Goal: Task Accomplishment & Management: Manage account settings

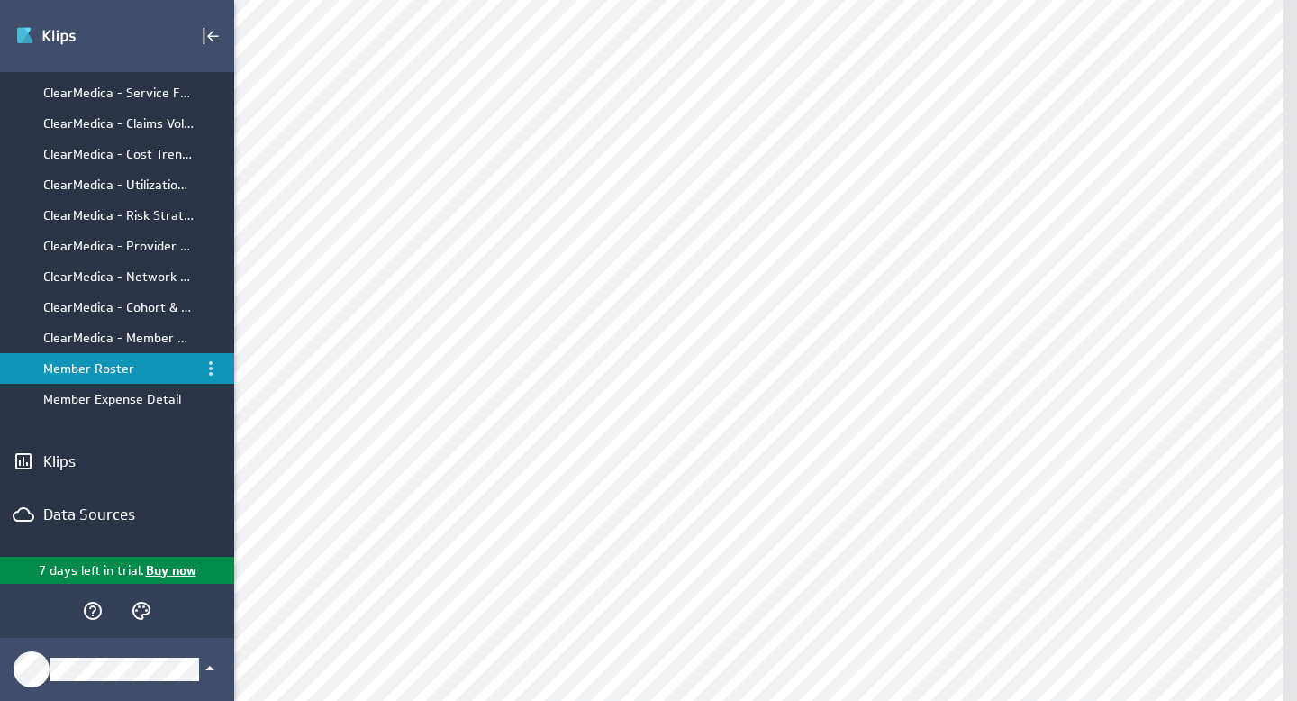
scroll to position [62, 0]
click at [96, 515] on div "Data Sources" at bounding box center [117, 513] width 148 height 20
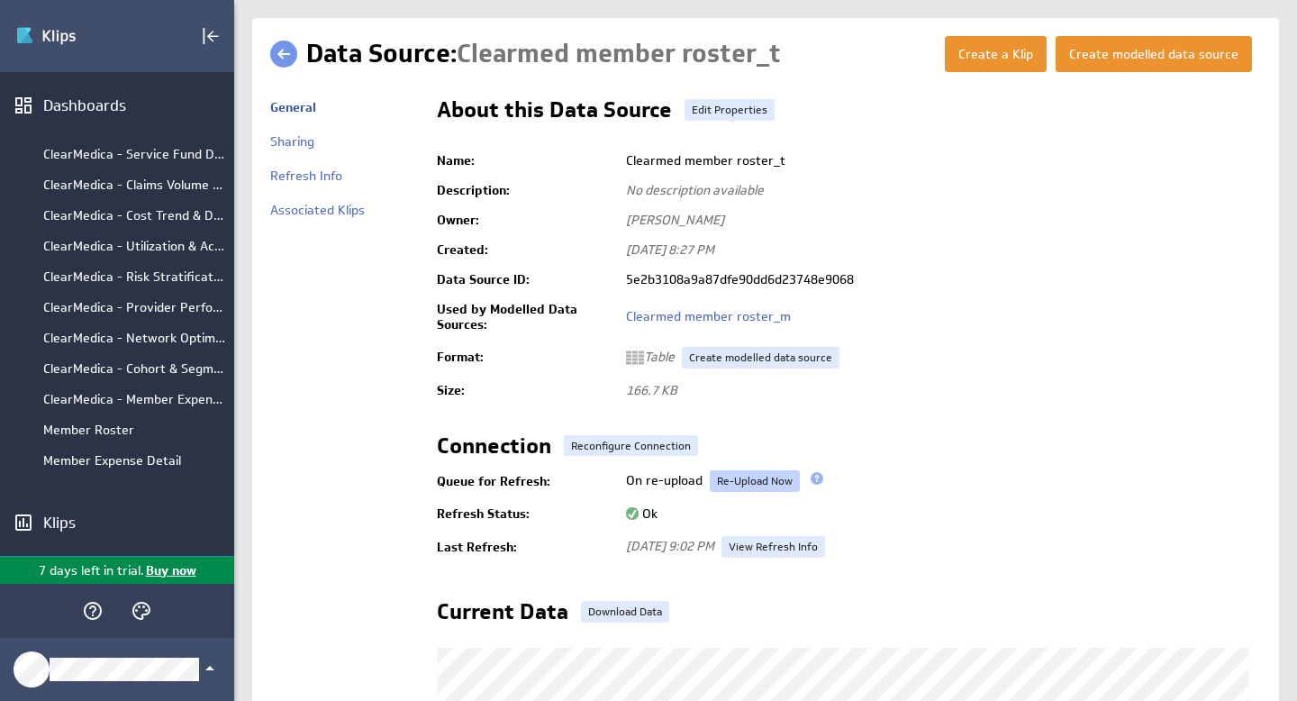
click at [760, 482] on link "Re-Upload Now" at bounding box center [755, 481] width 90 height 22
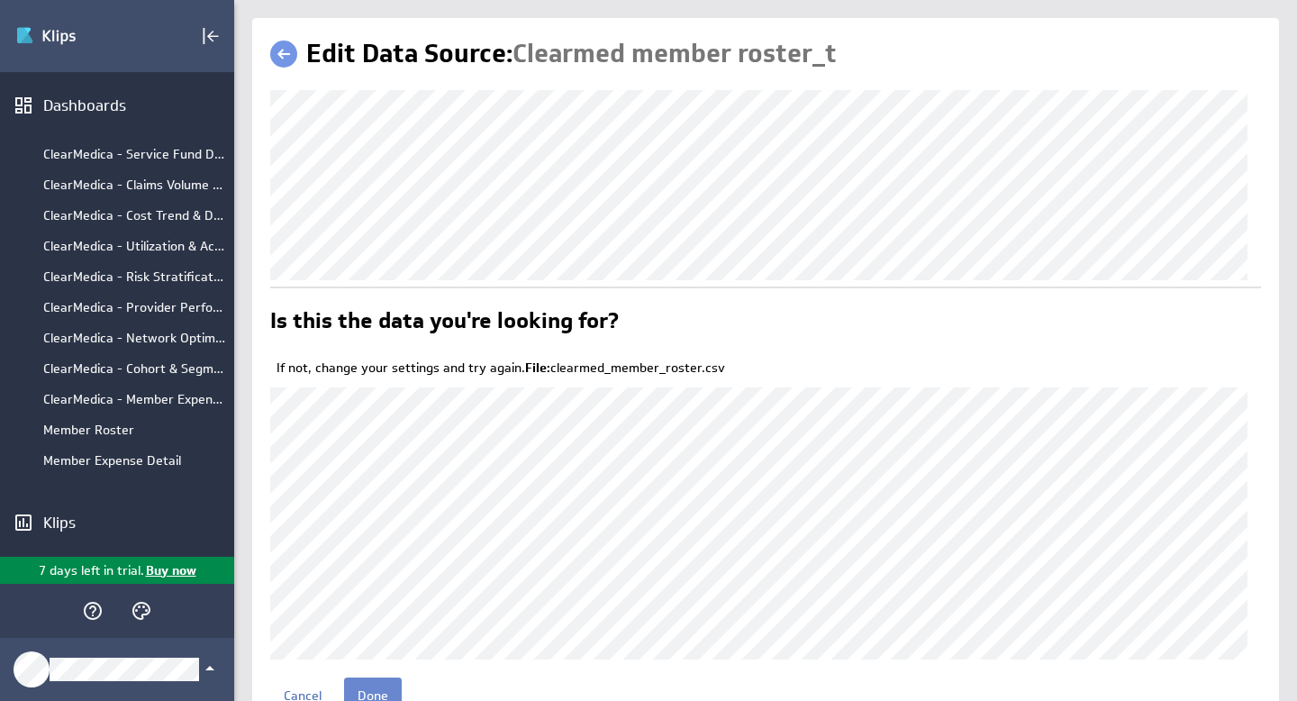
click at [383, 692] on input "Done" at bounding box center [373, 695] width 58 height 36
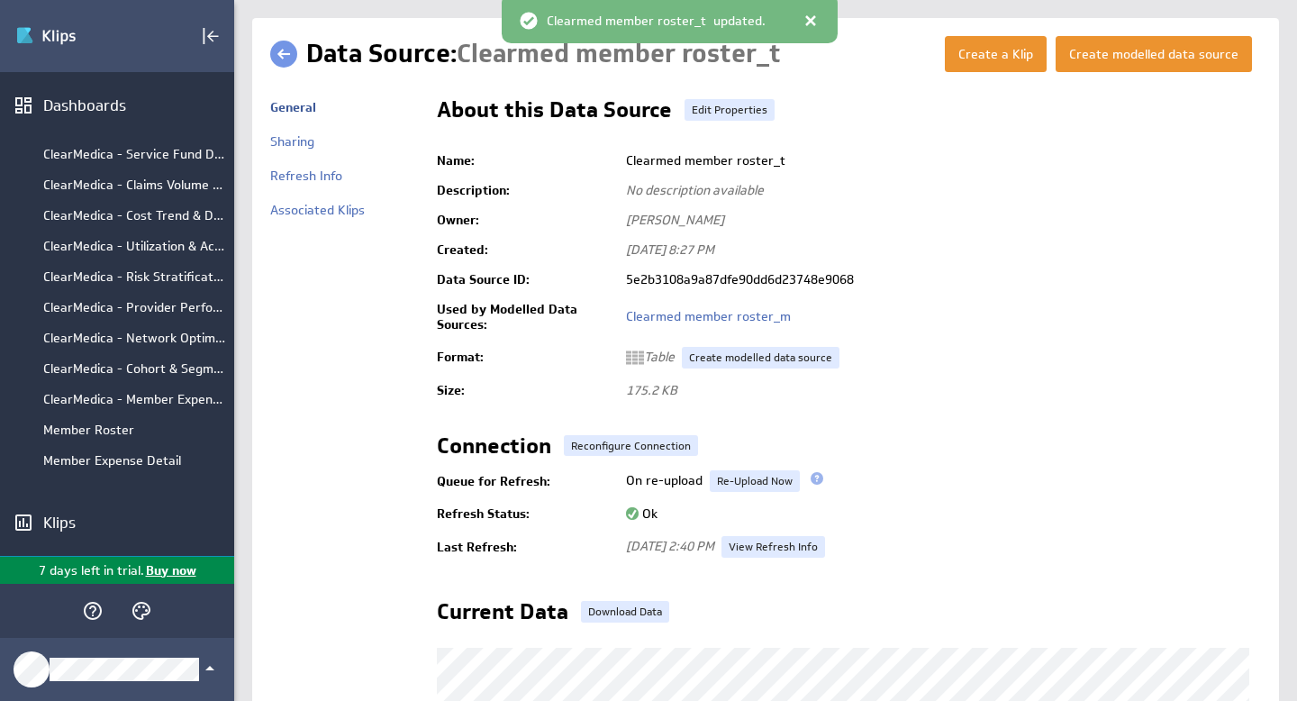
click at [279, 52] on link at bounding box center [283, 54] width 27 height 27
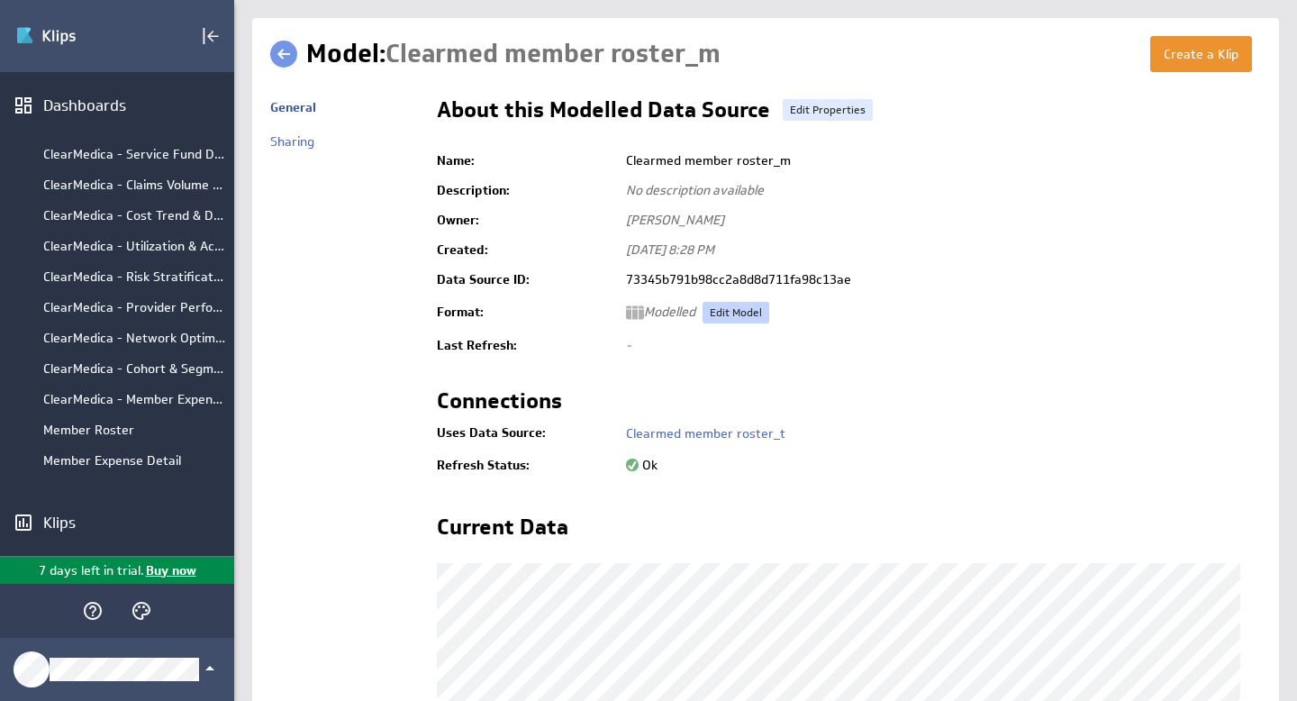
click at [737, 311] on link "Edit Model" at bounding box center [735, 313] width 67 height 22
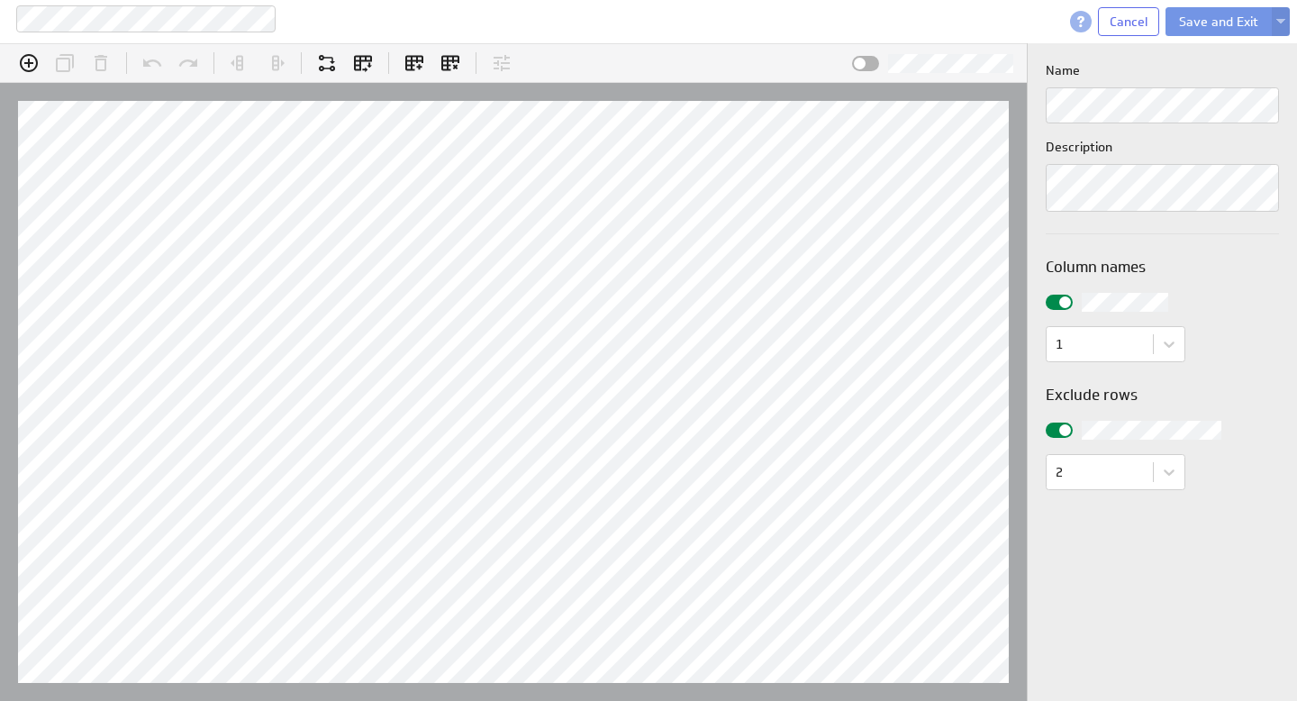
scroll to position [56, 1103]
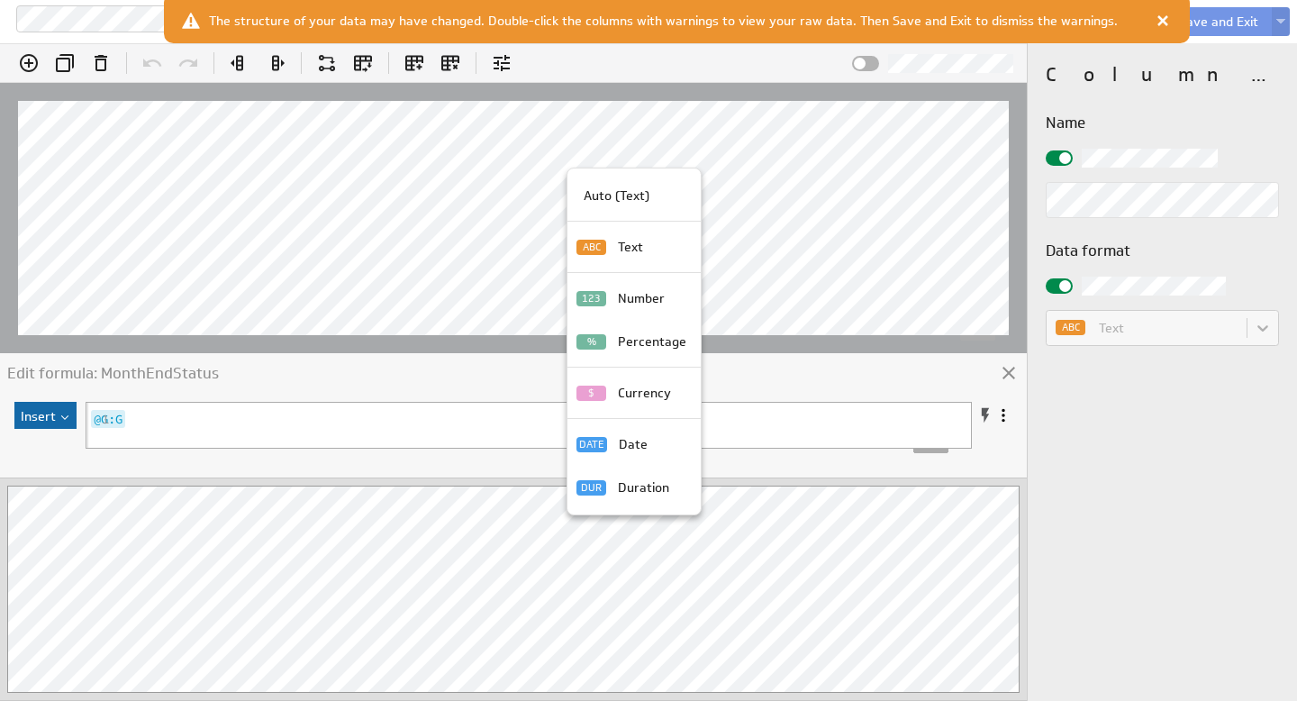
click at [322, 162] on div at bounding box center [648, 350] width 1297 height 701
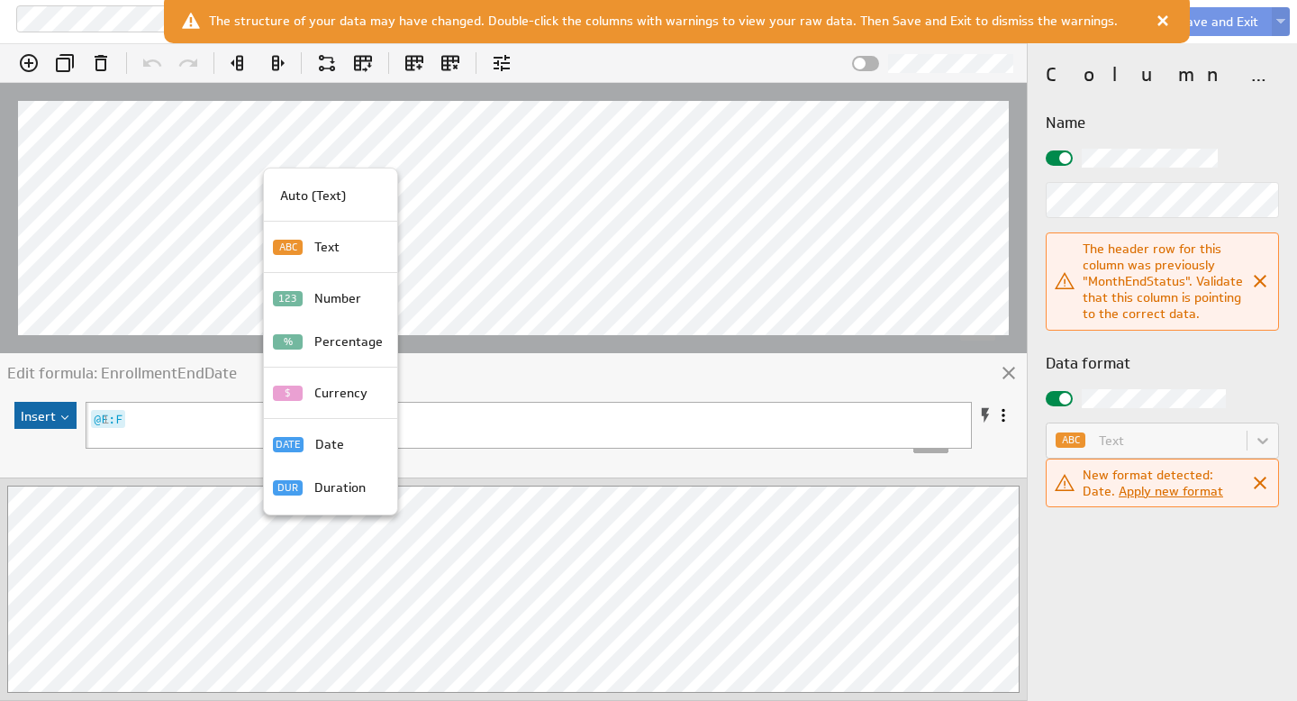
click at [340, 445] on p "Date" at bounding box center [329, 444] width 29 height 19
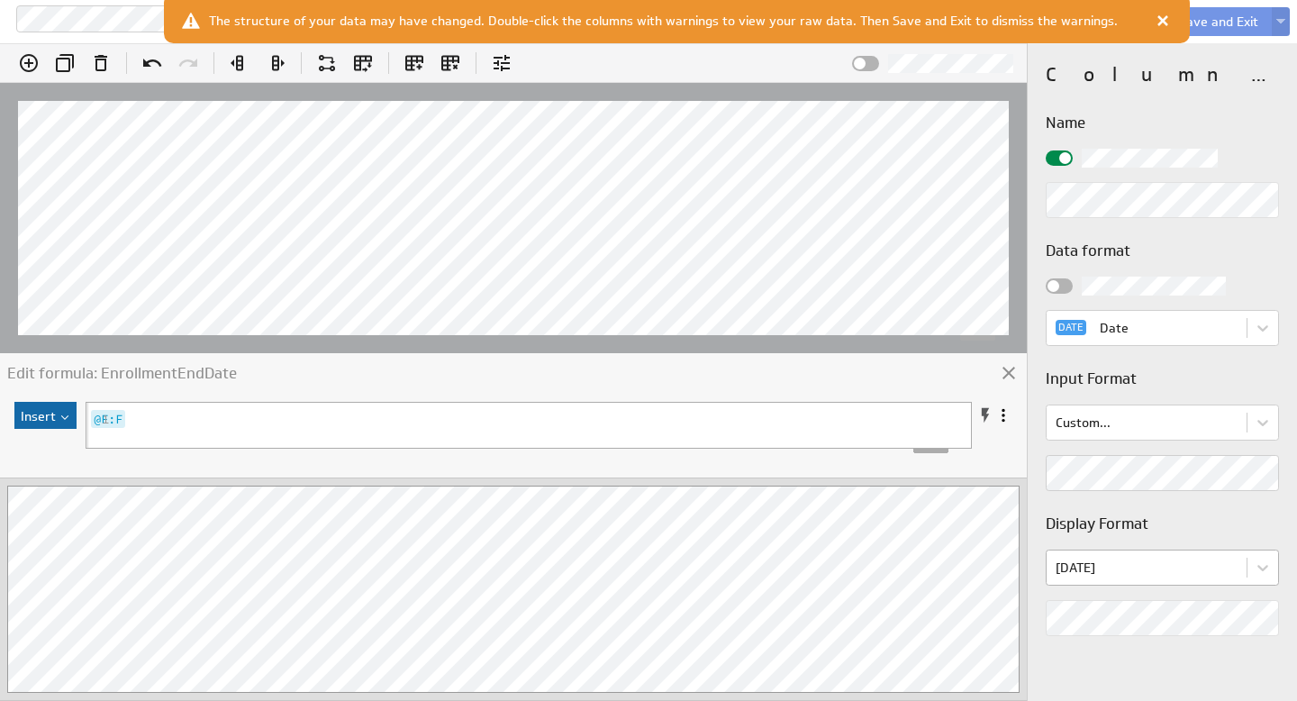
click at [1174, 568] on body "Clearmed member roster_m Cancel Save and Exit (no message) Edit formula: Enroll…" at bounding box center [648, 350] width 1297 height 701
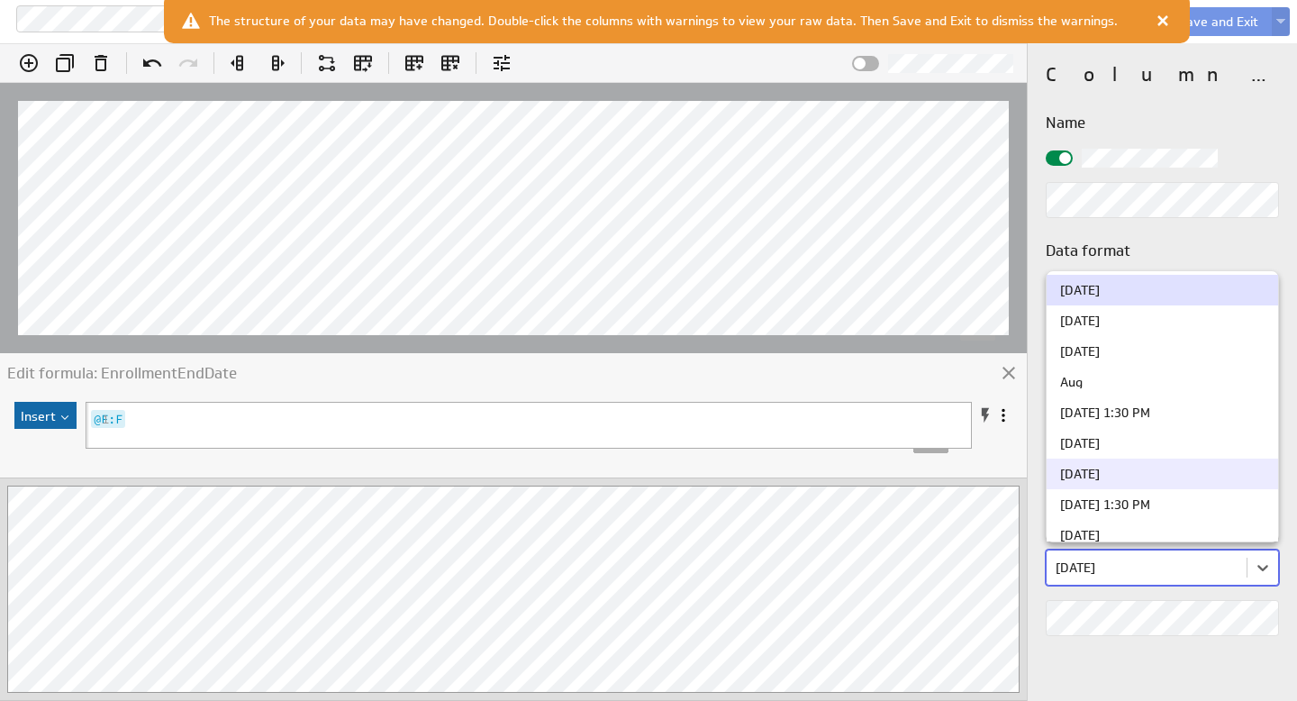
scroll to position [656, 0]
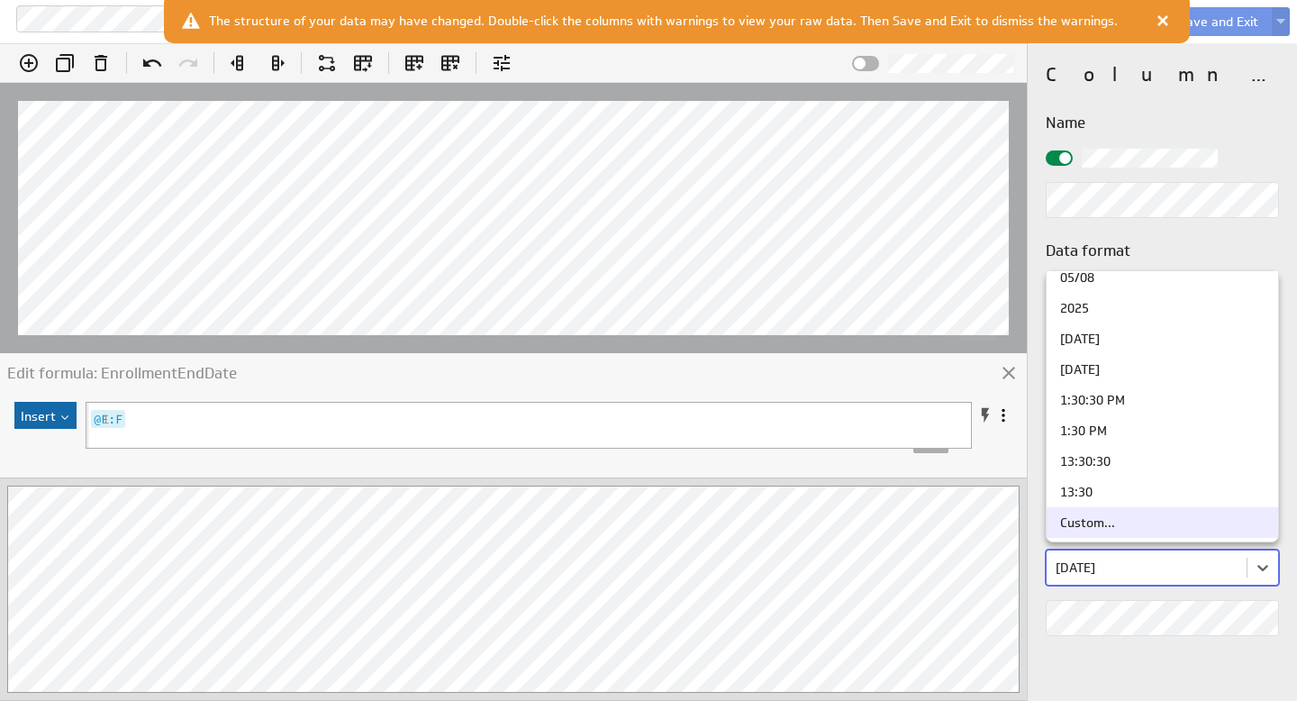
click at [1137, 520] on div "Custom..." at bounding box center [1162, 522] width 204 height 13
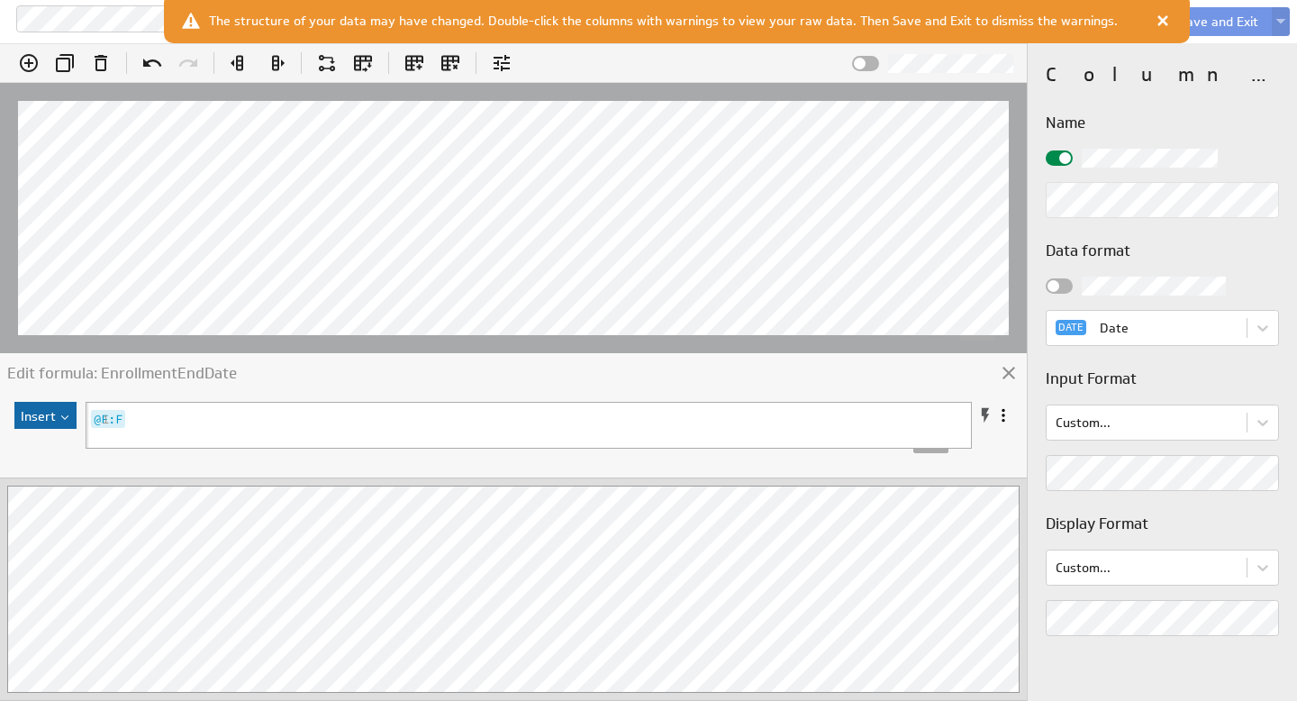
click at [992, 617] on div "Edit formula: EnrollmentEndDate Insert @G:G 1 @F:F Hints: Enter = Apply , Shift…" at bounding box center [648, 371] width 1297 height 657
click at [1193, 529] on h3 "Display Format" at bounding box center [1162, 523] width 233 height 23
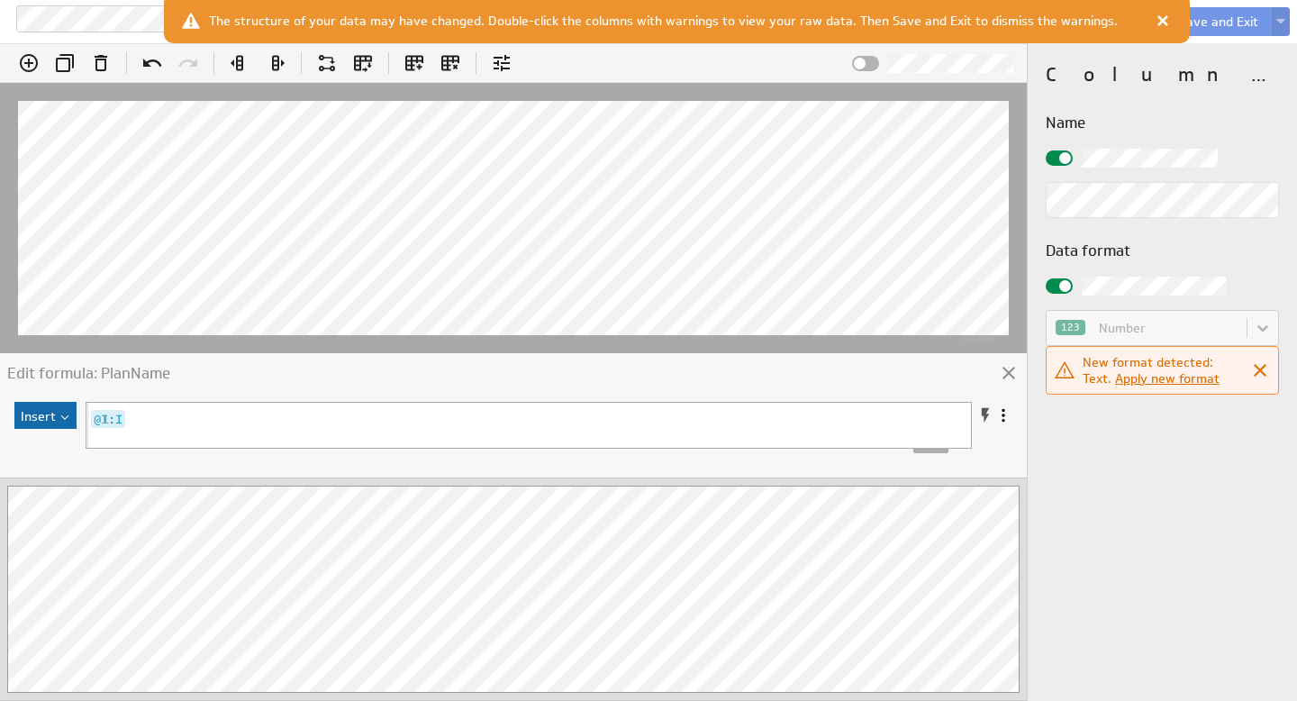
click at [574, 353] on div at bounding box center [513, 527] width 1027 height 348
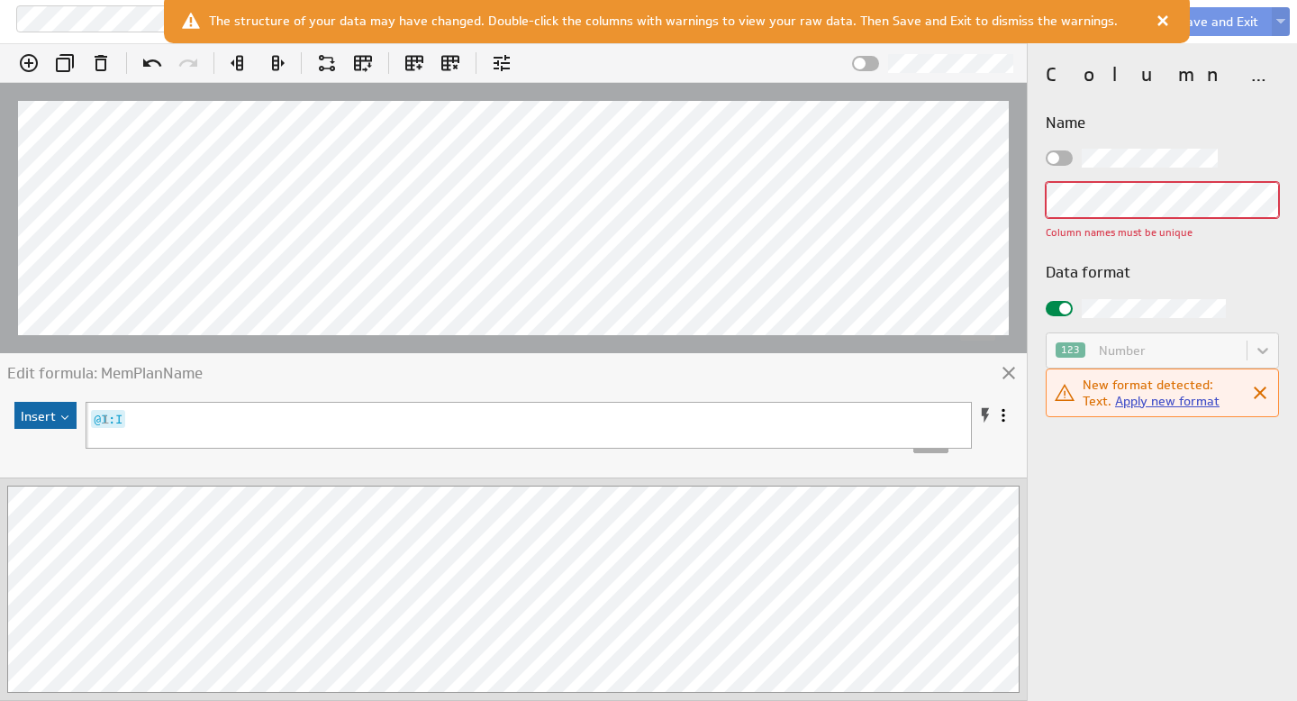
click at [1139, 402] on link "Apply new format" at bounding box center [1167, 401] width 104 height 16
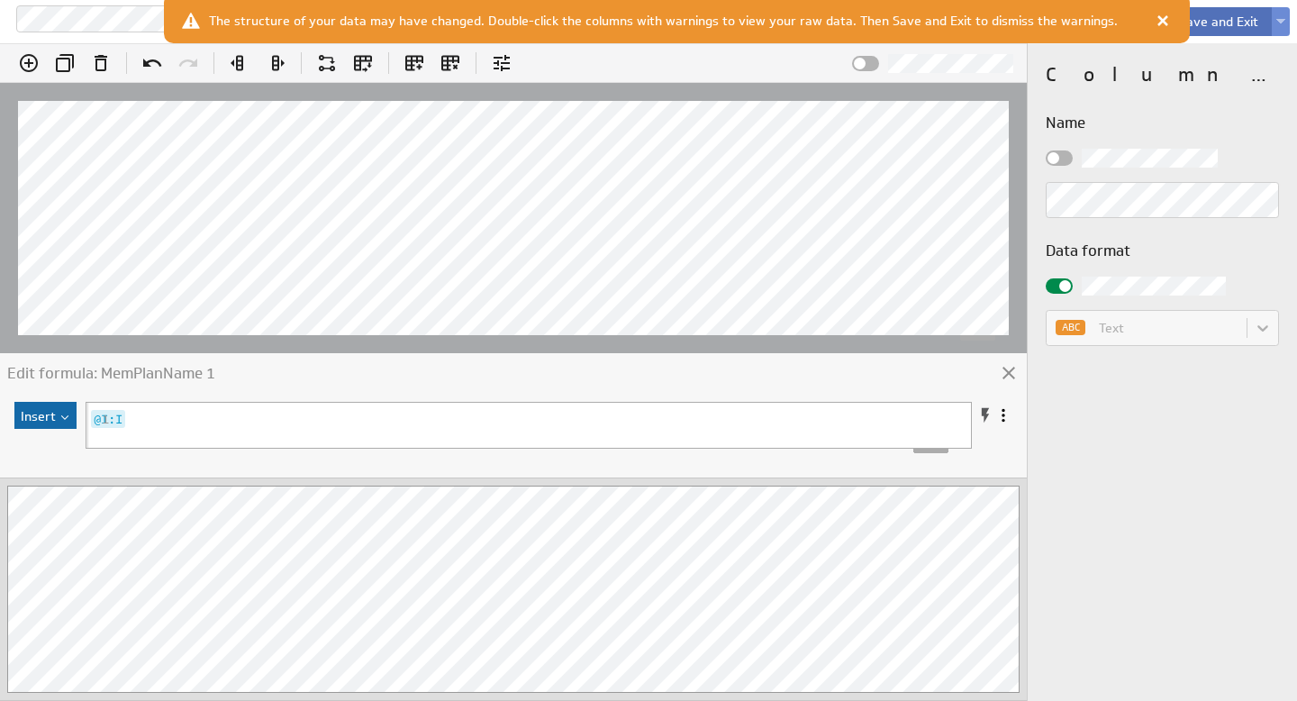
click at [1219, 23] on button "Save and Exit" at bounding box center [1218, 21] width 106 height 29
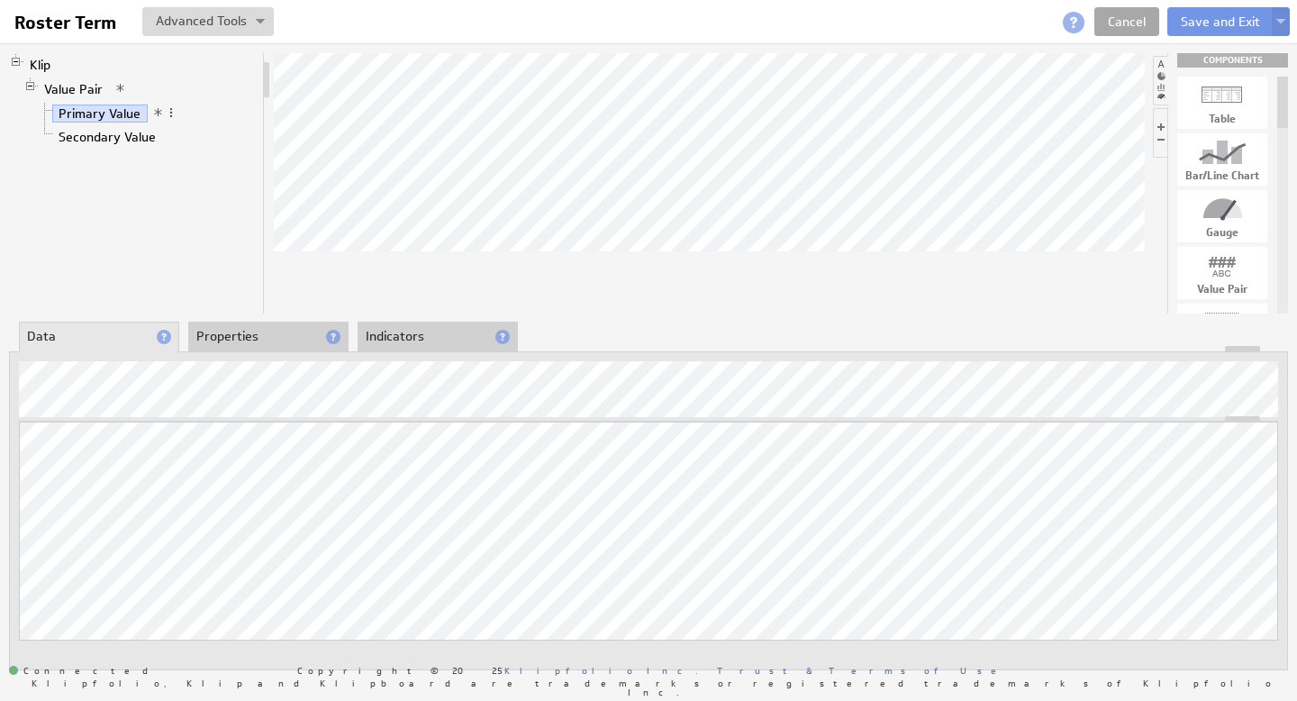
click at [1133, 20] on link "Cancel" at bounding box center [1126, 21] width 65 height 29
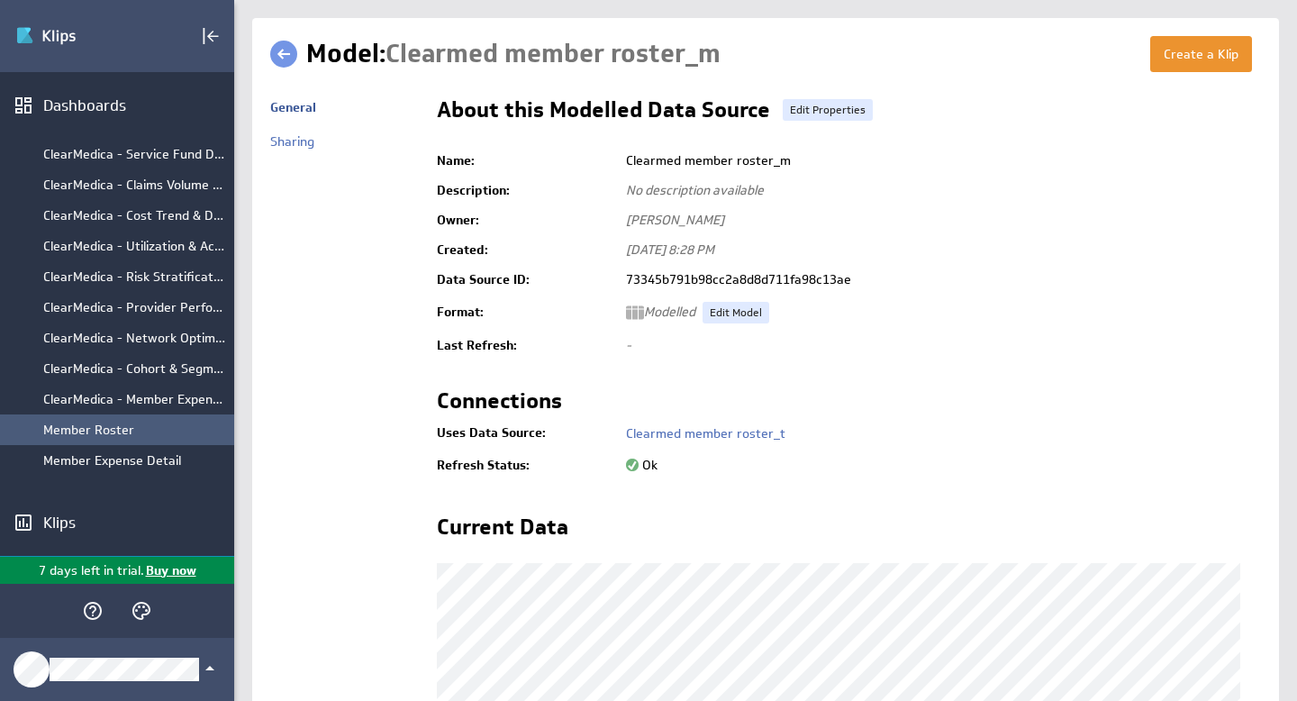
click at [114, 433] on div "Member Roster" at bounding box center [134, 429] width 182 height 16
click at [733, 312] on link "Edit Model" at bounding box center [735, 313] width 67 height 22
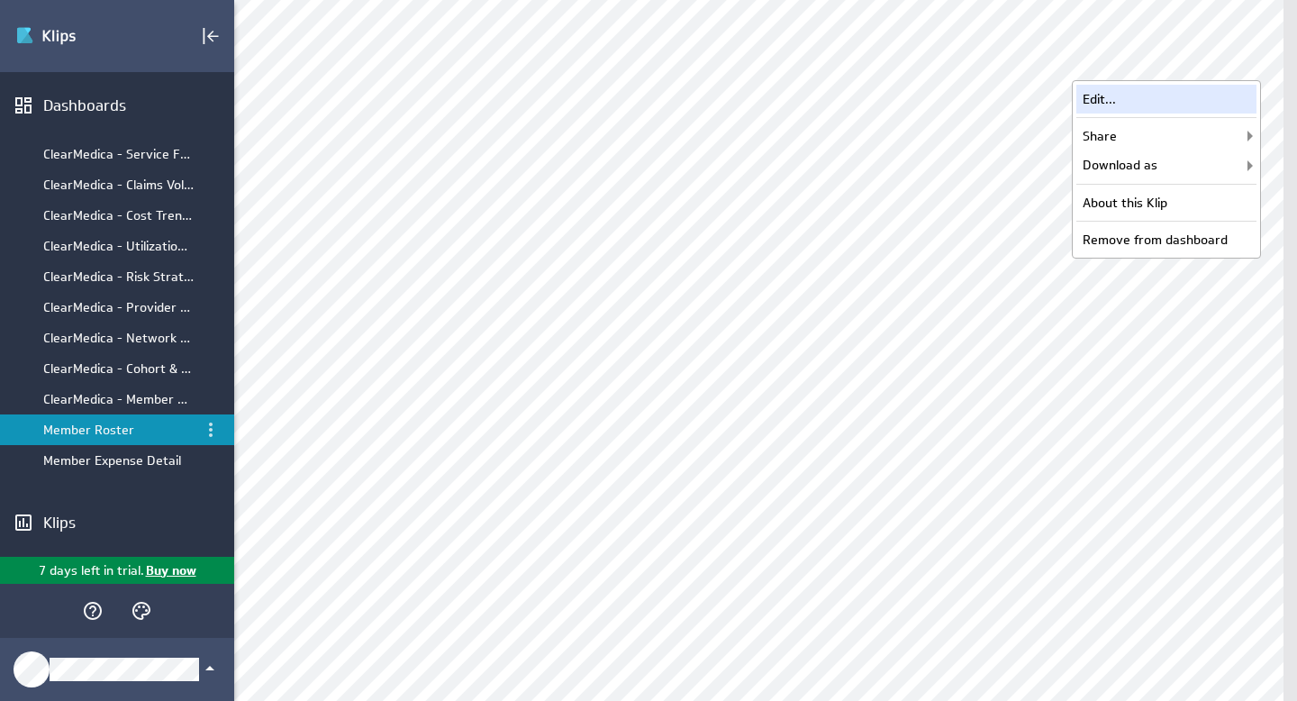
click at [1150, 94] on div "Edit..." at bounding box center [1166, 99] width 180 height 29
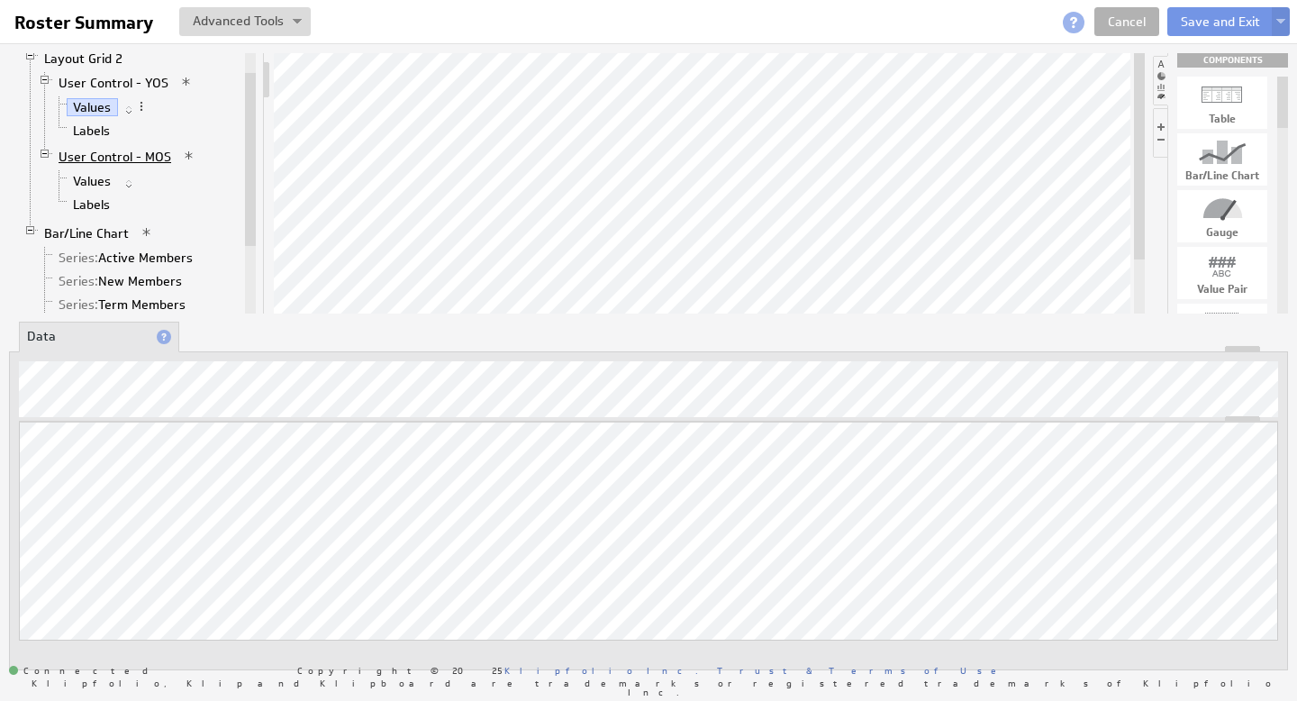
click at [127, 157] on link "User Control - MOS" at bounding box center [115, 157] width 126 height 18
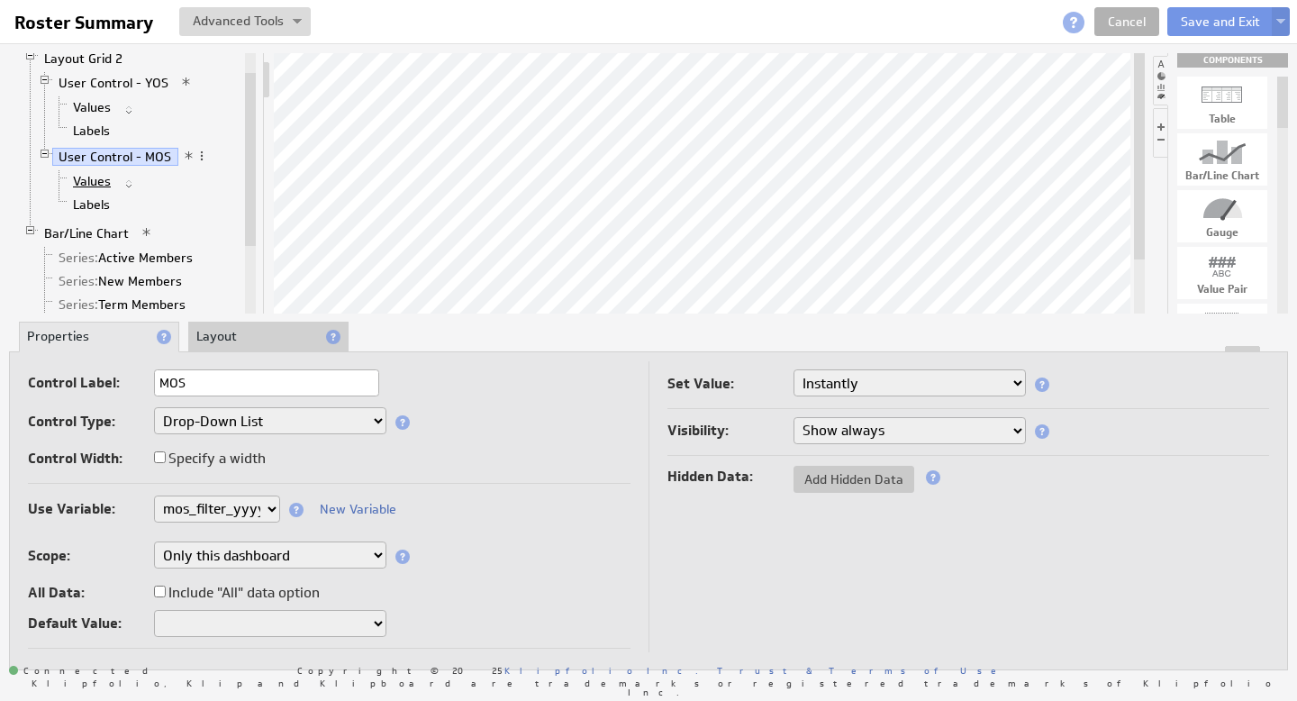
click at [102, 179] on link "Values" at bounding box center [92, 181] width 51 height 18
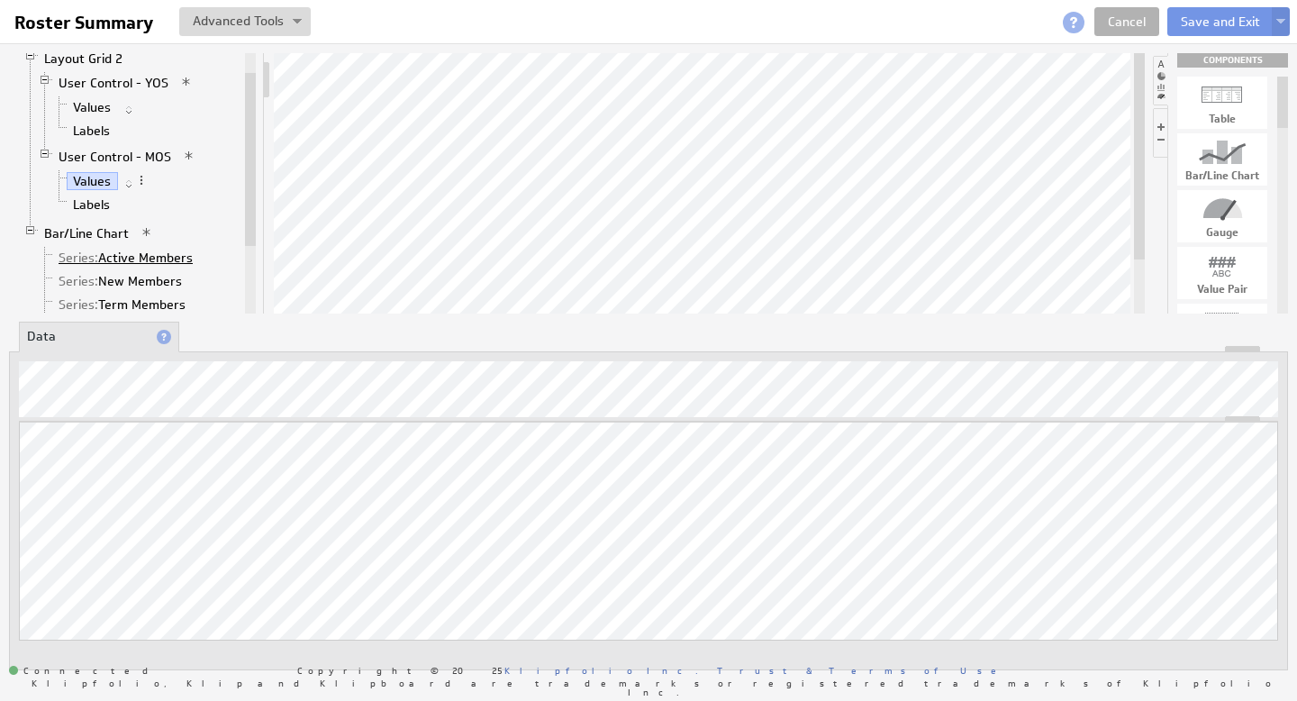
click at [132, 259] on link "Series: Active Members" at bounding box center [126, 258] width 148 height 18
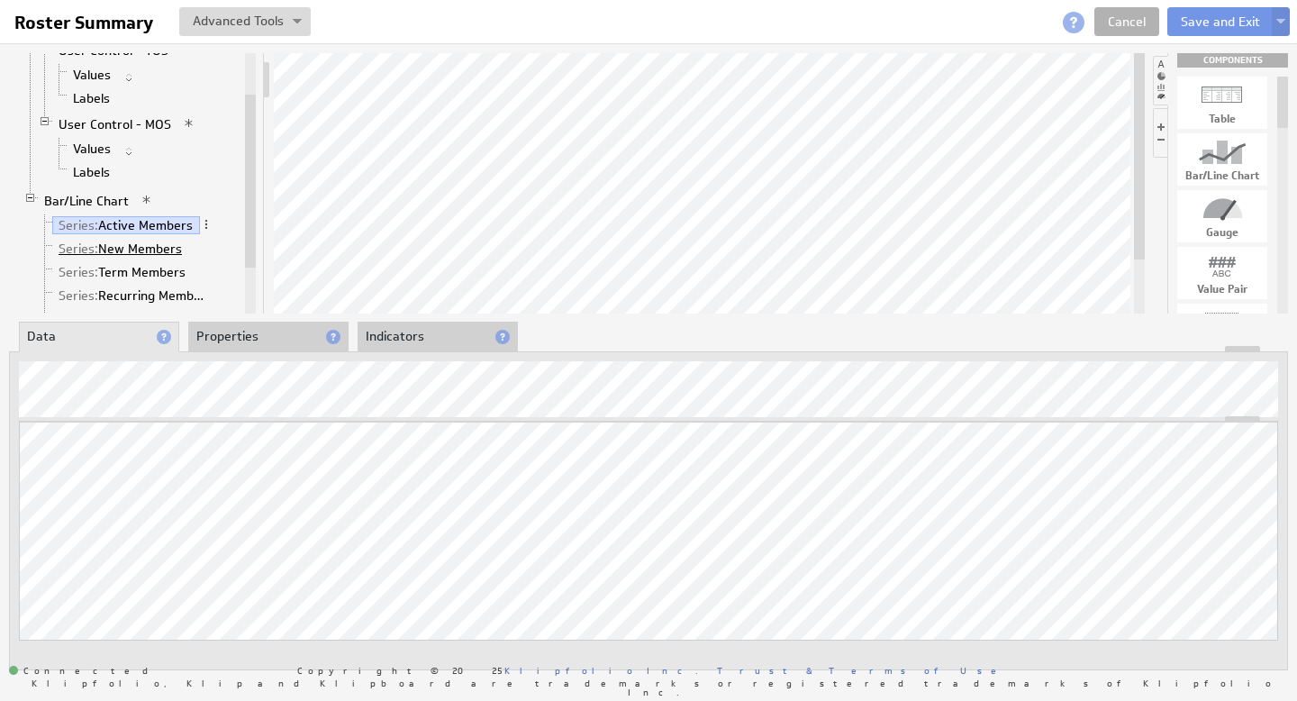
click at [127, 244] on link "Series: New Members" at bounding box center [120, 249] width 137 height 18
click at [123, 247] on link "Series: New Members" at bounding box center [120, 249] width 137 height 18
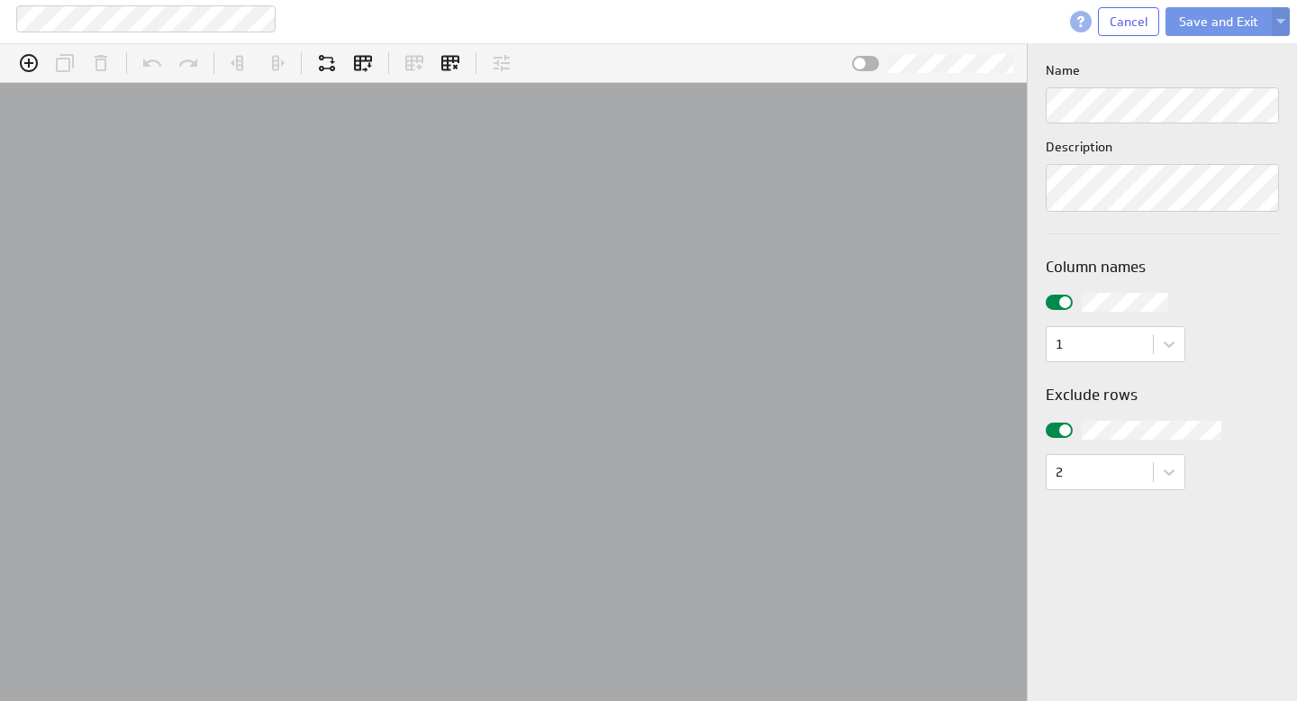
scroll to position [56, 1103]
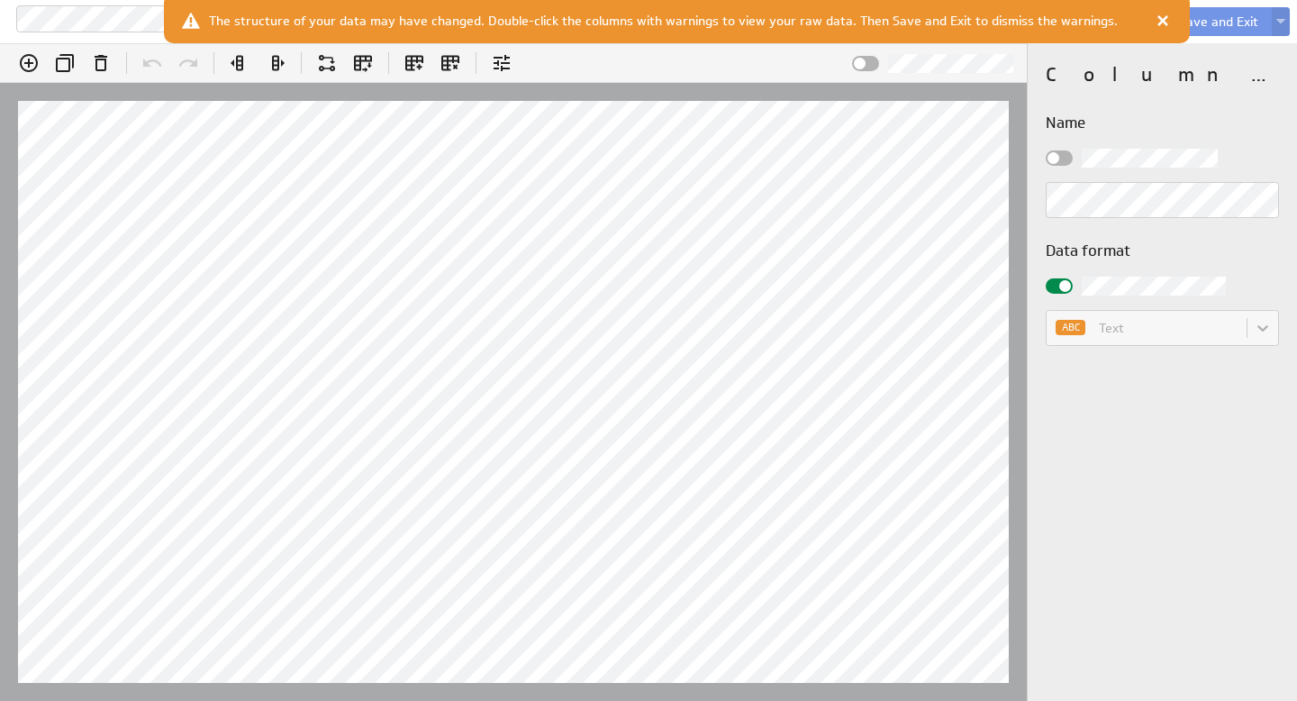
click at [1064, 150] on div at bounding box center [1059, 157] width 27 height 15
click at [0, 0] on input "checkbox" at bounding box center [0, 0] width 0 height 0
click at [1211, 557] on div "Column properties Name Data format ABC Text" at bounding box center [1162, 371] width 269 height 657
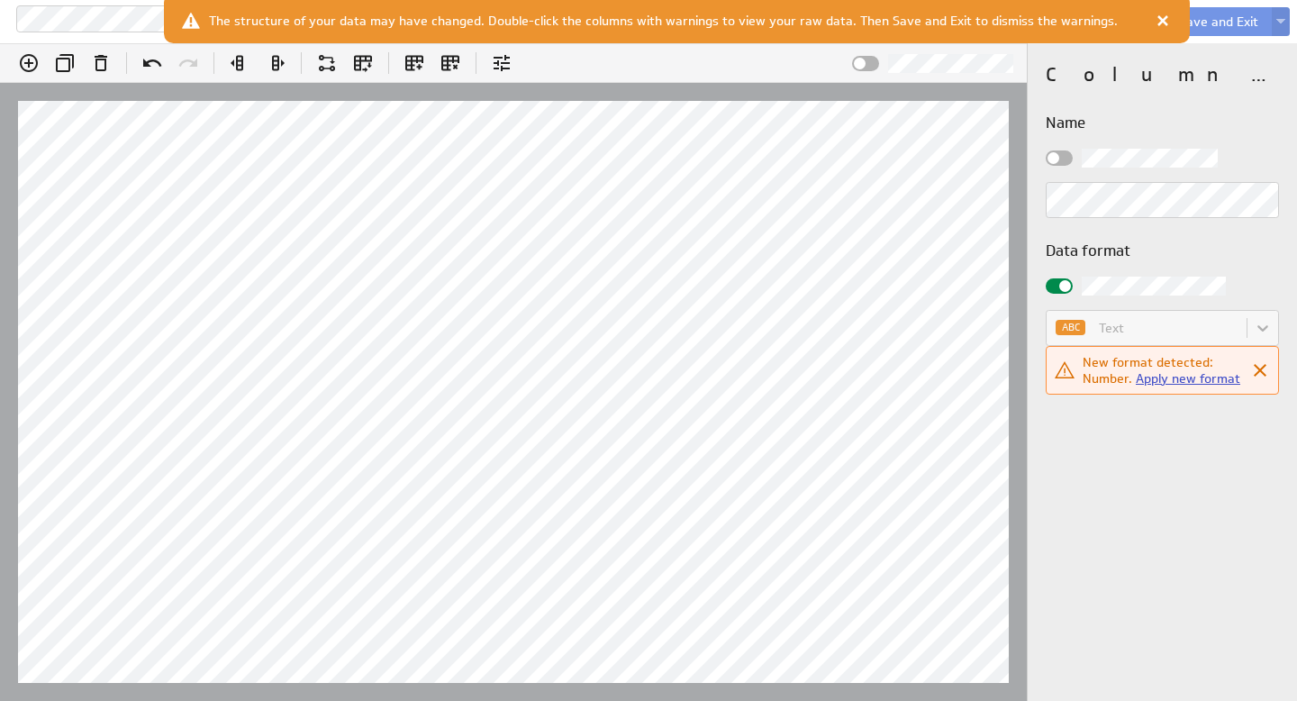
click at [1178, 377] on link "Apply new format" at bounding box center [1188, 378] width 104 height 16
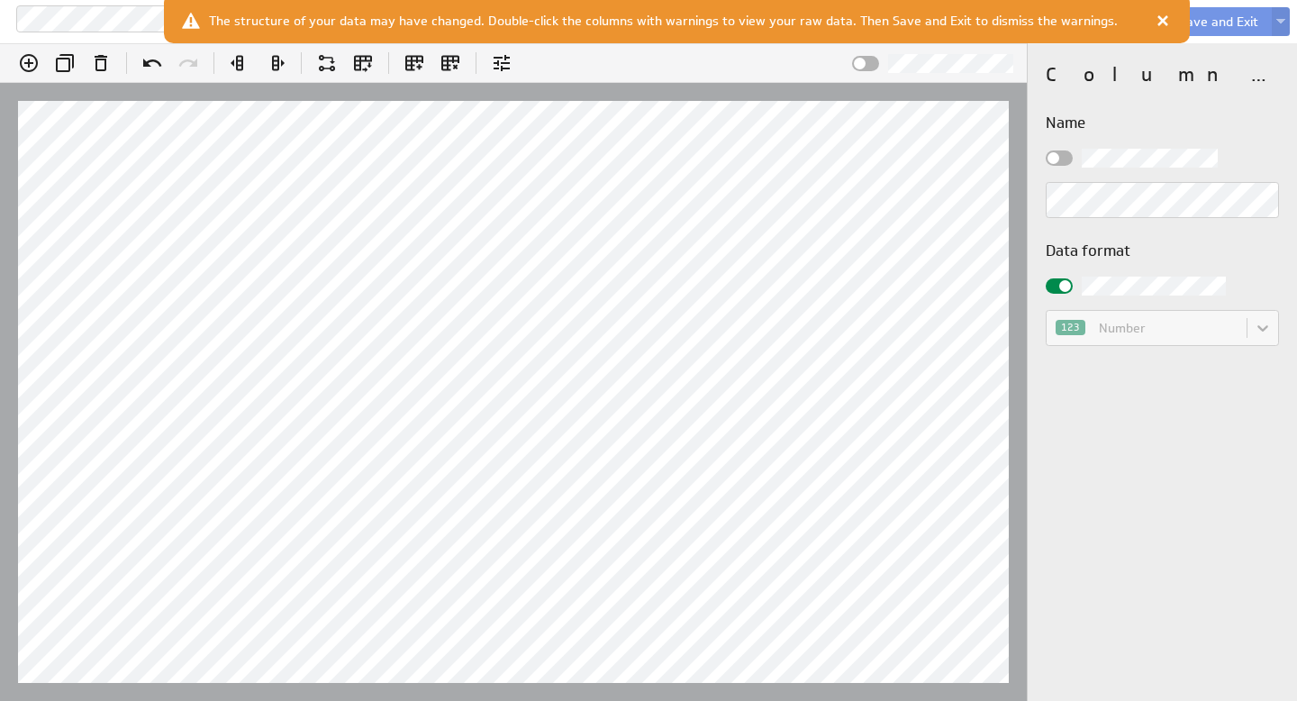
click at [1023, 199] on div "Edit formula: Master_Status Insert @J:J Hints: Enter = Apply , Shift + Enter = …" at bounding box center [648, 371] width 1297 height 657
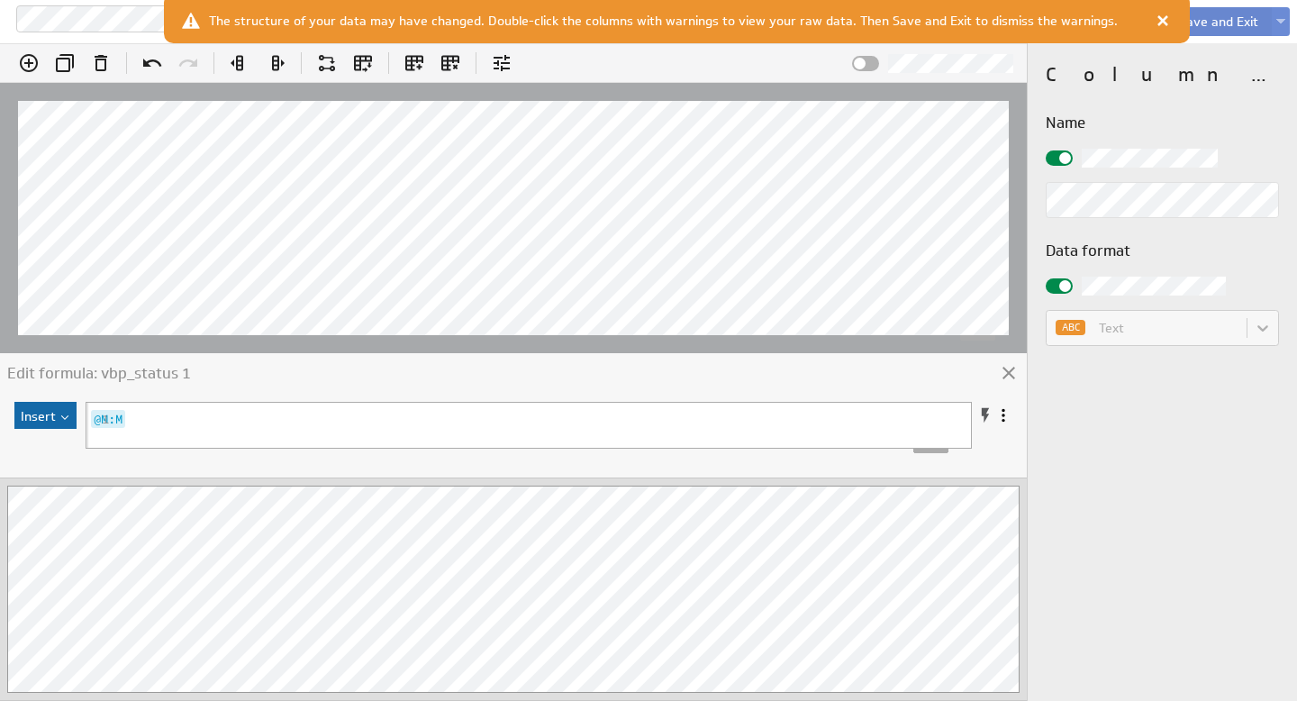
click at [1227, 29] on button "Save and Exit" at bounding box center [1218, 21] width 106 height 29
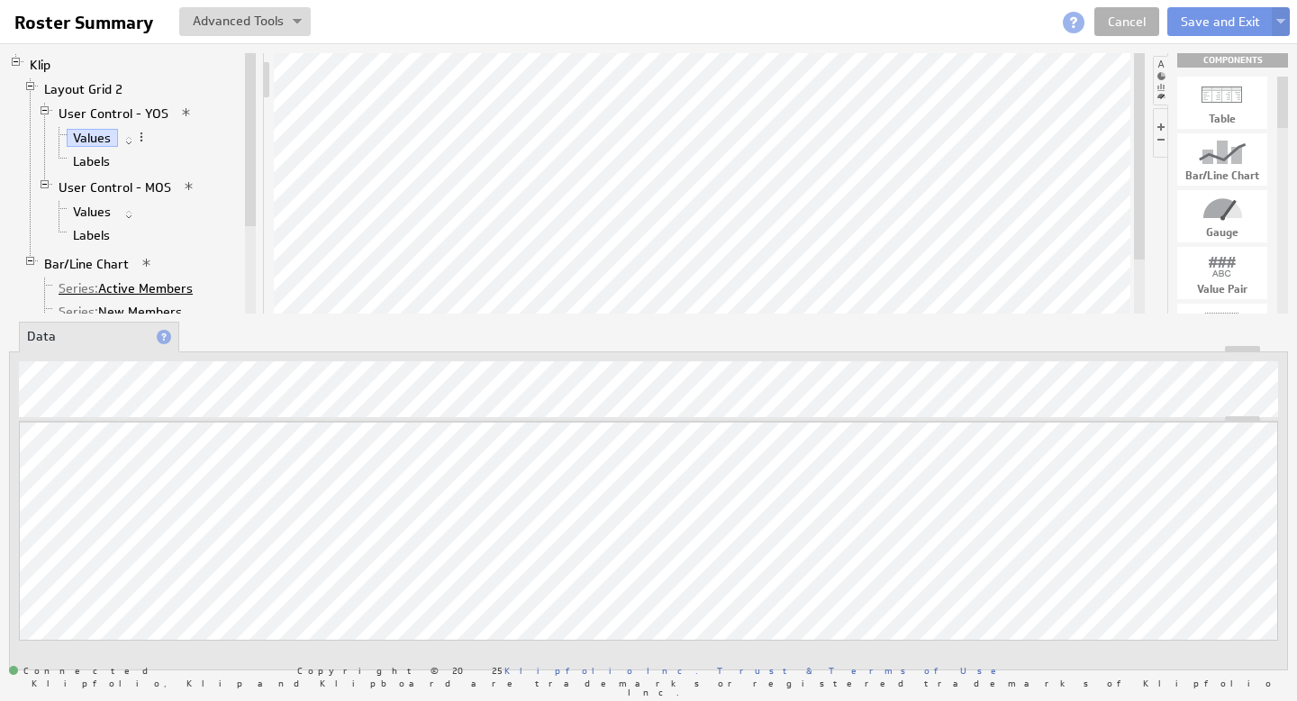
click at [137, 285] on link "Series: Active Members" at bounding box center [126, 288] width 148 height 18
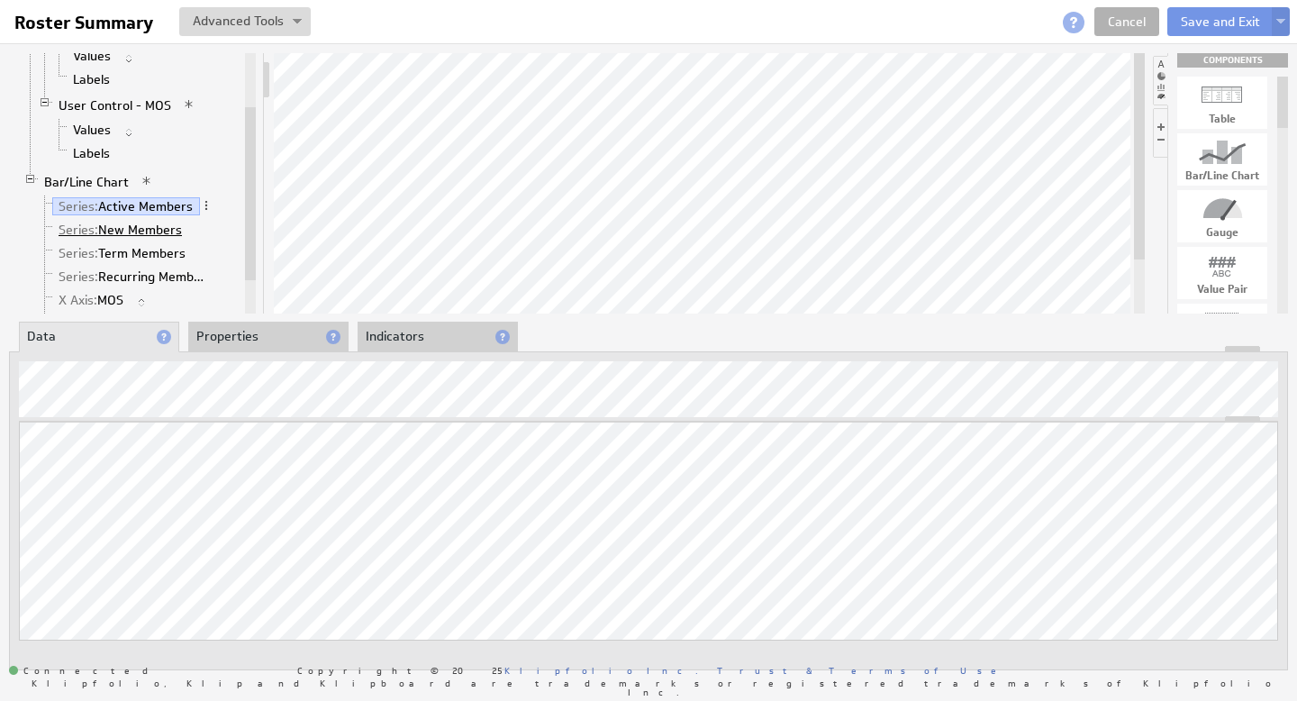
click at [140, 227] on link "Series: New Members" at bounding box center [120, 230] width 137 height 18
click at [133, 257] on link "Series: Term Members" at bounding box center [122, 253] width 140 height 18
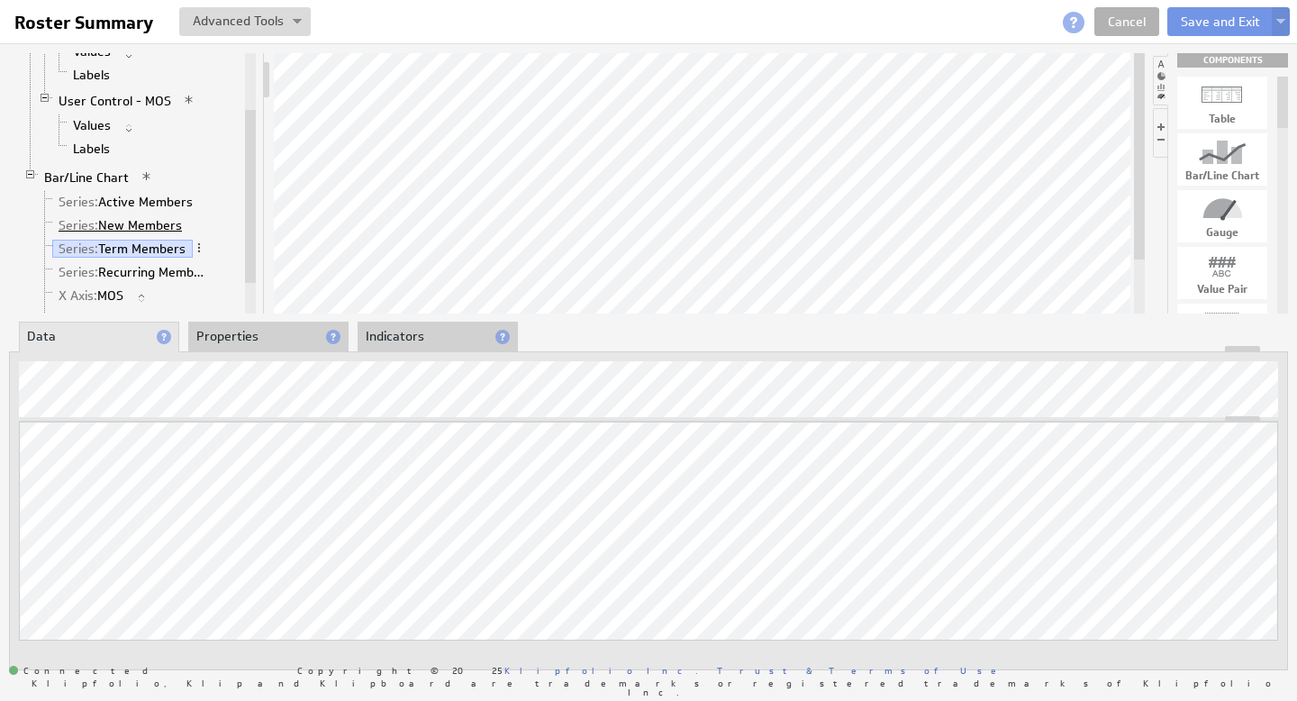
click at [125, 224] on link "Series: New Members" at bounding box center [120, 225] width 137 height 18
click at [140, 195] on link "Series: Active Members" at bounding box center [126, 202] width 148 height 18
click at [144, 269] on link "Series: Recurring Members" at bounding box center [134, 272] width 165 height 18
click at [1216, 16] on button "Save and Exit" at bounding box center [1220, 21] width 106 height 29
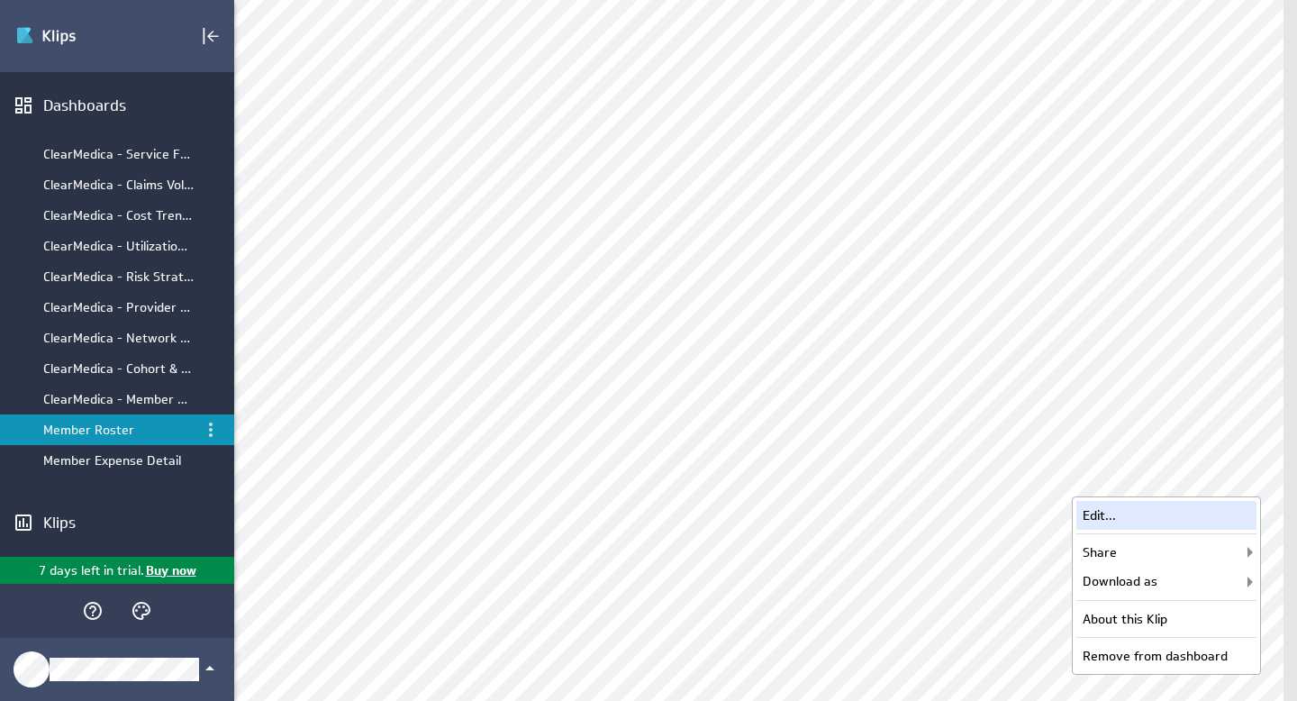
click at [1127, 508] on div "Edit..." at bounding box center [1166, 515] width 180 height 29
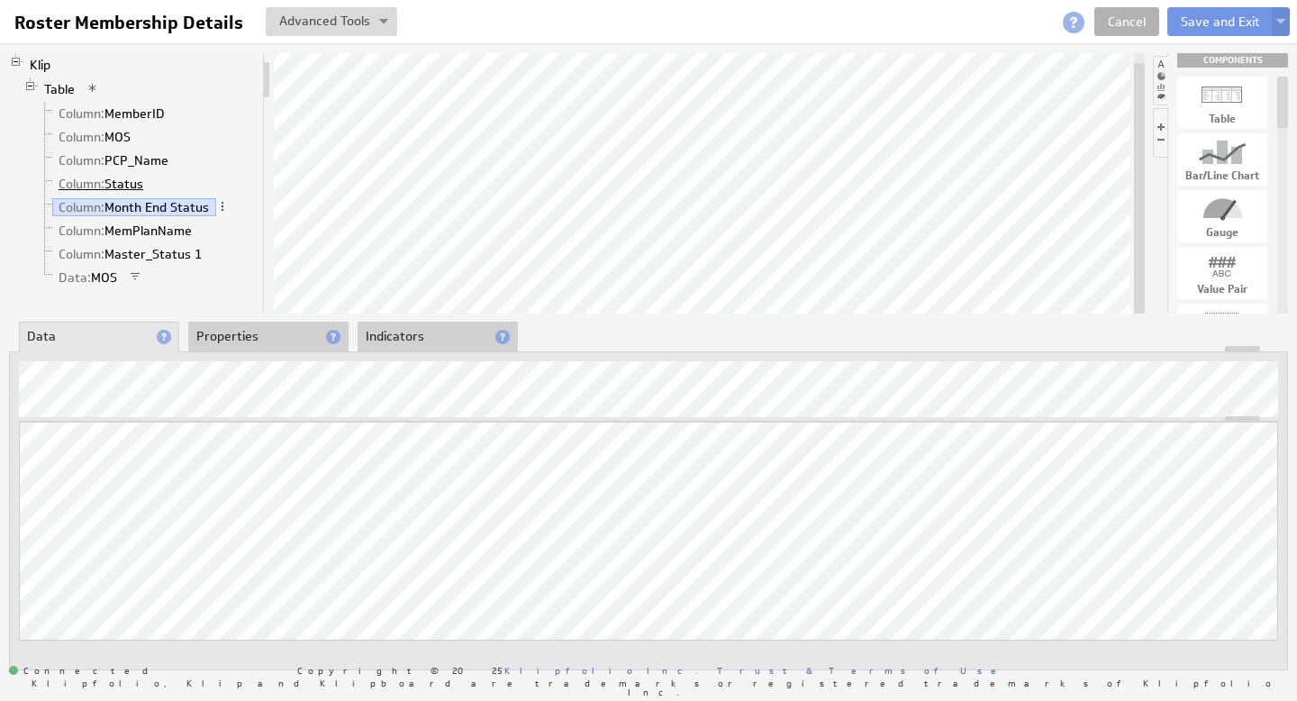
click at [122, 178] on link "Column: Status" at bounding box center [101, 184] width 98 height 18
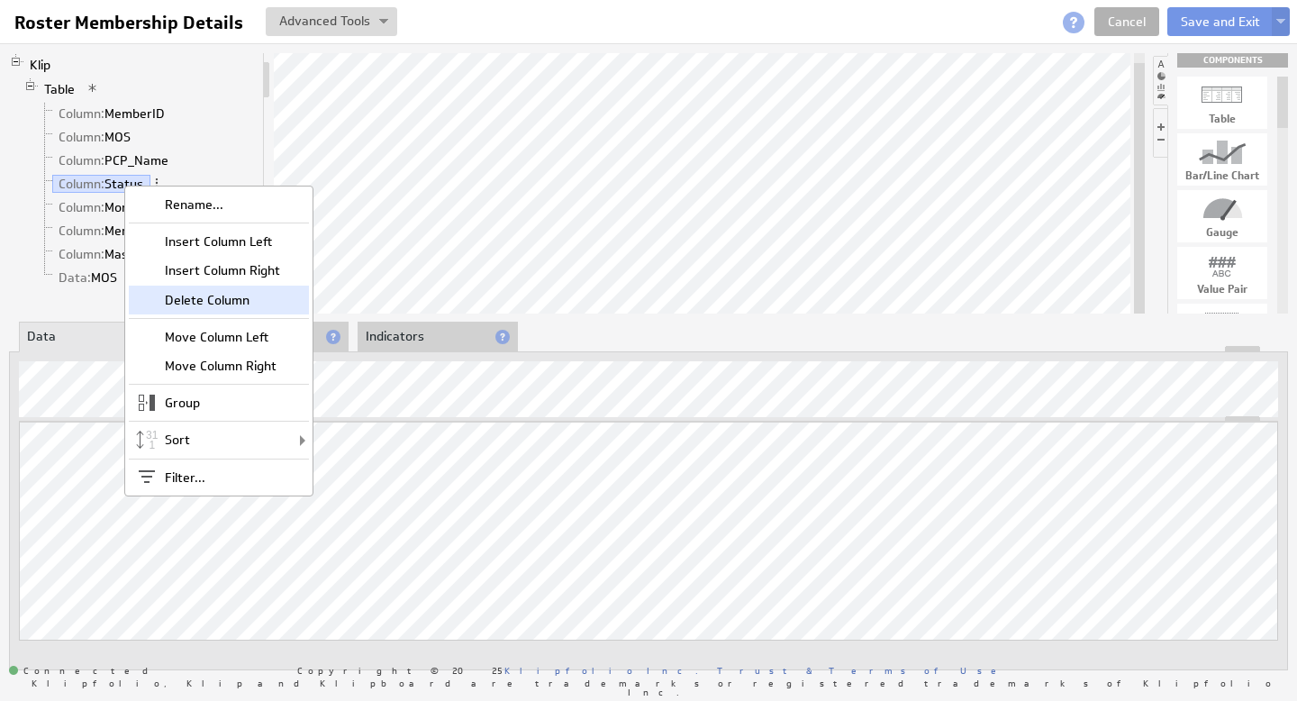
click at [199, 297] on div "Delete Column" at bounding box center [219, 299] width 180 height 29
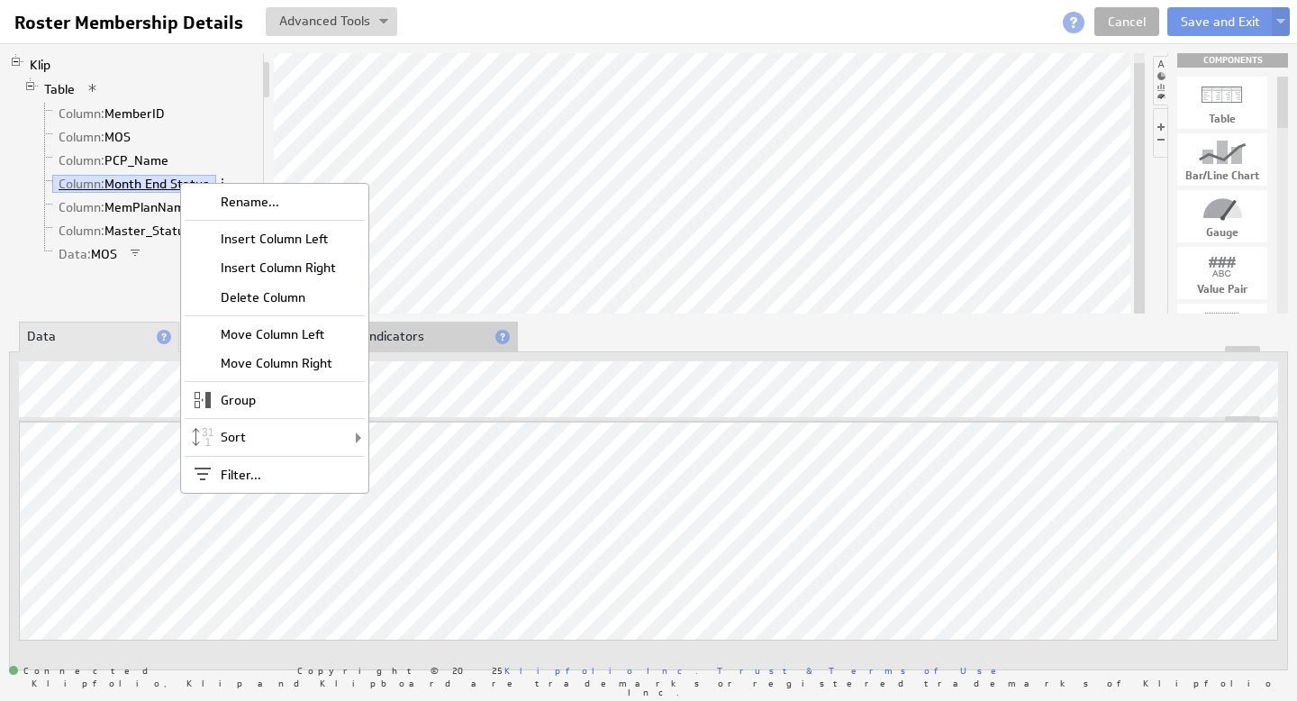
click at [136, 190] on link "Column: Month End Status" at bounding box center [134, 184] width 164 height 18
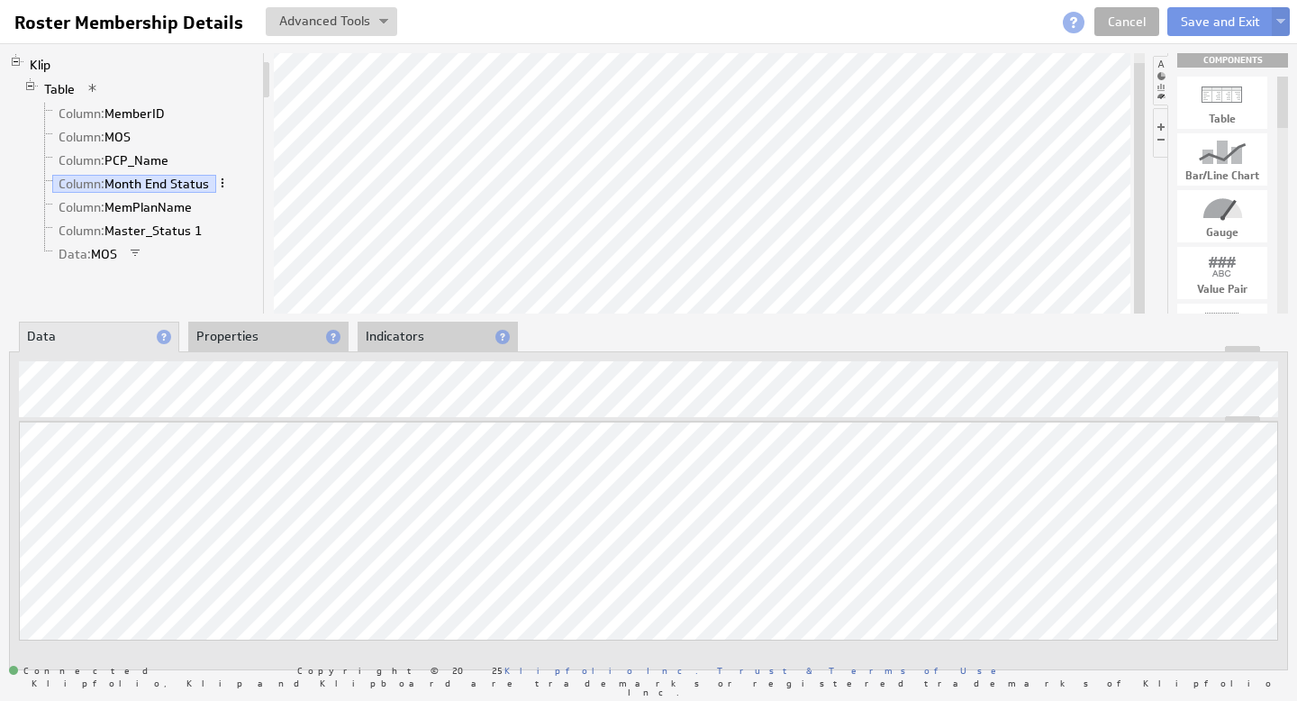
click at [224, 181] on span at bounding box center [222, 183] width 13 height 13
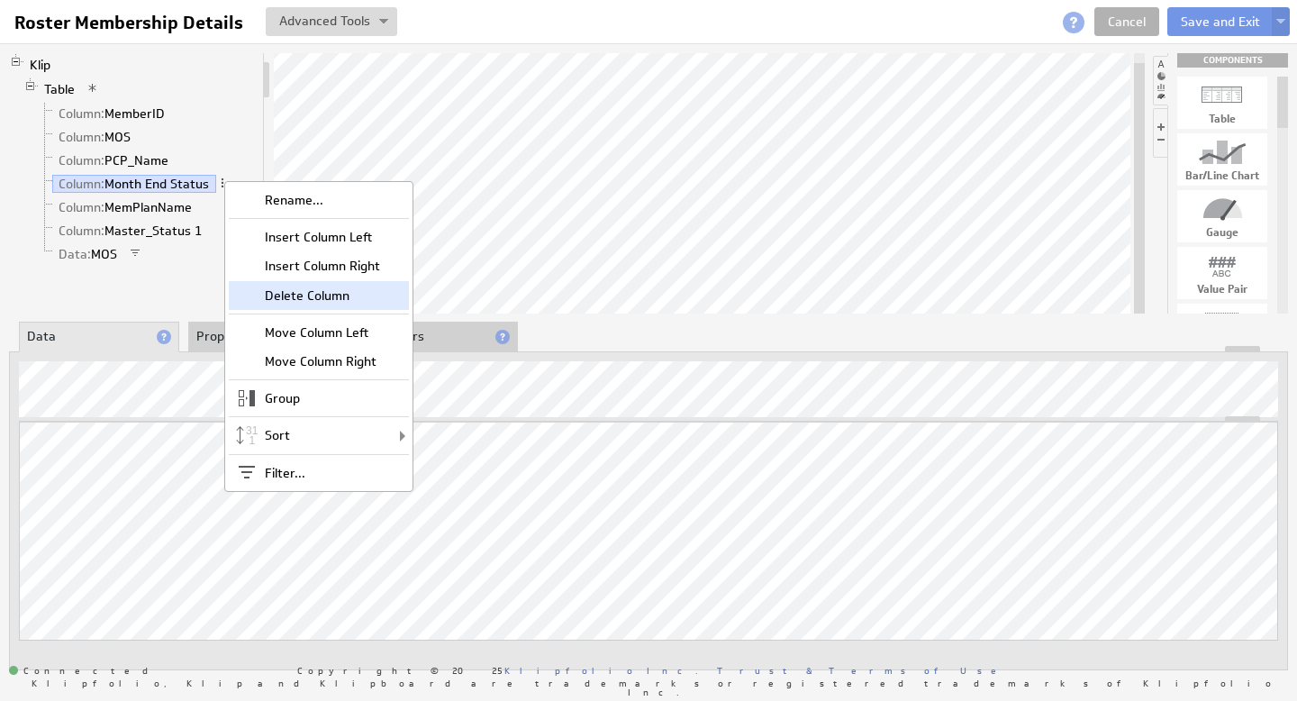
click at [315, 295] on div "Delete Column" at bounding box center [319, 295] width 180 height 29
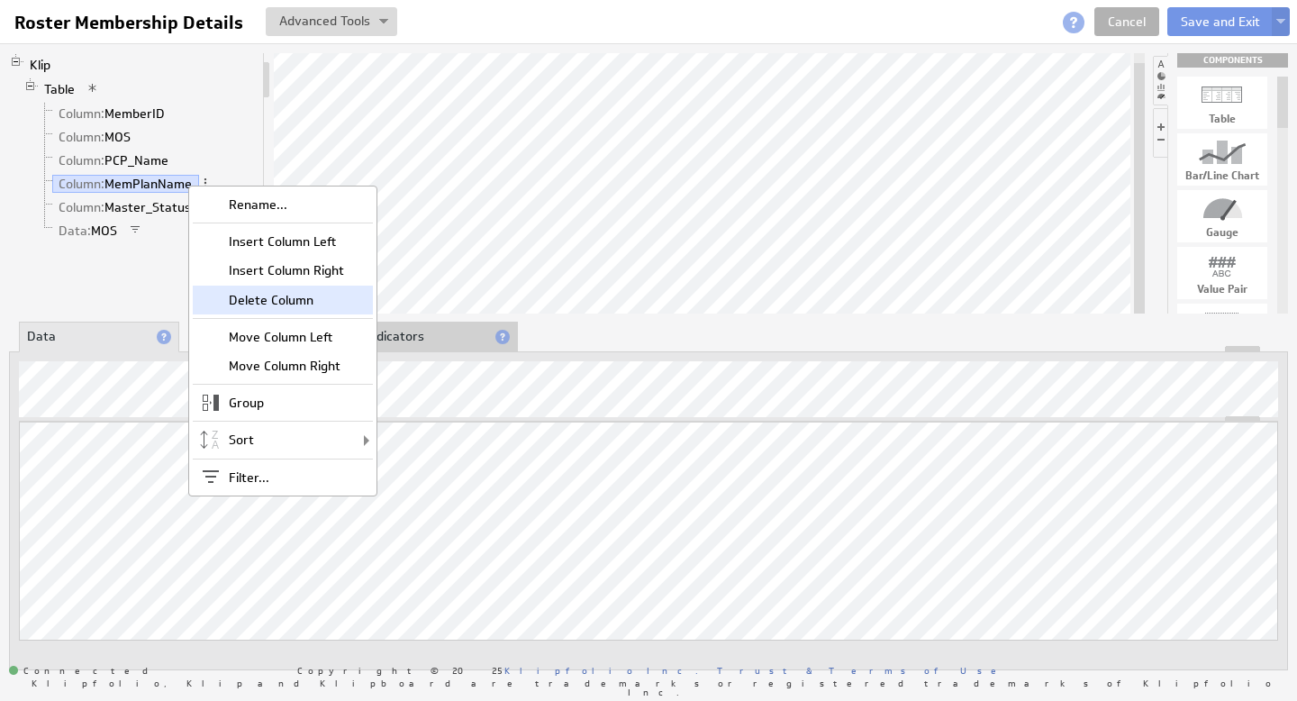
click at [285, 305] on div "Delete Column" at bounding box center [283, 299] width 180 height 29
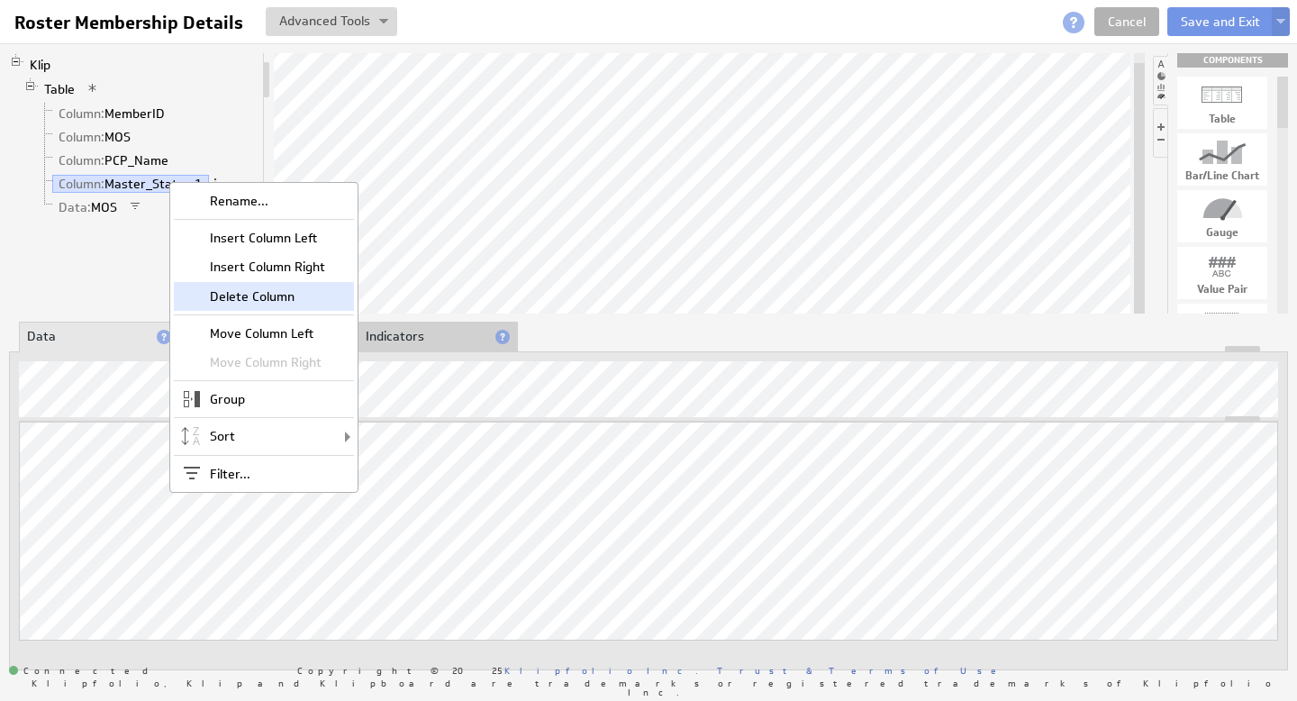
click at [240, 298] on div "Delete Column" at bounding box center [264, 296] width 180 height 29
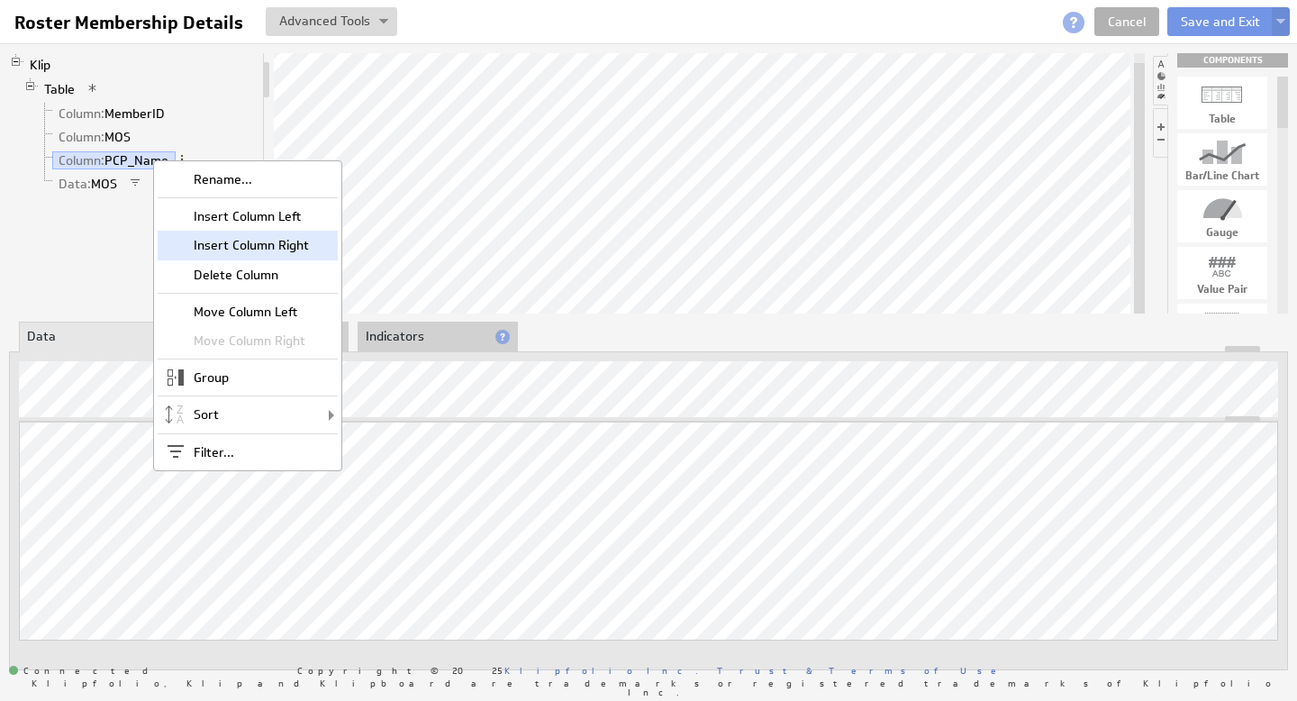
click at [264, 248] on div "Insert Column Right" at bounding box center [248, 245] width 180 height 29
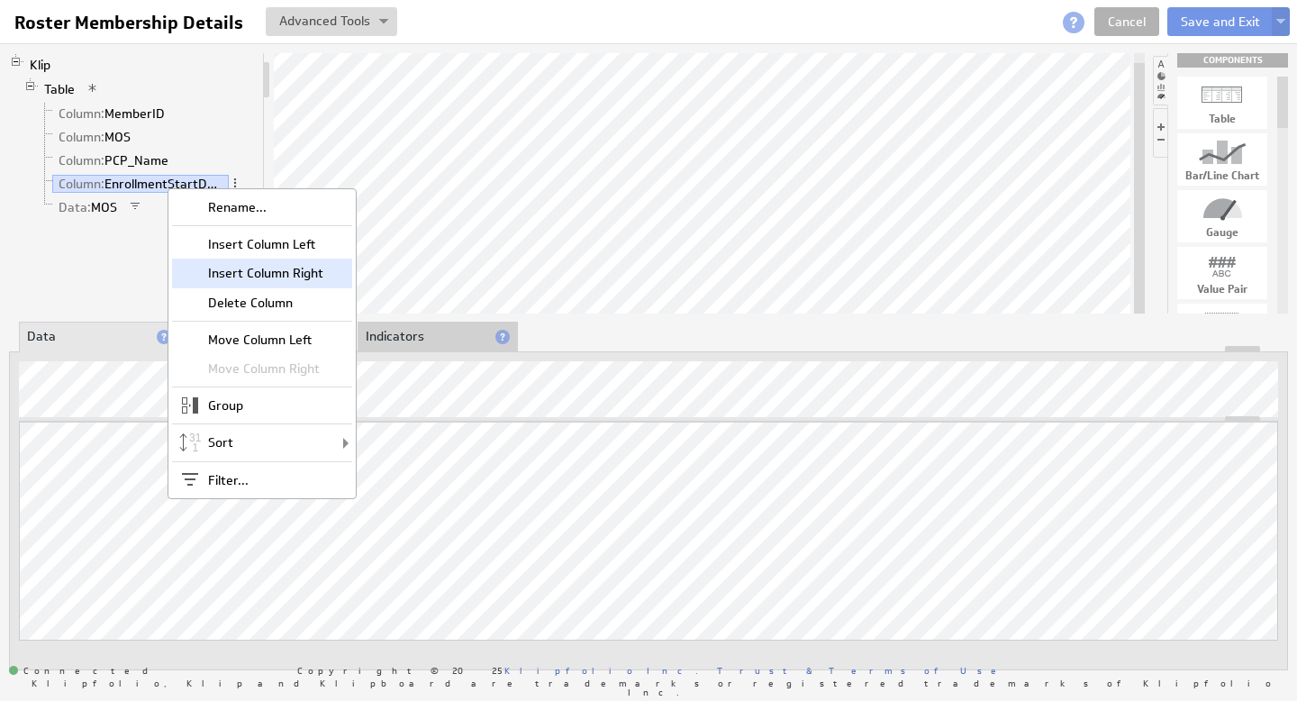
click at [284, 268] on div "Insert Column Right" at bounding box center [262, 272] width 180 height 29
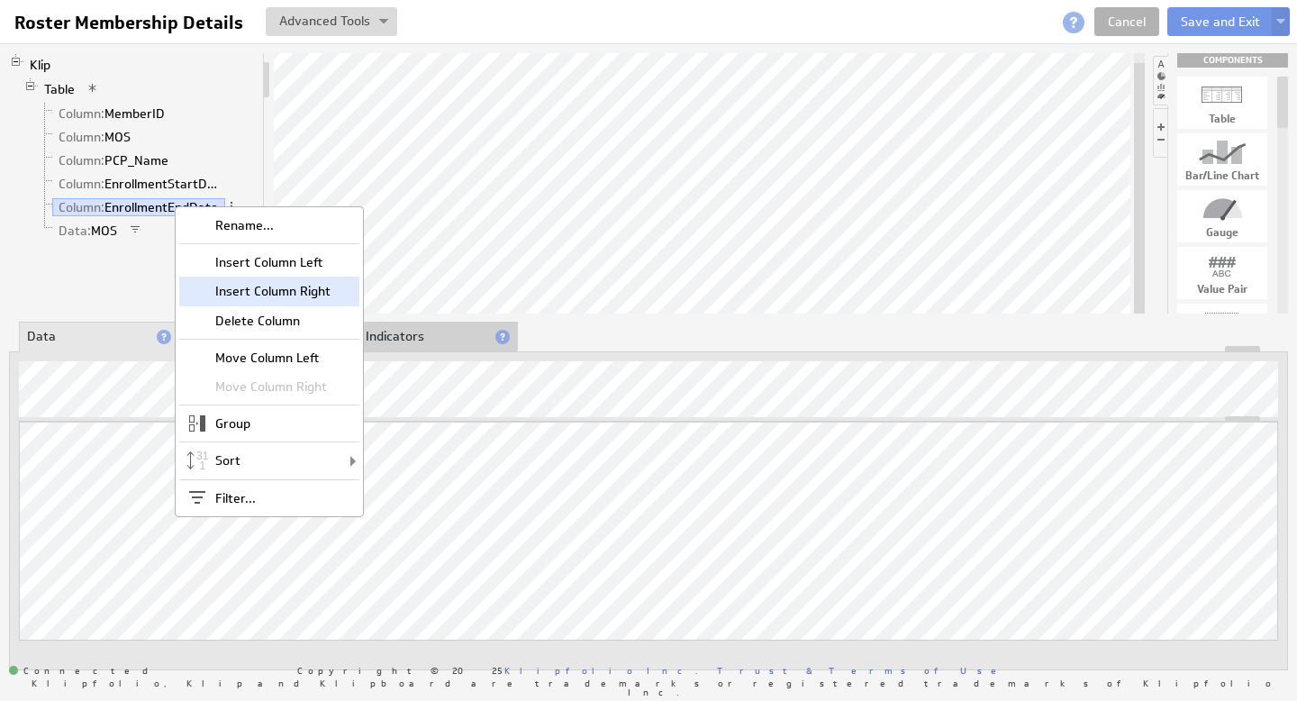
click at [300, 292] on div "Insert Column Right" at bounding box center [269, 290] width 180 height 29
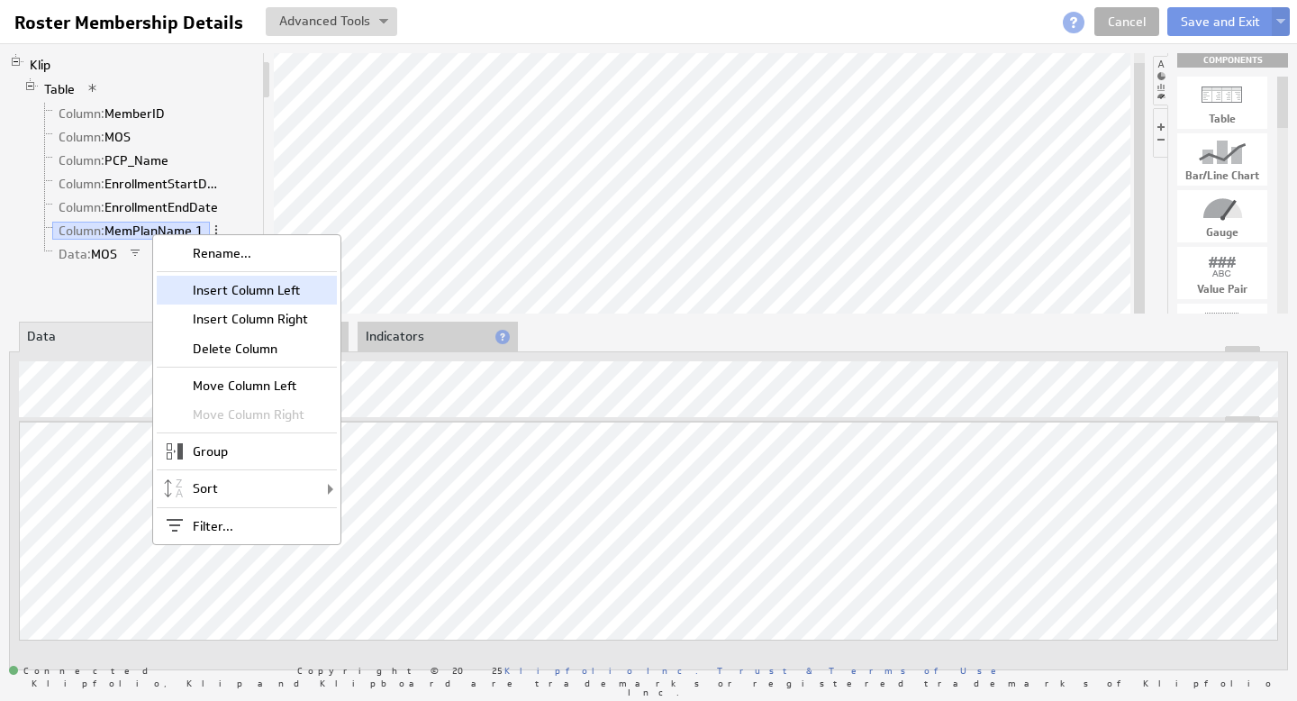
click at [269, 290] on div "Insert Column Left" at bounding box center [247, 290] width 180 height 29
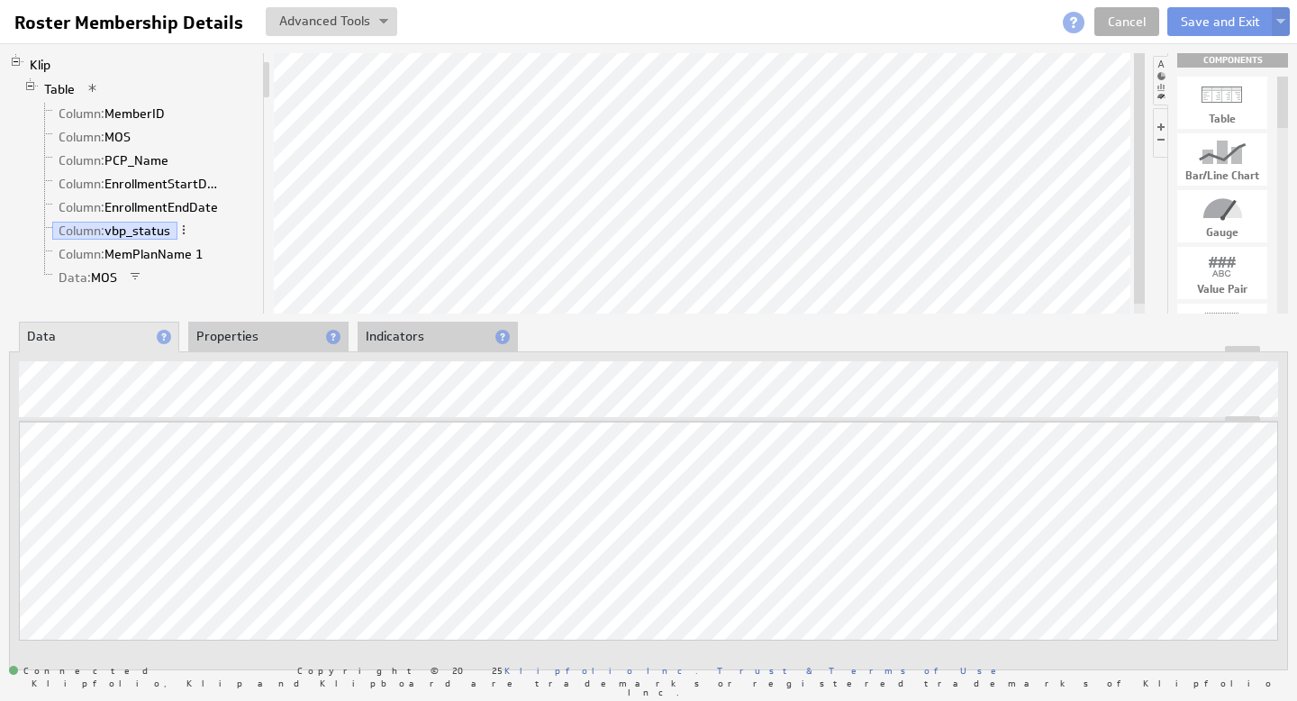
click at [249, 339] on li "Properties" at bounding box center [268, 337] width 160 height 31
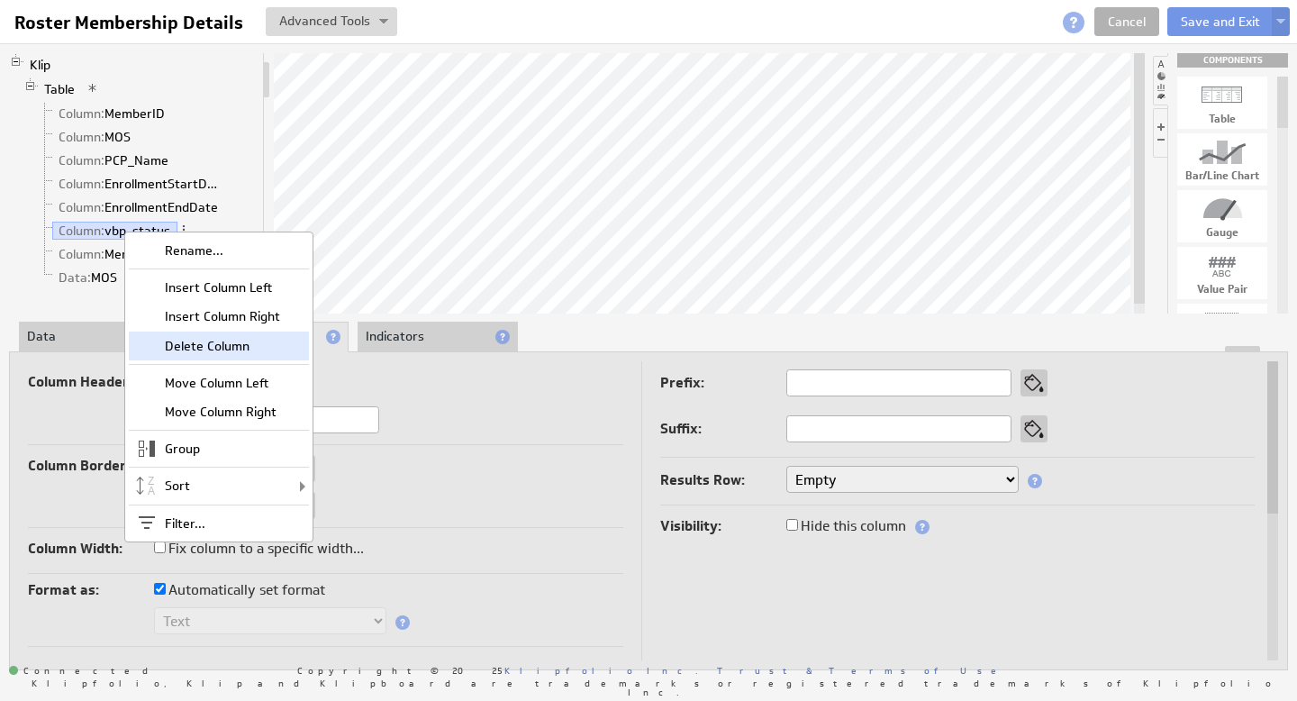
click at [226, 350] on div "Delete Column" at bounding box center [219, 345] width 180 height 29
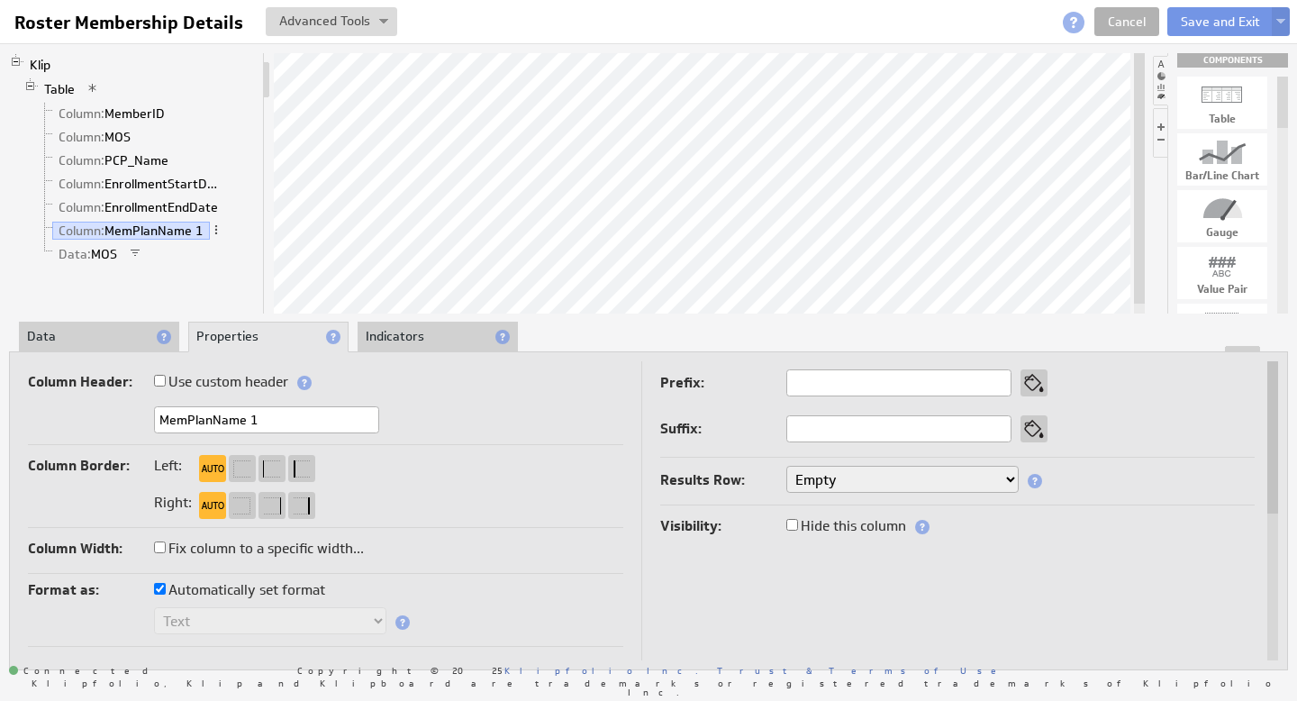
click at [129, 334] on li "Data" at bounding box center [99, 337] width 160 height 31
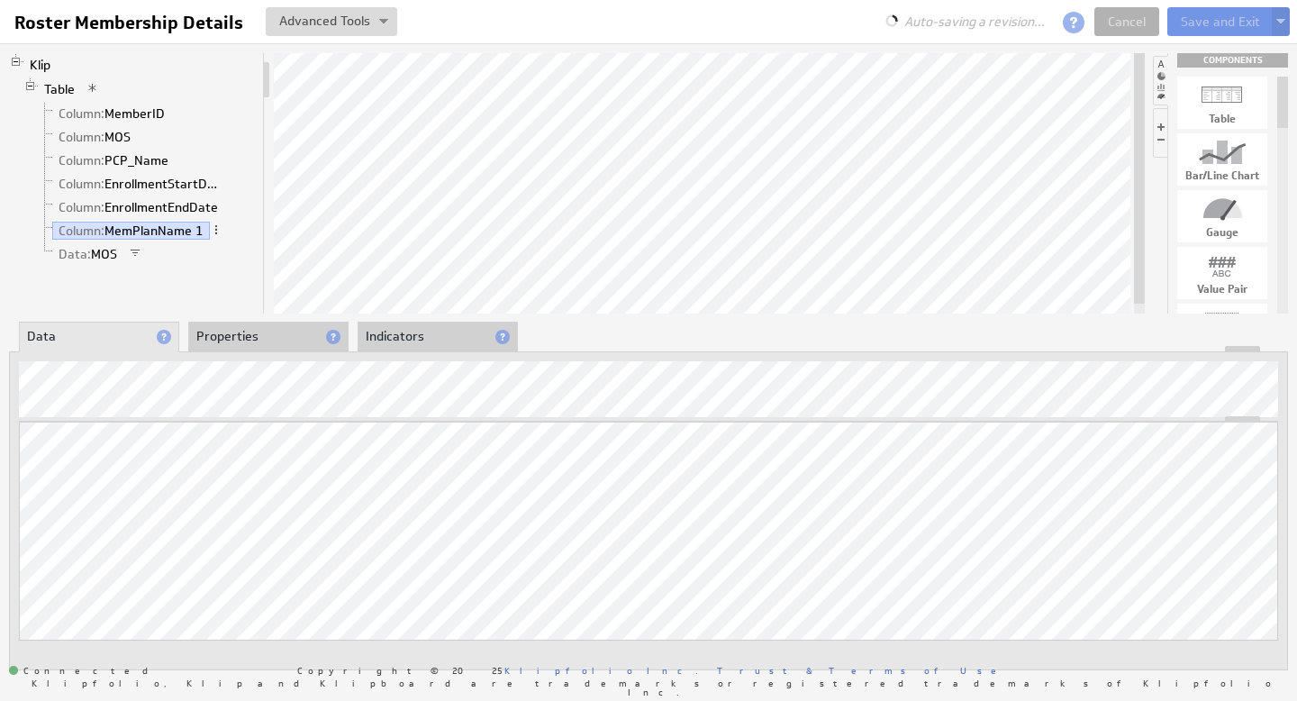
click at [231, 342] on li "Properties" at bounding box center [268, 337] width 160 height 31
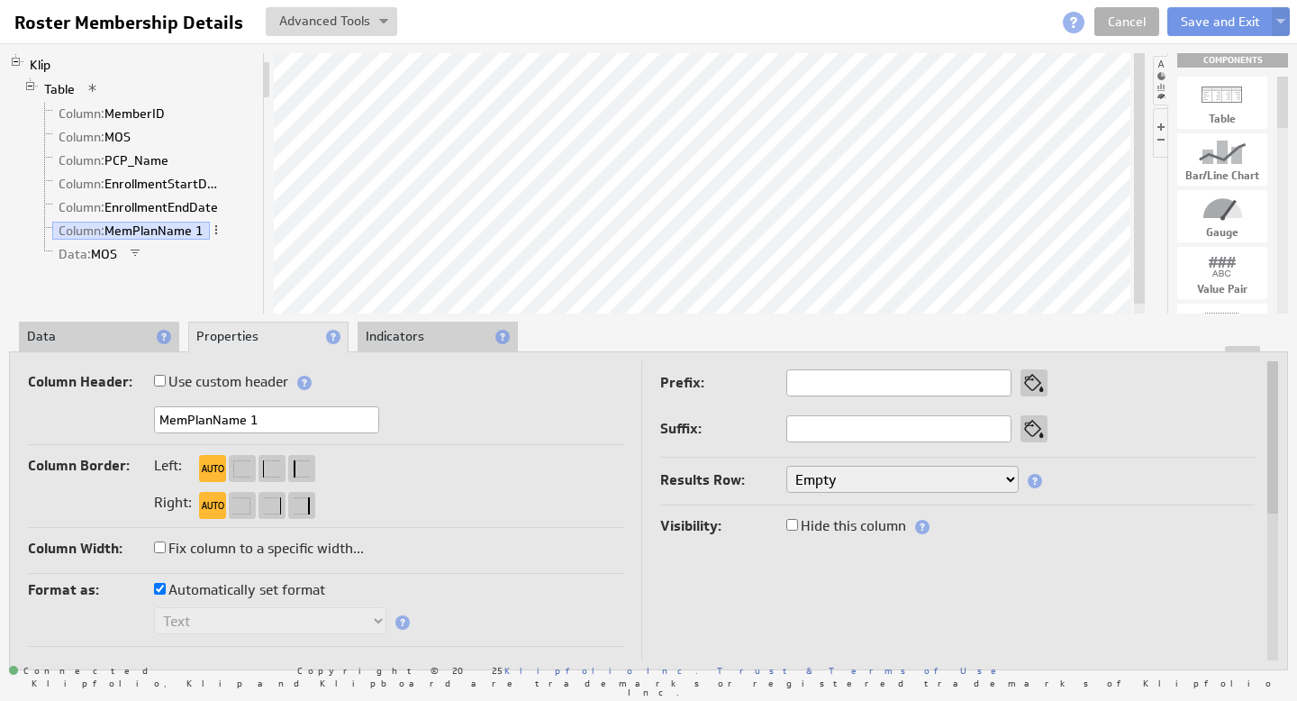
click at [279, 420] on input "MemPlanName 1" at bounding box center [266, 419] width 225 height 27
click at [193, 415] on input "MemPlanName" at bounding box center [266, 419] width 225 height 27
click at [217, 421] on input "MemP lanName" at bounding box center [266, 419] width 225 height 27
click at [199, 421] on input "MemP lan Name" at bounding box center [266, 419] width 225 height 27
drag, startPoint x: 189, startPoint y: 425, endPoint x: 67, endPoint y: 402, distance: 124.7
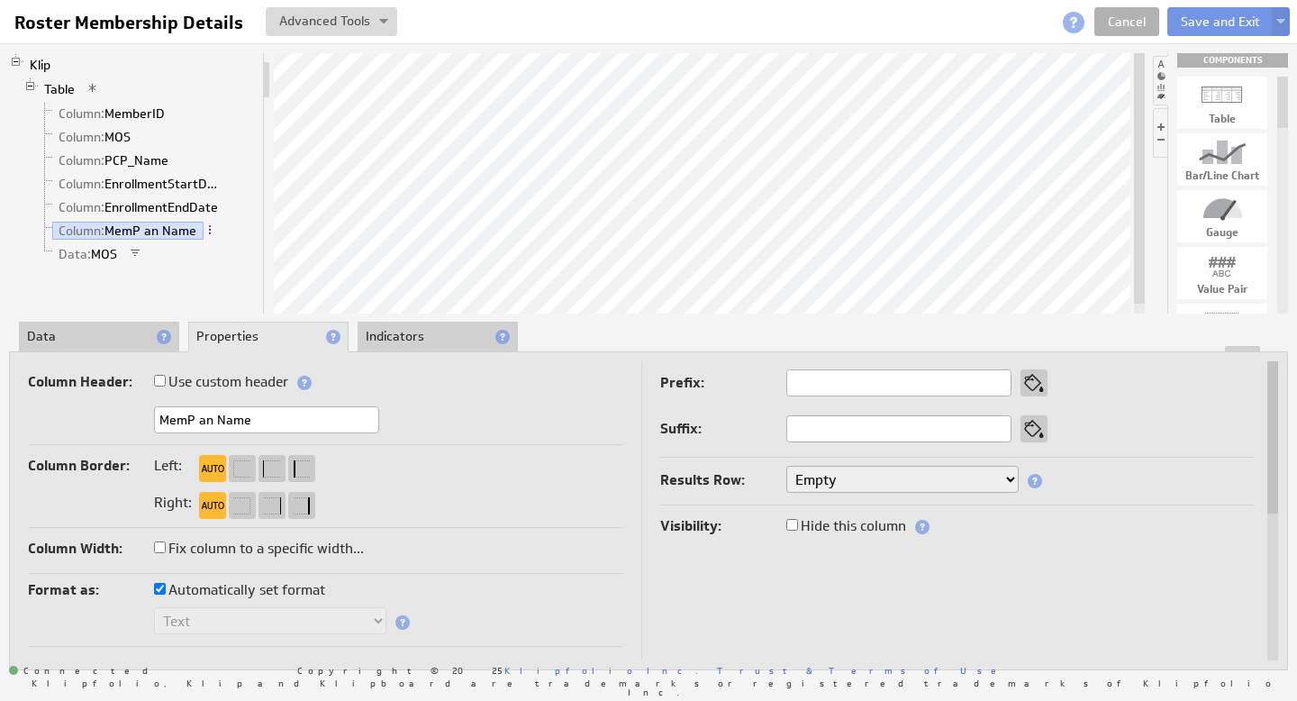
click at [67, 402] on div "Column Header: Use custom header MemP an Name Header component added to the com…" at bounding box center [325, 407] width 595 height 76
type input "Plan Name"
click at [166, 199] on link "Column: EnrollmentEndDate" at bounding box center [138, 207] width 173 height 18
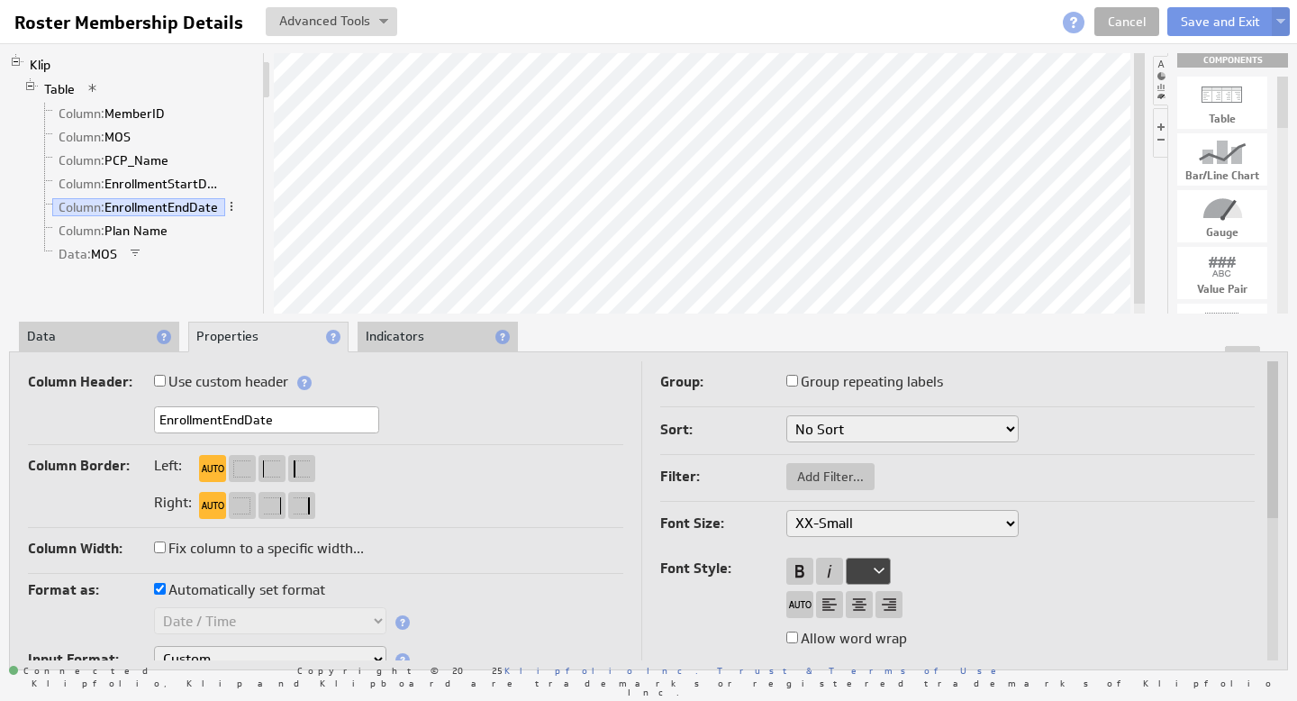
click at [222, 418] on input "EnrollmentEndDate" at bounding box center [266, 419] width 225 height 27
click at [248, 419] on input "Enrollment EndDate" at bounding box center [266, 419] width 225 height 27
type input "Enrollment End Date"
click at [148, 181] on link "Column: EnrollmentStartDate" at bounding box center [140, 184] width 177 height 18
click at [223, 419] on input "EnrollmentStartDate" at bounding box center [266, 419] width 225 height 27
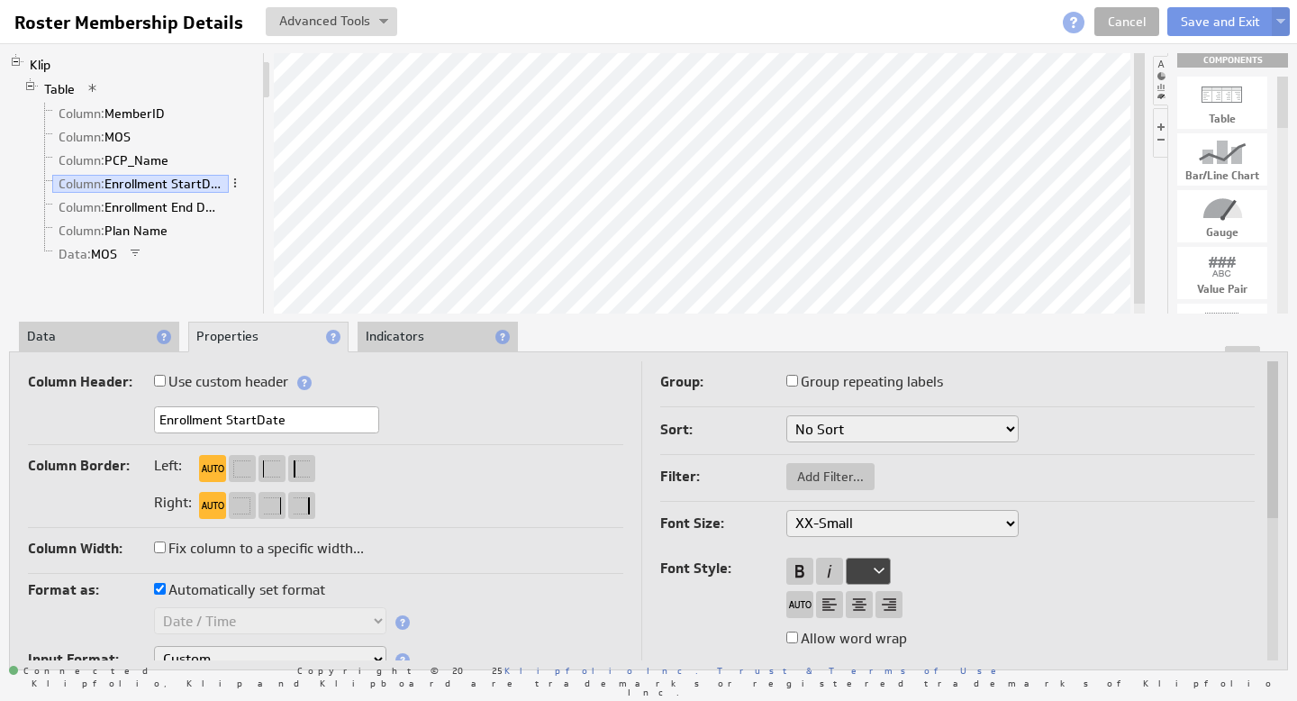
click at [256, 421] on input "Enrollment StartDate" at bounding box center [266, 419] width 225 height 27
type input "Enrollment Start Date"
click at [148, 229] on link "Column: Plan Name" at bounding box center [113, 231] width 122 height 18
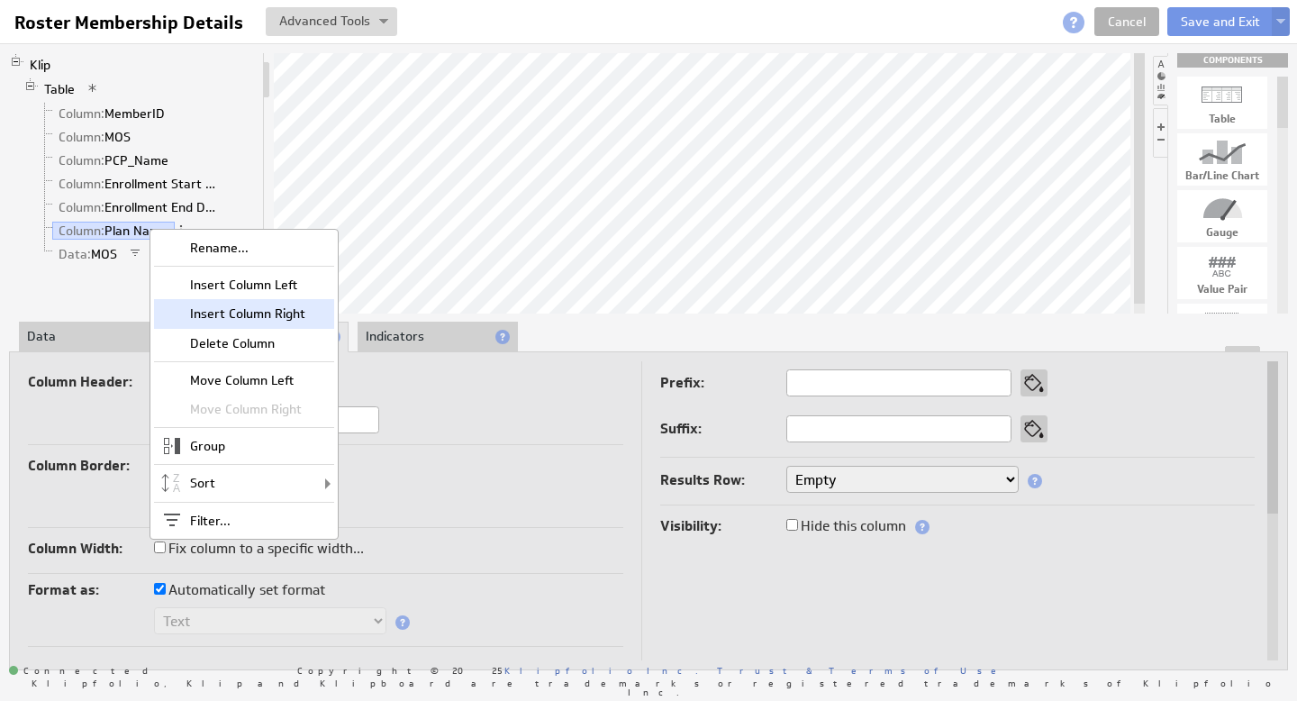
click at [245, 312] on div "Insert Column Right" at bounding box center [244, 313] width 180 height 29
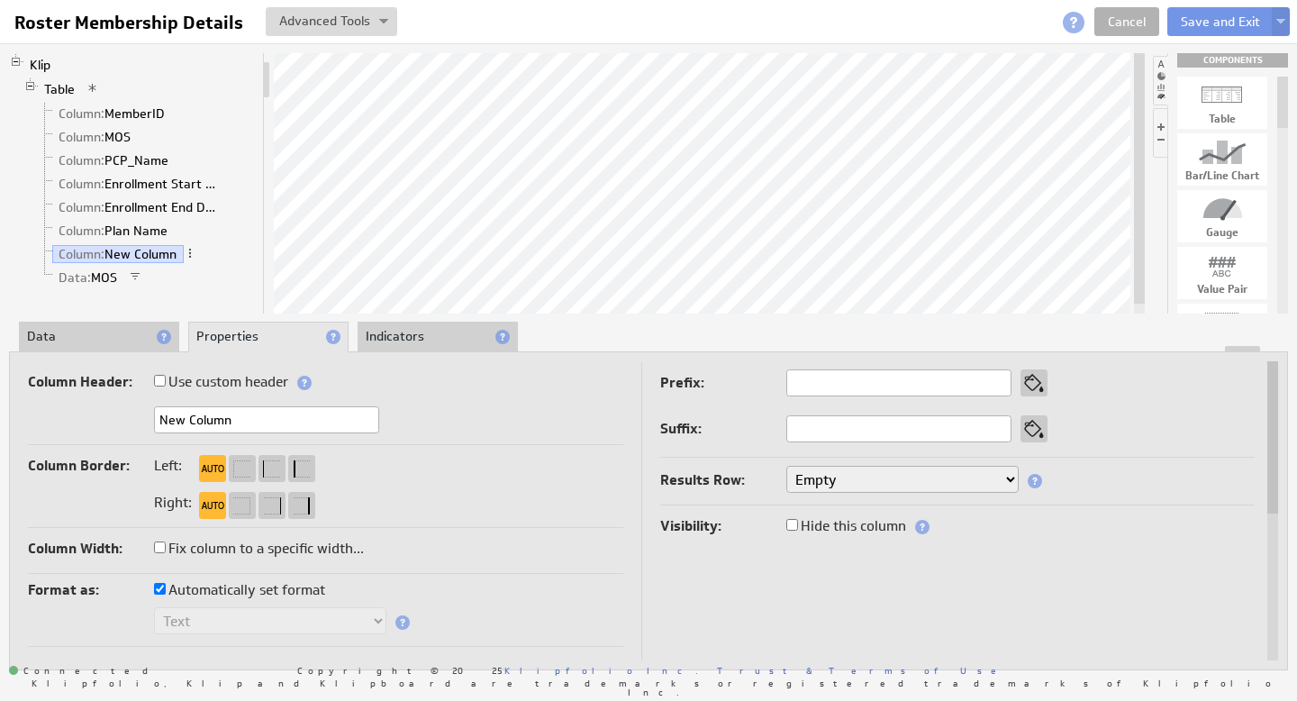
click at [56, 343] on li "Data" at bounding box center [99, 337] width 160 height 31
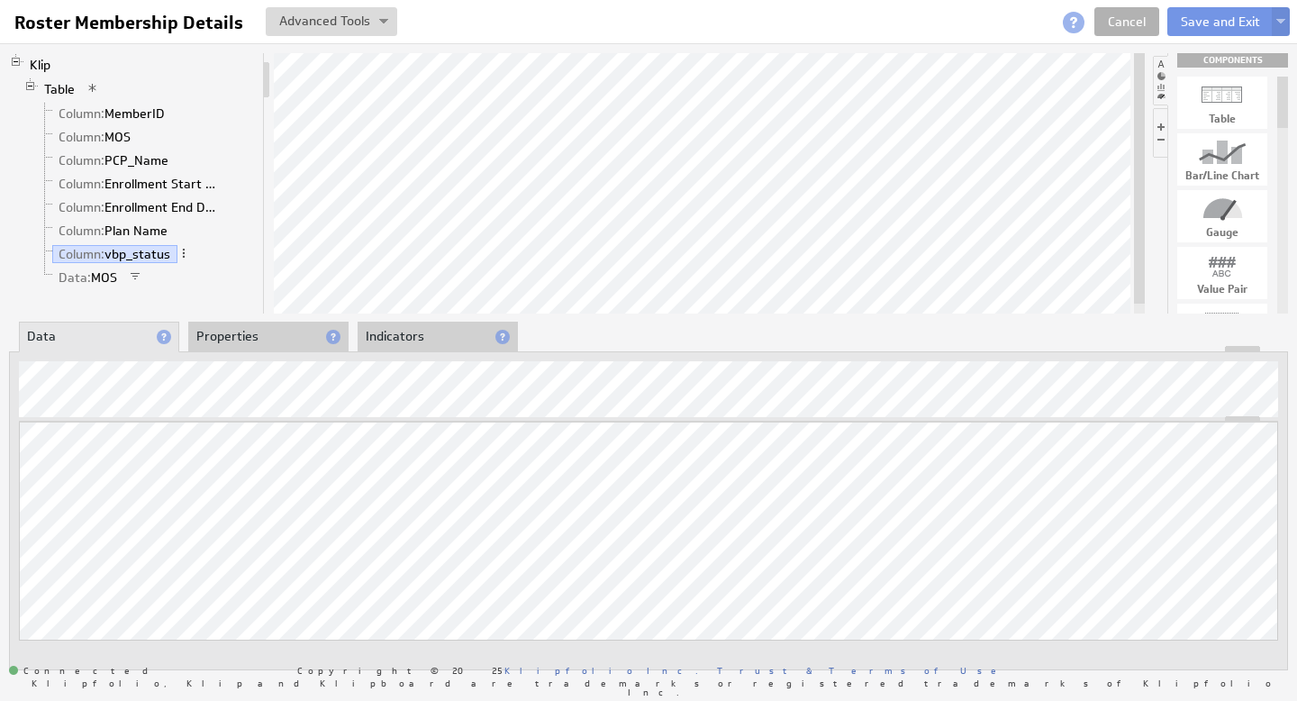
drag, startPoint x: 258, startPoint y: 330, endPoint x: 252, endPoint y: 338, distance: 9.7
click at [258, 330] on li "Properties" at bounding box center [268, 337] width 160 height 31
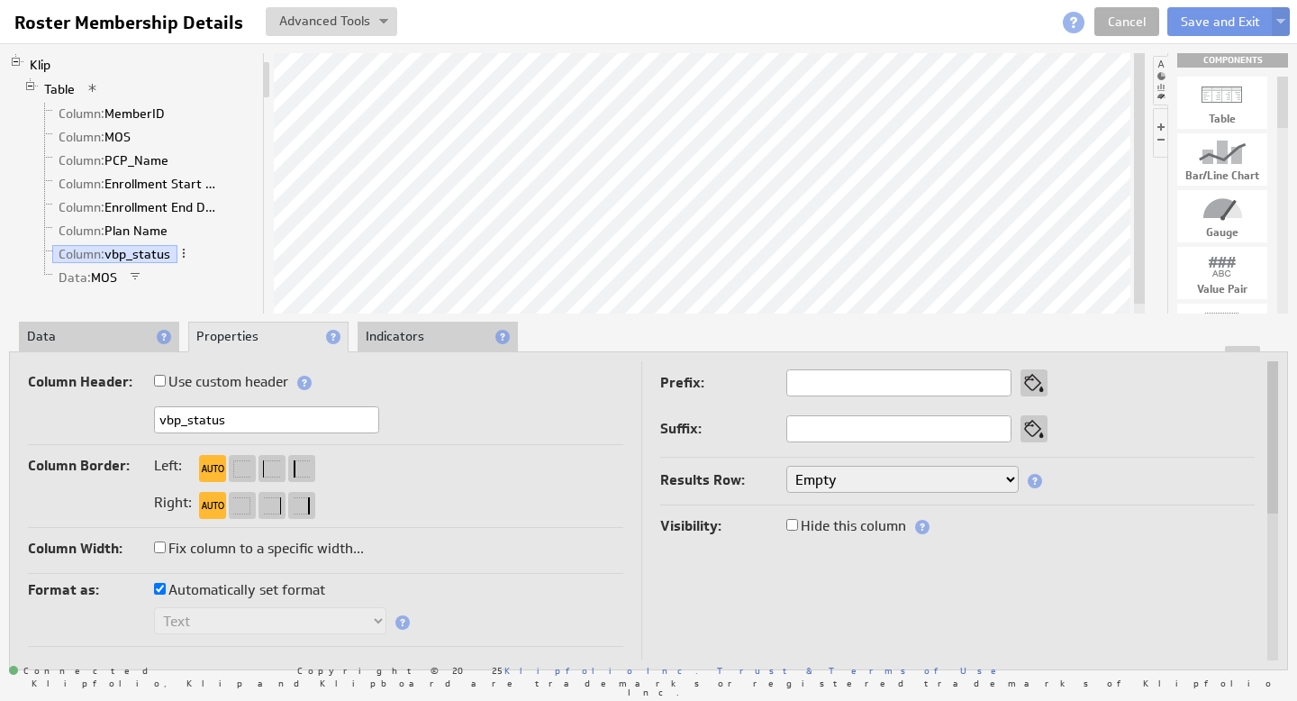
drag, startPoint x: 259, startPoint y: 427, endPoint x: 89, endPoint y: 421, distance: 170.3
click at [91, 421] on div "vbp_status" at bounding box center [325, 421] width 595 height 30
type input "Status"
click at [131, 156] on link "Column: PCP_Name" at bounding box center [113, 160] width 123 height 18
drag, startPoint x: 186, startPoint y: 420, endPoint x: 361, endPoint y: 435, distance: 176.3
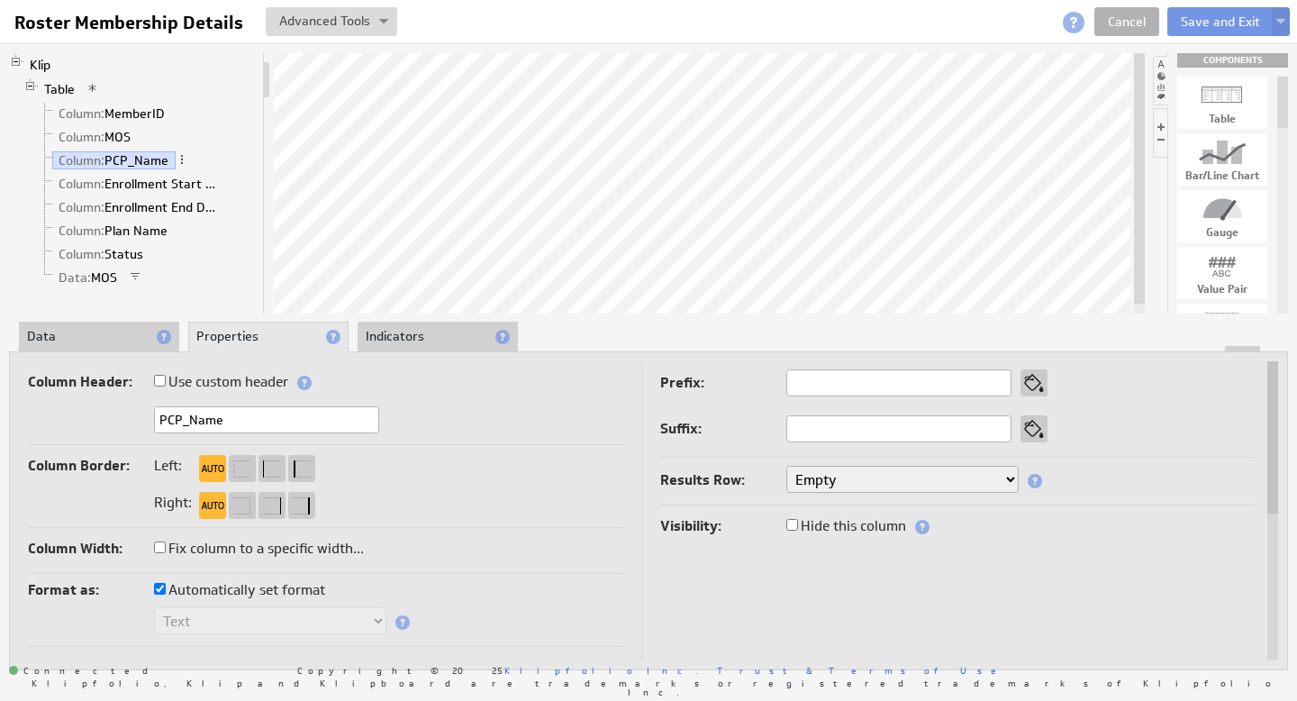
click at [361, 435] on div "Column Header: Use custom header PCP_Name Header component added to the compone…" at bounding box center [325, 407] width 595 height 76
type input "PCP"
click at [455, 408] on div "PCP" at bounding box center [325, 421] width 595 height 30
click at [1217, 19] on button "Save and Exit" at bounding box center [1220, 21] width 106 height 29
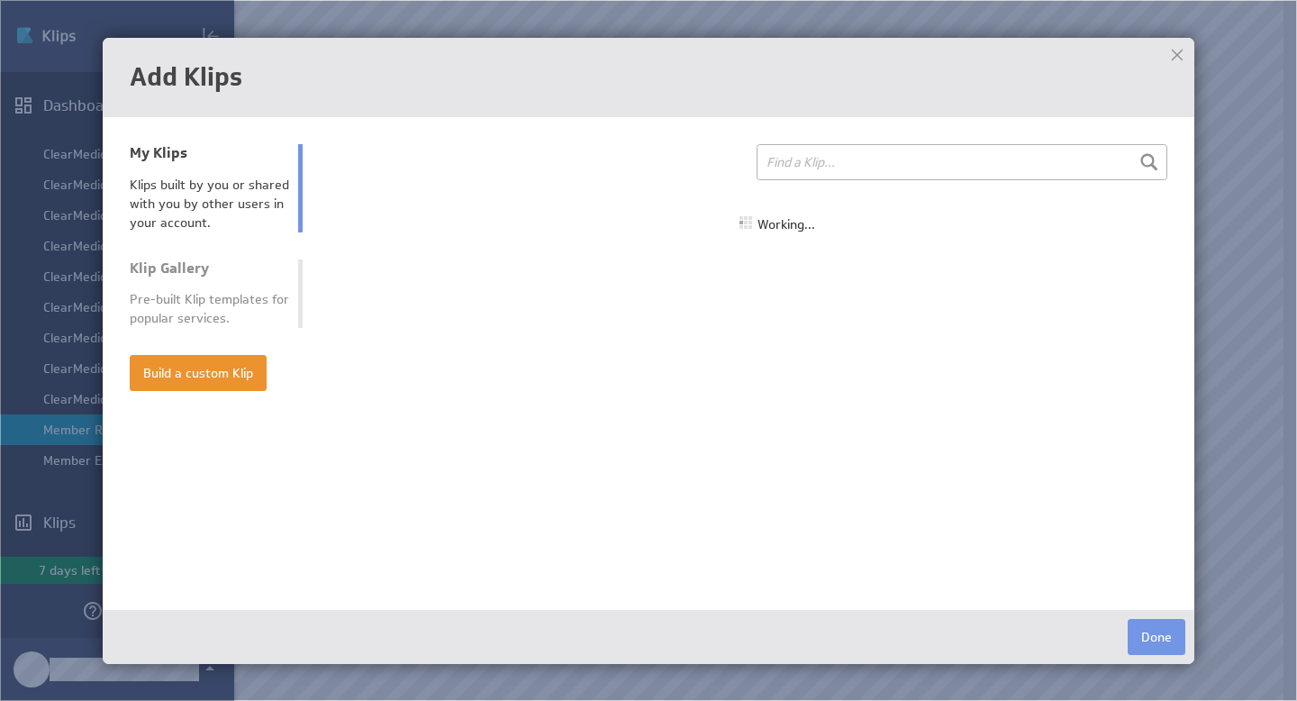
select select "all"
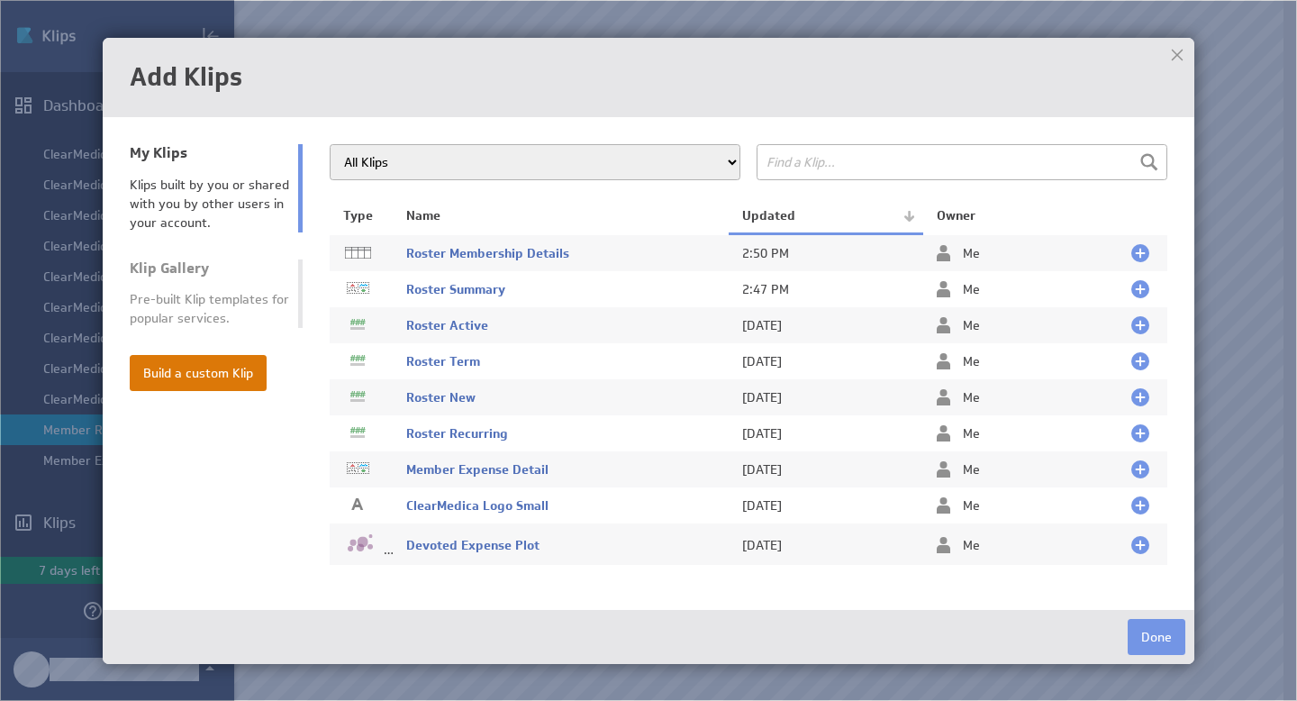
click at [207, 374] on button "Build a custom Klip" at bounding box center [198, 373] width 137 height 36
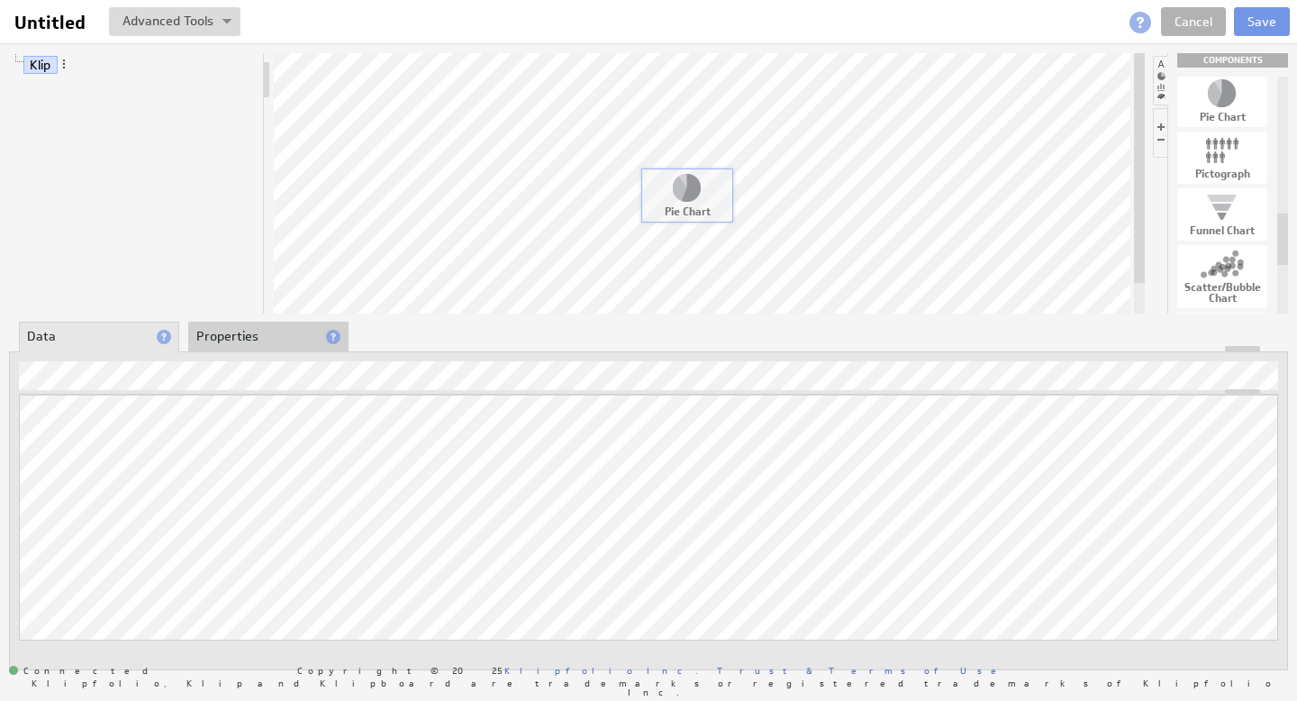
drag, startPoint x: 1229, startPoint y: 97, endPoint x: 693, endPoint y: 191, distance: 544.0
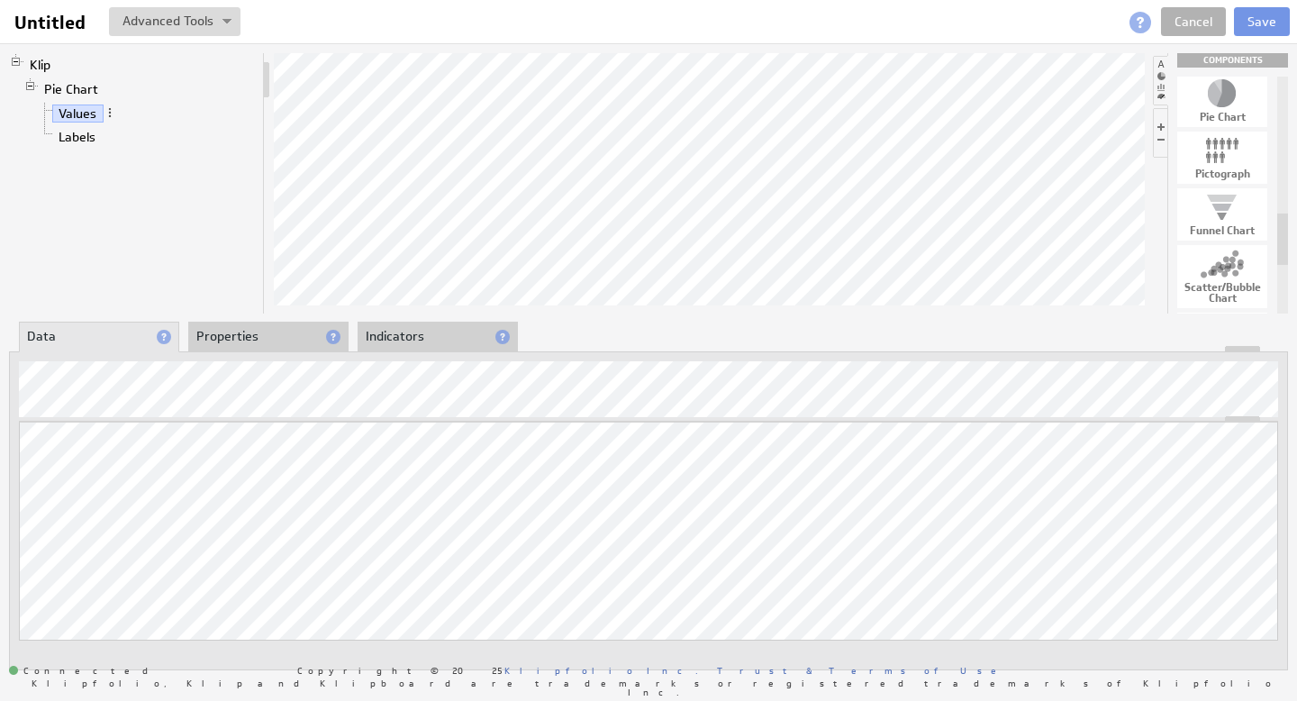
click at [261, 339] on li "Properties" at bounding box center [268, 337] width 160 height 31
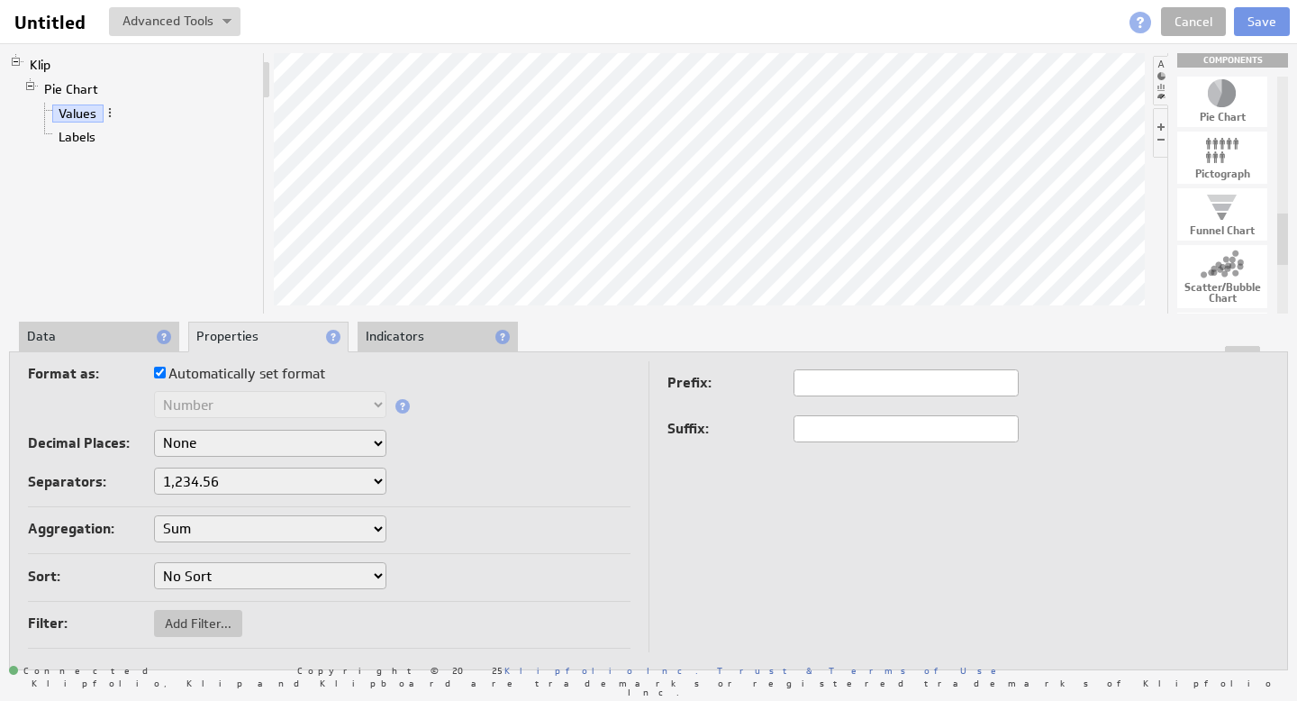
click at [227, 531] on select "Sum Average Median Min Max First Last Count Count Distinct" at bounding box center [270, 528] width 232 height 27
click at [120, 329] on li "Data" at bounding box center [99, 337] width 160 height 31
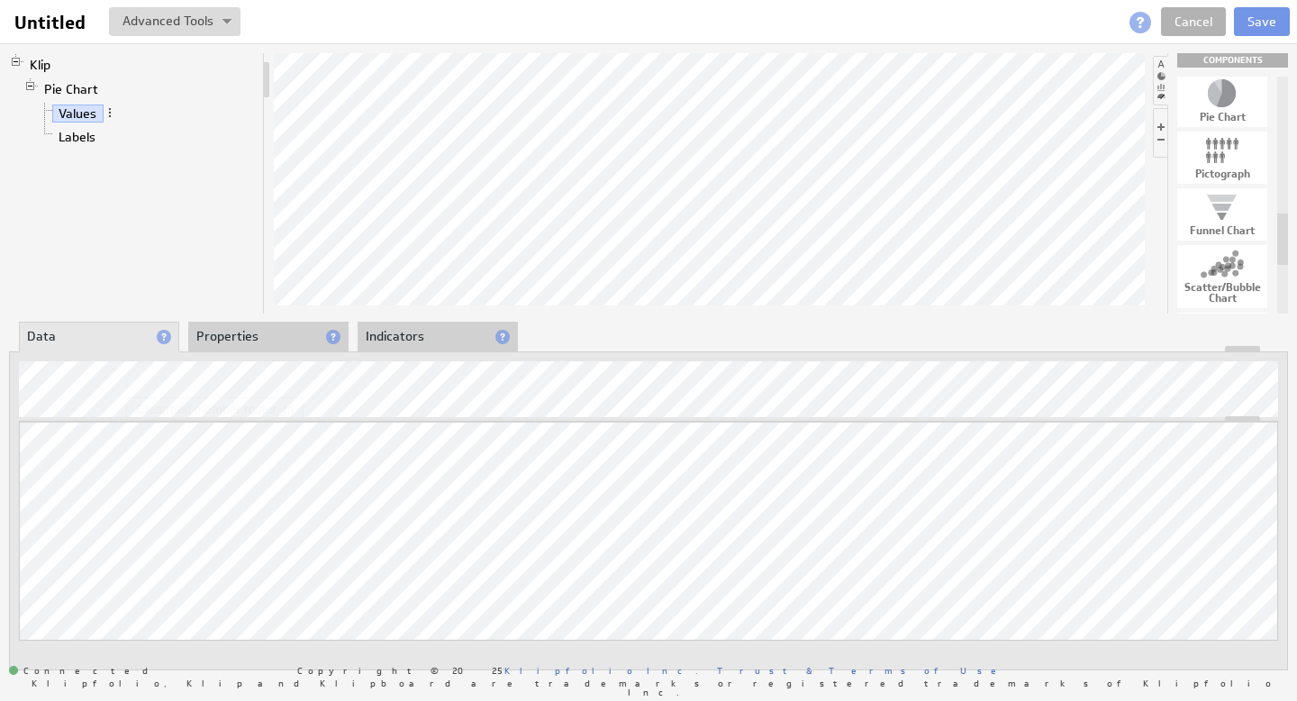
click at [224, 339] on li "Properties" at bounding box center [268, 337] width 160 height 31
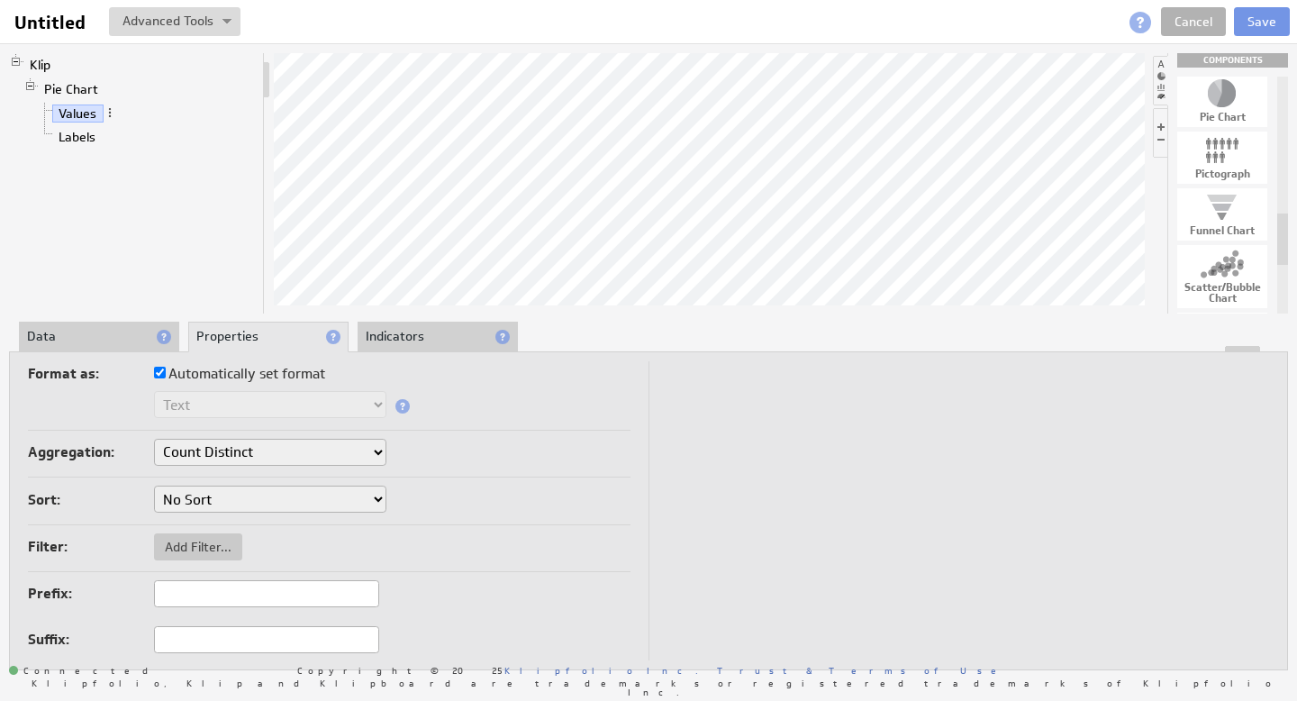
click at [264, 439] on select "Count Count Distinct" at bounding box center [270, 452] width 232 height 27
click at [102, 332] on li "Data" at bounding box center [99, 337] width 160 height 31
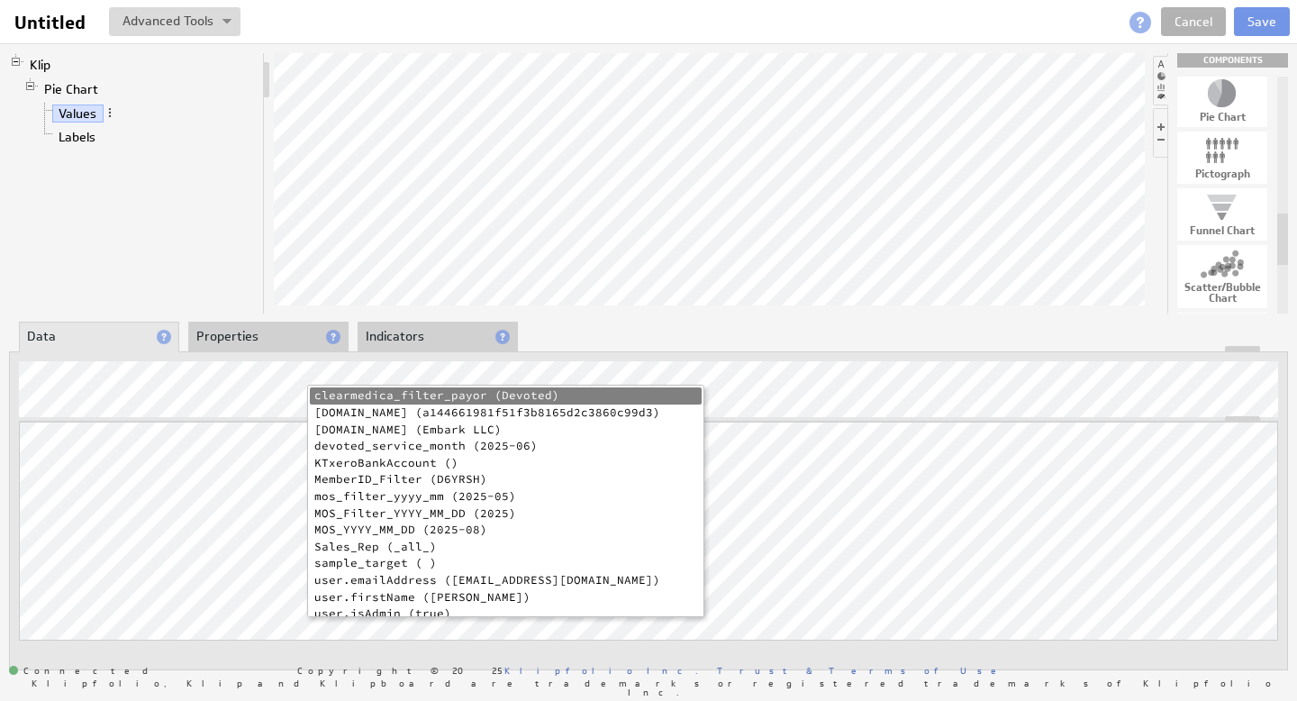
click at [495, 498] on li "mos_filter_yyyy_mm (2025-05)" at bounding box center [506, 496] width 392 height 17
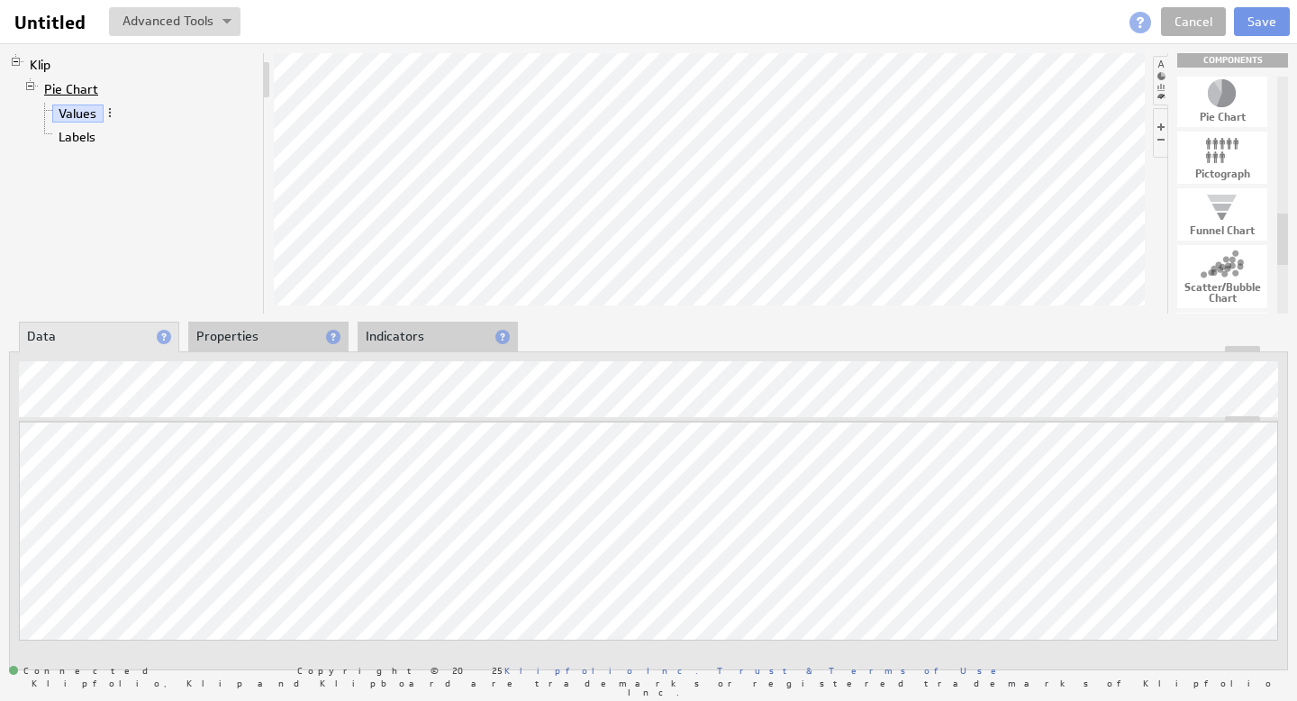
click at [83, 93] on link "Pie Chart" at bounding box center [72, 89] width 68 height 18
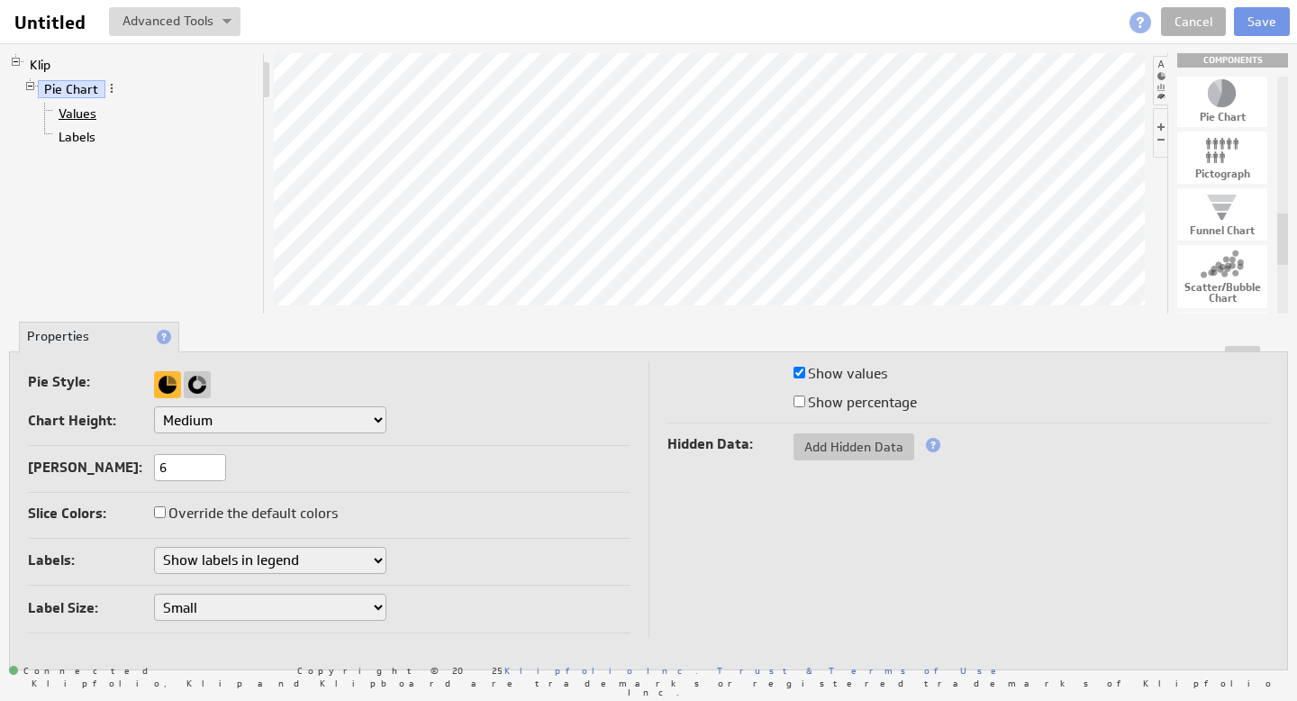
click at [80, 114] on link "Values" at bounding box center [77, 113] width 51 height 18
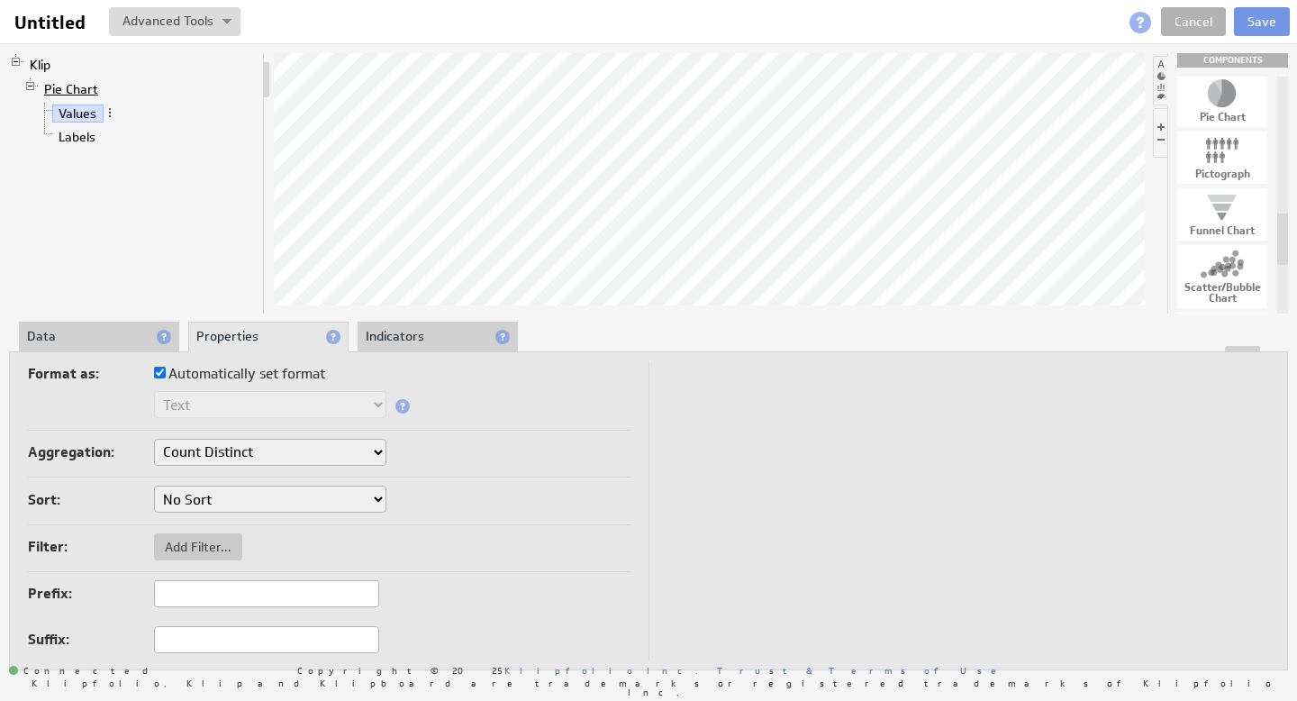
click at [80, 89] on link "Pie Chart" at bounding box center [72, 89] width 68 height 18
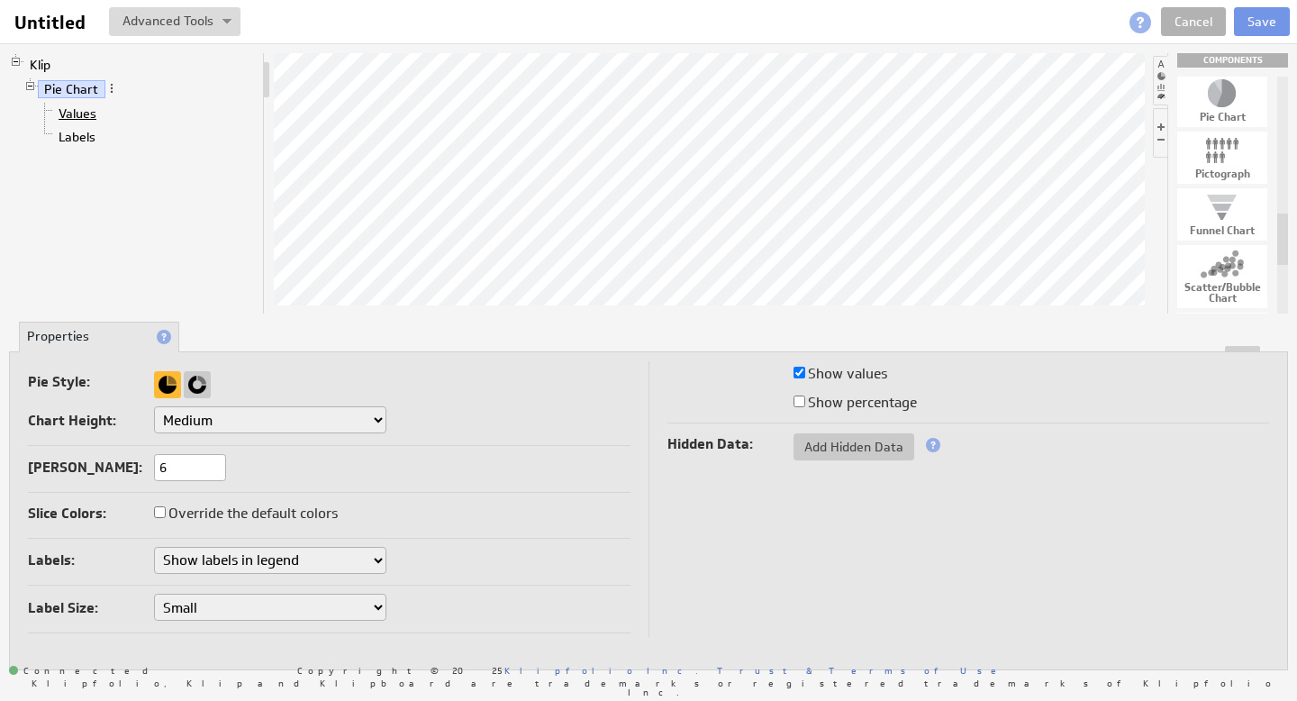
click at [77, 115] on link "Values" at bounding box center [77, 113] width 51 height 18
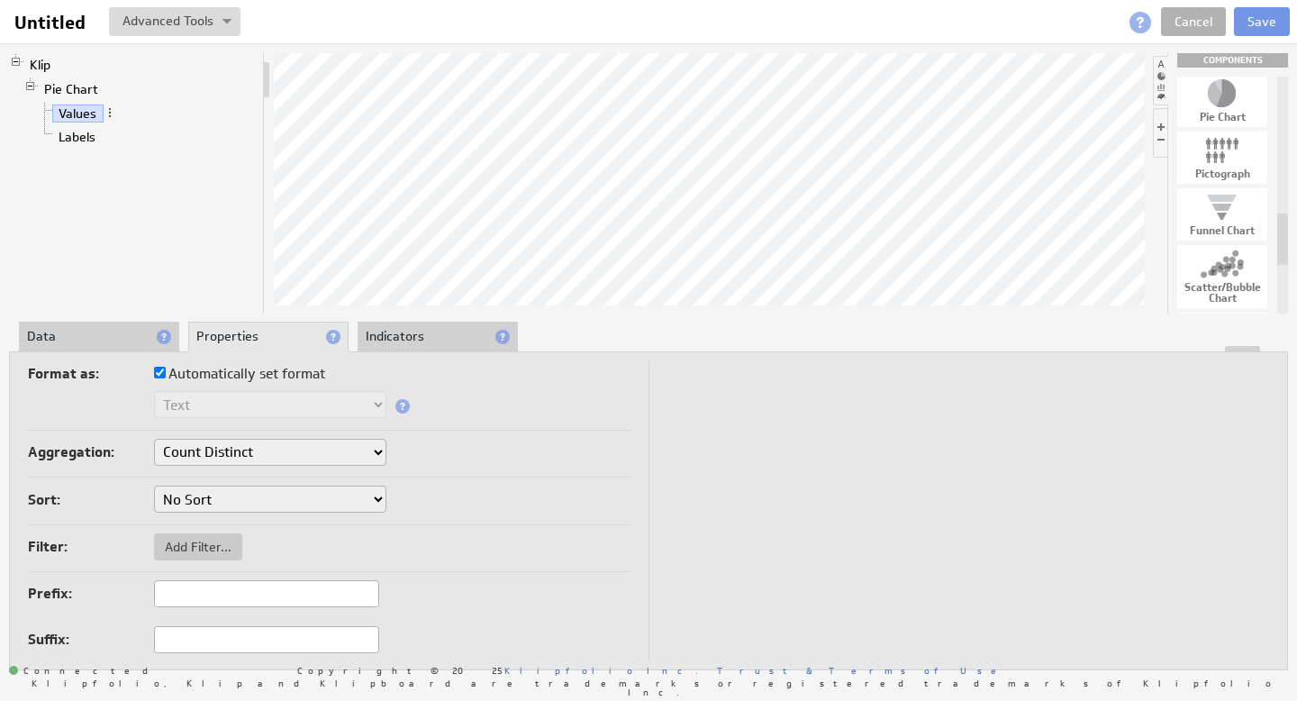
click at [92, 340] on li "Data" at bounding box center [99, 337] width 160 height 31
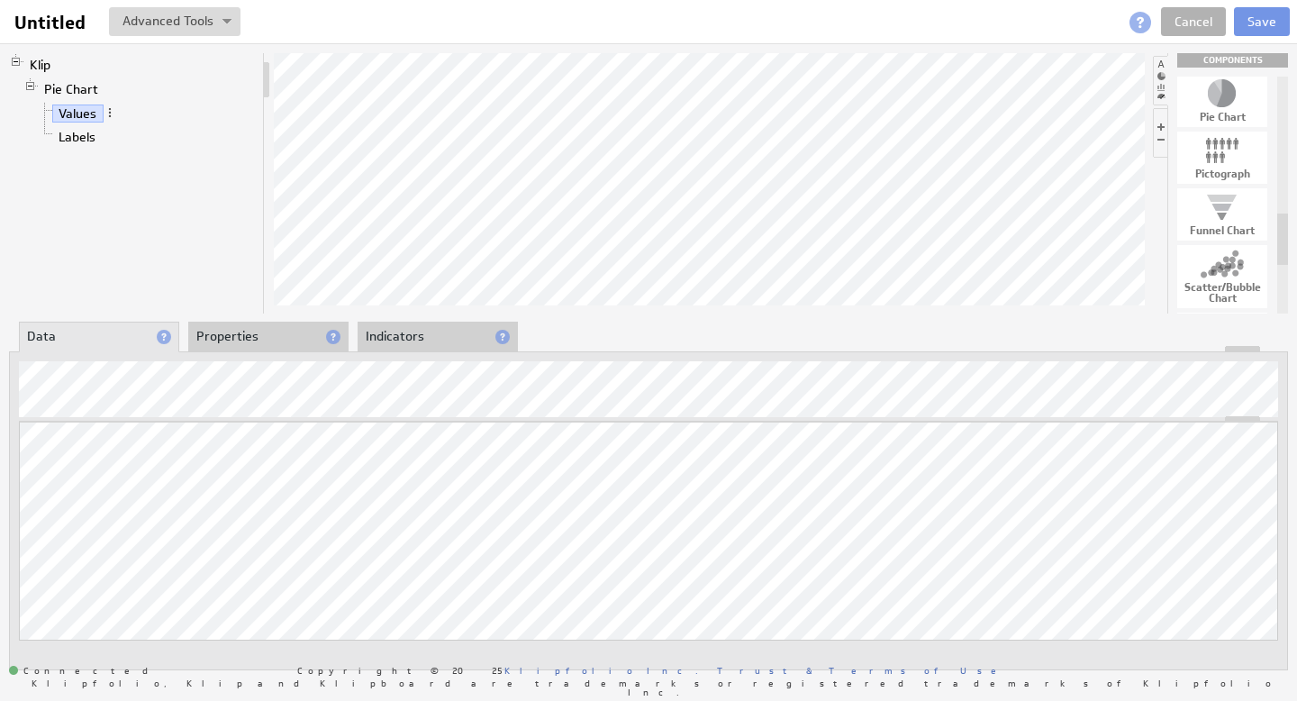
click at [439, 648] on div "Updating... Select a Function ARRAY DATE SELECT SLICE SUM Data Manipulation Log…" at bounding box center [648, 556] width 1259 height 270
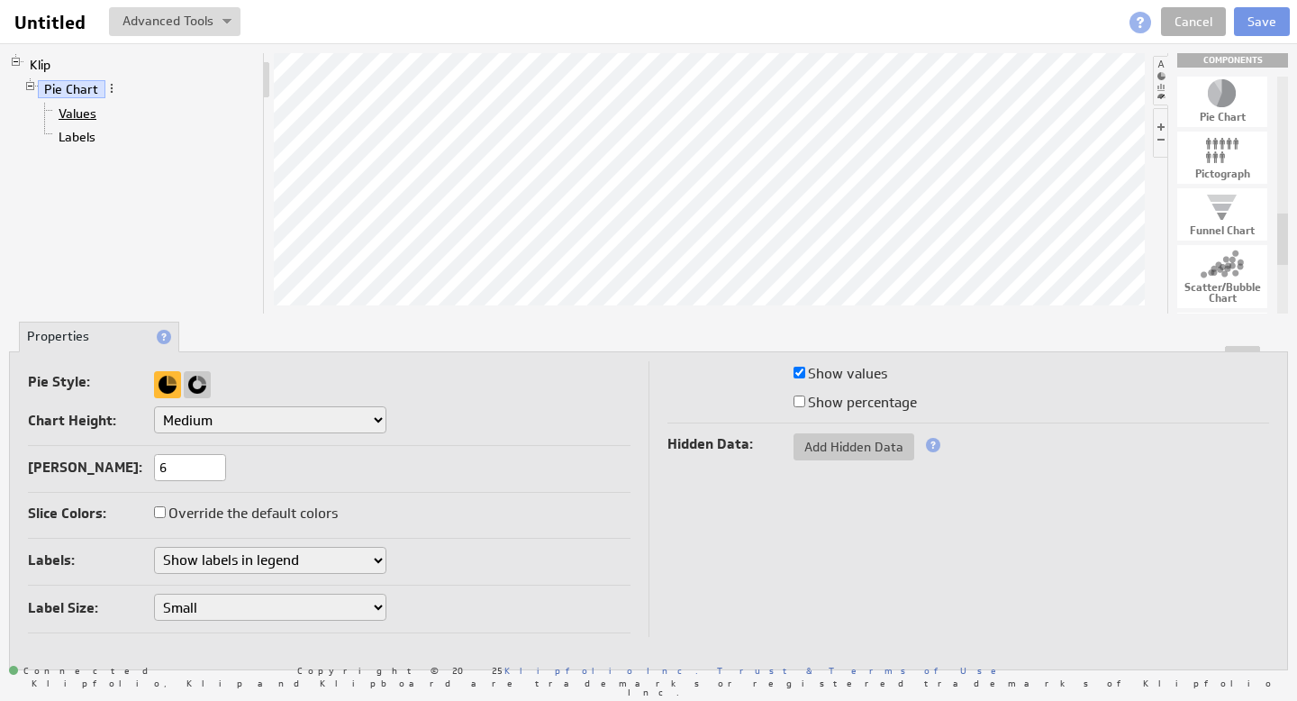
click at [66, 117] on link "Values" at bounding box center [77, 113] width 51 height 18
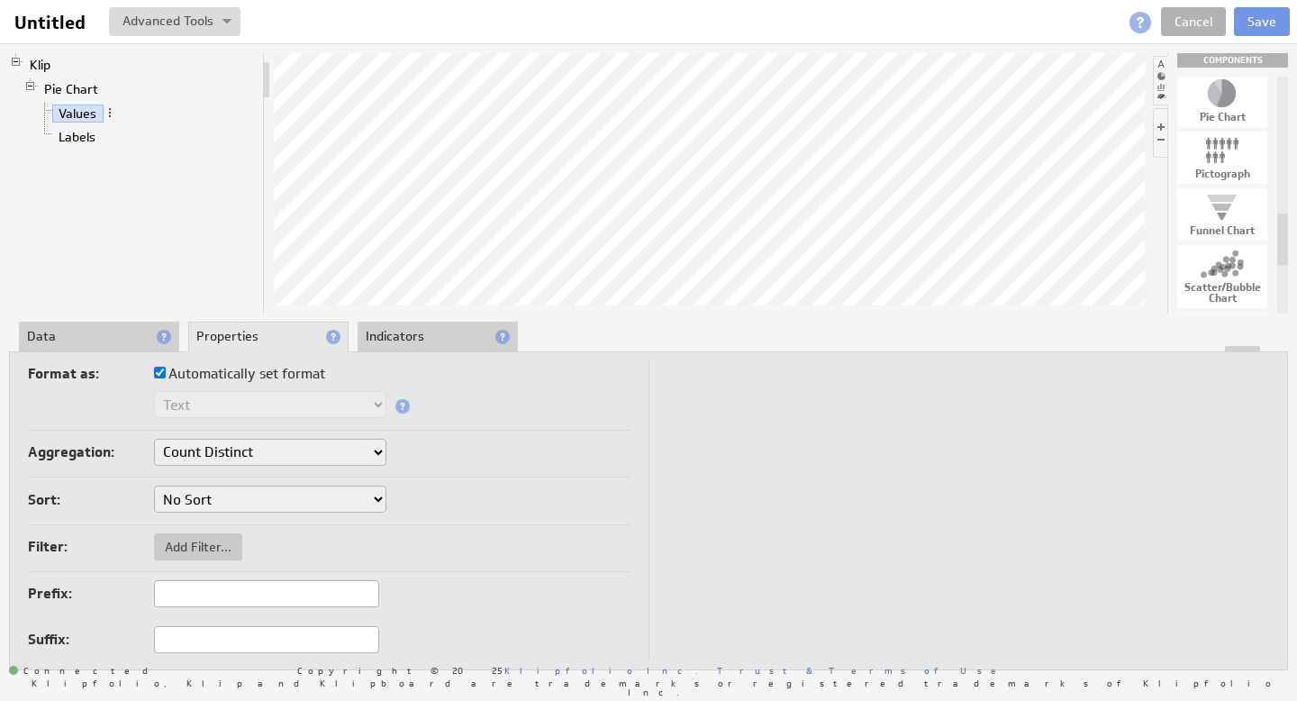
click at [93, 346] on div at bounding box center [648, 349] width 1277 height 6
click at [88, 327] on li "Data" at bounding box center [99, 337] width 160 height 31
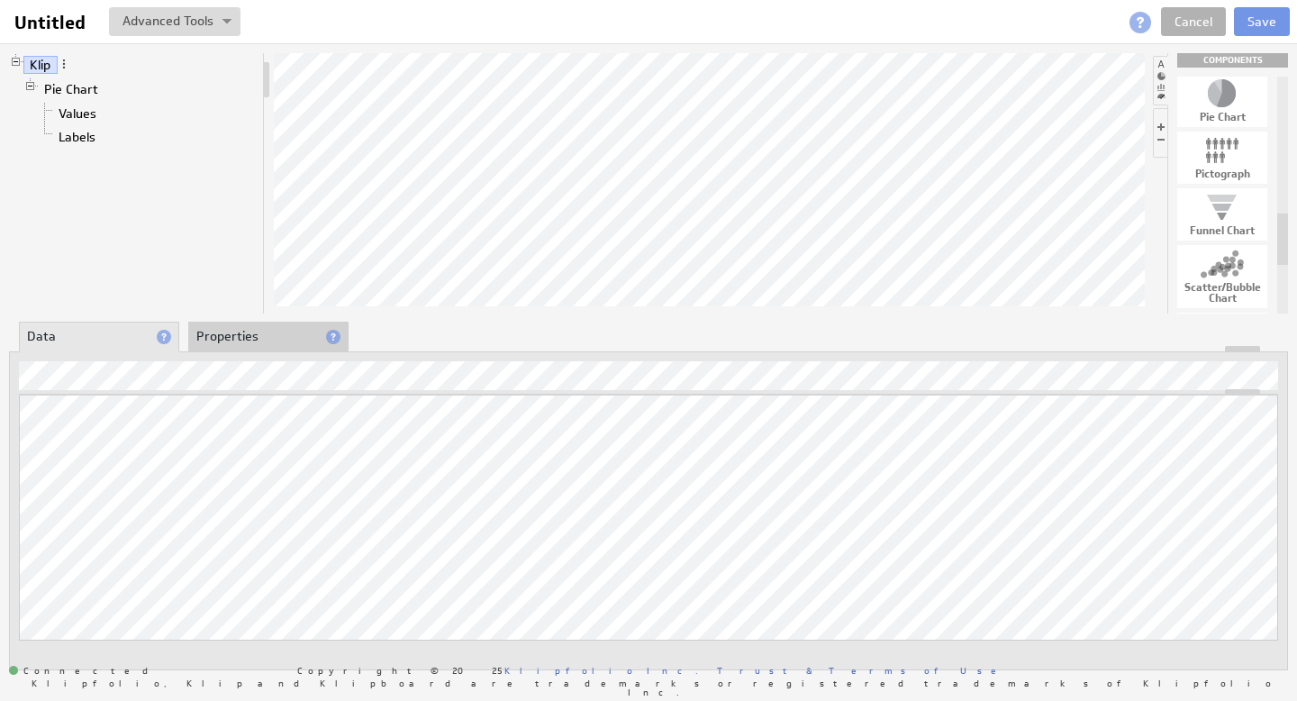
click at [240, 331] on li "Properties" at bounding box center [268, 337] width 160 height 31
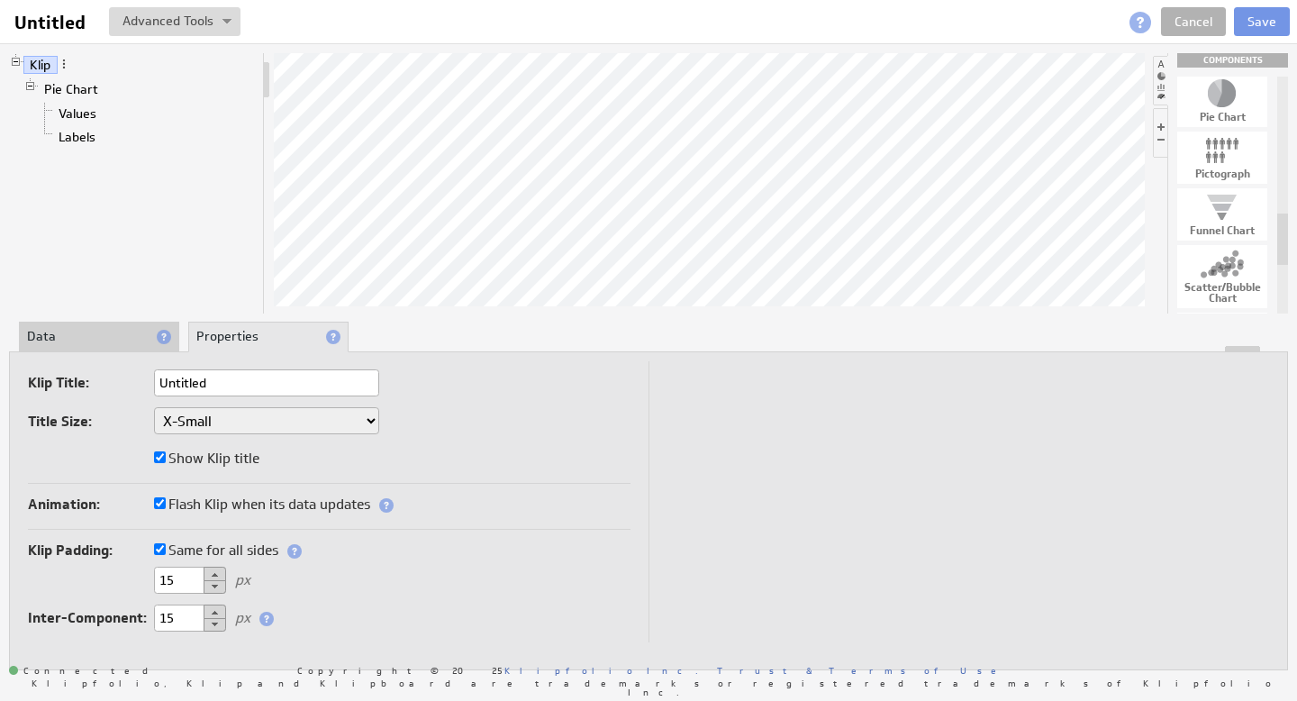
click at [168, 458] on label "Show Klip title" at bounding box center [206, 458] width 105 height 25
click at [166, 458] on input "Show Klip title" at bounding box center [160, 457] width 12 height 12
checkbox input "false"
click at [1258, 19] on button "Save" at bounding box center [1262, 21] width 56 height 29
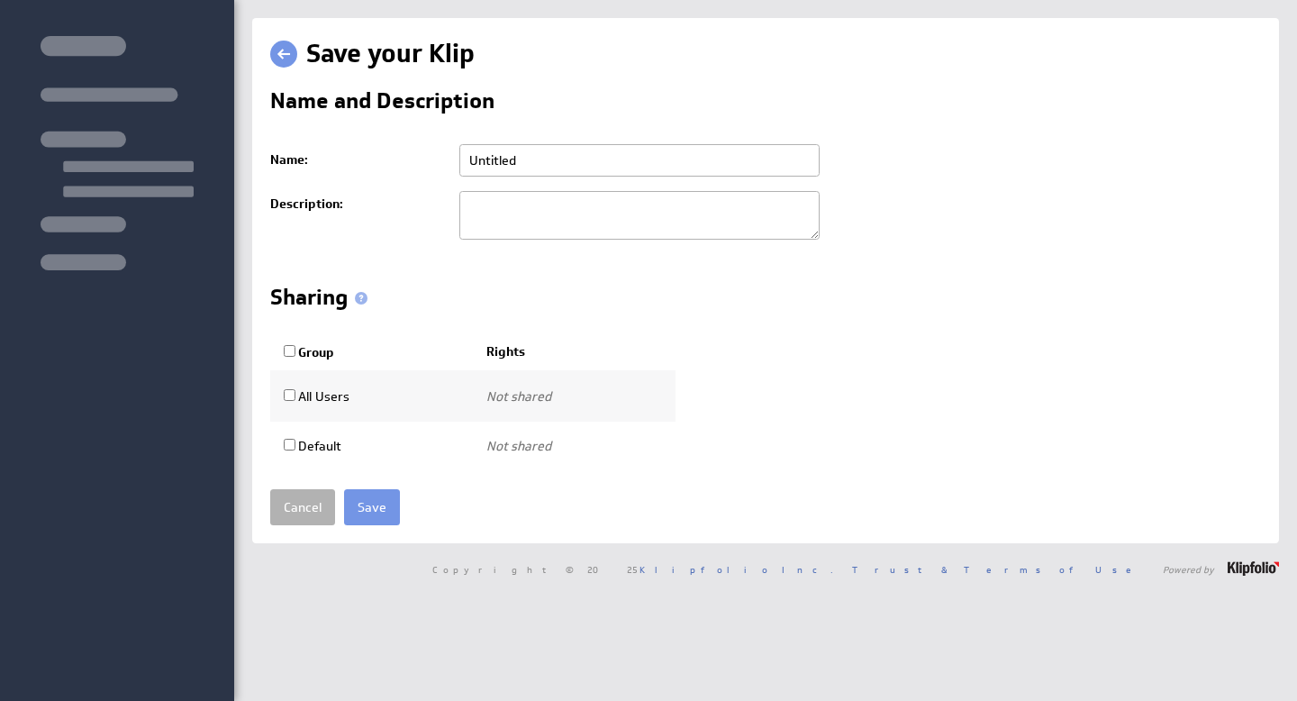
click at [502, 165] on input "Untitled" at bounding box center [639, 160] width 360 height 32
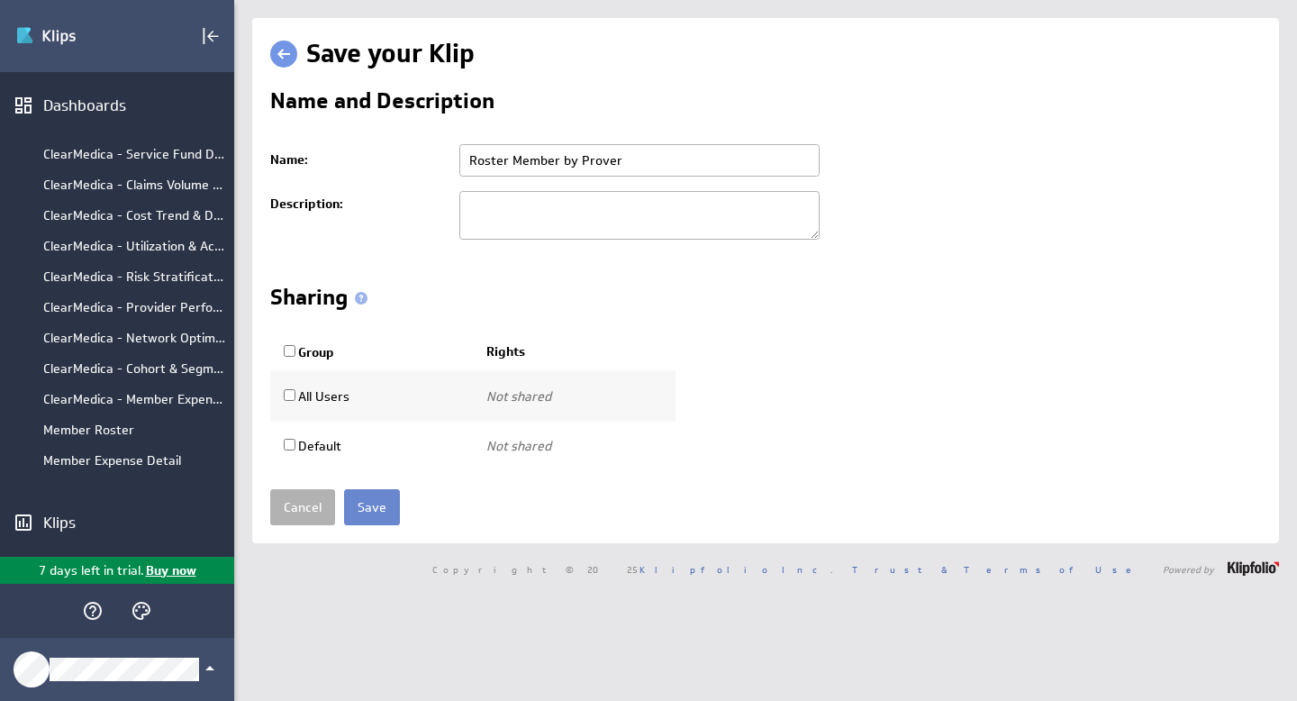
type input "Roster Member by Prover"
click at [362, 514] on input "Save" at bounding box center [372, 507] width 56 height 36
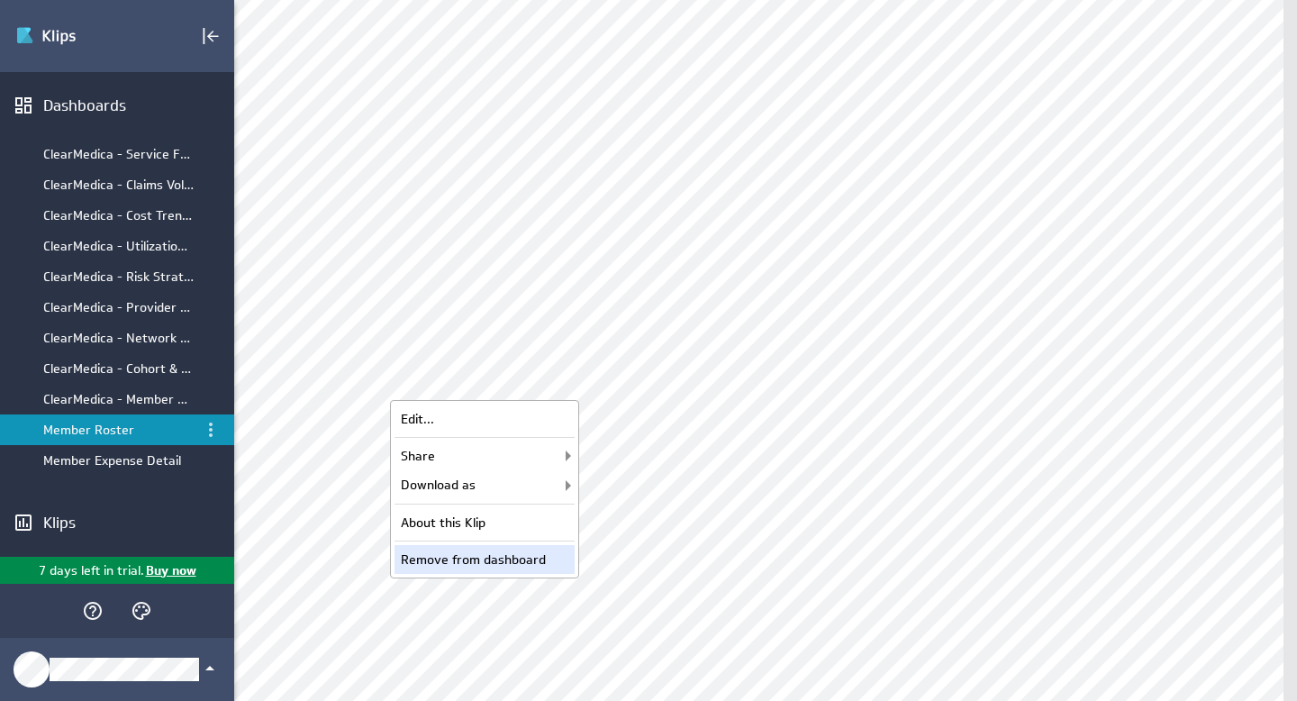
click at [494, 557] on div "Remove from dashboard" at bounding box center [484, 559] width 180 height 29
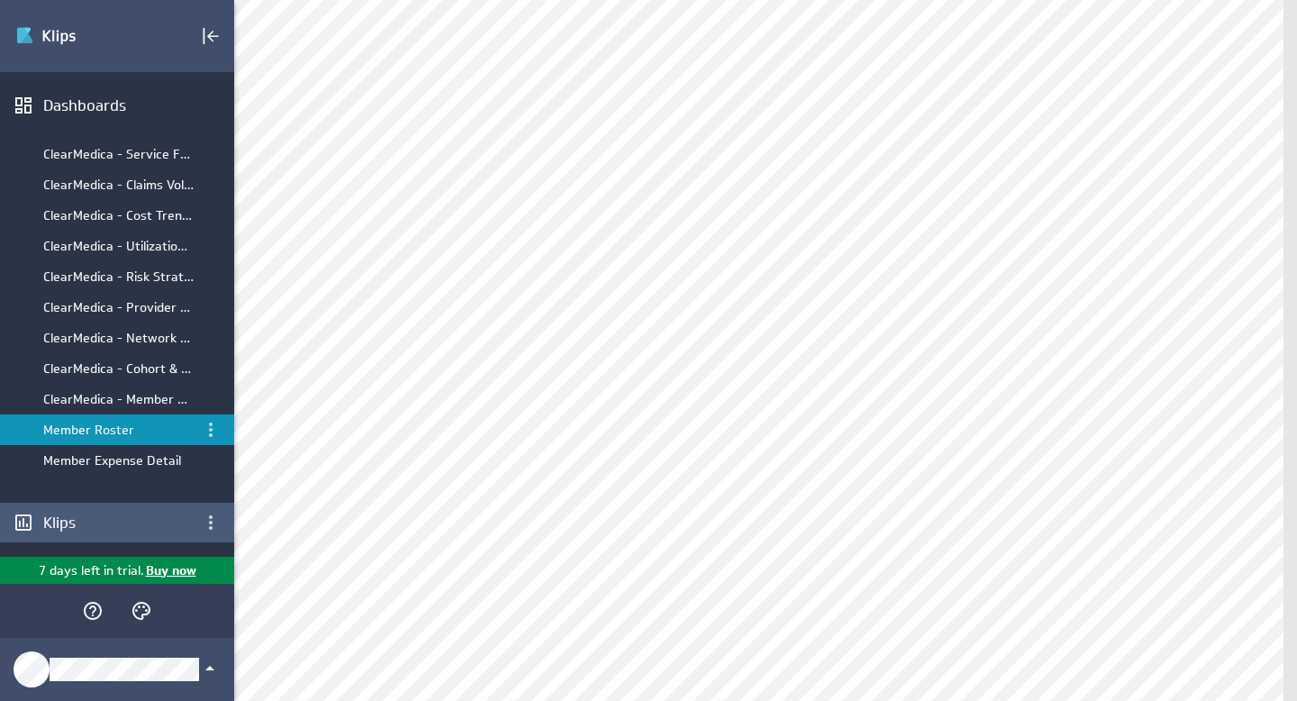
click at [55, 525] on div "Klips" at bounding box center [117, 522] width 148 height 20
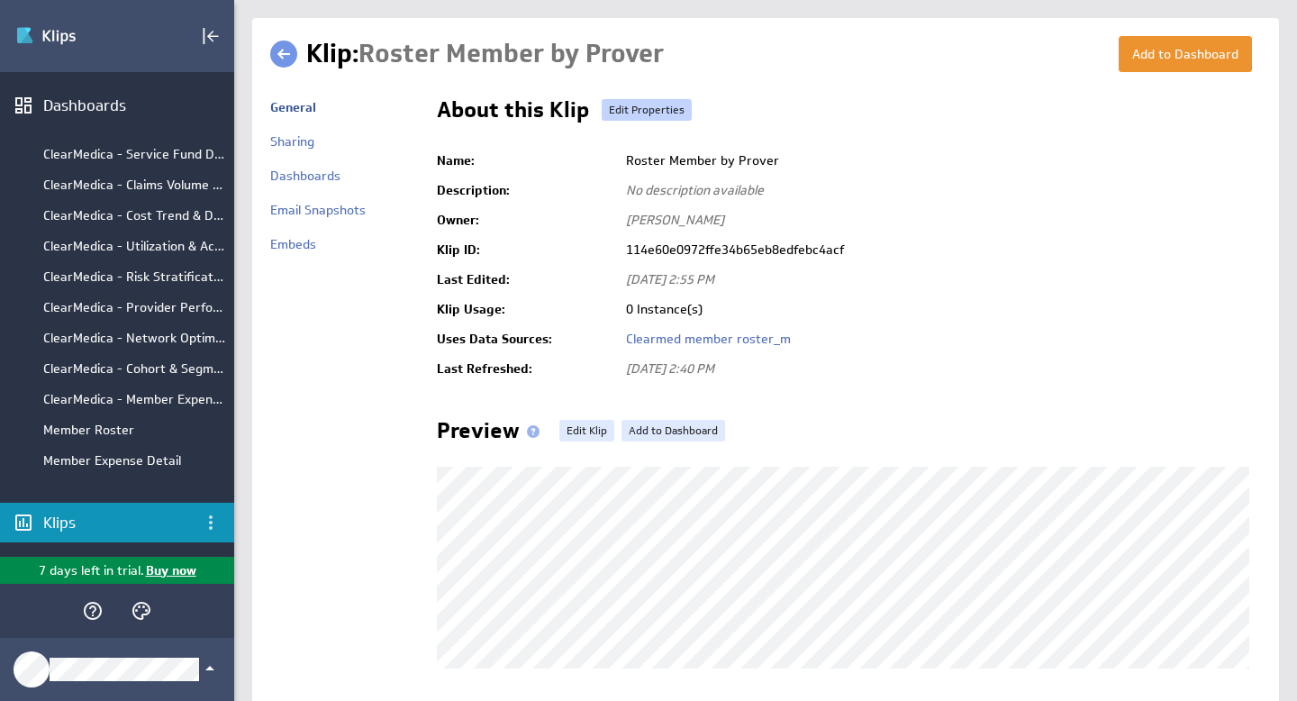
click at [652, 109] on link "Edit Properties" at bounding box center [647, 110] width 90 height 22
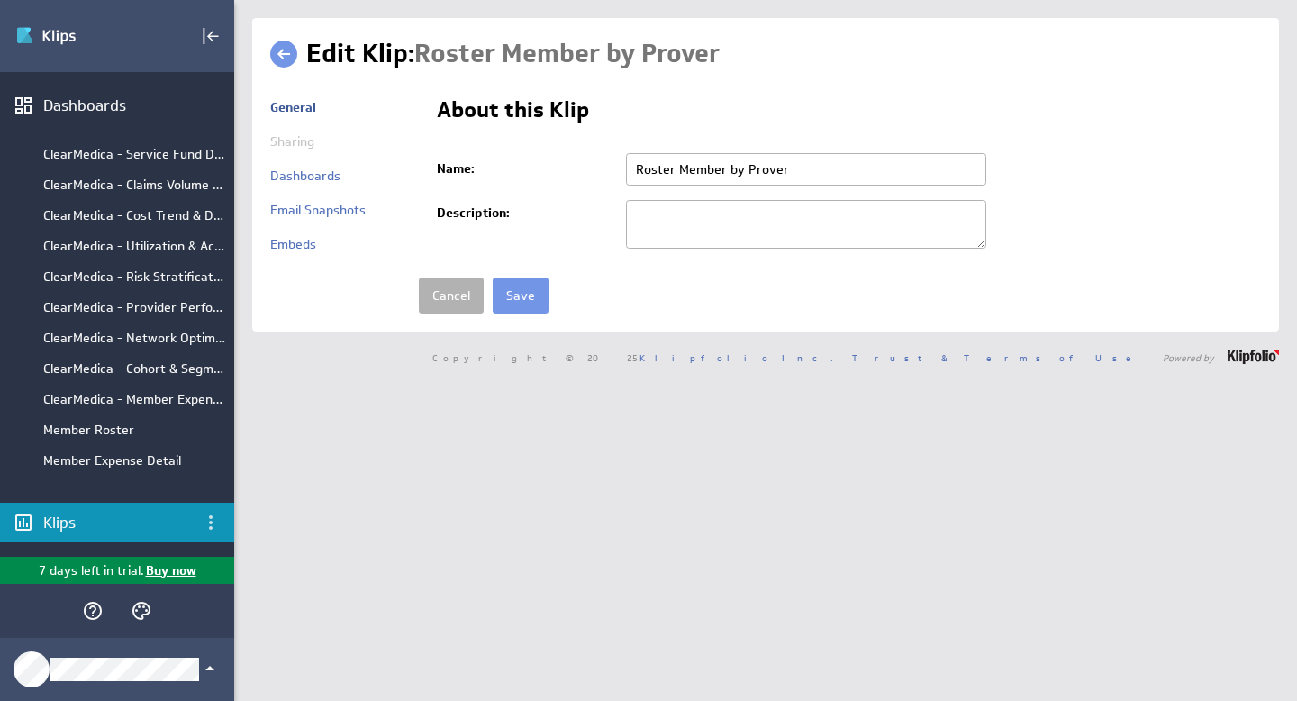
click at [283, 53] on link at bounding box center [283, 54] width 27 height 27
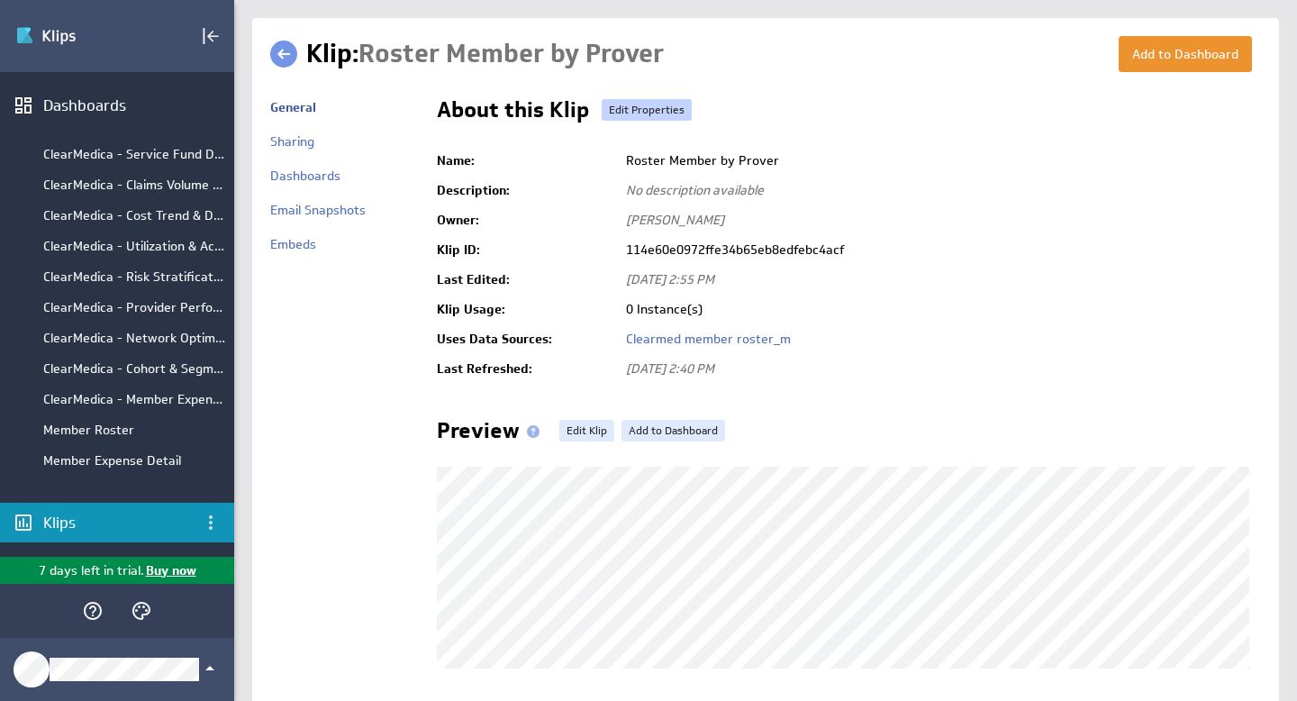
click at [647, 109] on link "Edit Properties" at bounding box center [647, 110] width 90 height 22
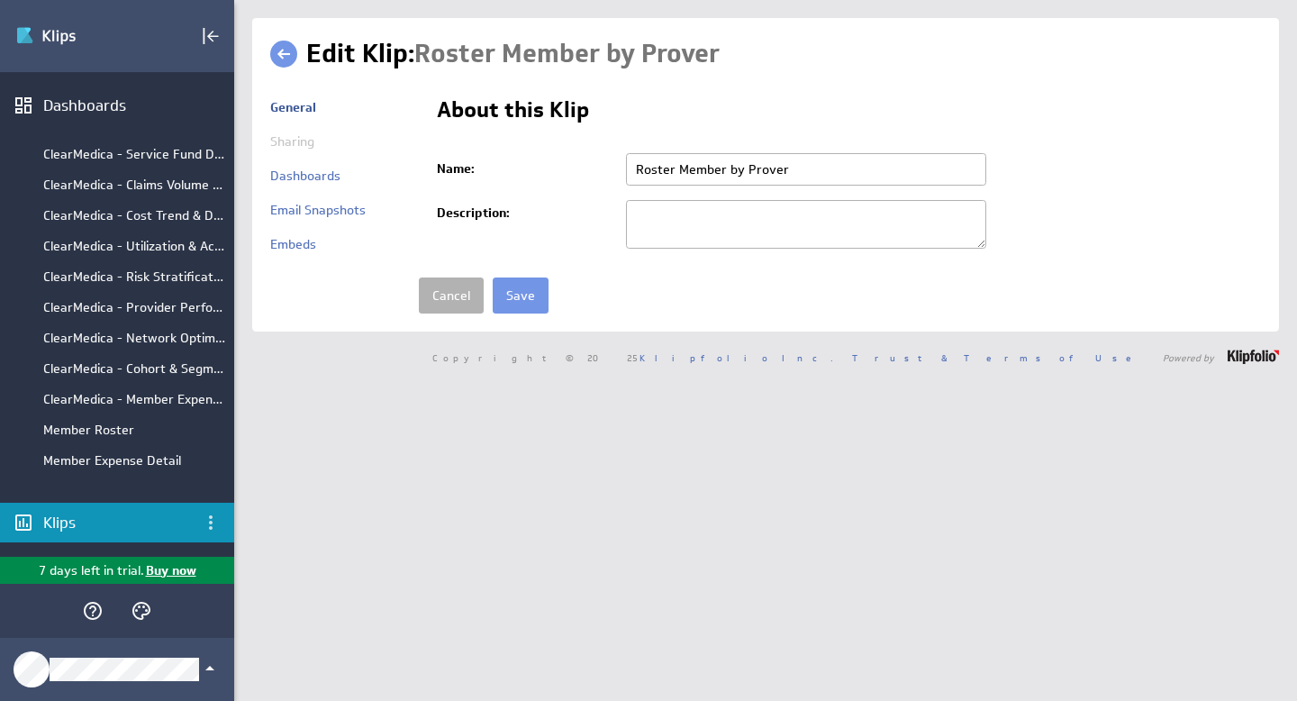
click at [768, 168] on input "Roster Member by Prover" at bounding box center [806, 169] width 360 height 32
type input "Roster Member by Provider"
click at [505, 301] on input "Save" at bounding box center [521, 295] width 56 height 36
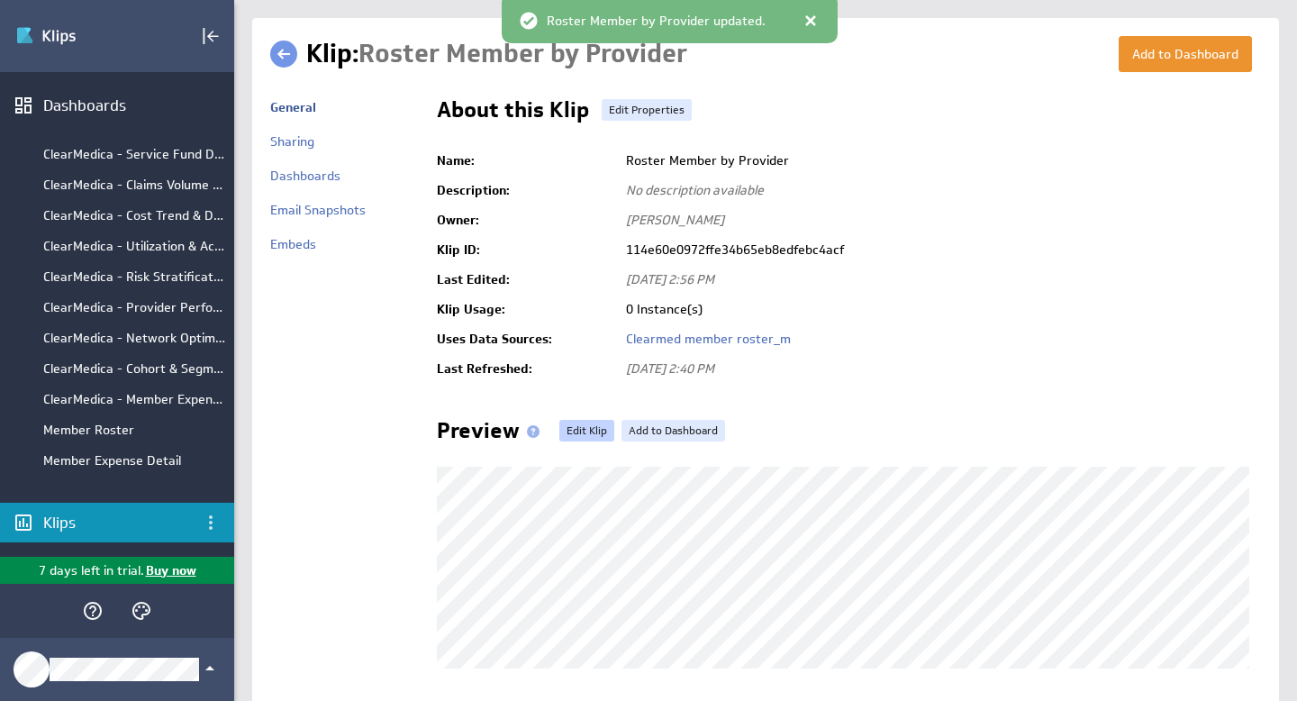
click at [593, 428] on link "Edit Klip" at bounding box center [586, 431] width 55 height 22
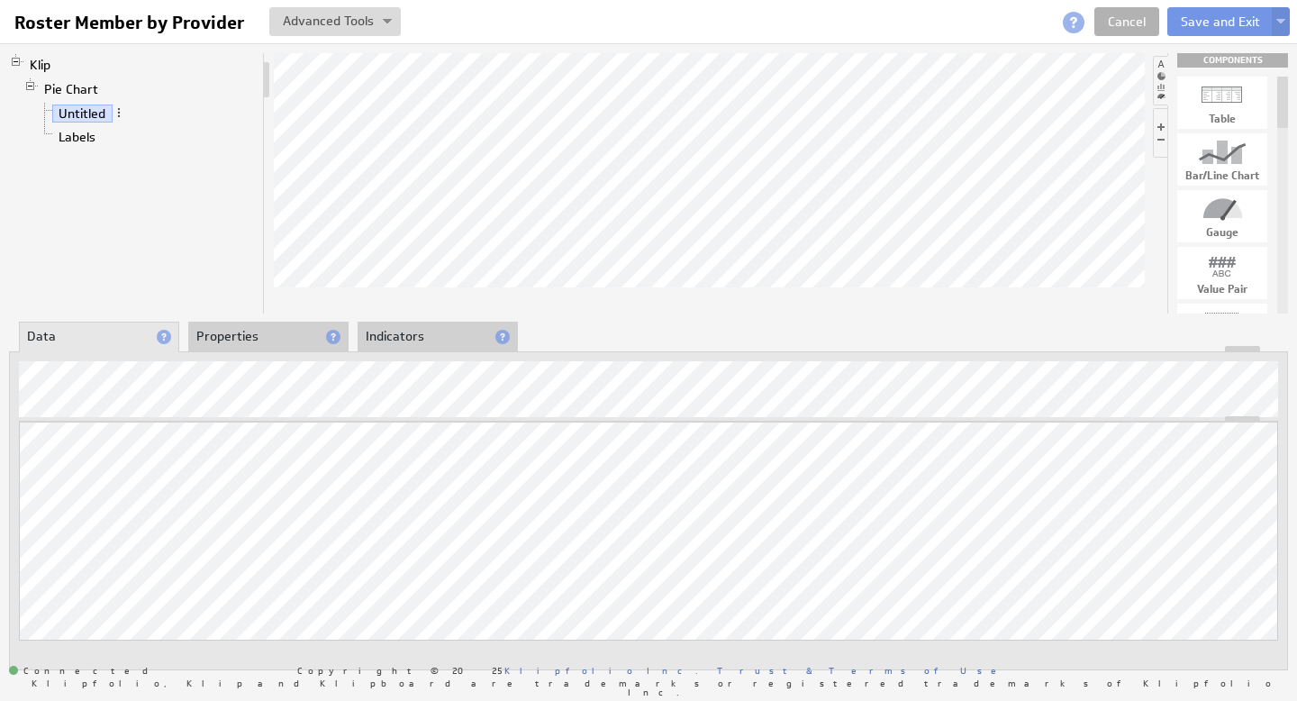
click at [394, 286] on div at bounding box center [709, 183] width 871 height 260
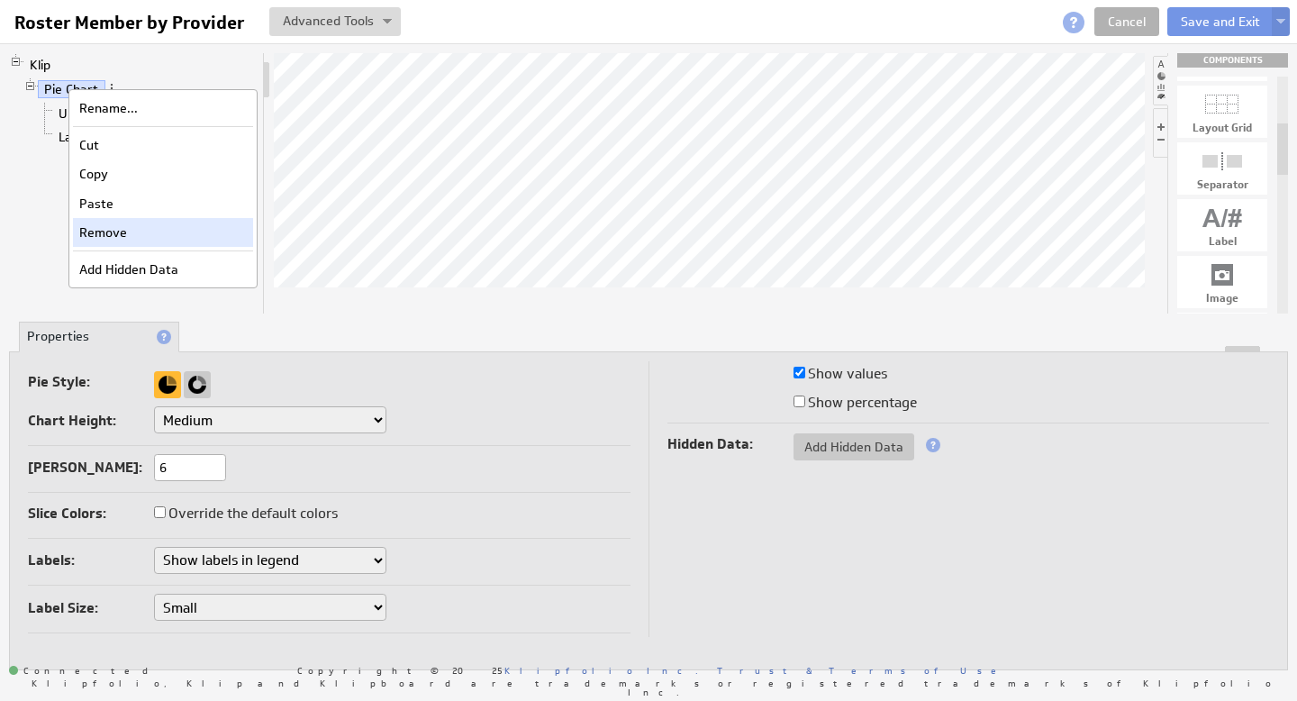
click at [137, 240] on div "Remove" at bounding box center [163, 232] width 180 height 29
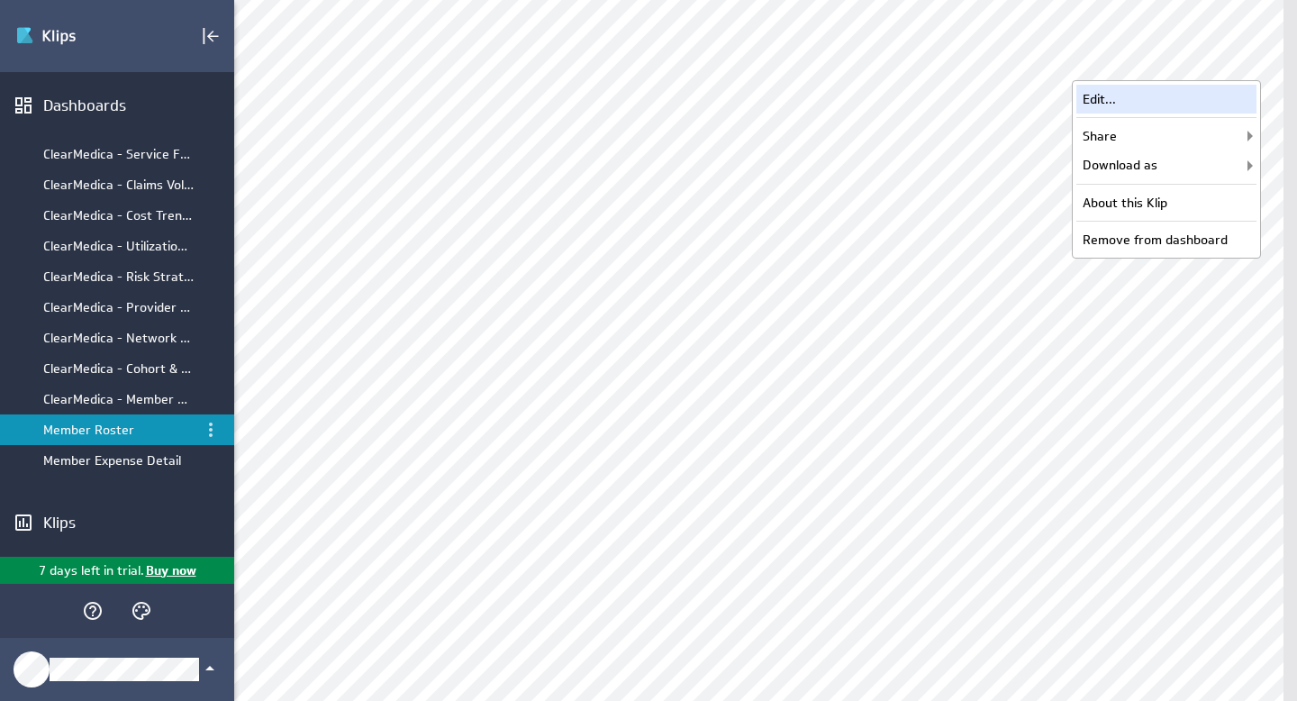
click at [1174, 96] on div "Edit..." at bounding box center [1166, 99] width 180 height 29
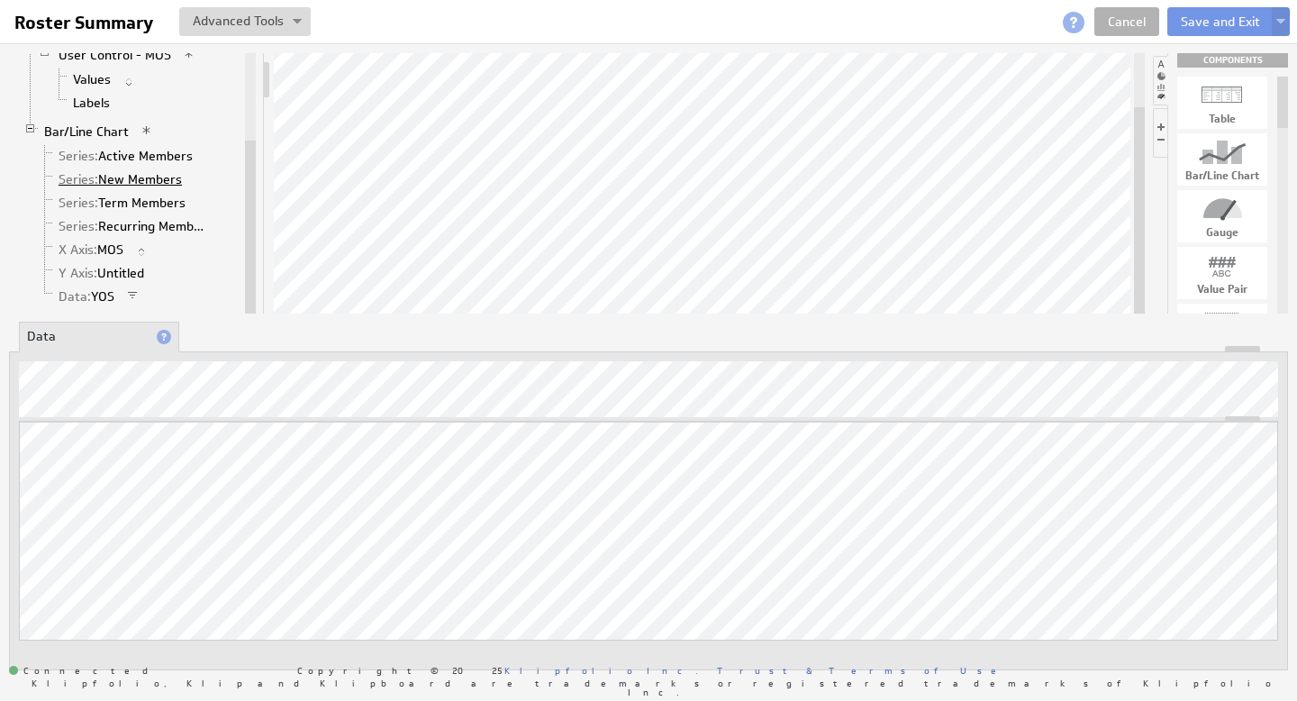
click at [129, 182] on link "Series: New Members" at bounding box center [120, 179] width 137 height 18
click at [258, 340] on li "Properties" at bounding box center [268, 337] width 160 height 31
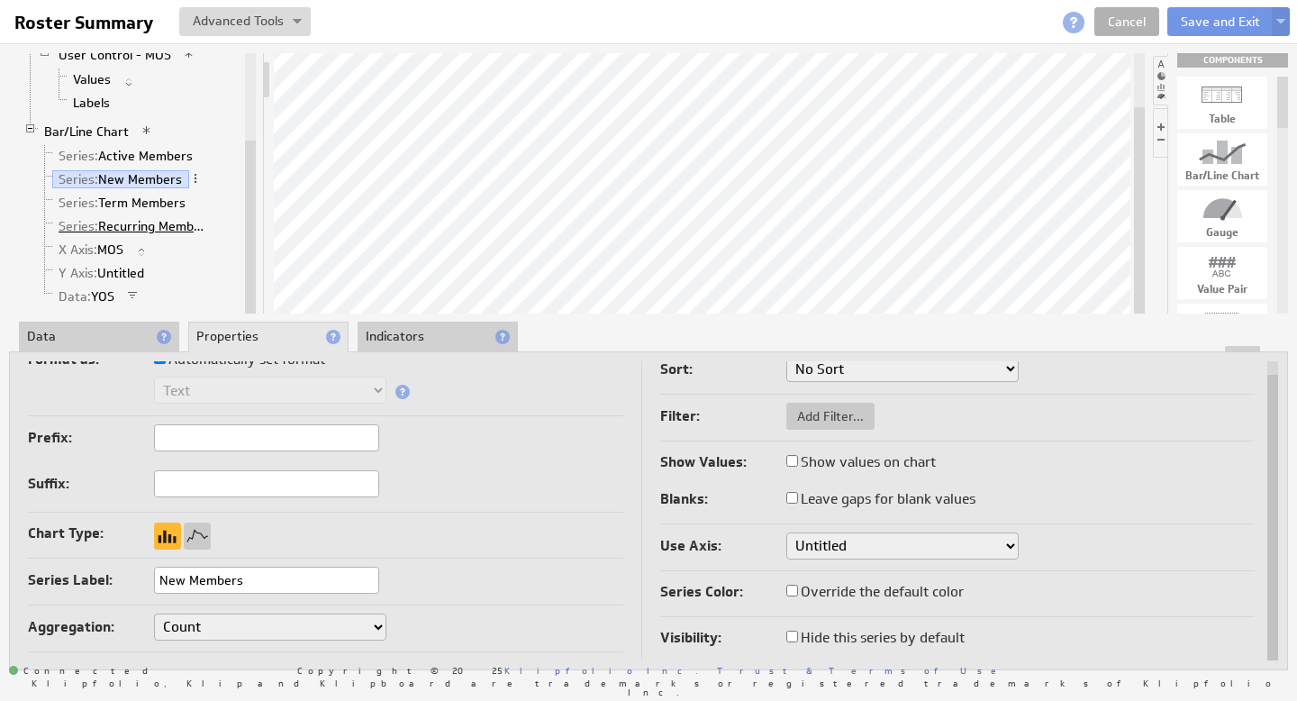
click at [152, 229] on link "Series: Recurring Members" at bounding box center [134, 226] width 165 height 18
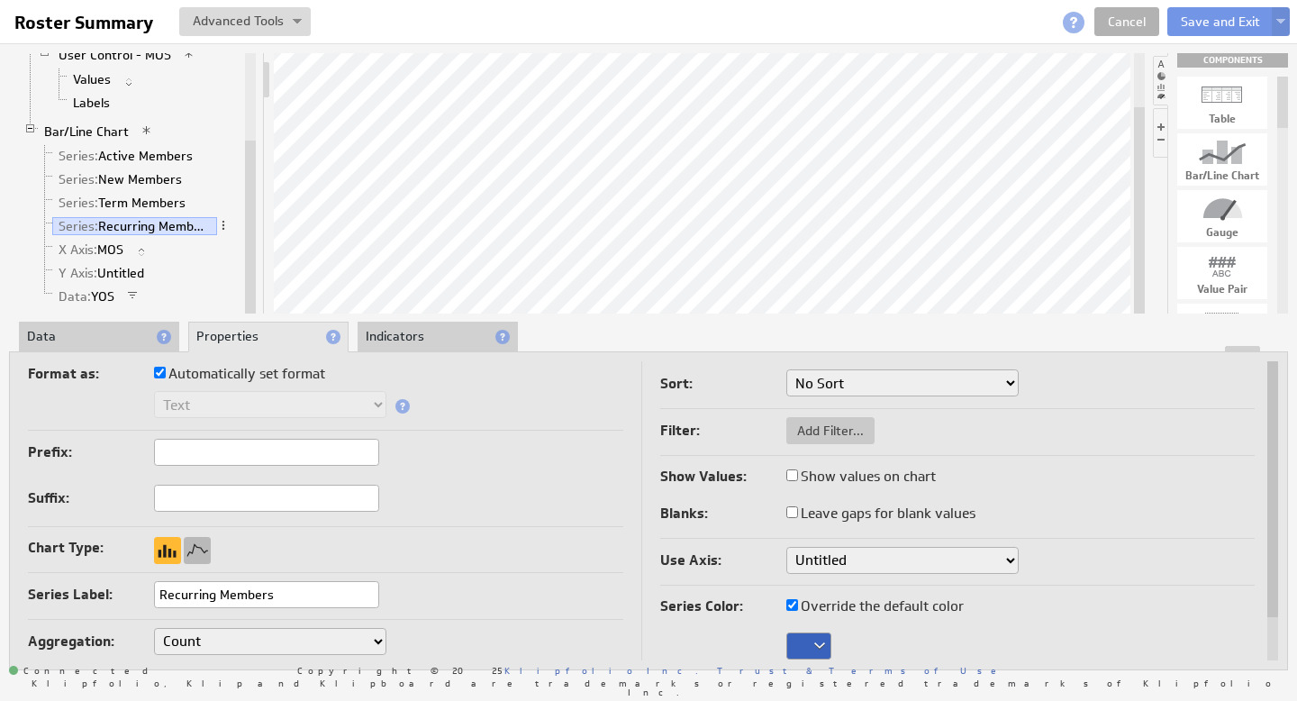
click at [205, 546] on div at bounding box center [197, 550] width 27 height 27
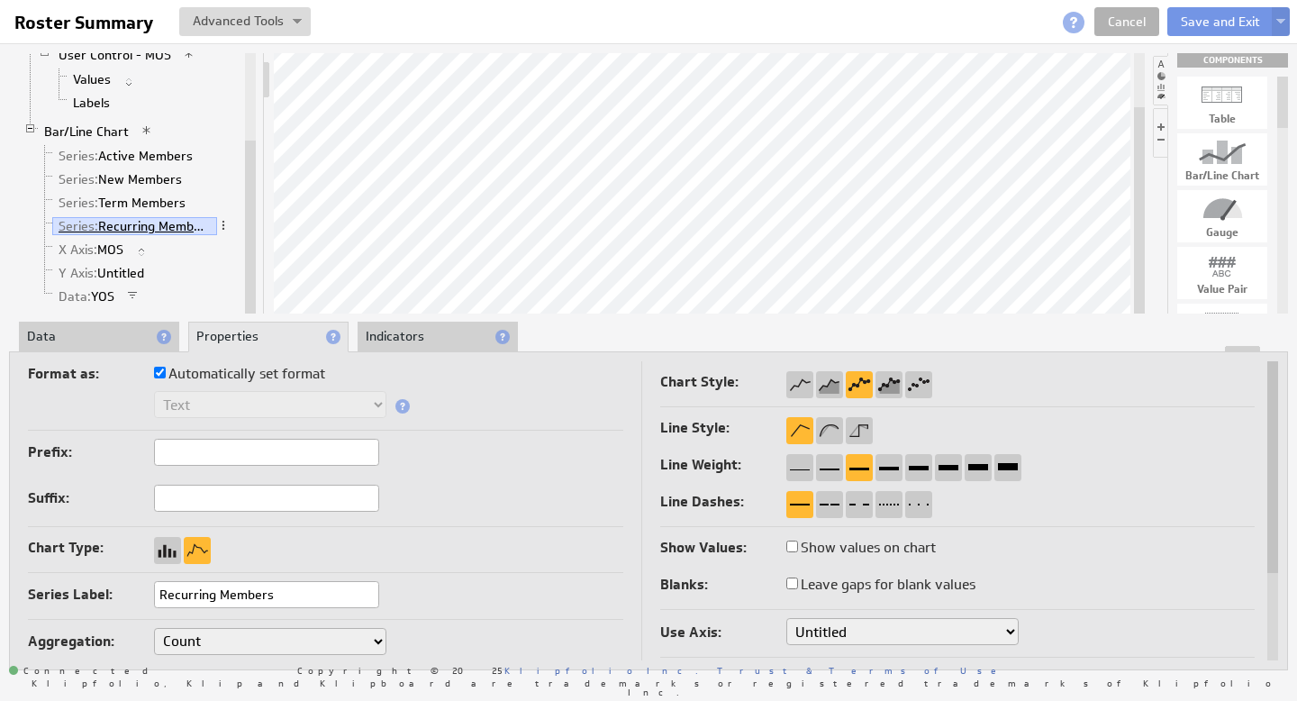
click at [168, 222] on link "Series: Recurring Members" at bounding box center [134, 226] width 165 height 18
click at [107, 133] on link "Bar/Line Chart" at bounding box center [87, 131] width 98 height 18
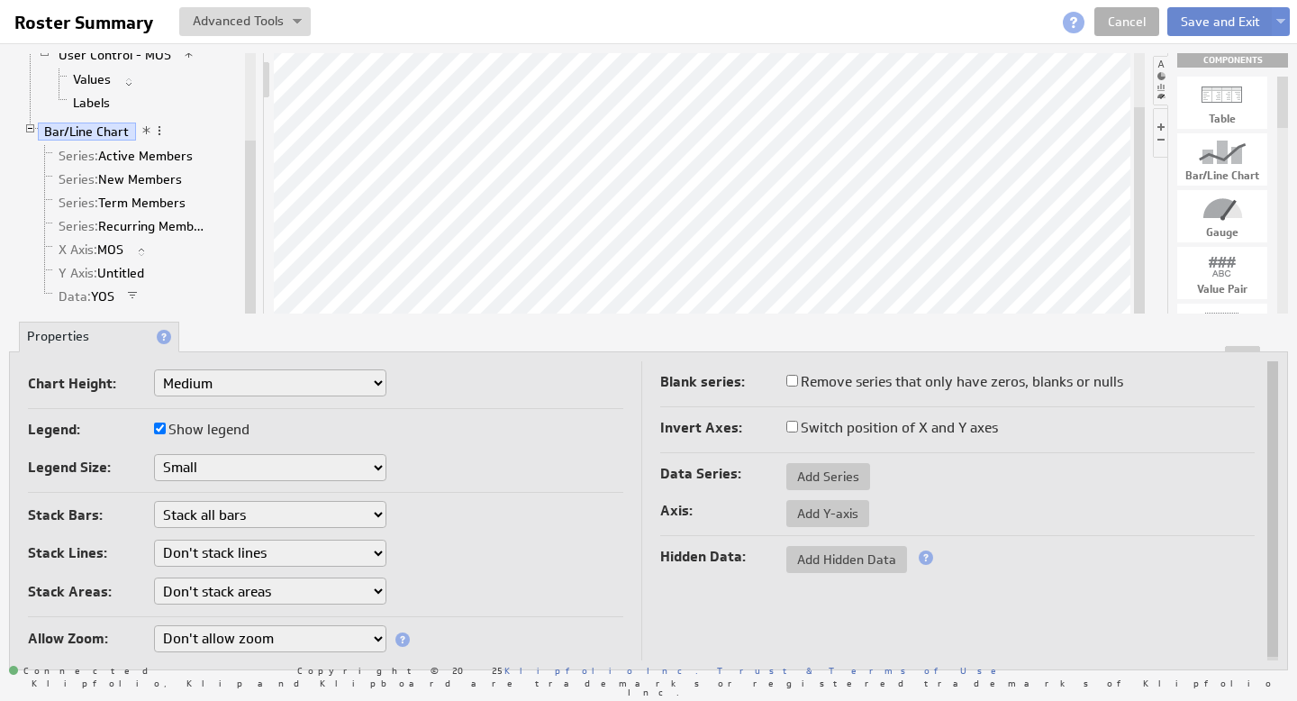
click at [1219, 23] on button "Save and Exit" at bounding box center [1220, 21] width 106 height 29
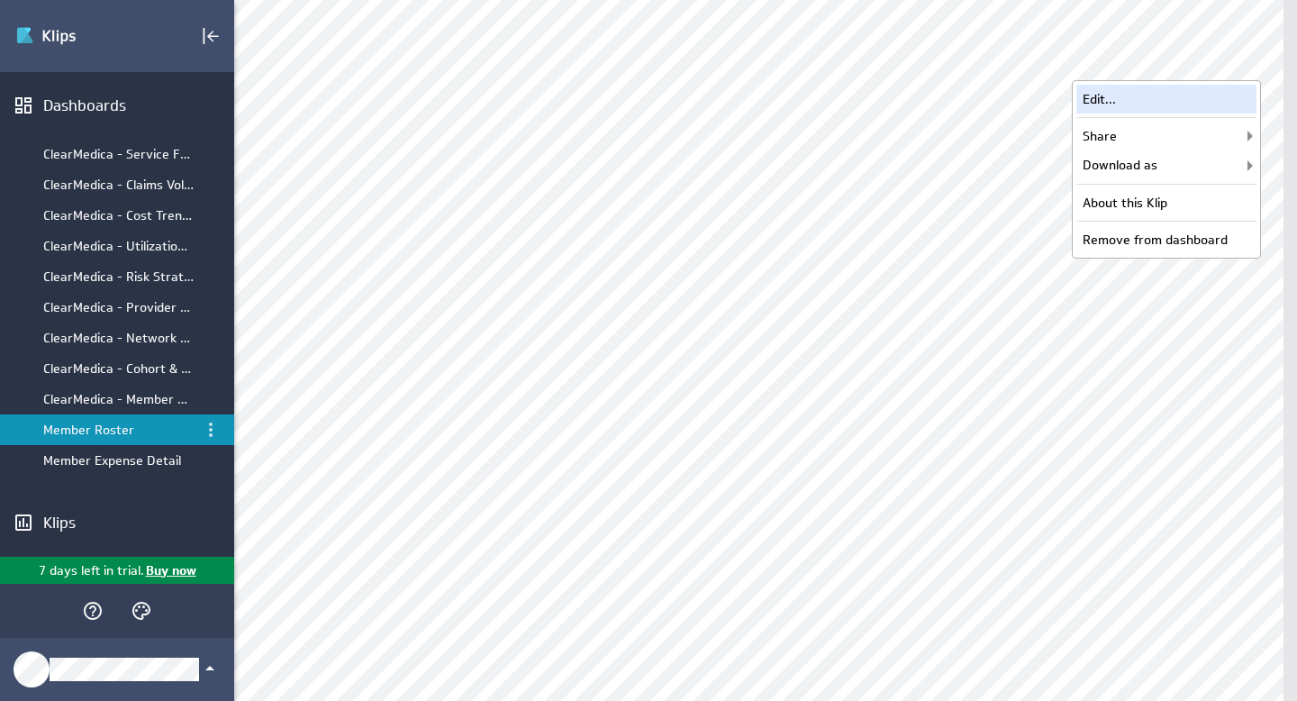
click at [1156, 104] on div "Edit..." at bounding box center [1166, 99] width 180 height 29
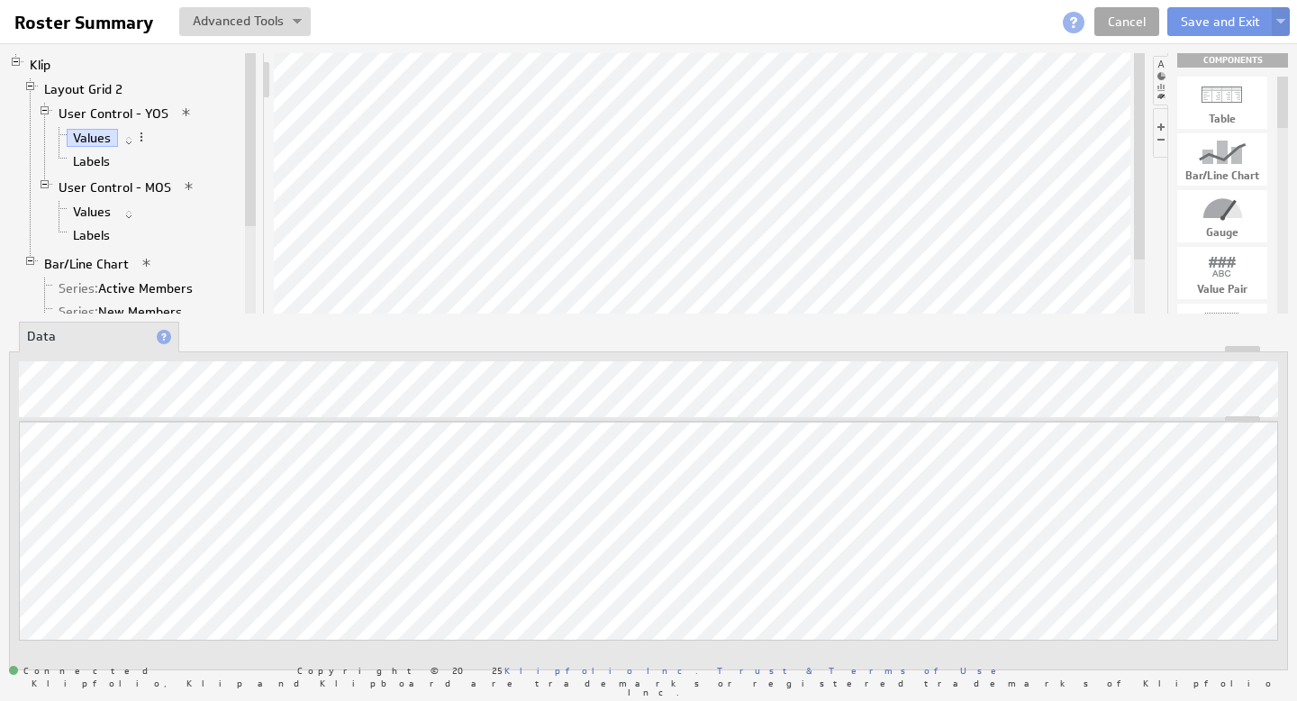
click at [1128, 22] on link "Cancel" at bounding box center [1126, 21] width 65 height 29
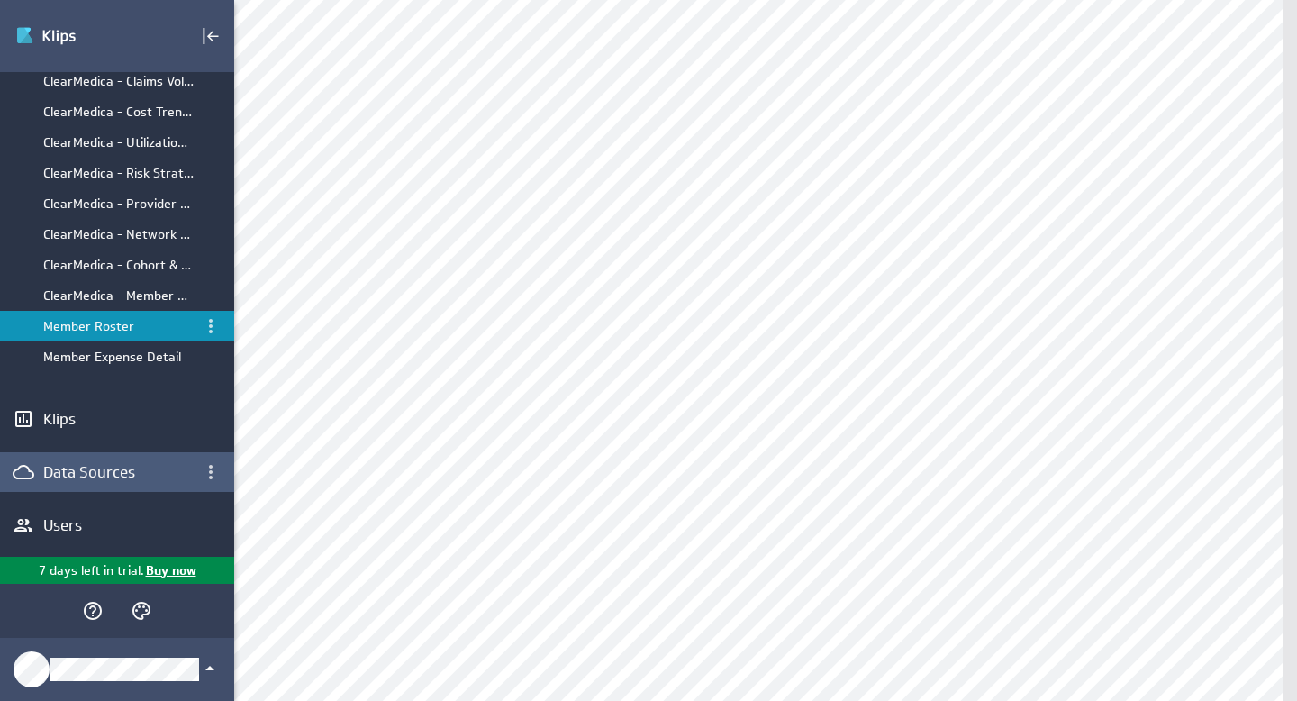
scroll to position [159, 0]
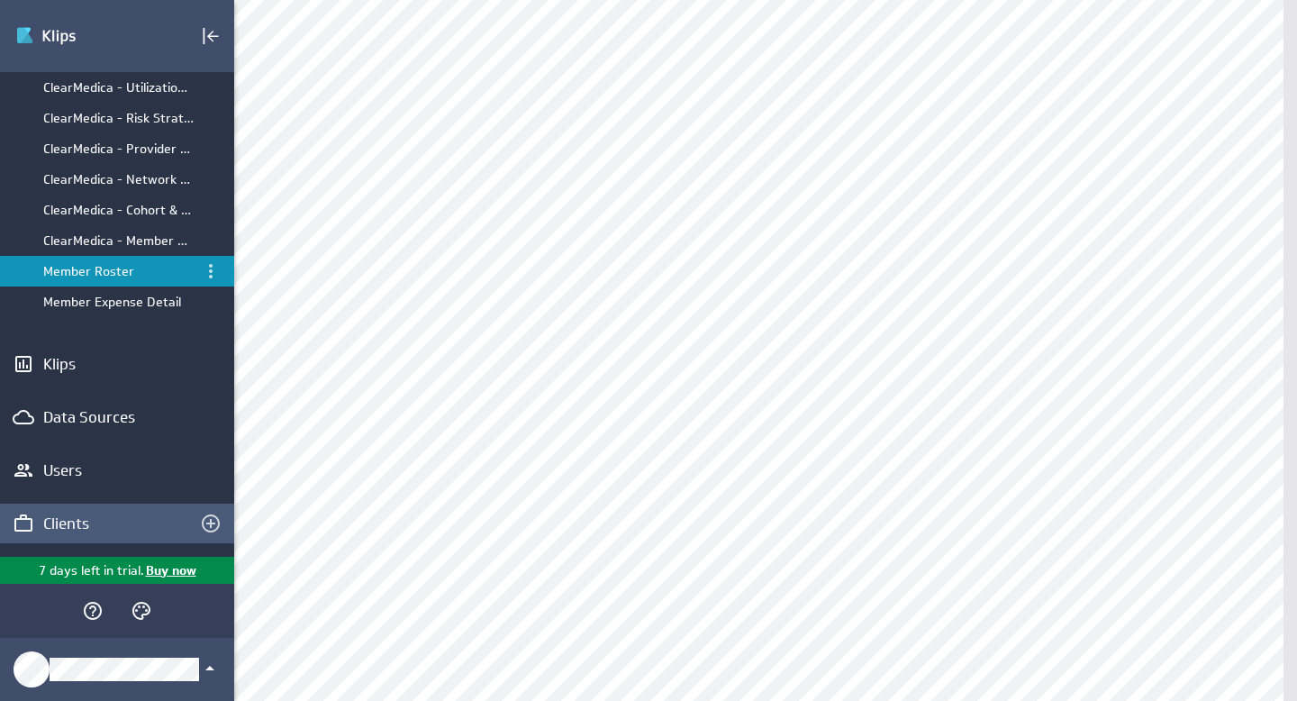
click at [87, 523] on div "Clients" at bounding box center [102, 523] width 119 height 20
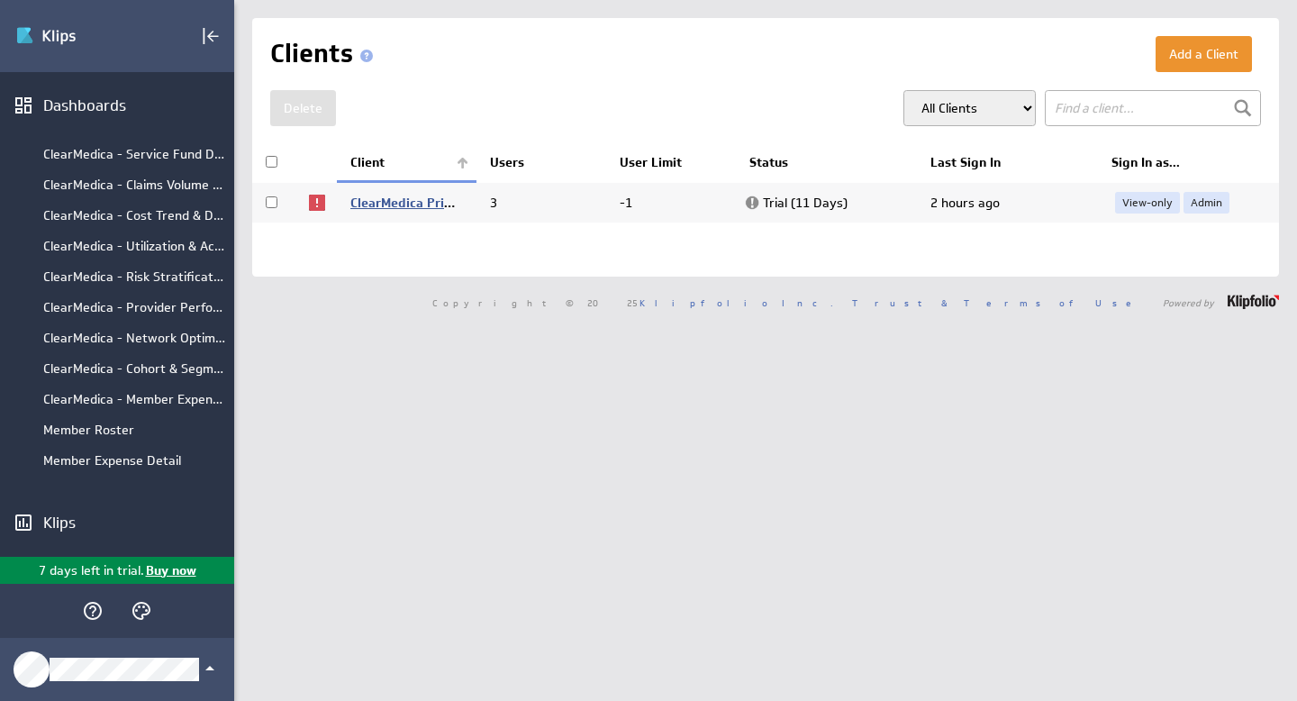
click at [397, 200] on link "ClearMedica Primary Care" at bounding box center [427, 203] width 155 height 16
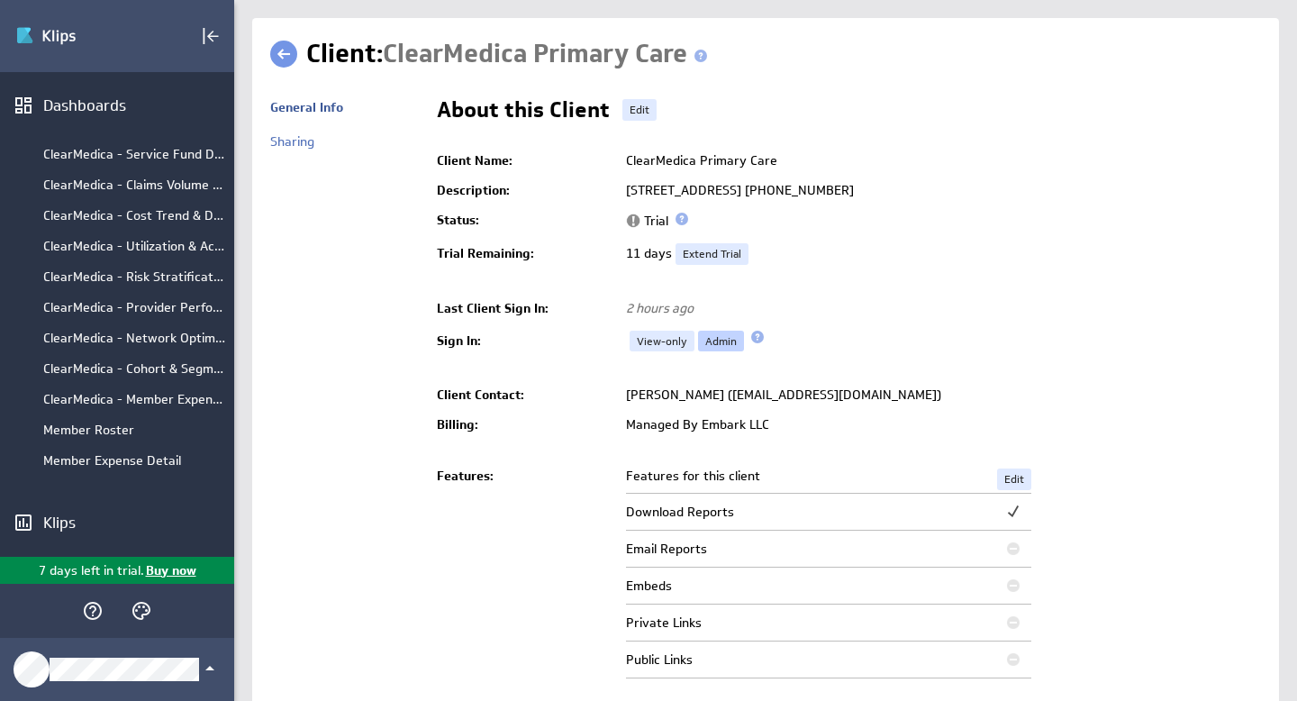
click at [723, 340] on link "Admin" at bounding box center [721, 342] width 46 height 22
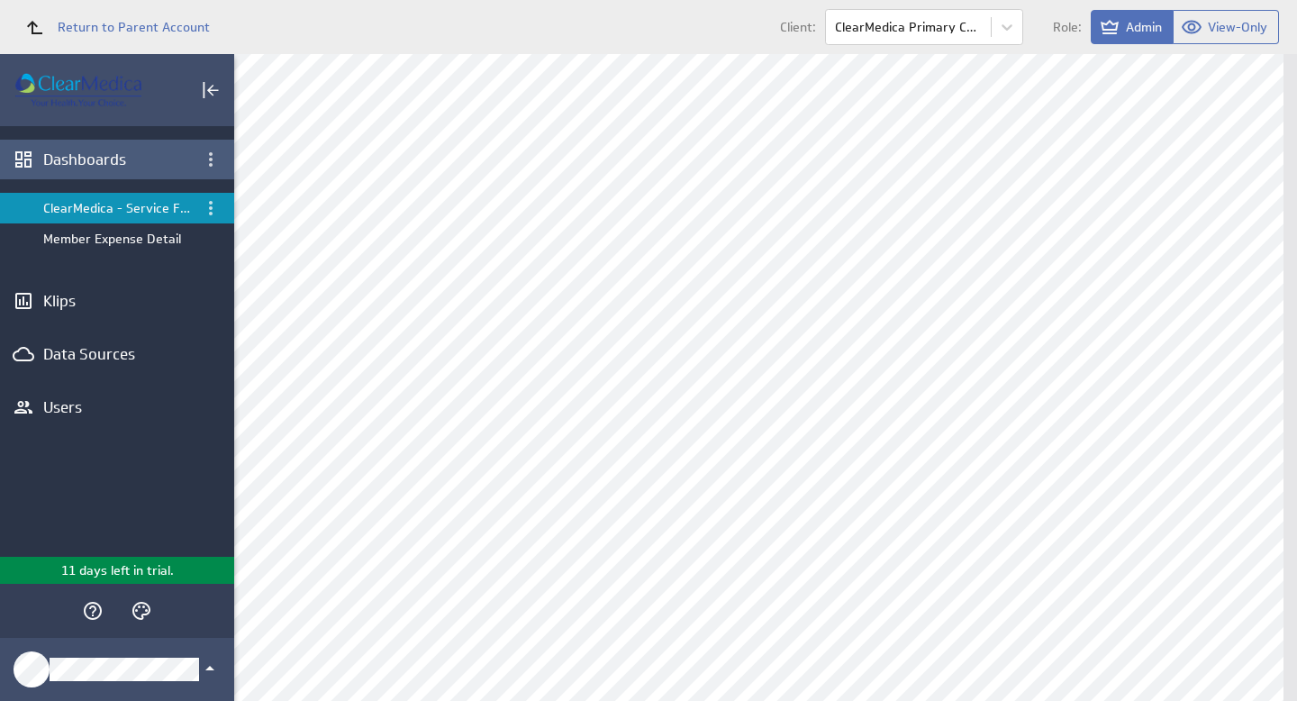
click at [84, 156] on div "Dashboards" at bounding box center [117, 160] width 148 height 20
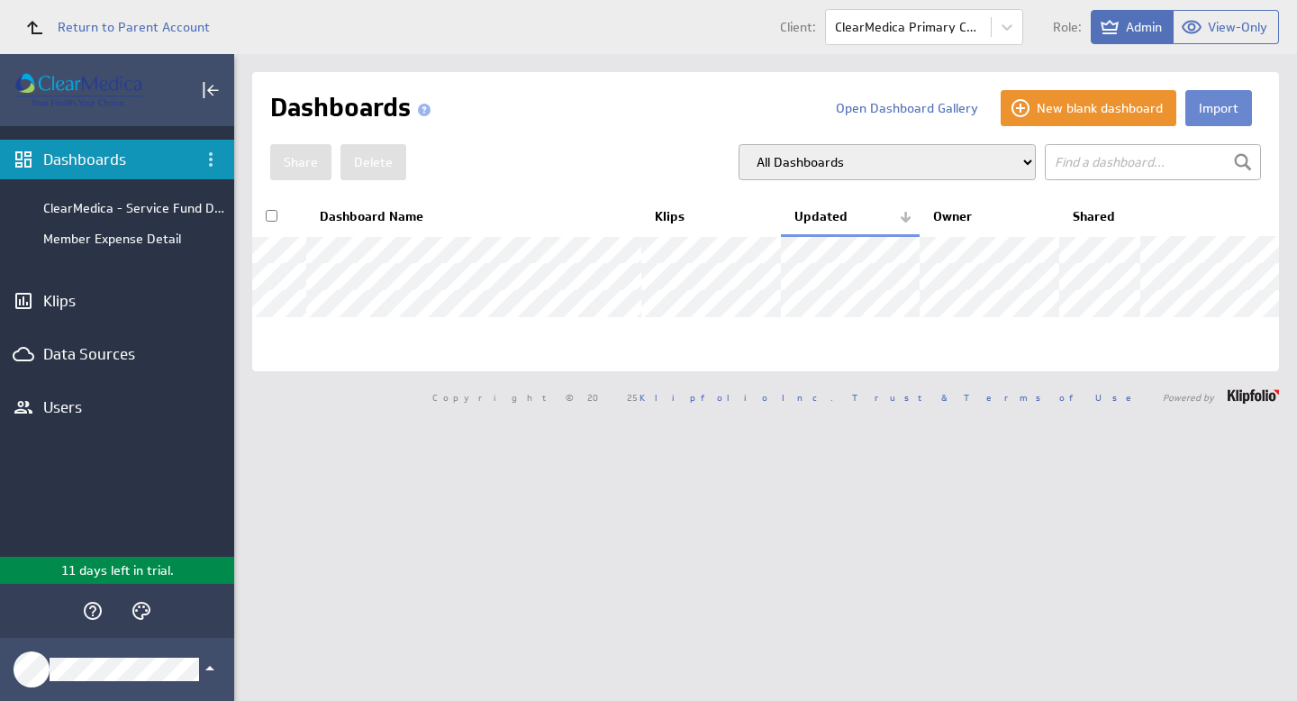
click at [1212, 115] on button "Import" at bounding box center [1218, 108] width 67 height 36
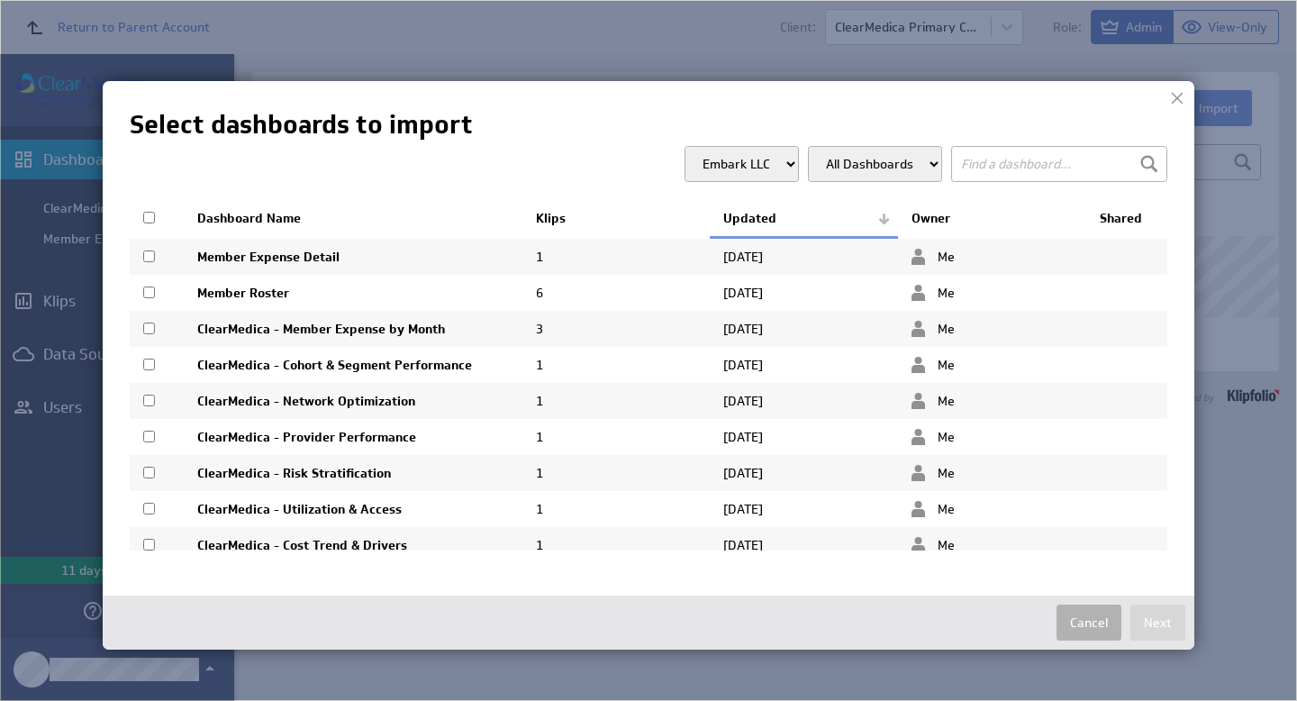
click at [155, 287] on td at bounding box center [157, 293] width 54 height 36
checkbox input "true"
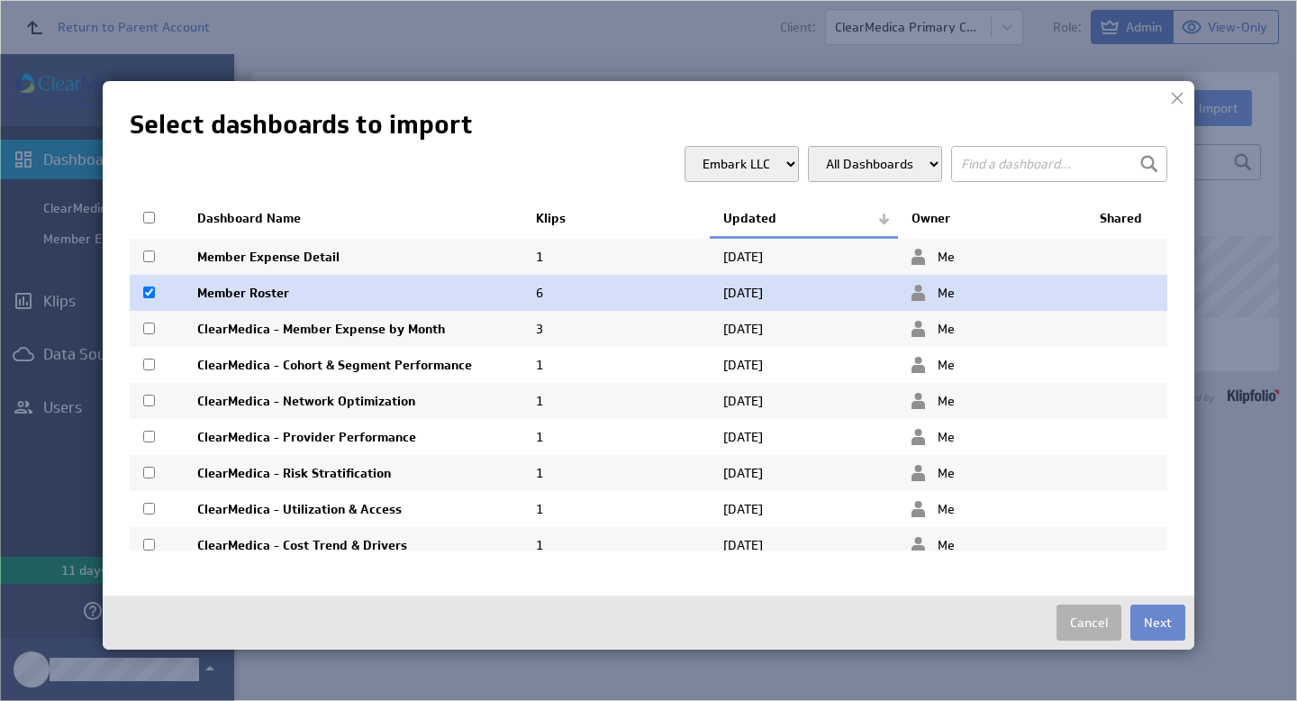
click at [1166, 617] on button "Next" at bounding box center [1157, 622] width 55 height 36
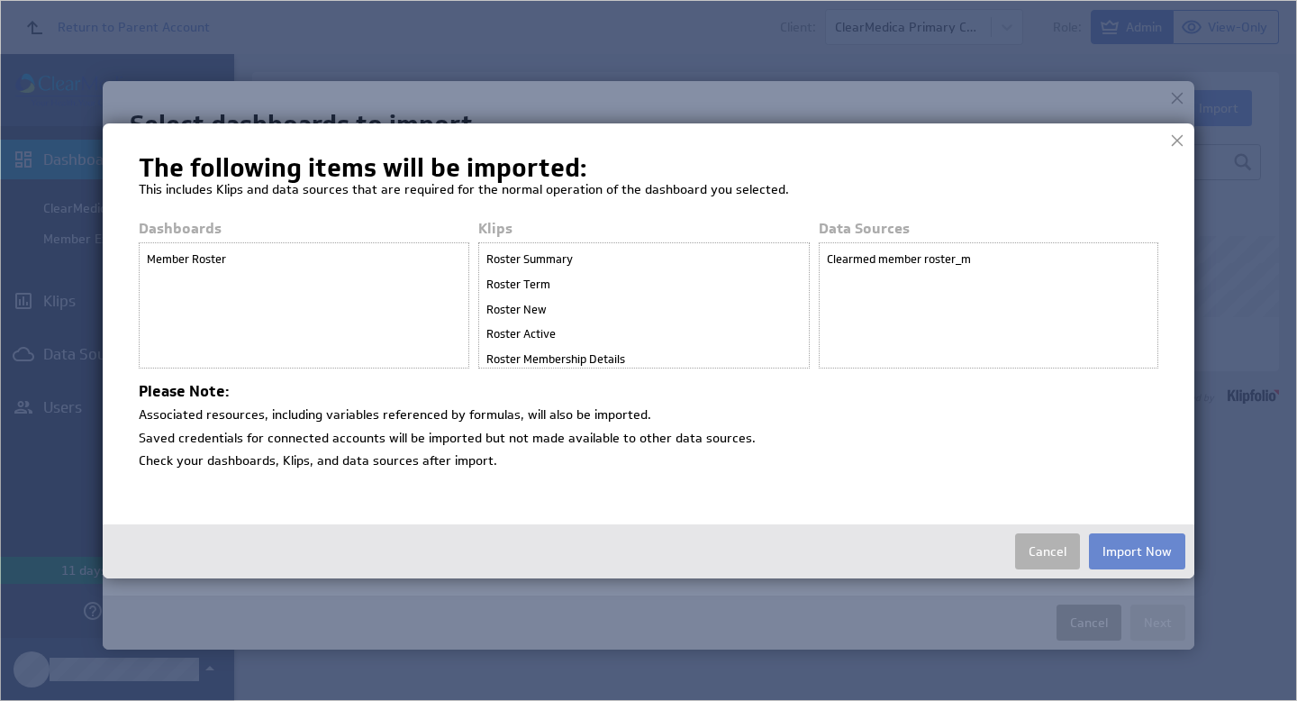
click at [1157, 550] on button "Import Now" at bounding box center [1137, 551] width 96 height 36
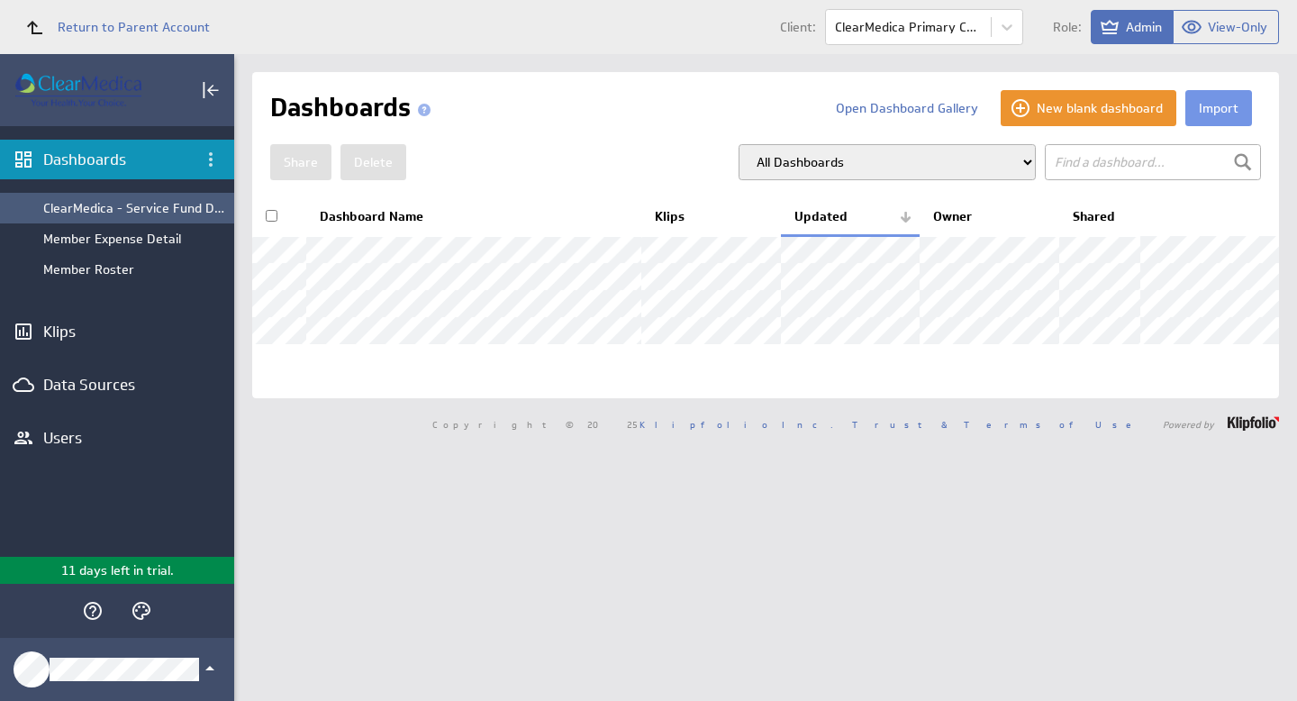
click at [215, 207] on div "ClearMedica - Service Fund Dashboard" at bounding box center [134, 208] width 182 height 16
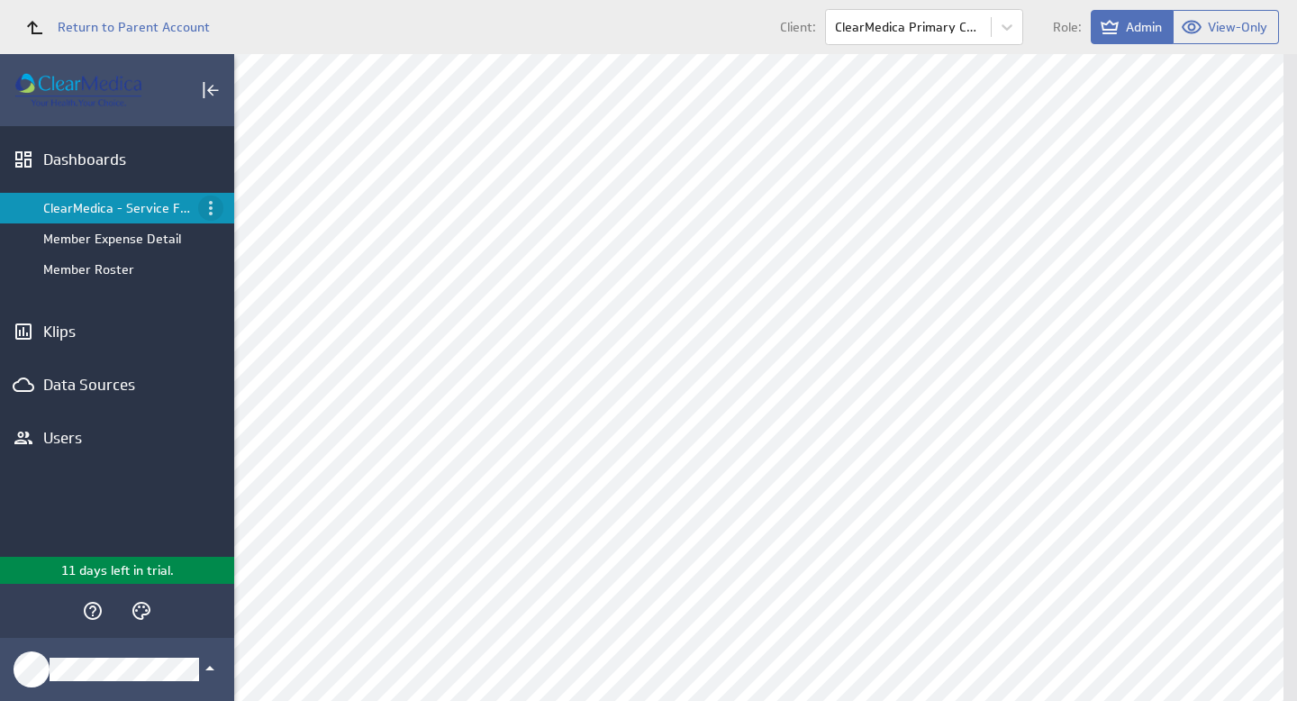
click at [213, 211] on icon "Menu" at bounding box center [211, 208] width 22 height 22
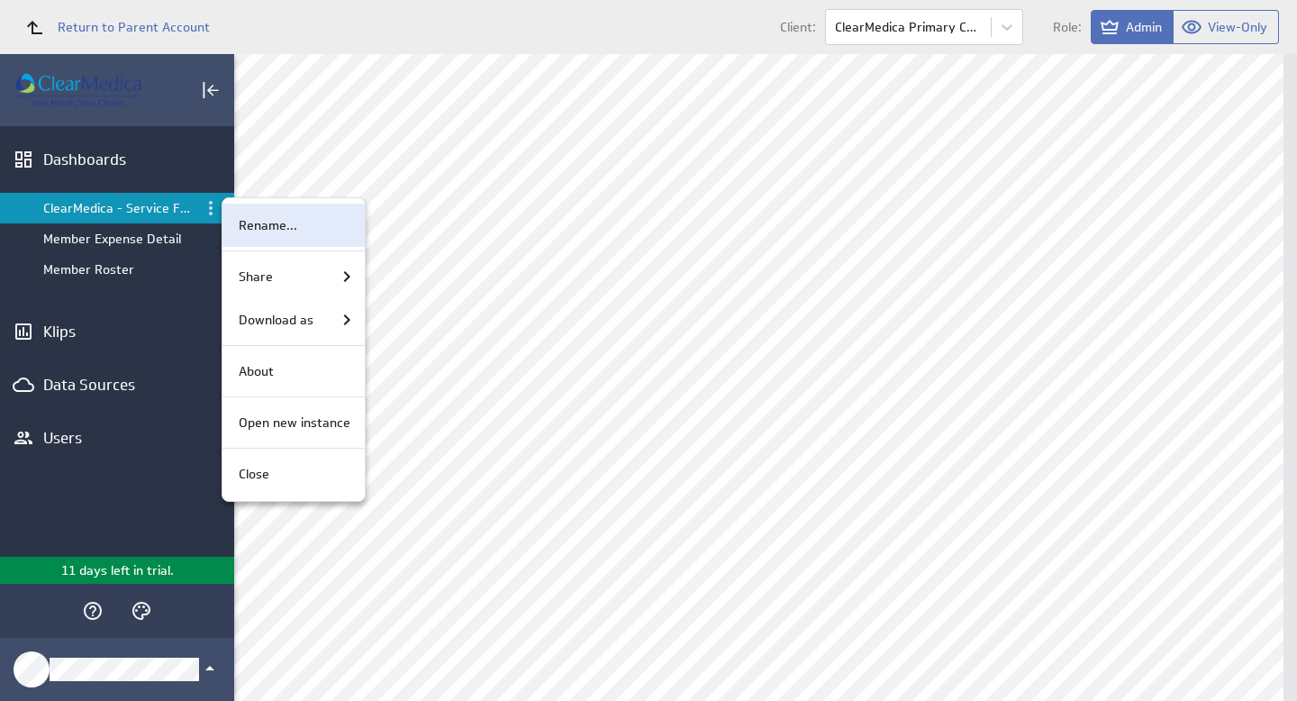
click at [261, 230] on p "Rename..." at bounding box center [268, 225] width 59 height 19
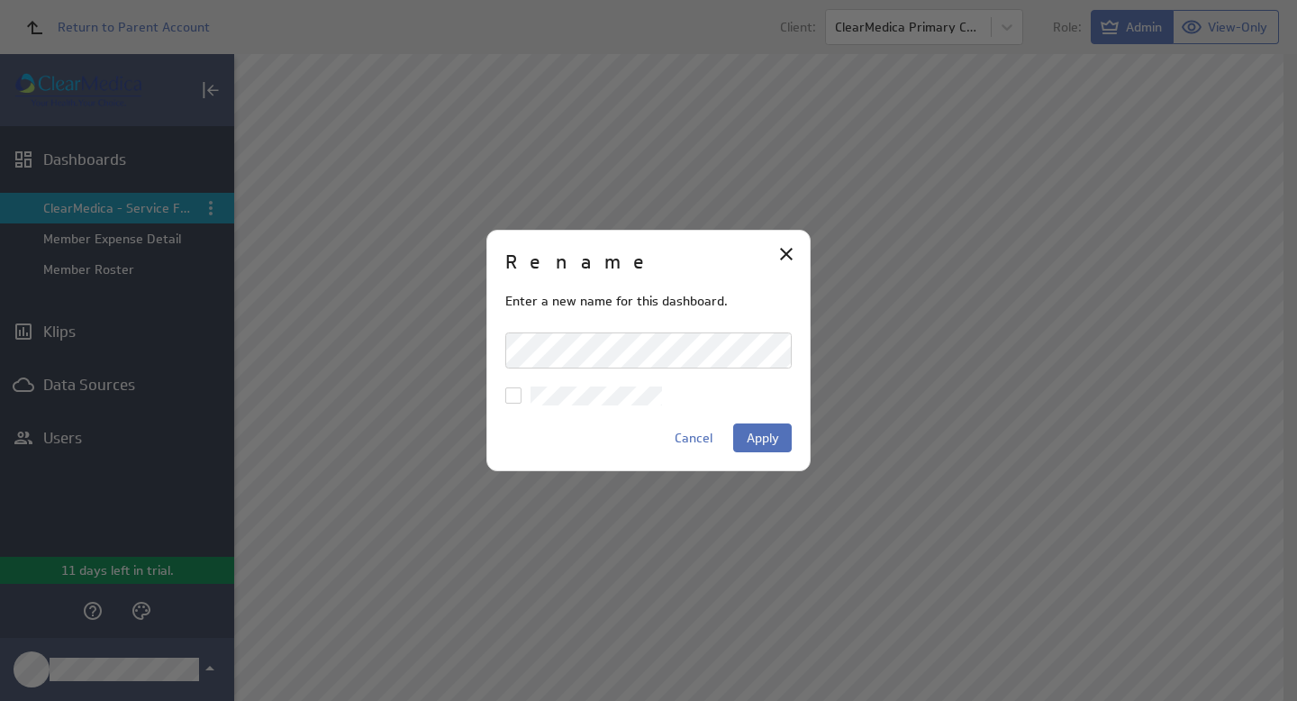
click at [346, 347] on div "Rename Enter a new name for this dashboard. Cancel Apply" at bounding box center [648, 350] width 1297 height 701
click at [397, 331] on div "Rename Enter a new name for this dashboard. Cancel Apply" at bounding box center [648, 350] width 1297 height 701
click at [768, 438] on span "Apply" at bounding box center [763, 438] width 32 height 16
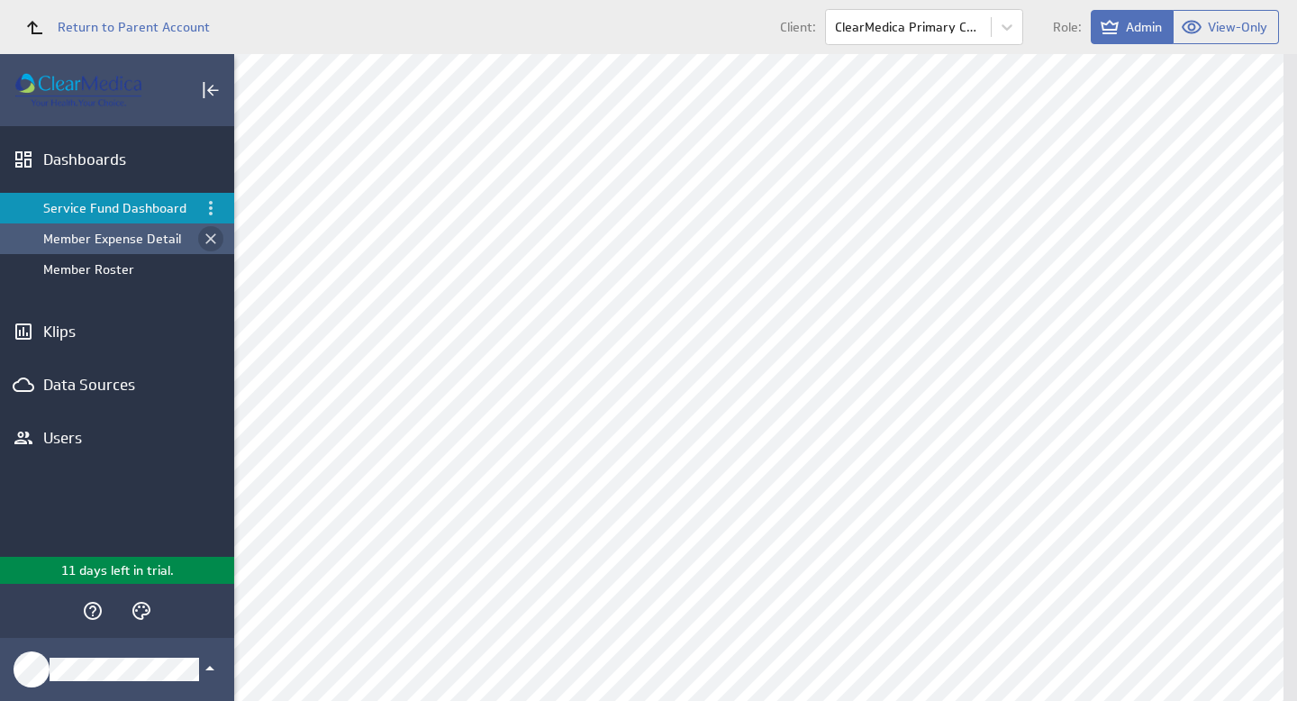
click at [210, 242] on icon "Close dashboard" at bounding box center [211, 239] width 18 height 18
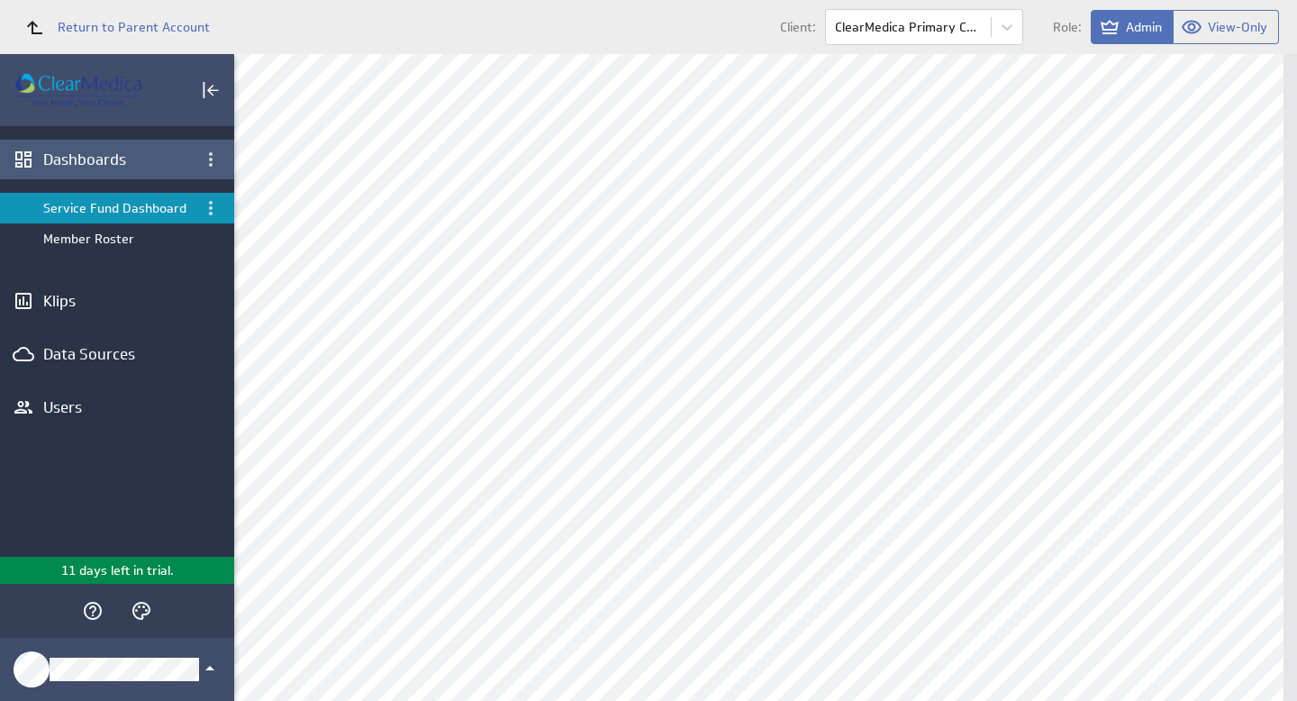
click at [116, 154] on div "Dashboards" at bounding box center [117, 160] width 148 height 20
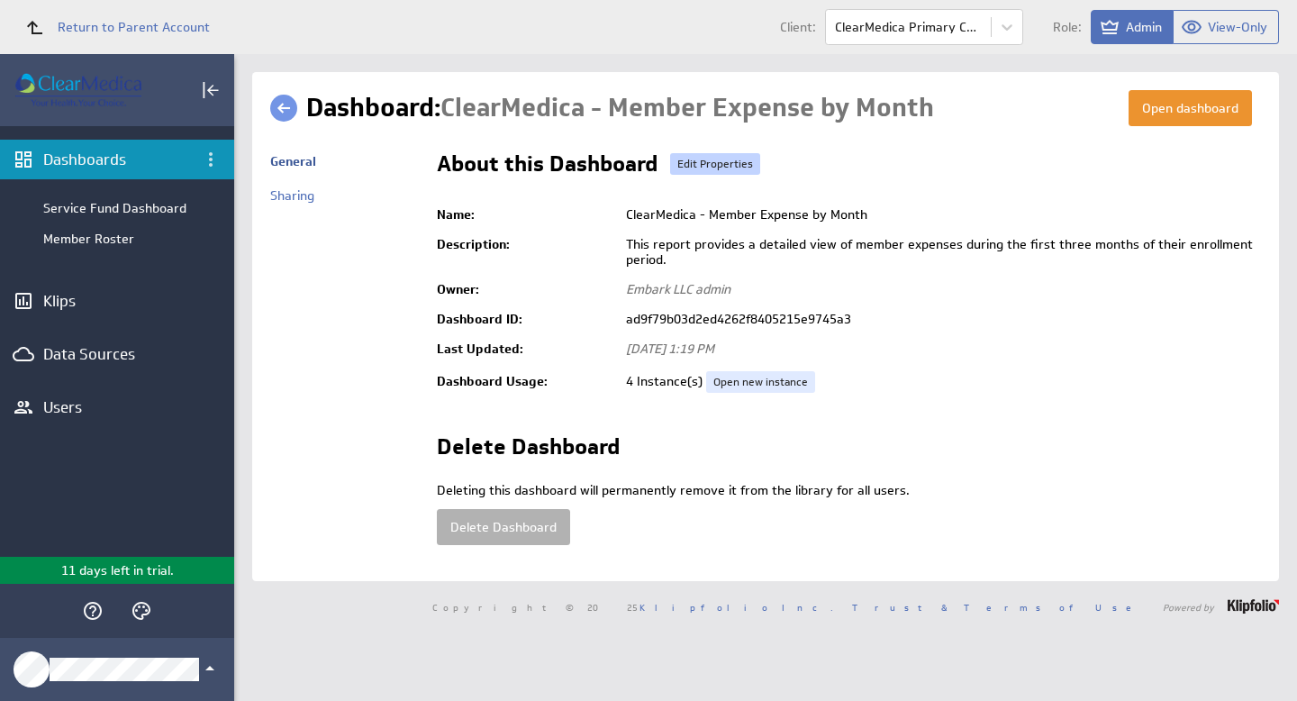
click at [717, 162] on link "Edit Properties" at bounding box center [715, 164] width 90 height 22
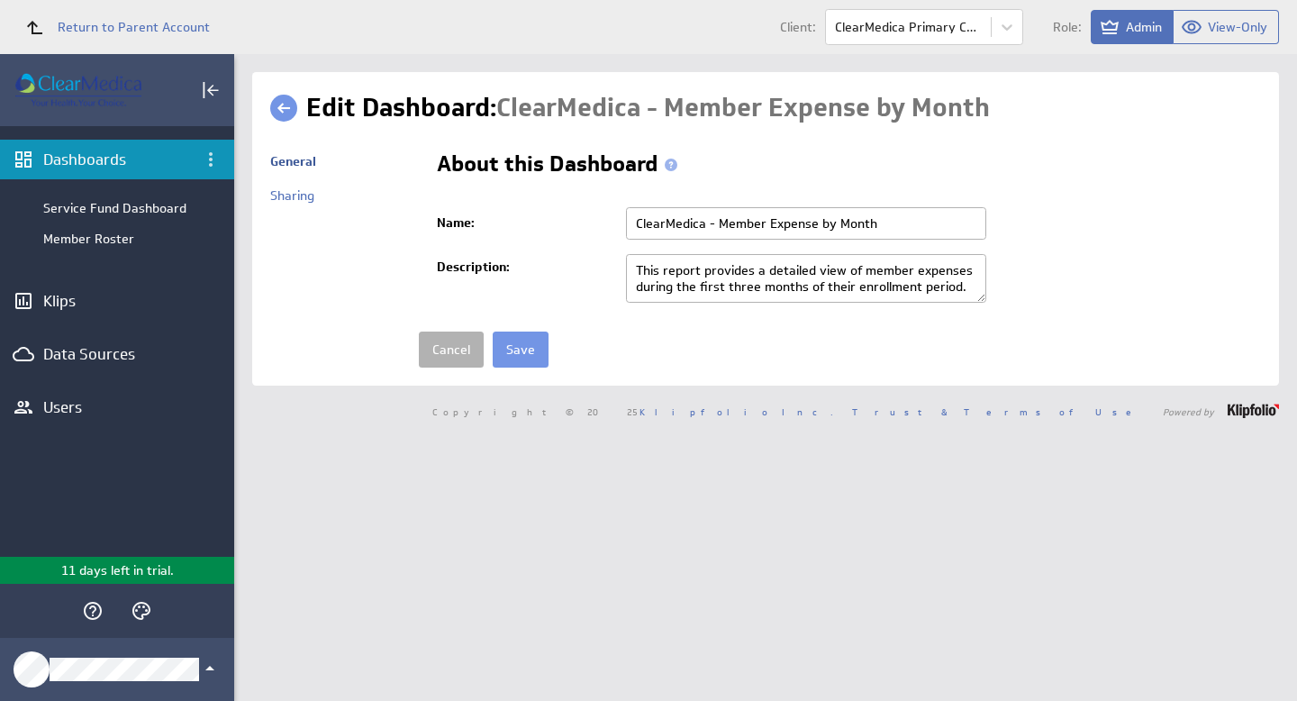
drag, startPoint x: 716, startPoint y: 220, endPoint x: 397, endPoint y: 178, distance: 321.5
click at [397, 178] on tr "General Sharing About this Dashboard Name:" at bounding box center [765, 255] width 991 height 223
type input "Member Expense by Month"
click at [521, 347] on input "Save" at bounding box center [521, 349] width 56 height 36
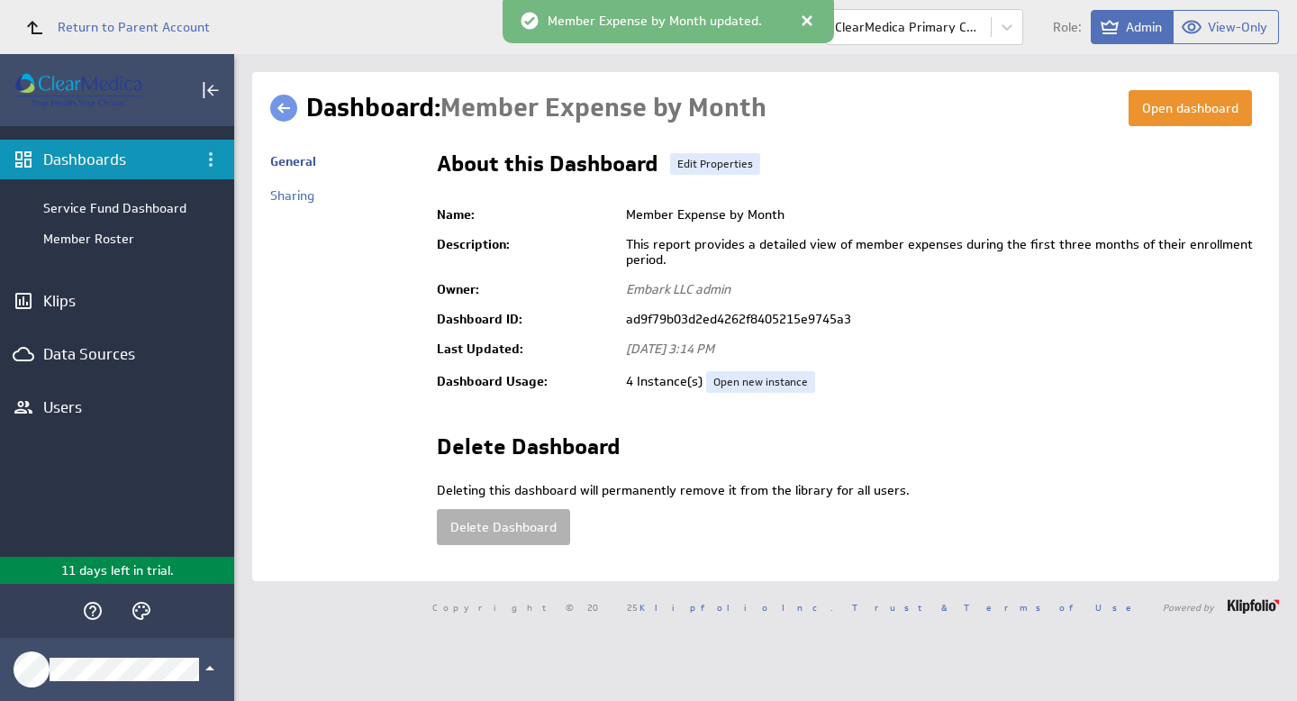
click at [278, 113] on link at bounding box center [283, 108] width 27 height 27
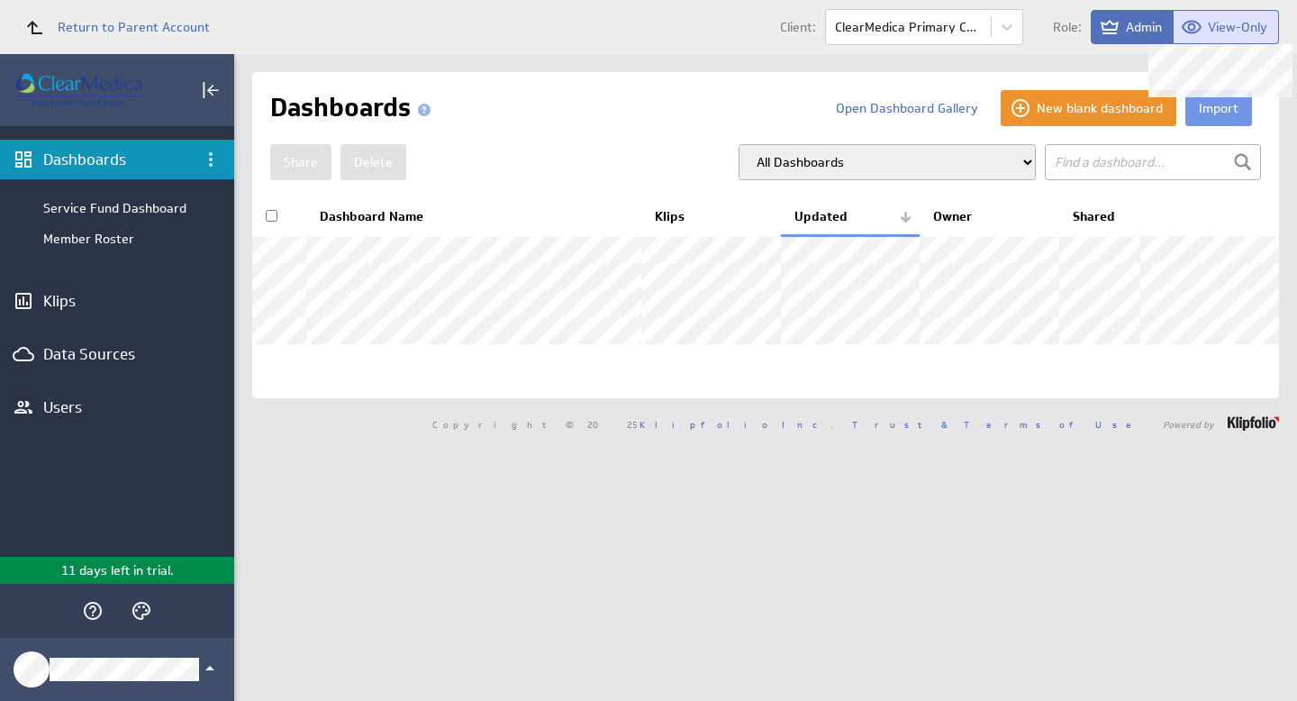
click at [1217, 32] on span "View-Only" at bounding box center [1237, 27] width 59 height 16
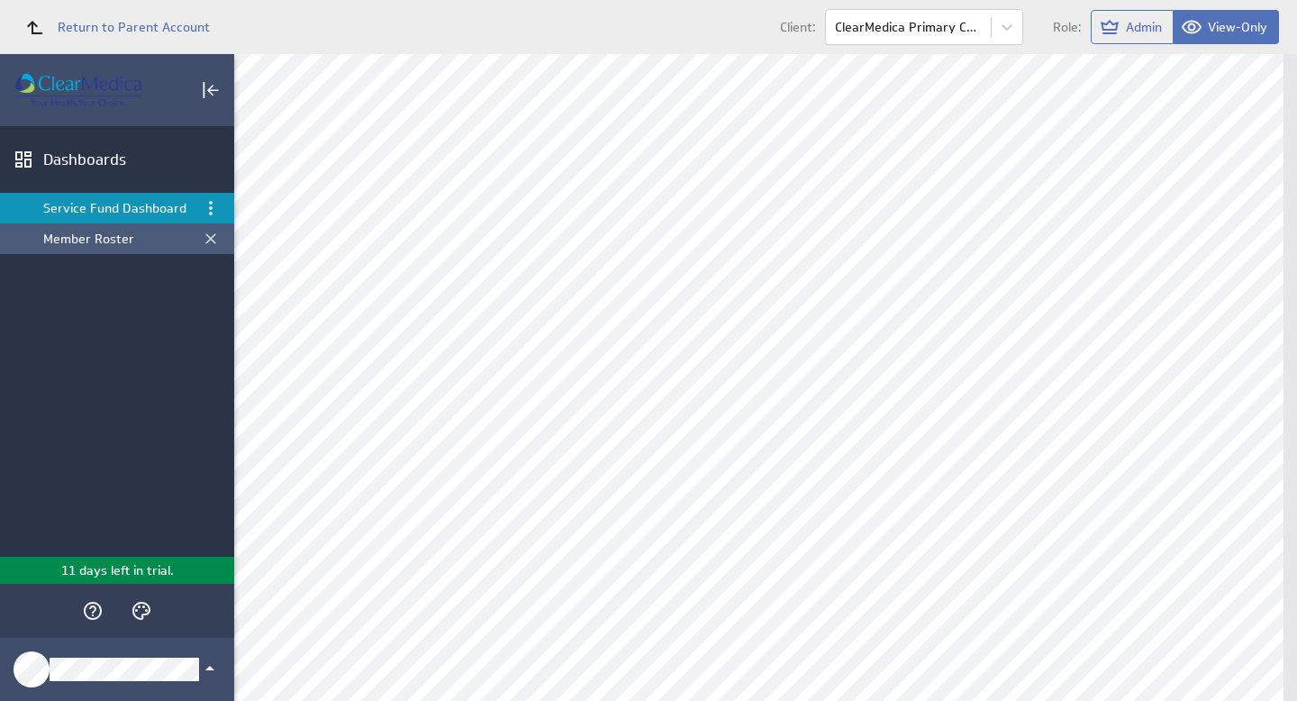
click at [100, 233] on div "Member Roster" at bounding box center [118, 239] width 150 height 16
click at [91, 205] on div "Service Fund Dashboard" at bounding box center [118, 208] width 150 height 16
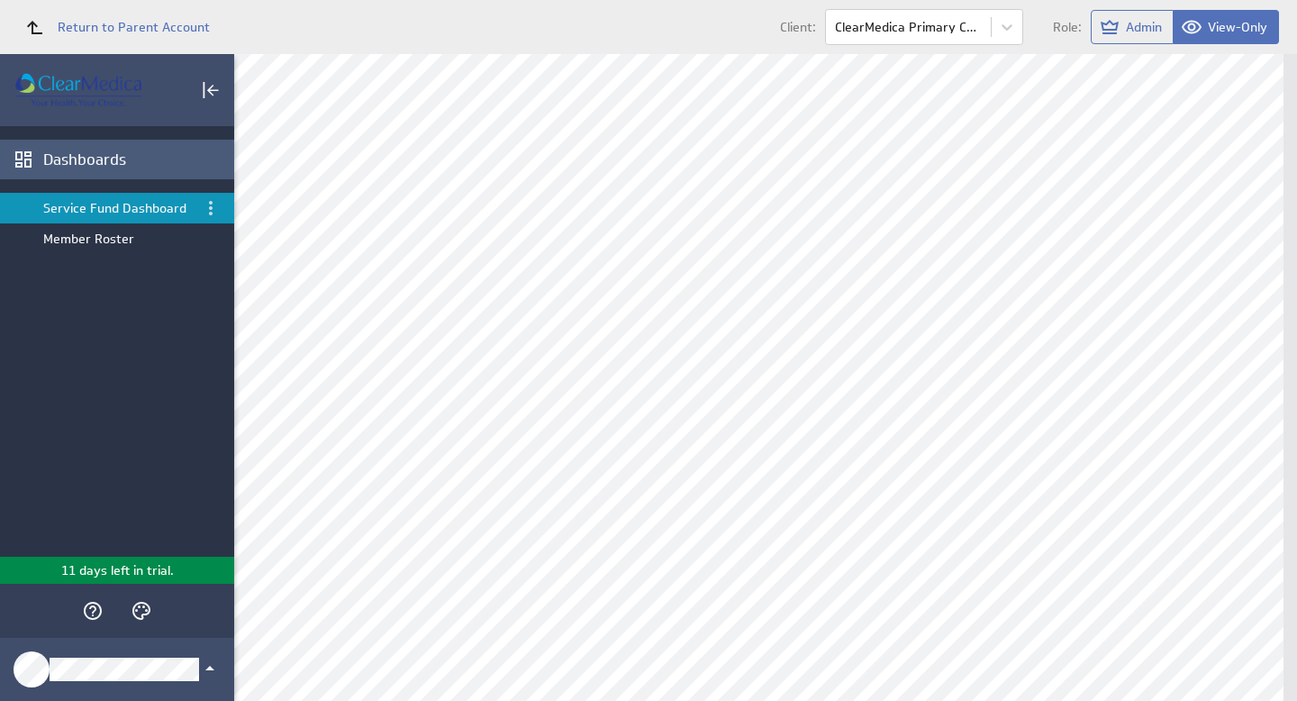
click at [98, 166] on div "Dashboards" at bounding box center [136, 160] width 186 height 20
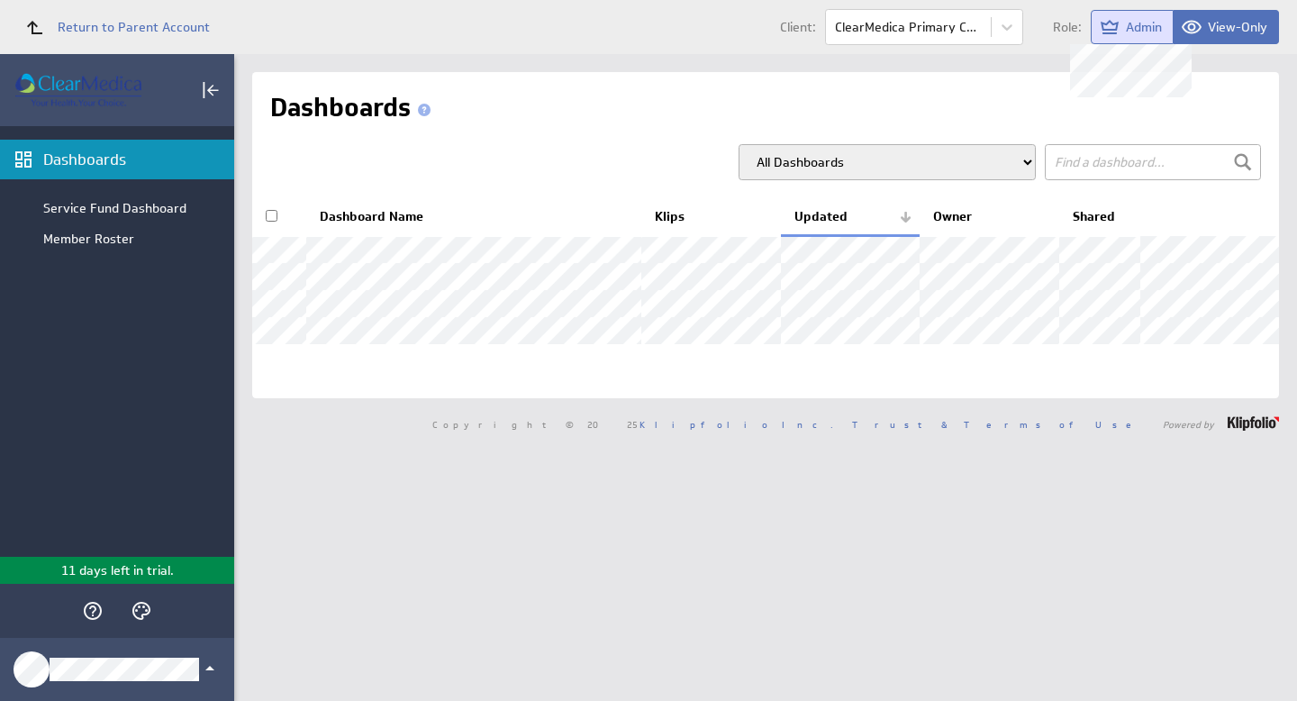
click at [1137, 29] on span "Admin" at bounding box center [1144, 27] width 36 height 16
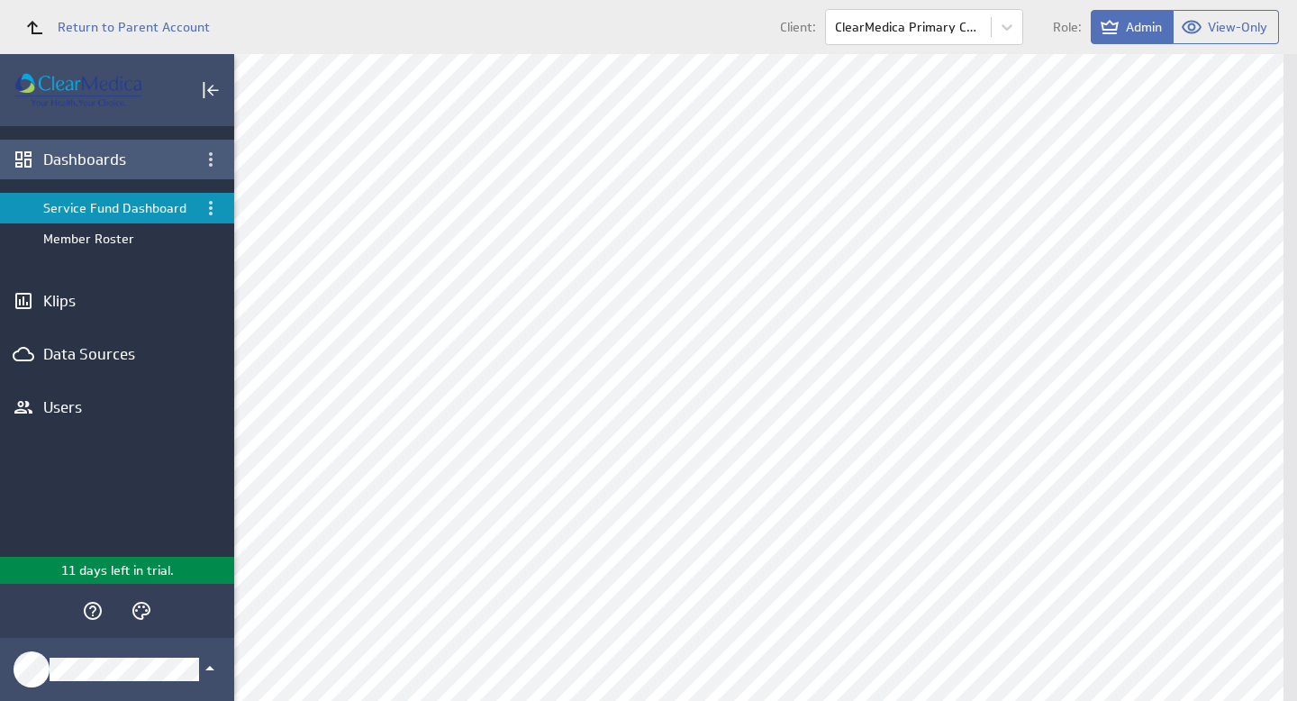
click at [104, 150] on div "Dashboards" at bounding box center [117, 160] width 148 height 20
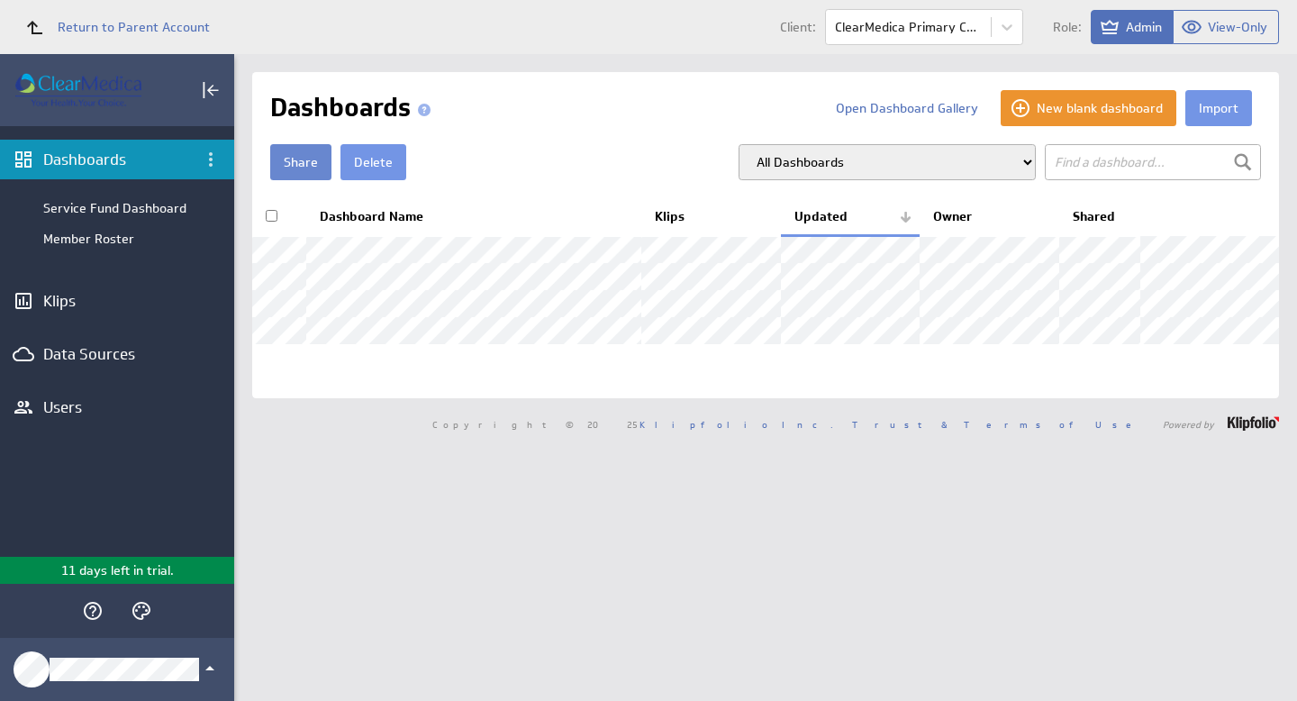
click at [295, 161] on button "Share" at bounding box center [300, 162] width 61 height 36
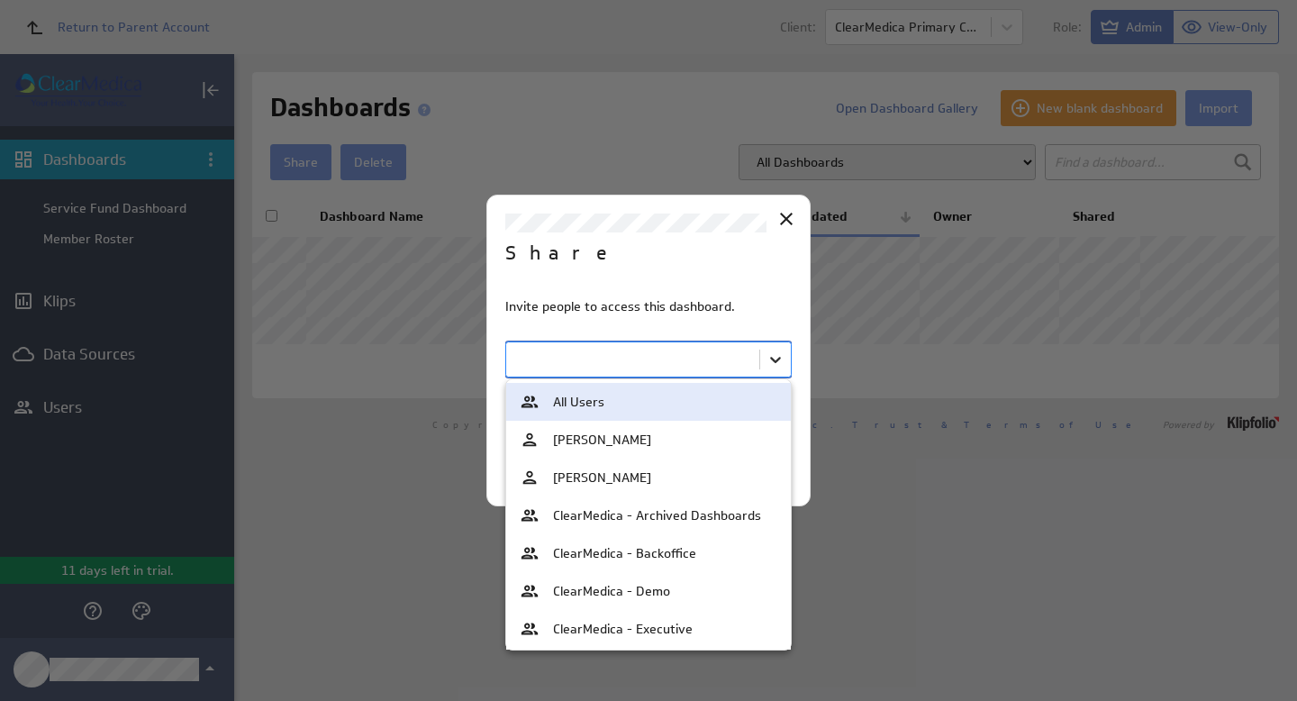
click at [770, 355] on body "Return to Parent Account Client: ClearMedica Primary Care Role: Admin View-Only…" at bounding box center [648, 350] width 1297 height 701
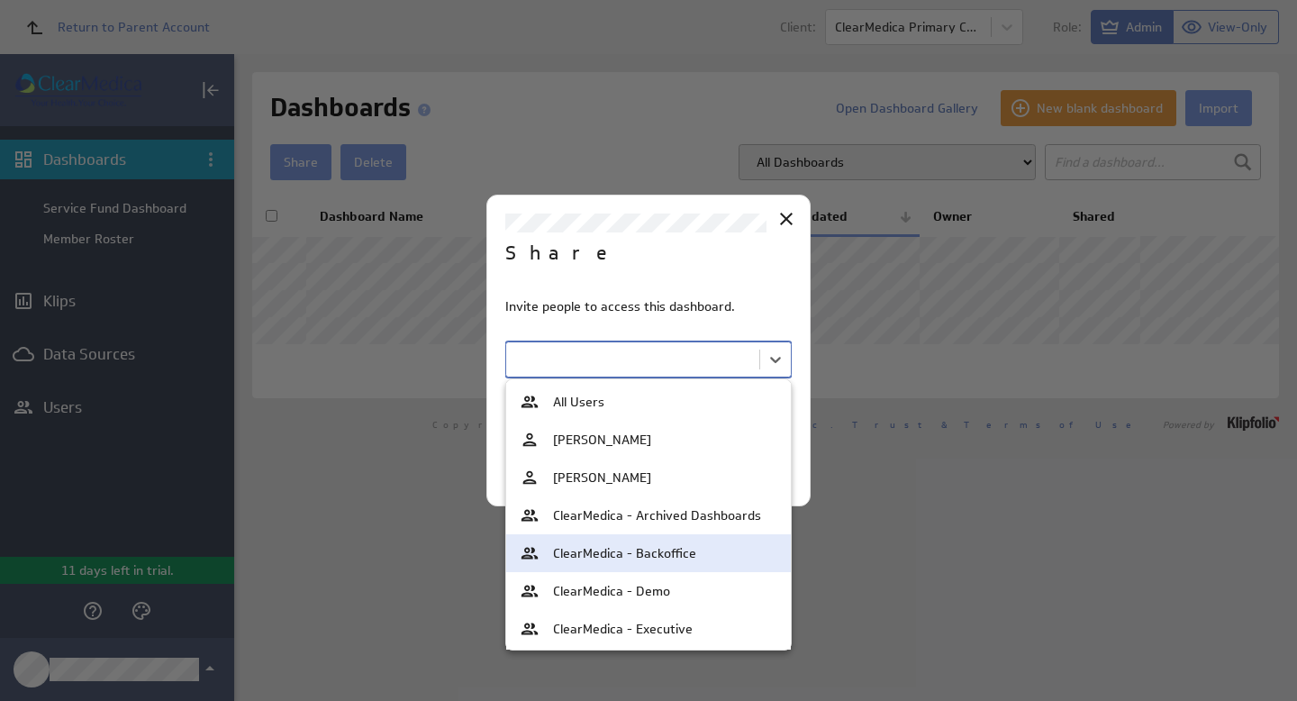
click at [682, 551] on span "ClearMedica - Backoffice" at bounding box center [624, 553] width 143 height 13
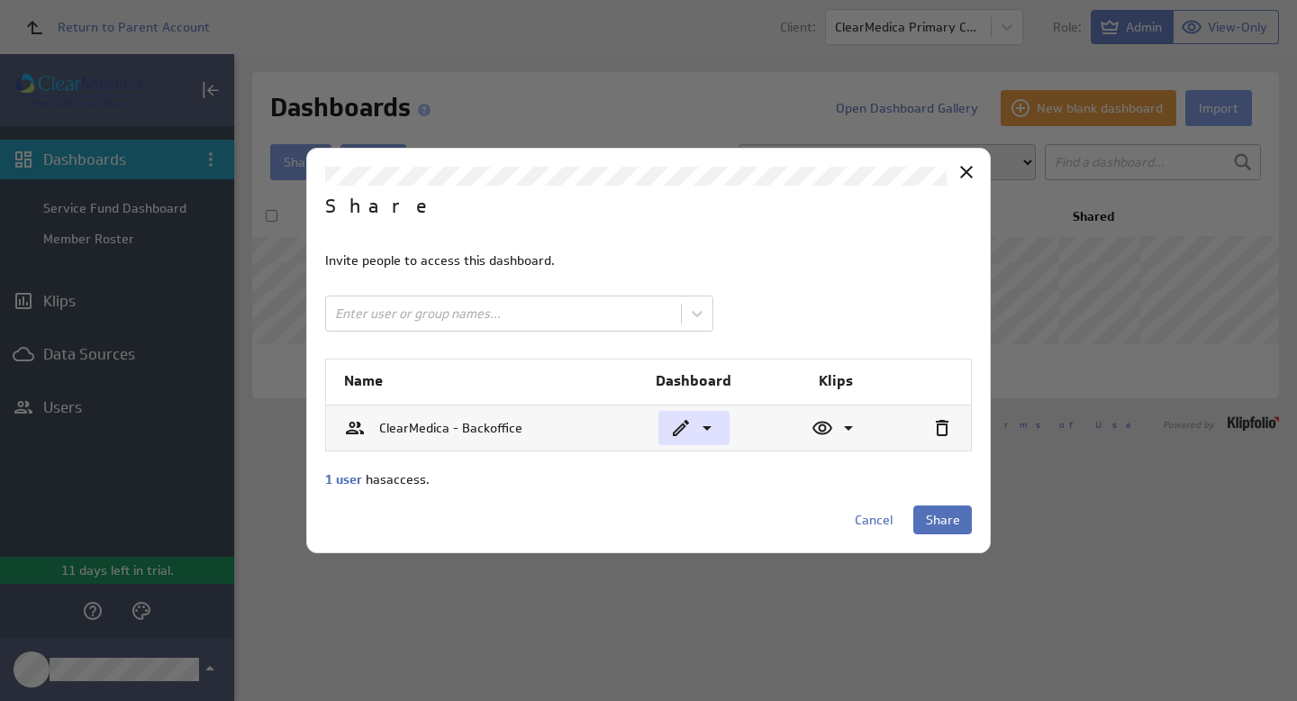
click at [703, 430] on icon at bounding box center [707, 428] width 22 height 22
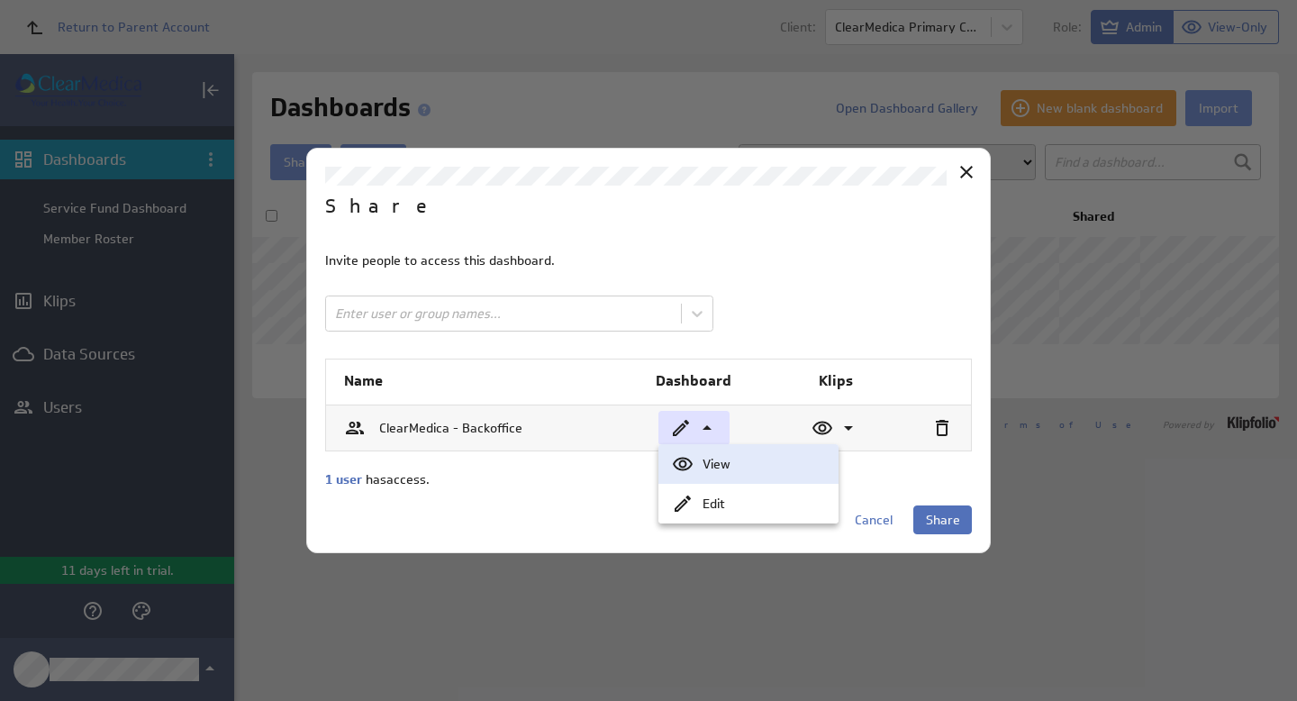
click at [711, 465] on div "View" at bounding box center [763, 464] width 122 height 13
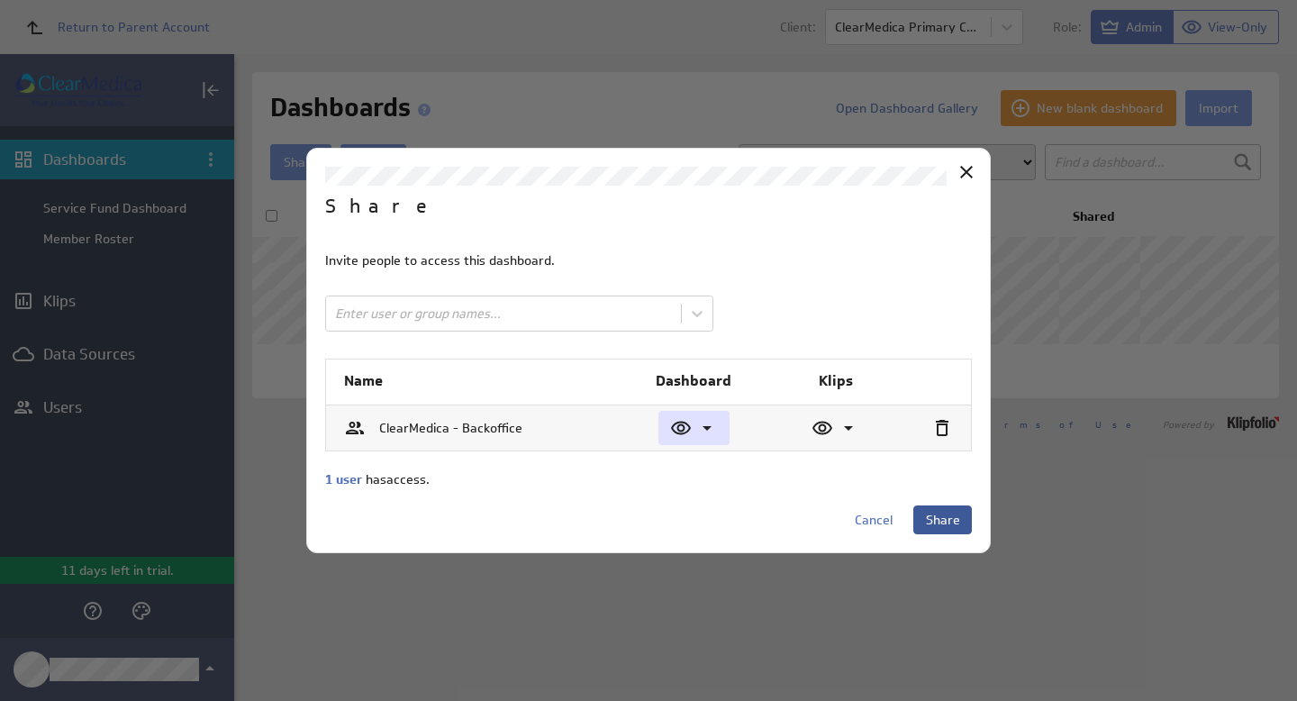
click at [947, 516] on span "Share" at bounding box center [943, 520] width 34 height 16
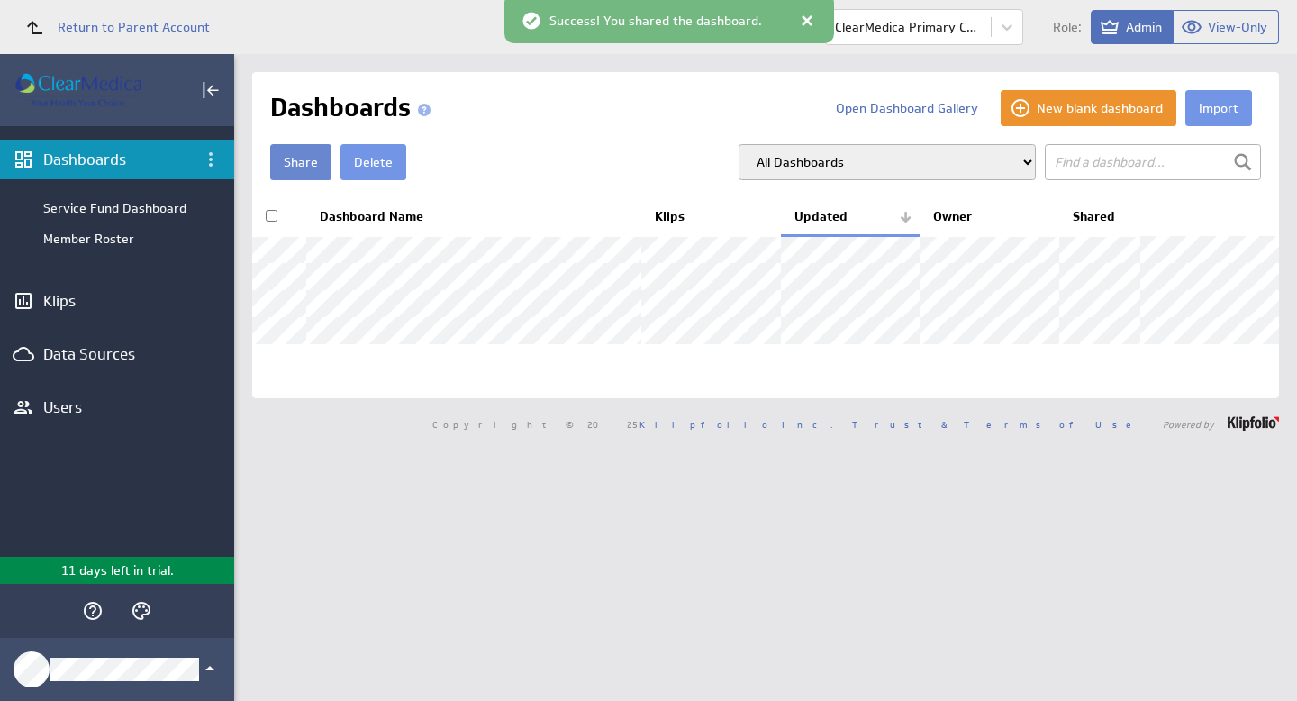
click at [309, 170] on button "Share" at bounding box center [300, 162] width 61 height 36
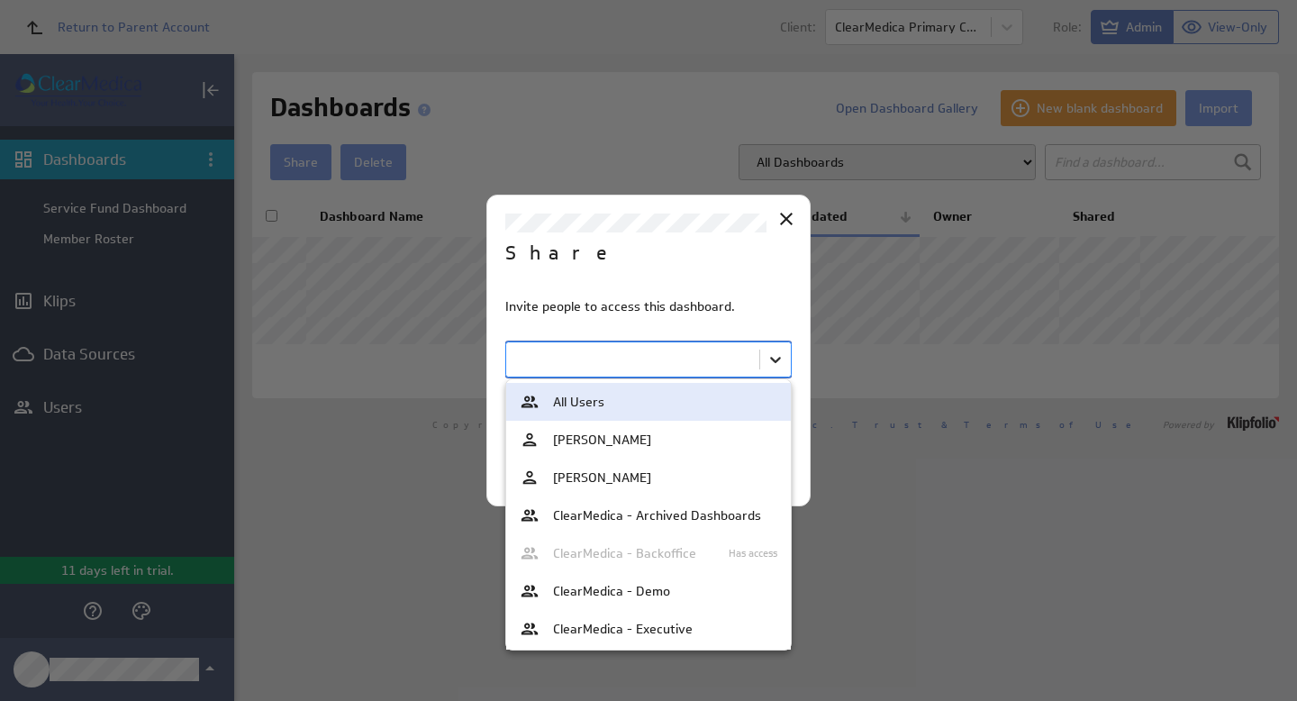
click at [775, 369] on body "Return to Parent Account Client: ClearMedica Primary Care Role: Admin View-Only…" at bounding box center [648, 350] width 1297 height 701
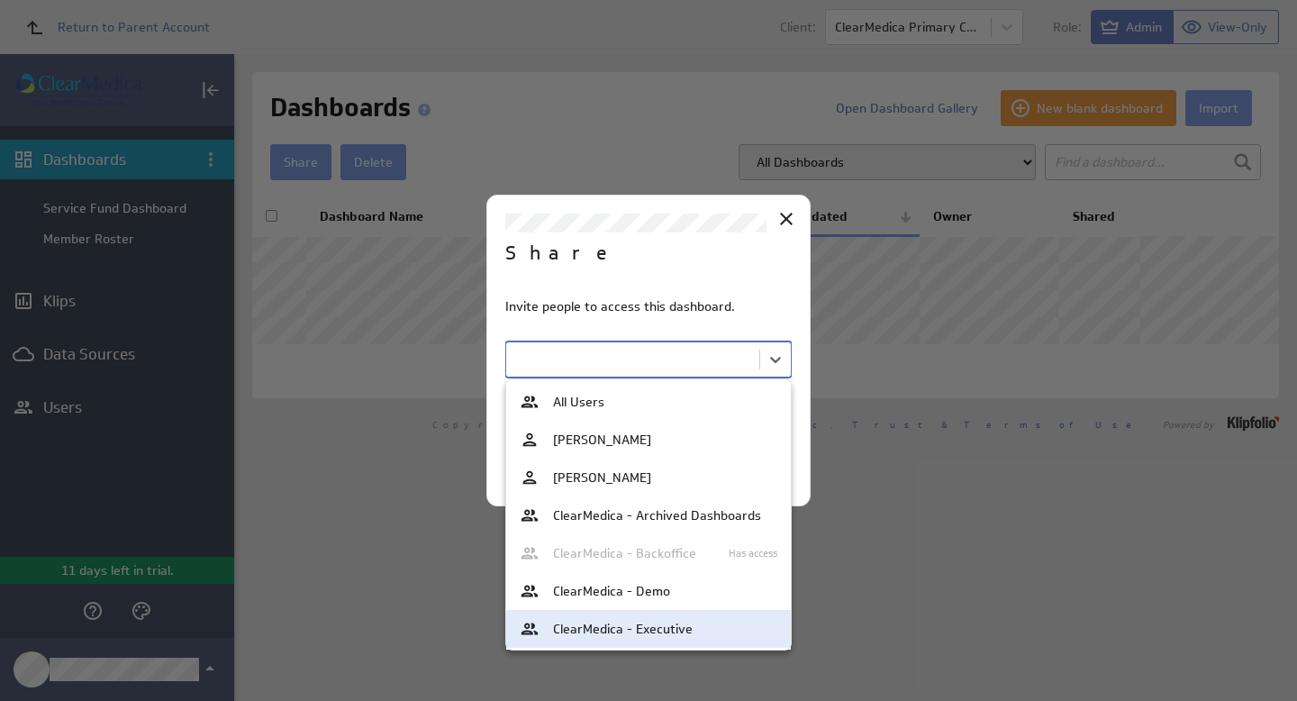
click at [709, 621] on div "ClearMedica - Executive" at bounding box center [649, 629] width 258 height 20
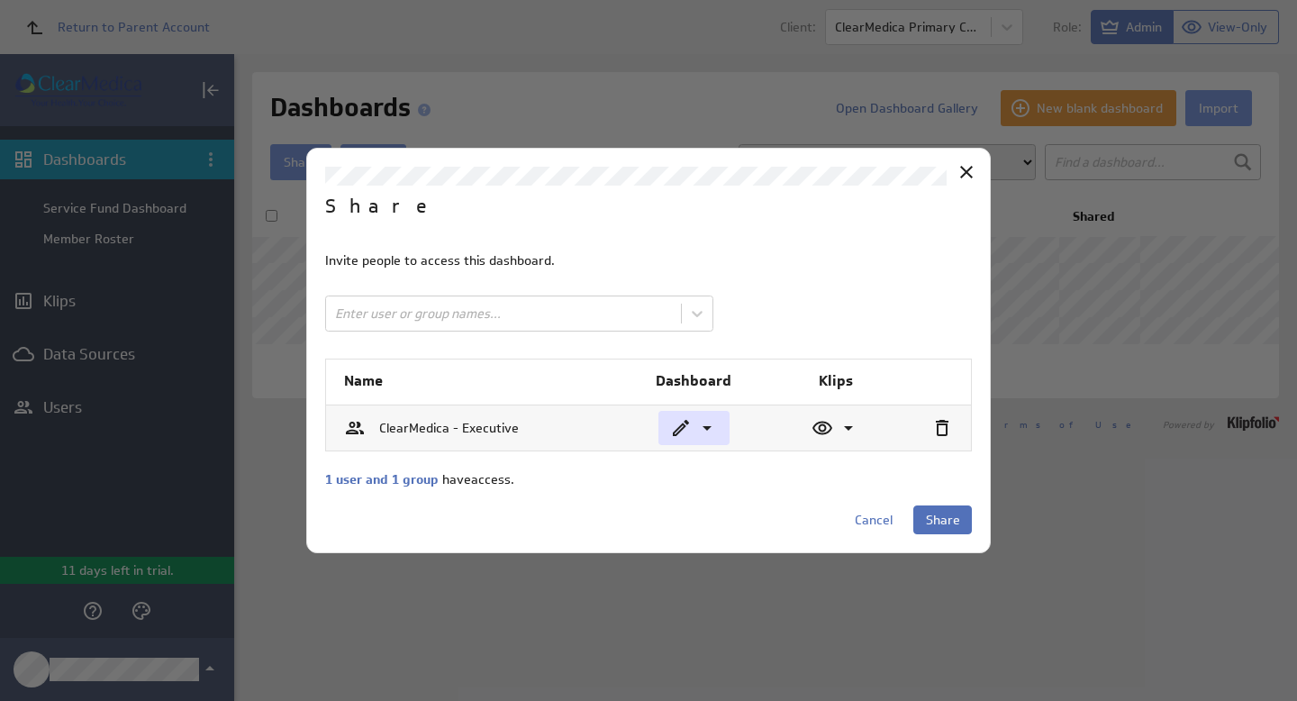
click at [707, 423] on icon at bounding box center [707, 428] width 22 height 22
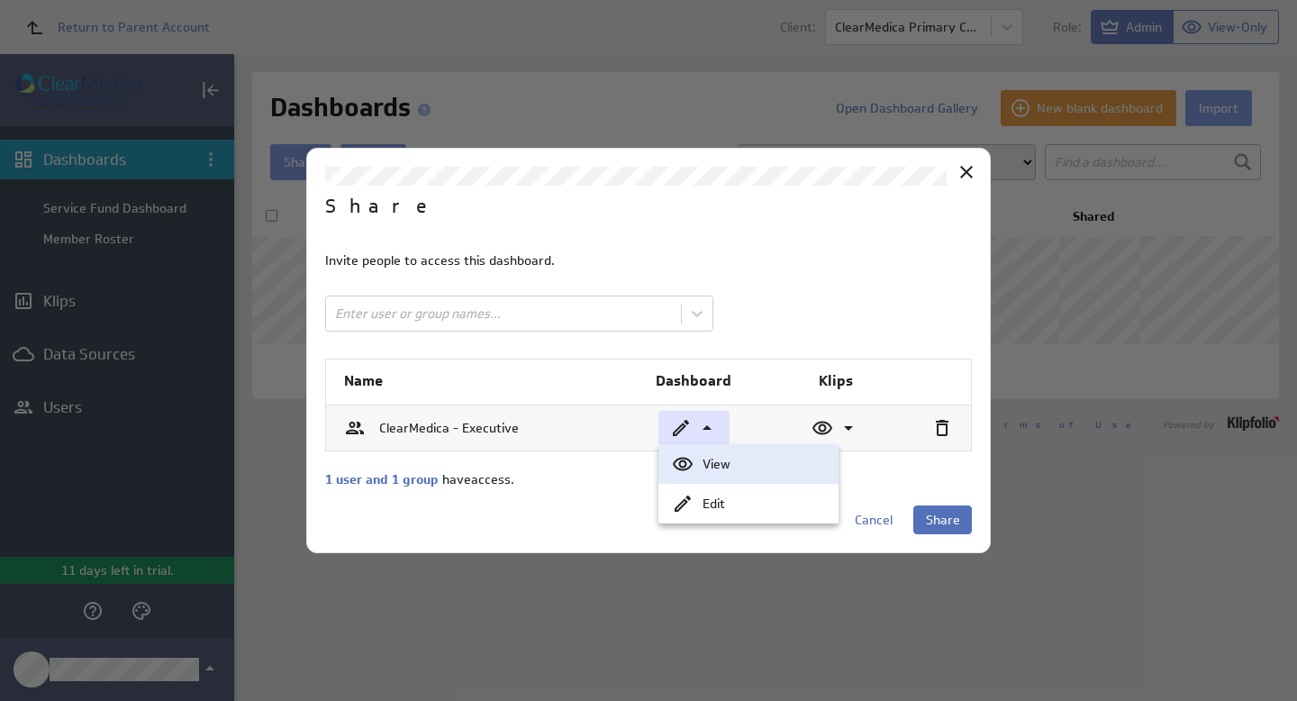
click at [717, 467] on div "View" at bounding box center [763, 464] width 122 height 13
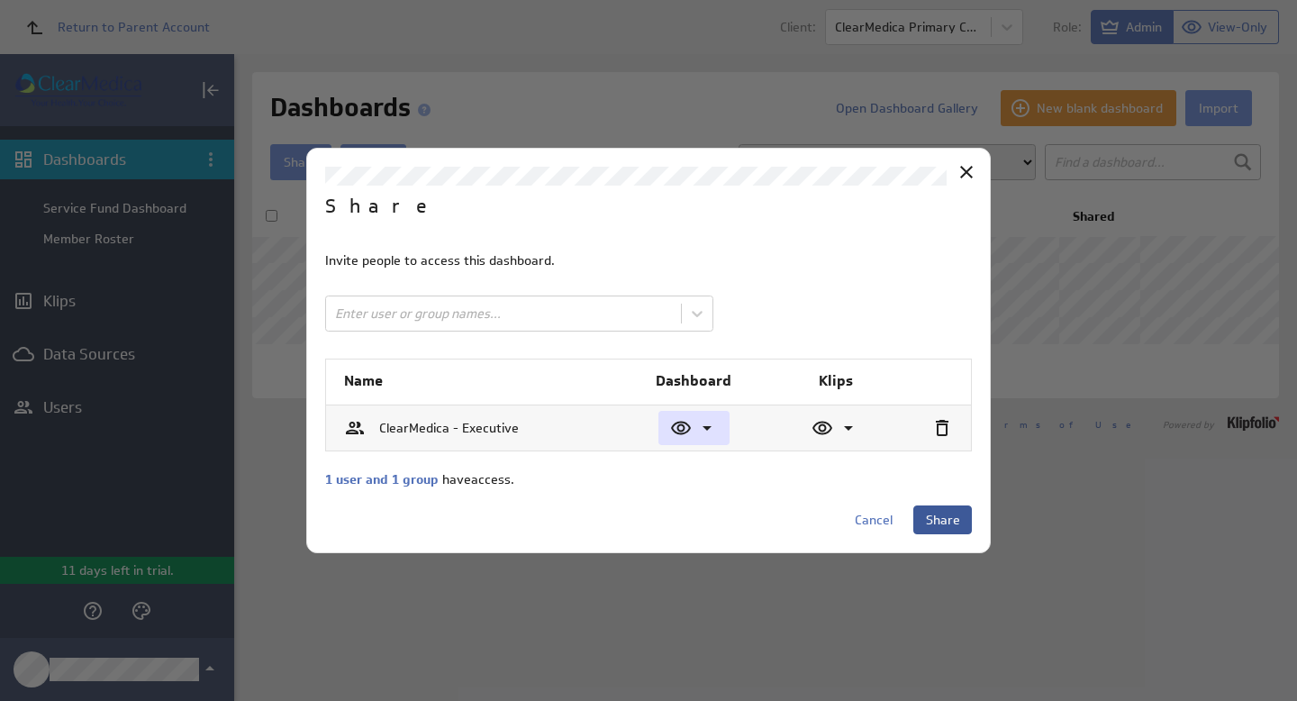
click at [943, 521] on span "Share" at bounding box center [943, 520] width 34 height 16
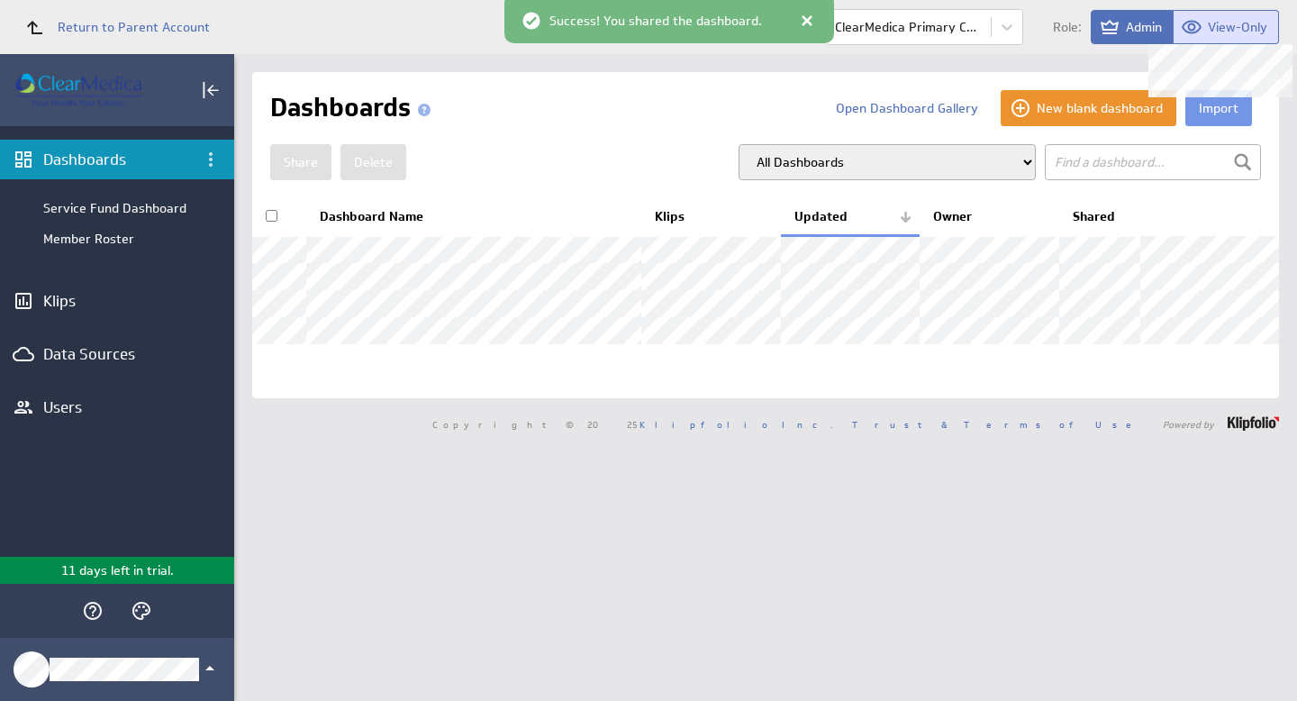
click at [1225, 16] on button "View-Only" at bounding box center [1226, 27] width 105 height 34
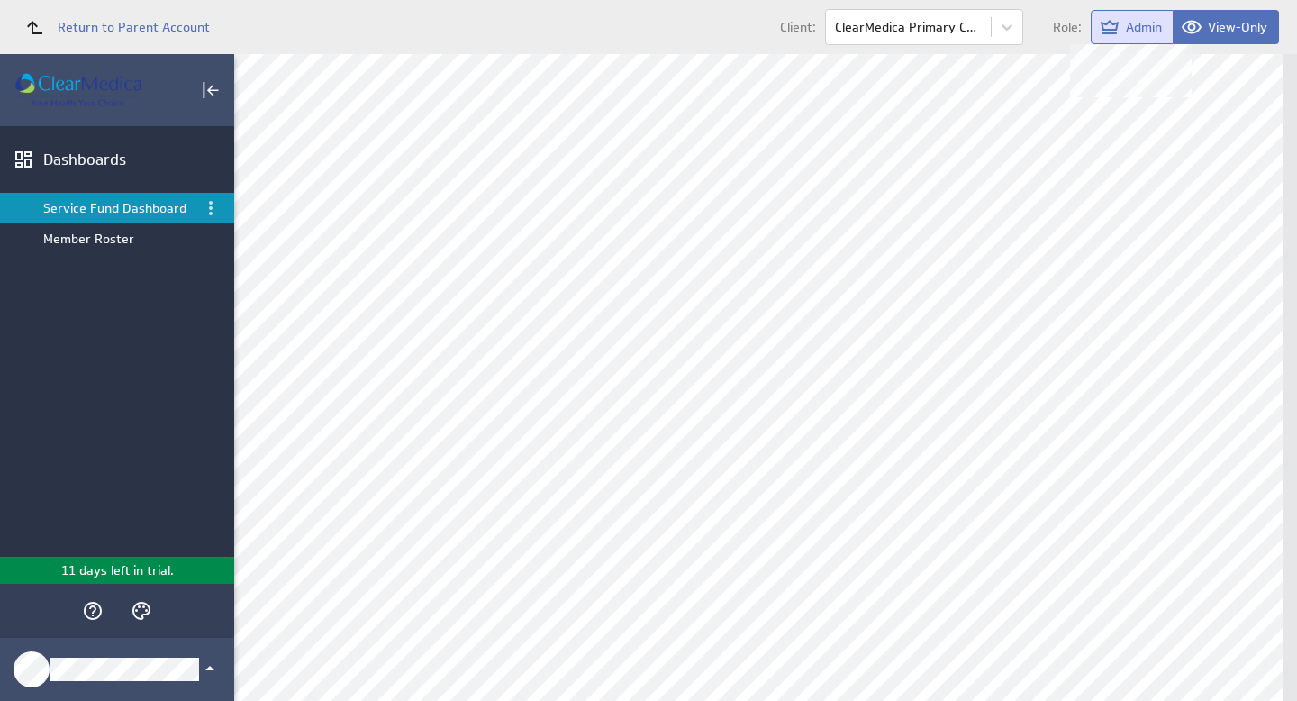
click at [1129, 21] on span "Admin" at bounding box center [1144, 27] width 36 height 16
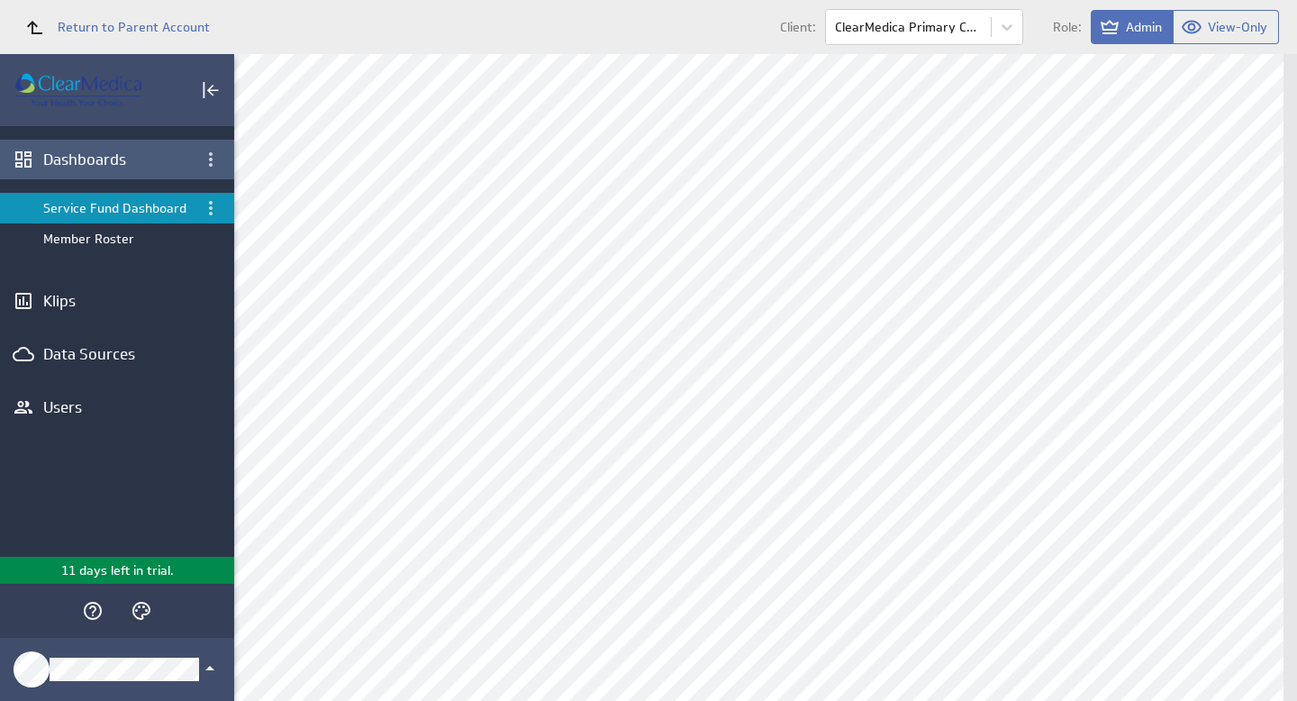
click at [89, 159] on div "Dashboards" at bounding box center [117, 160] width 148 height 20
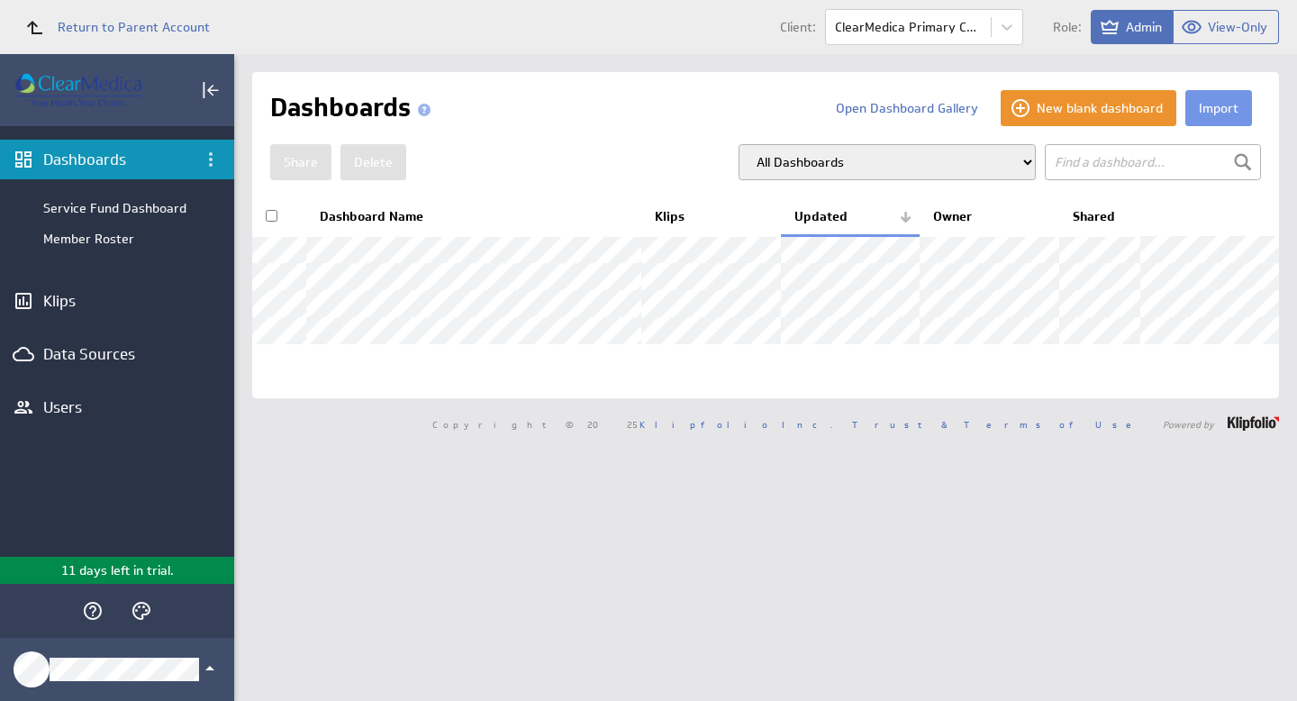
click at [270, 213] on input "checkbox" at bounding box center [272, 216] width 12 height 12
click at [291, 160] on button "Share" at bounding box center [300, 162] width 61 height 36
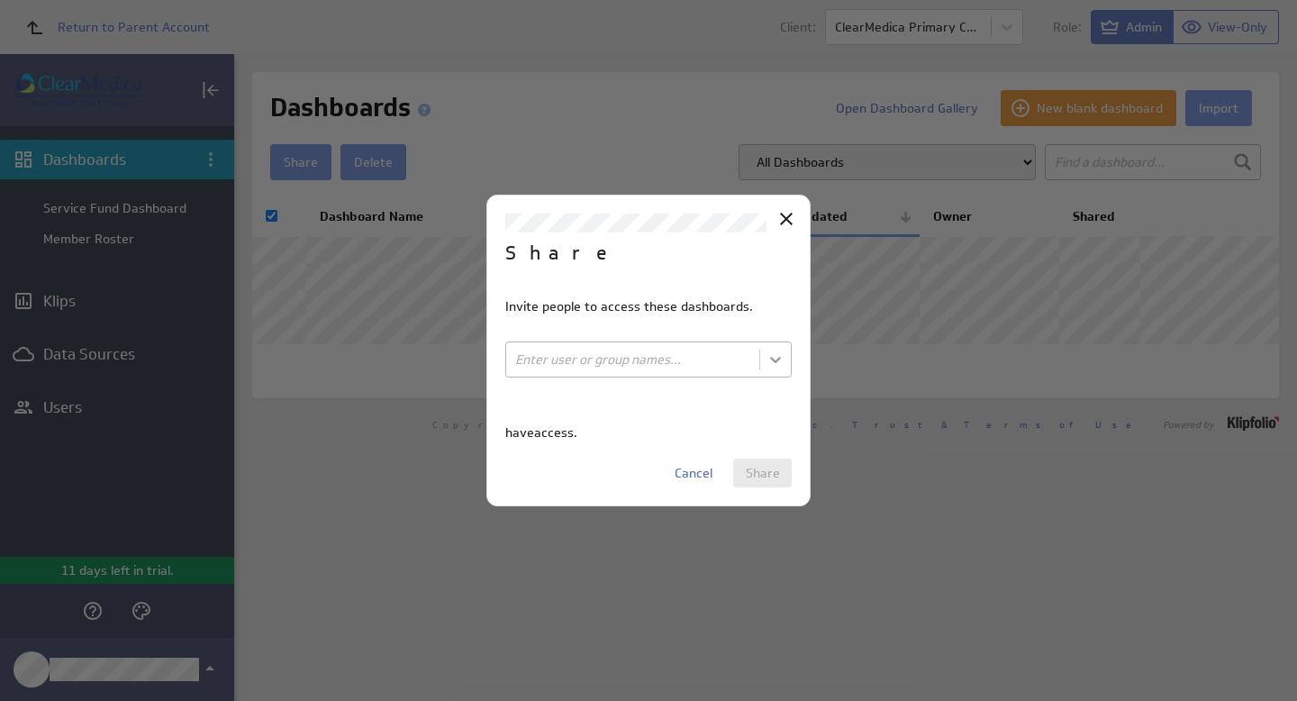
click at [778, 360] on body "Return to Parent Account Client: ClearMedica Primary Care Role: Admin View-Only…" at bounding box center [648, 350] width 1297 height 701
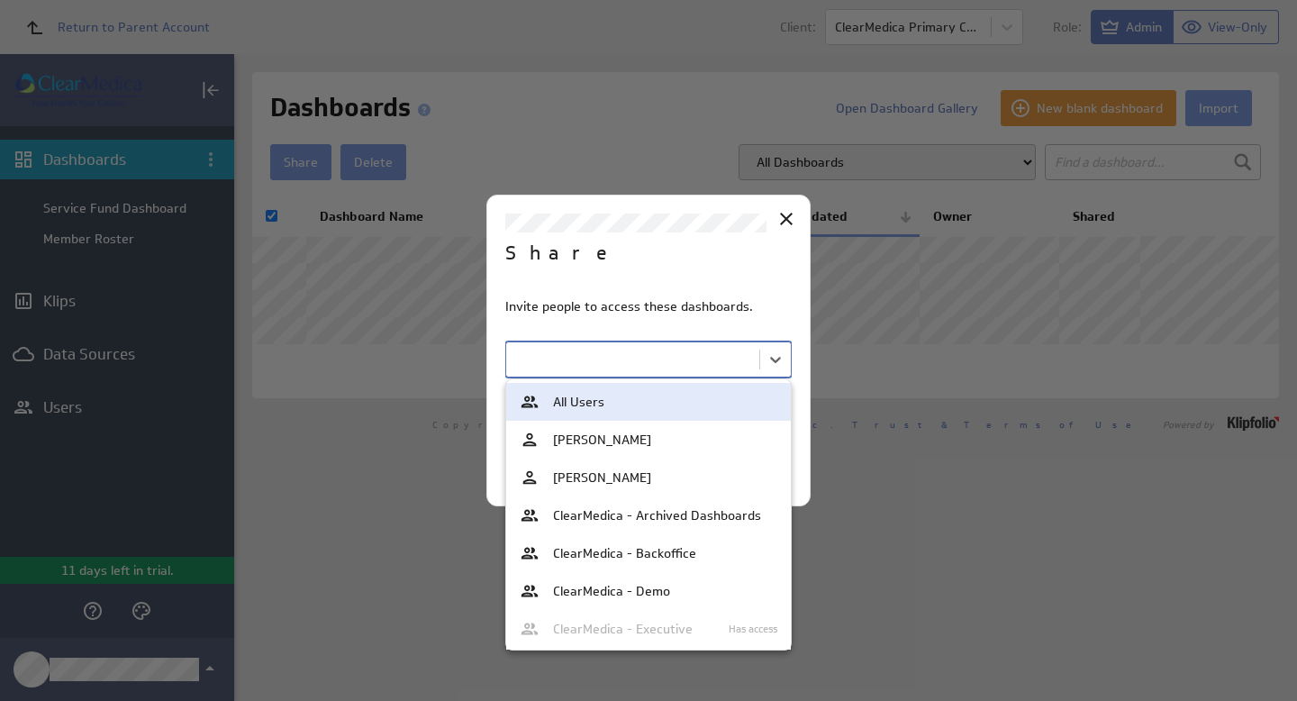
click at [775, 360] on div at bounding box center [648, 350] width 1297 height 701
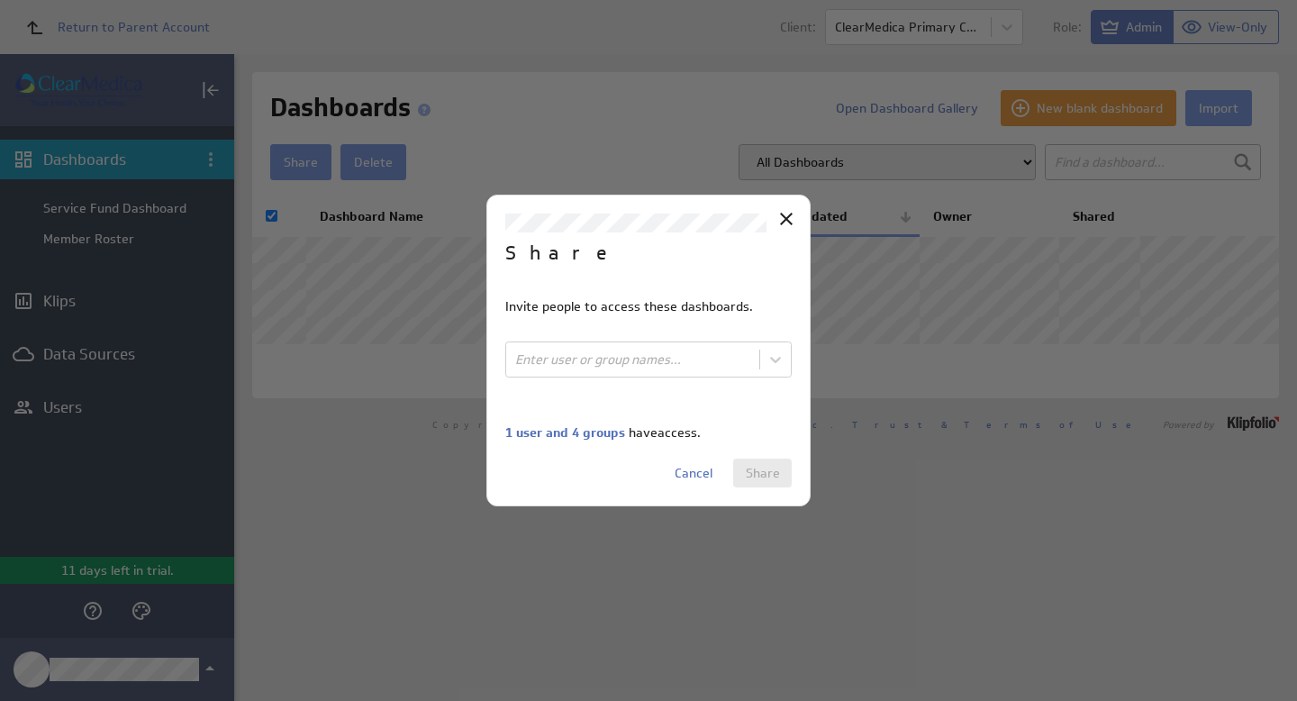
click at [775, 360] on body "Return to Parent Account Client: ClearMedica Primary Care Role: Admin View-Only…" at bounding box center [648, 350] width 1297 height 701
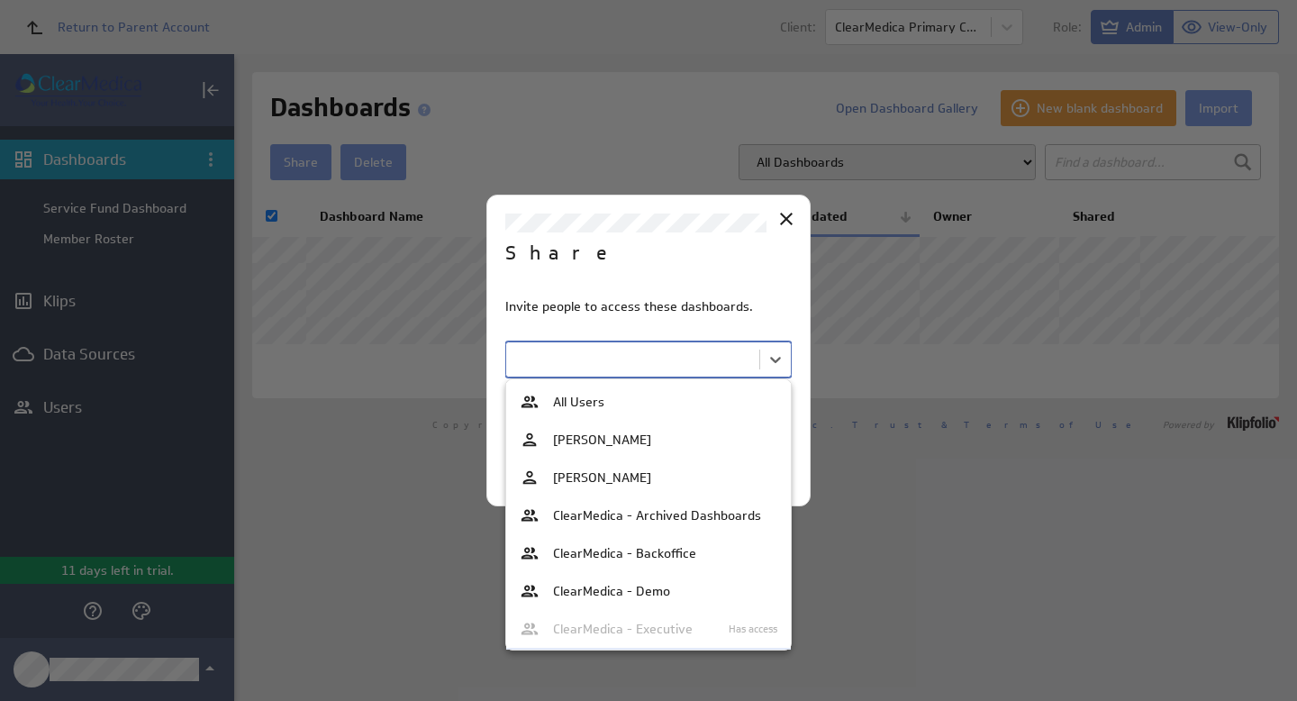
scroll to position [115, 0]
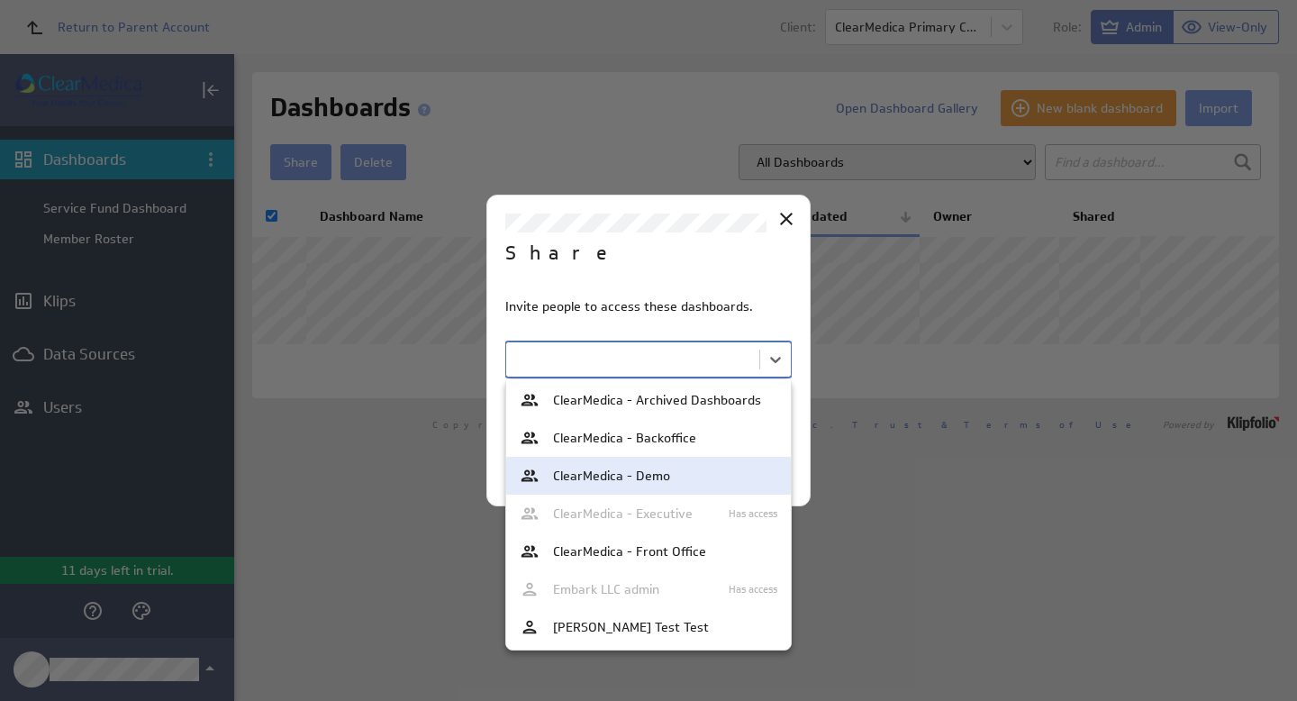
click at [666, 470] on span "ClearMedica - Demo" at bounding box center [611, 475] width 117 height 13
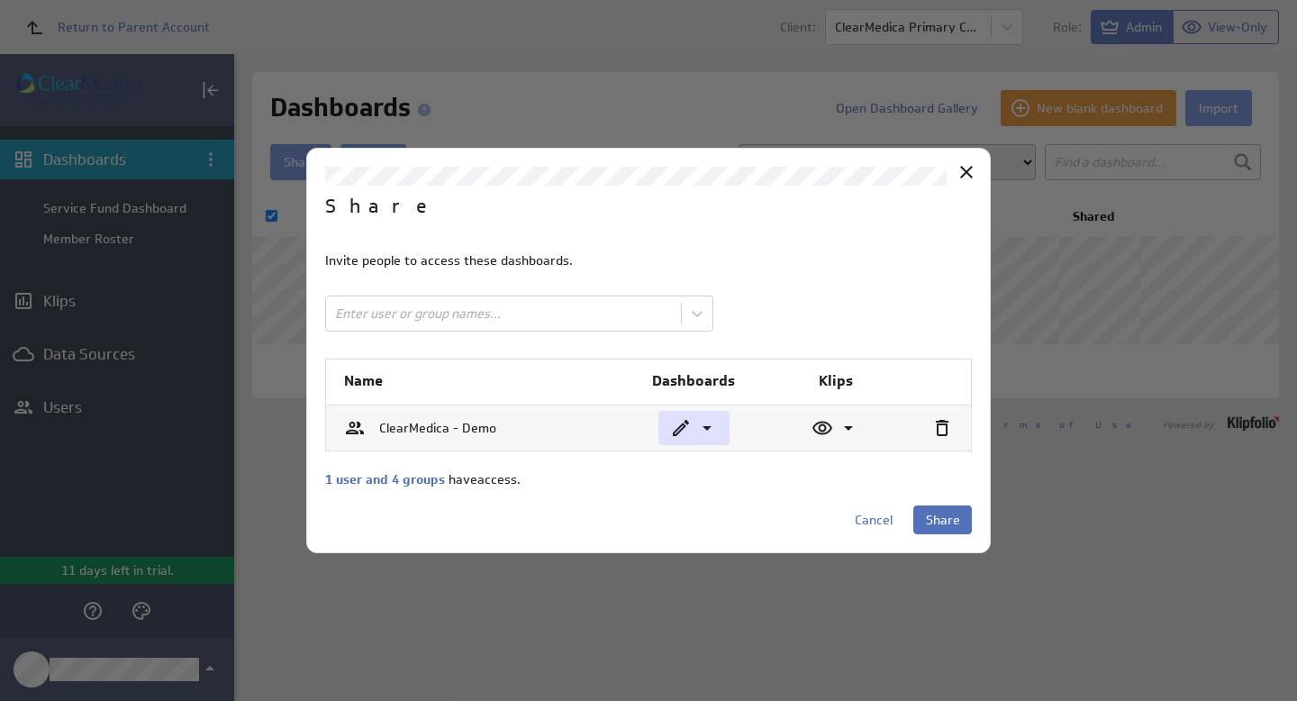
click at [706, 431] on icon at bounding box center [707, 428] width 22 height 22
click at [716, 468] on div "View" at bounding box center [763, 464] width 122 height 13
click at [946, 525] on span "Share" at bounding box center [943, 520] width 34 height 16
checkbox input "false"
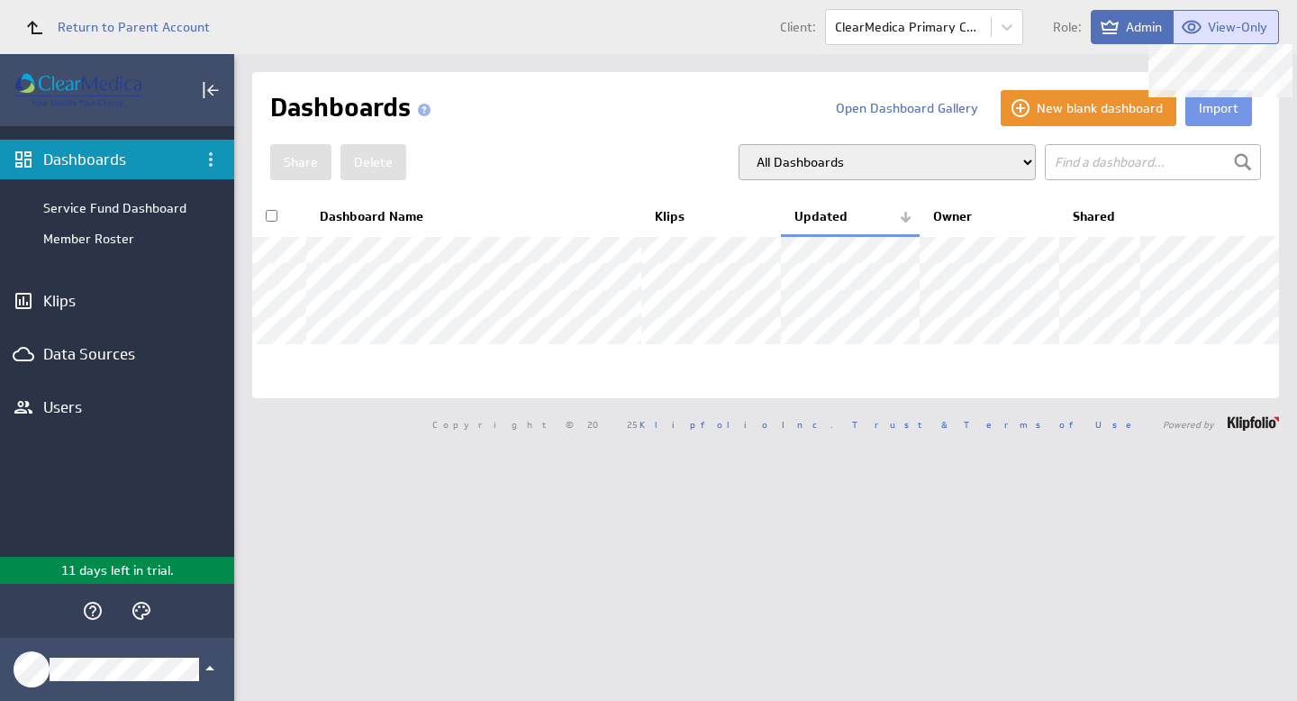
click at [1235, 26] on span "View-Only" at bounding box center [1237, 27] width 59 height 16
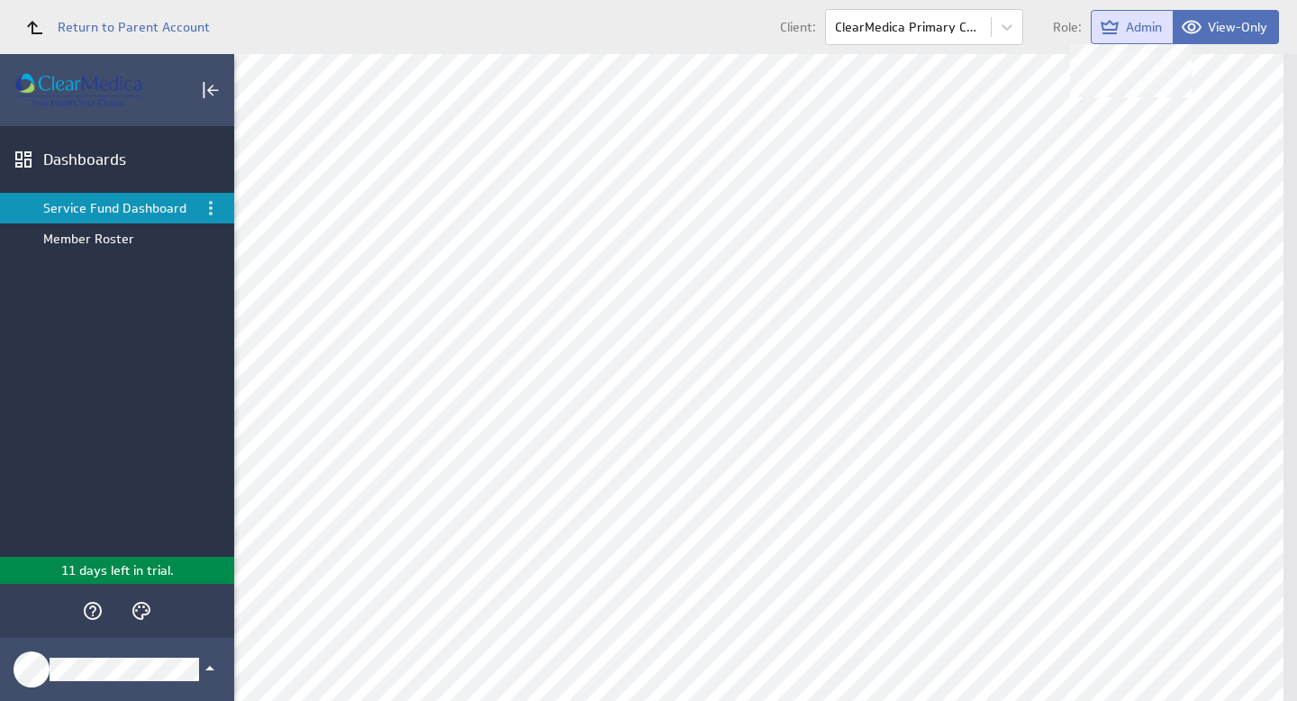
click at [1148, 23] on span "Admin" at bounding box center [1144, 27] width 36 height 16
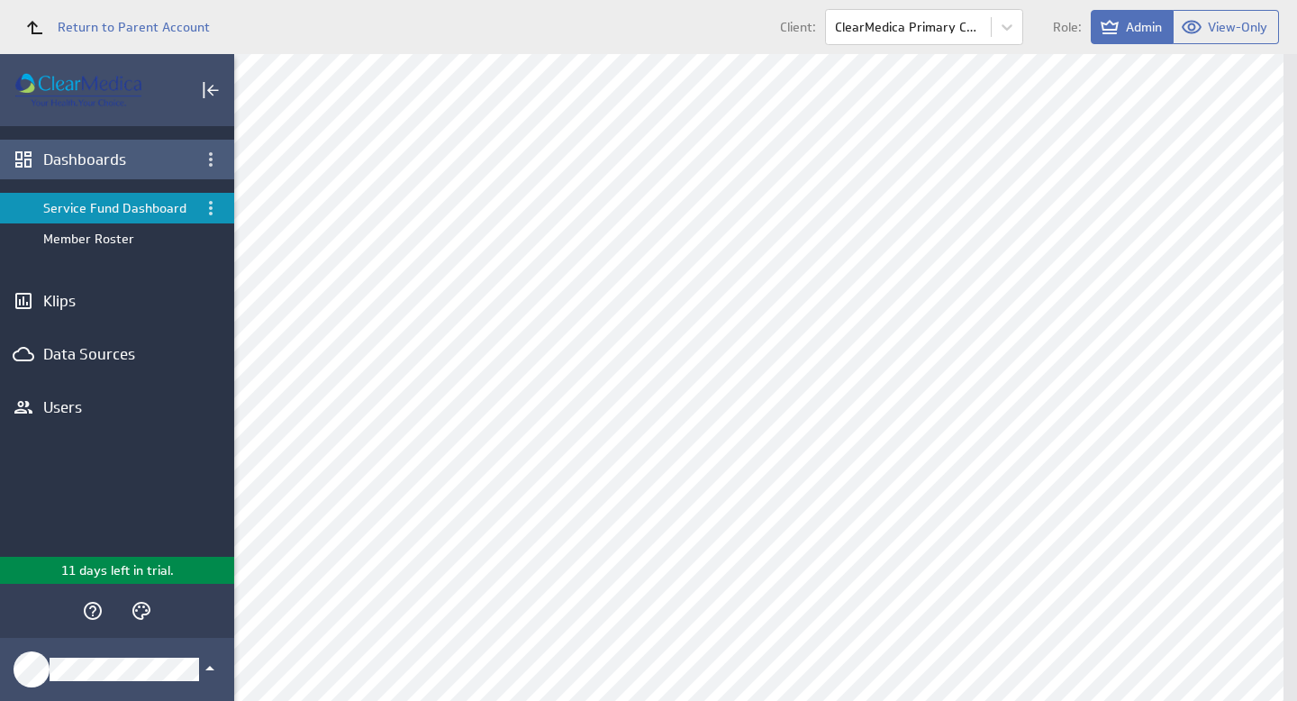
click at [65, 155] on div "Dashboards" at bounding box center [117, 160] width 148 height 20
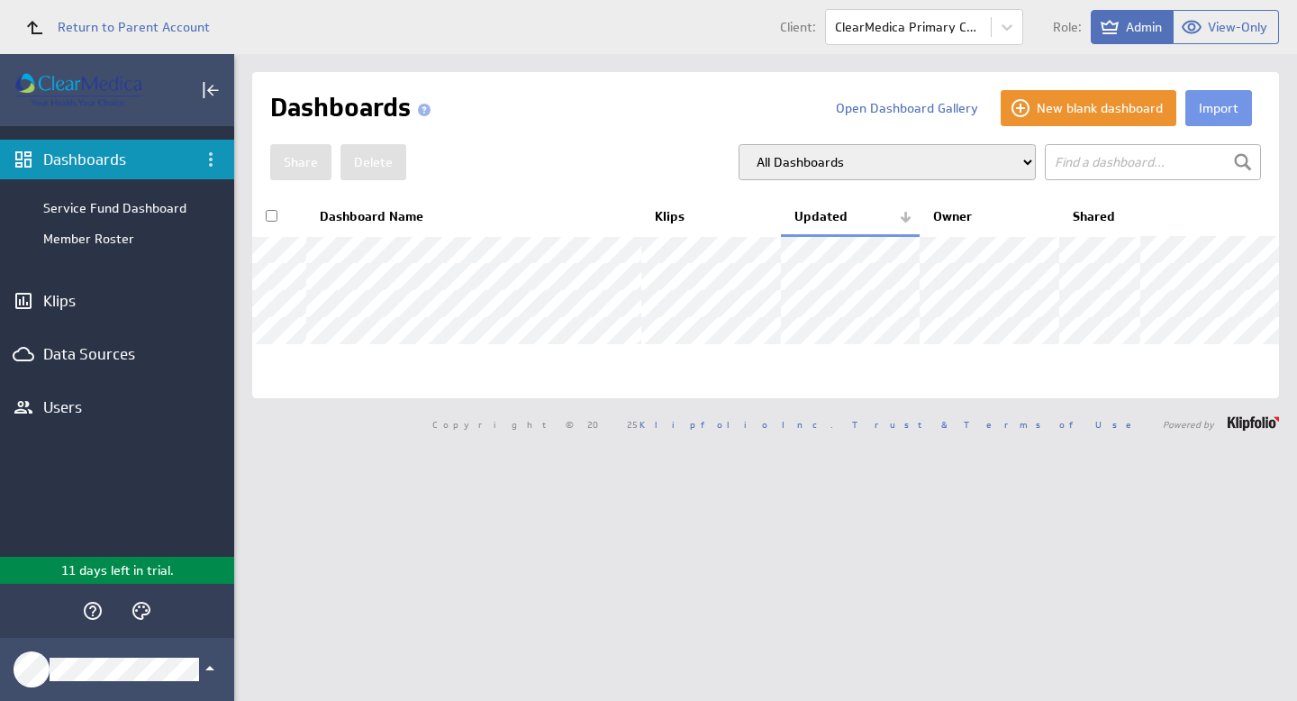
click at [264, 208] on th at bounding box center [279, 217] width 54 height 38
click at [267, 216] on input "checkbox" at bounding box center [272, 216] width 12 height 12
click at [302, 156] on button "Share" at bounding box center [300, 162] width 61 height 36
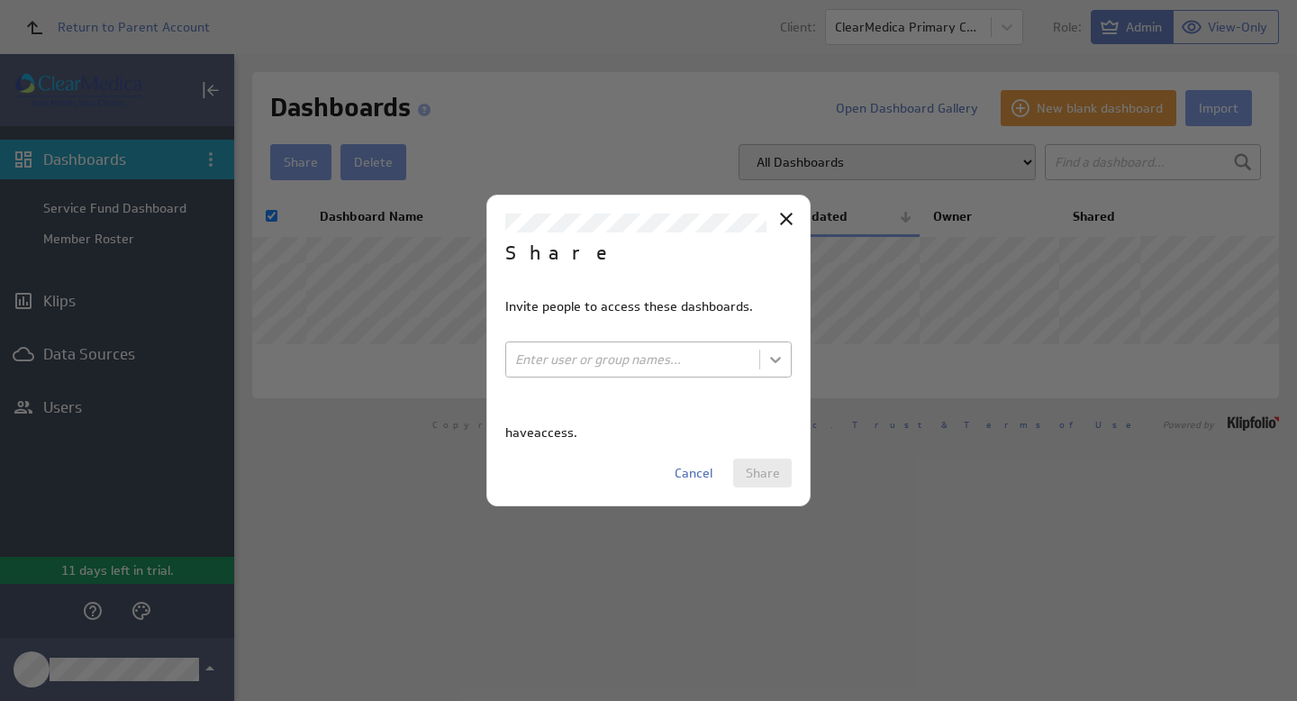
click at [770, 363] on body "Return to Parent Account Client: ClearMedica Primary Care Role: Admin View-Only…" at bounding box center [648, 350] width 1297 height 701
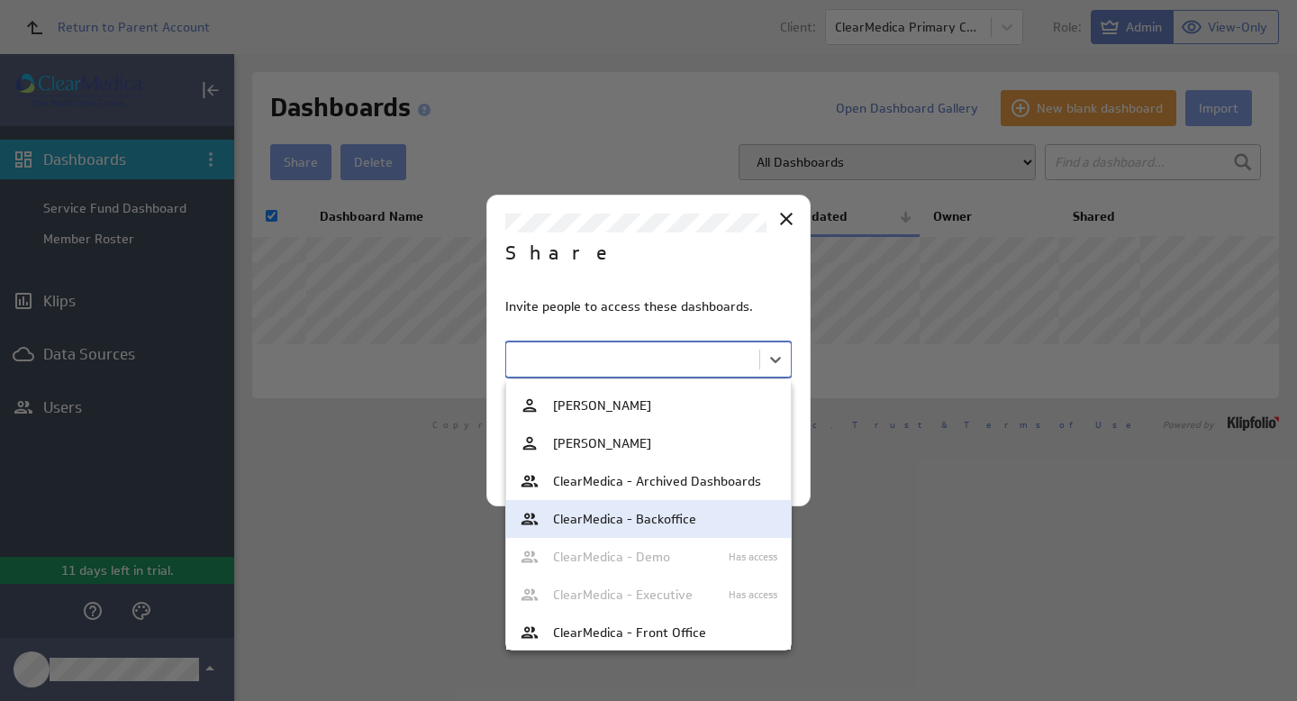
scroll to position [115, 0]
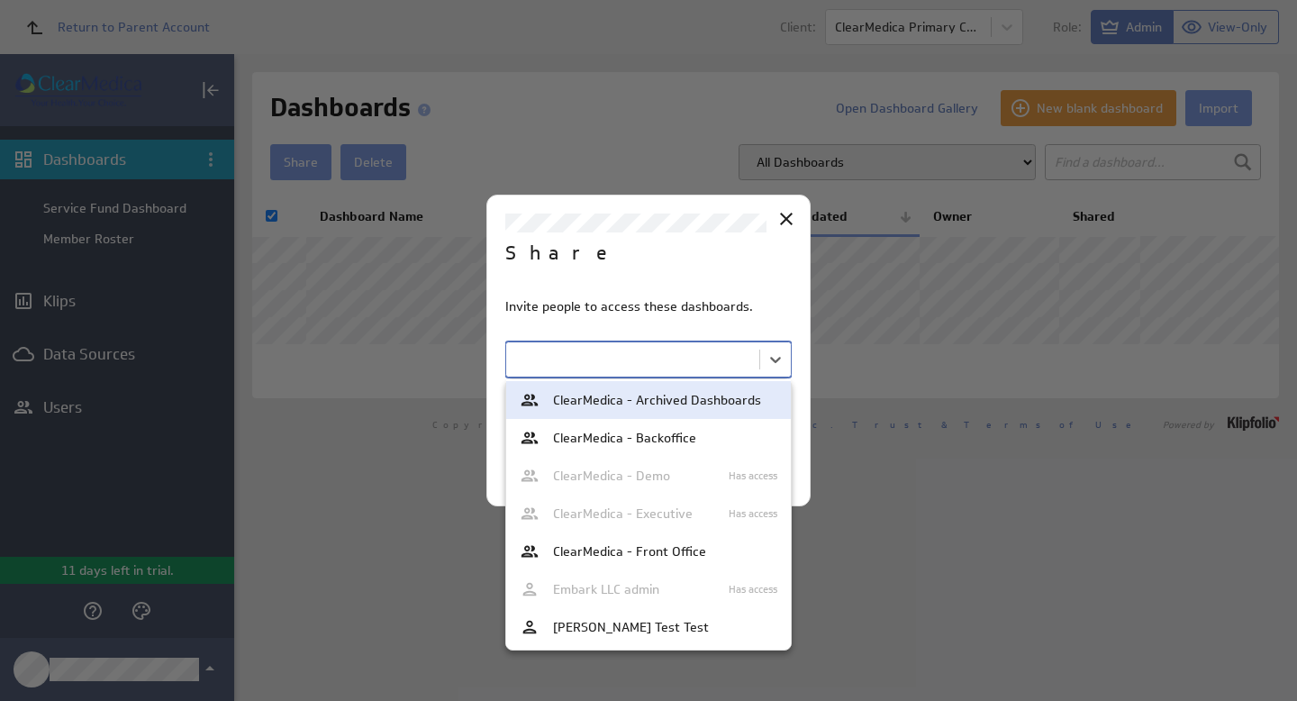
click at [271, 221] on div at bounding box center [648, 350] width 1297 height 701
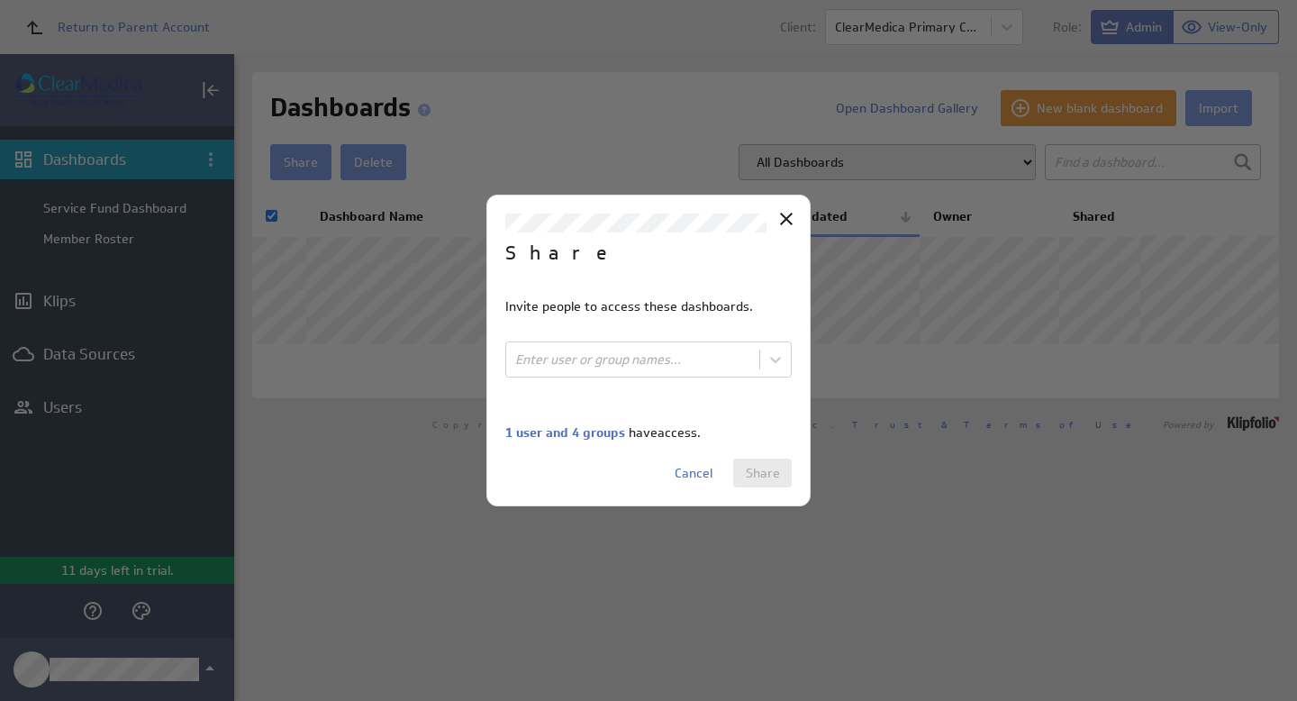
click at [268, 214] on div at bounding box center [648, 350] width 1297 height 701
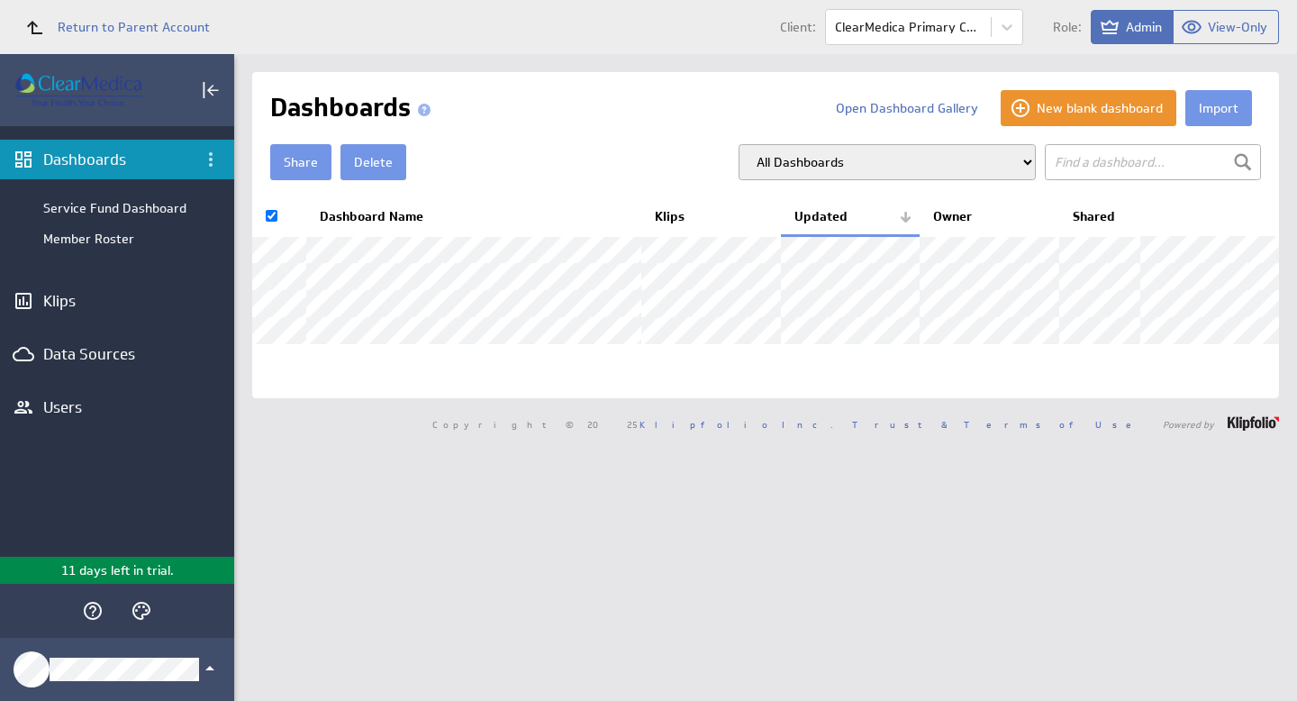
click at [276, 219] on input "checkbox" at bounding box center [272, 216] width 12 height 12
click at [284, 169] on button "Share" at bounding box center [300, 162] width 61 height 36
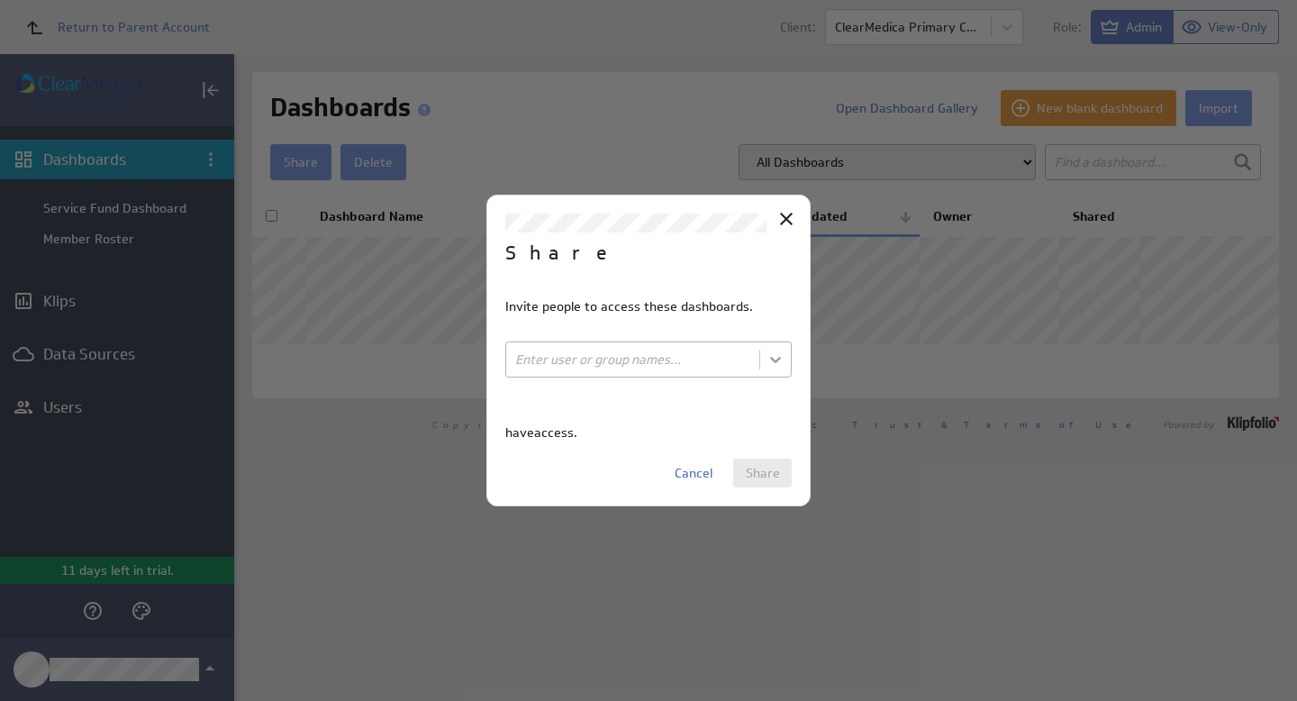
click at [775, 367] on body "Return to Parent Account Client: ClearMedica Primary Care Role: Admin View-Only…" at bounding box center [648, 350] width 1297 height 701
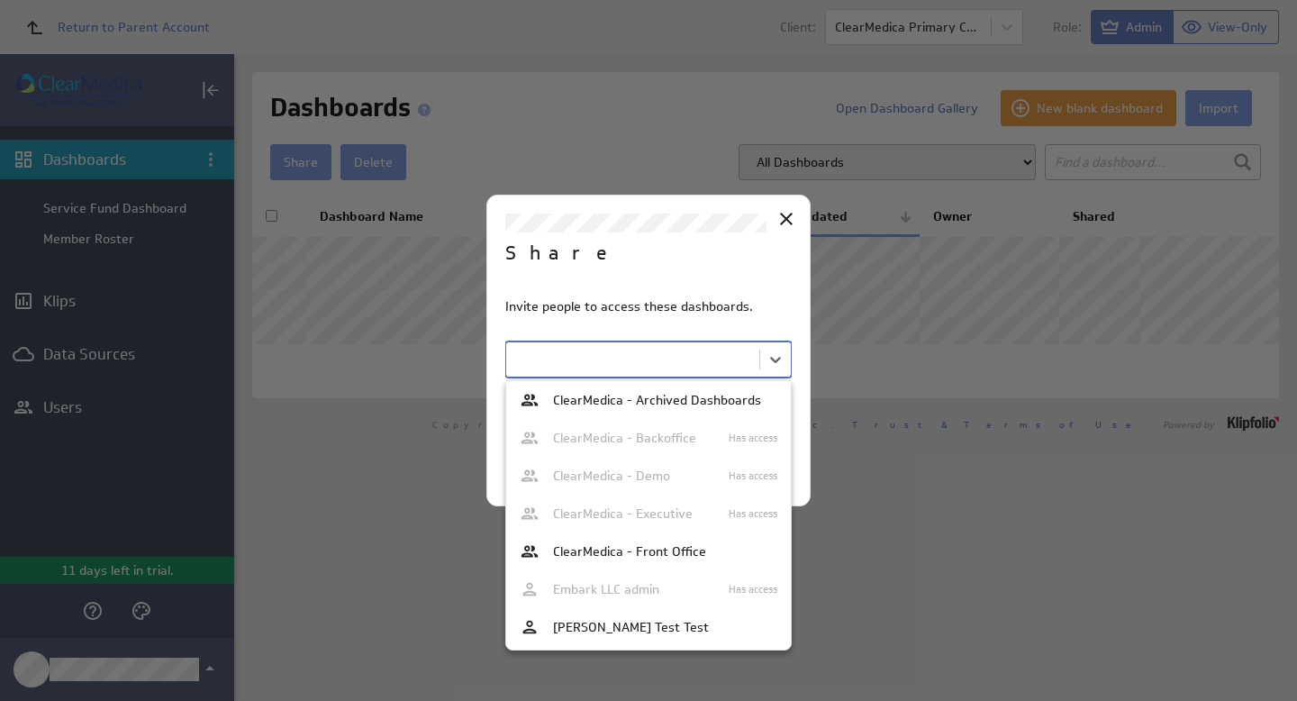
click at [782, 217] on div at bounding box center [648, 350] width 1297 height 701
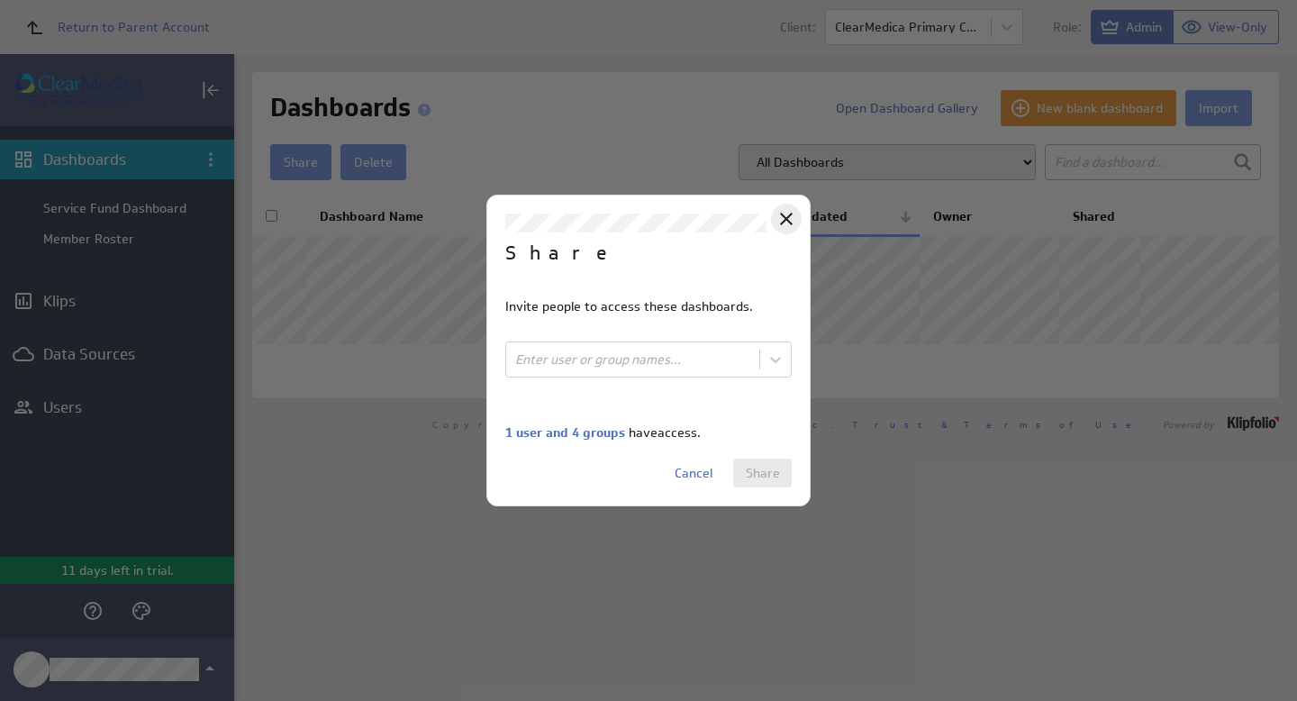
click at [784, 219] on icon "Close" at bounding box center [786, 219] width 13 height 13
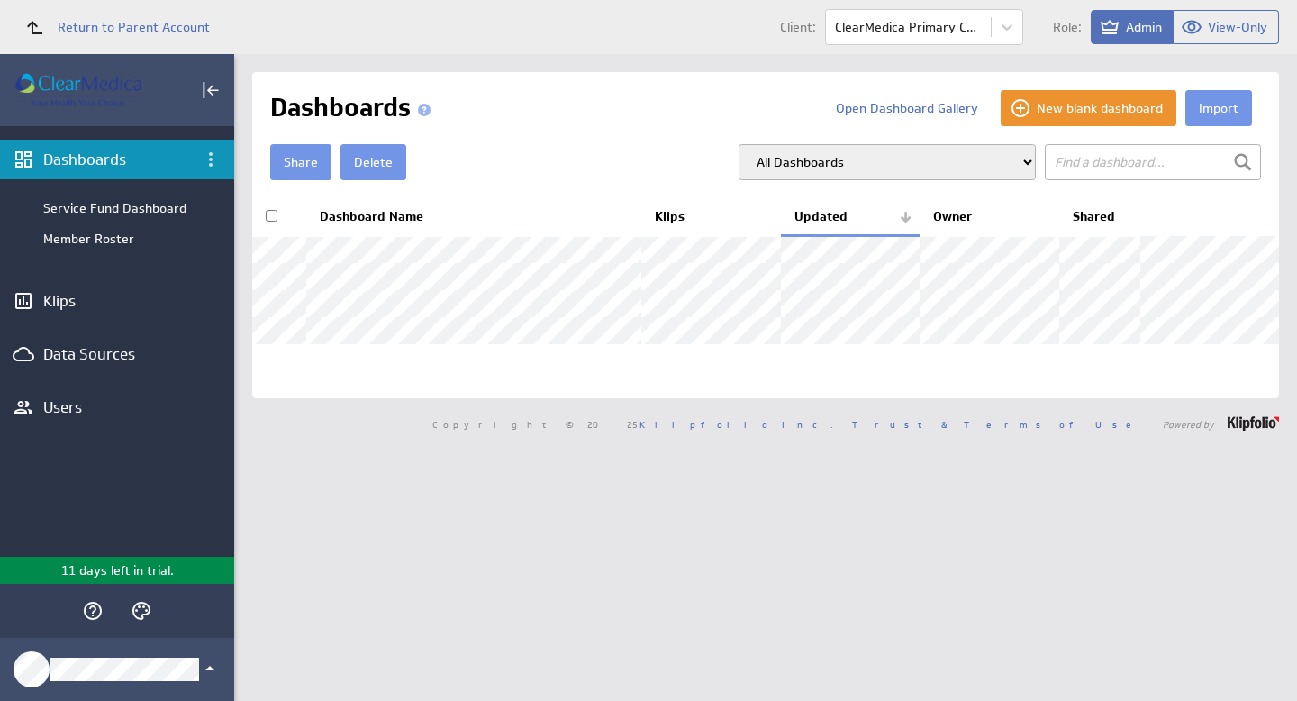
click at [274, 215] on input "checkbox" at bounding box center [272, 216] width 12 height 12
click at [294, 163] on button "Share" at bounding box center [300, 162] width 61 height 36
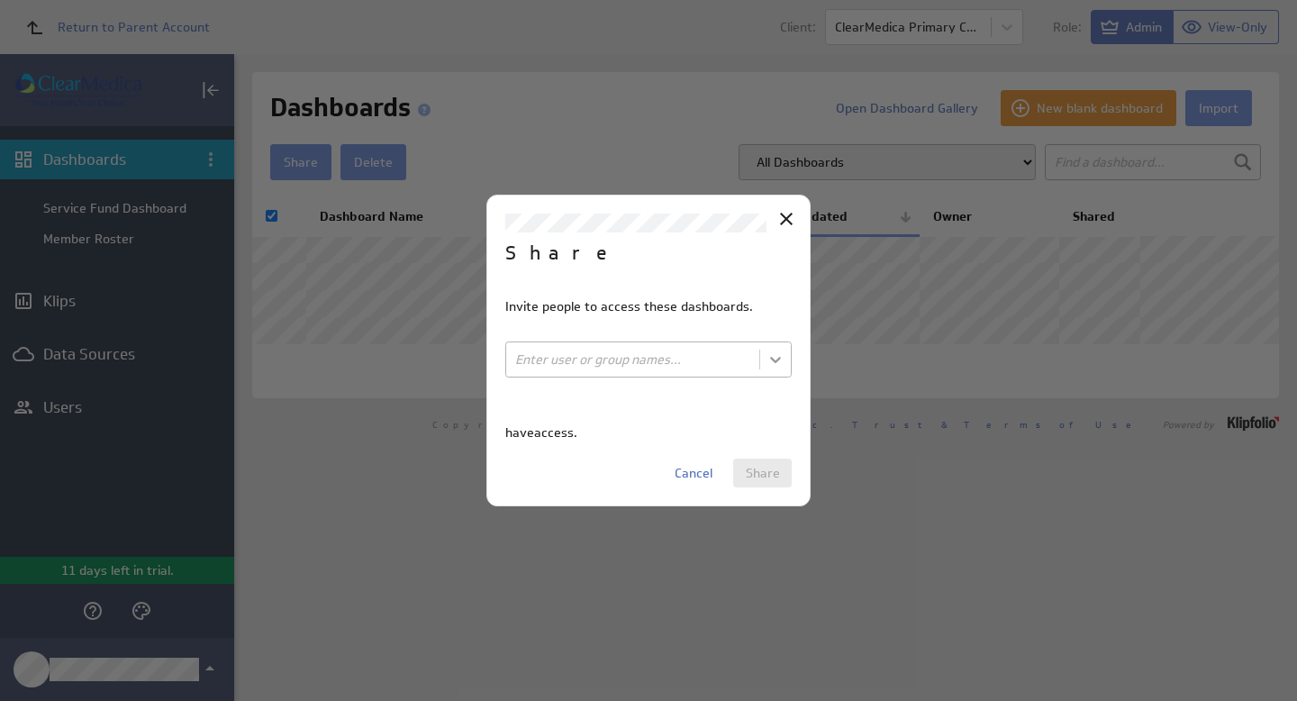
click at [775, 361] on body "Return to Parent Account Client: ClearMedica Primary Care Role: Admin View-Only…" at bounding box center [648, 350] width 1297 height 701
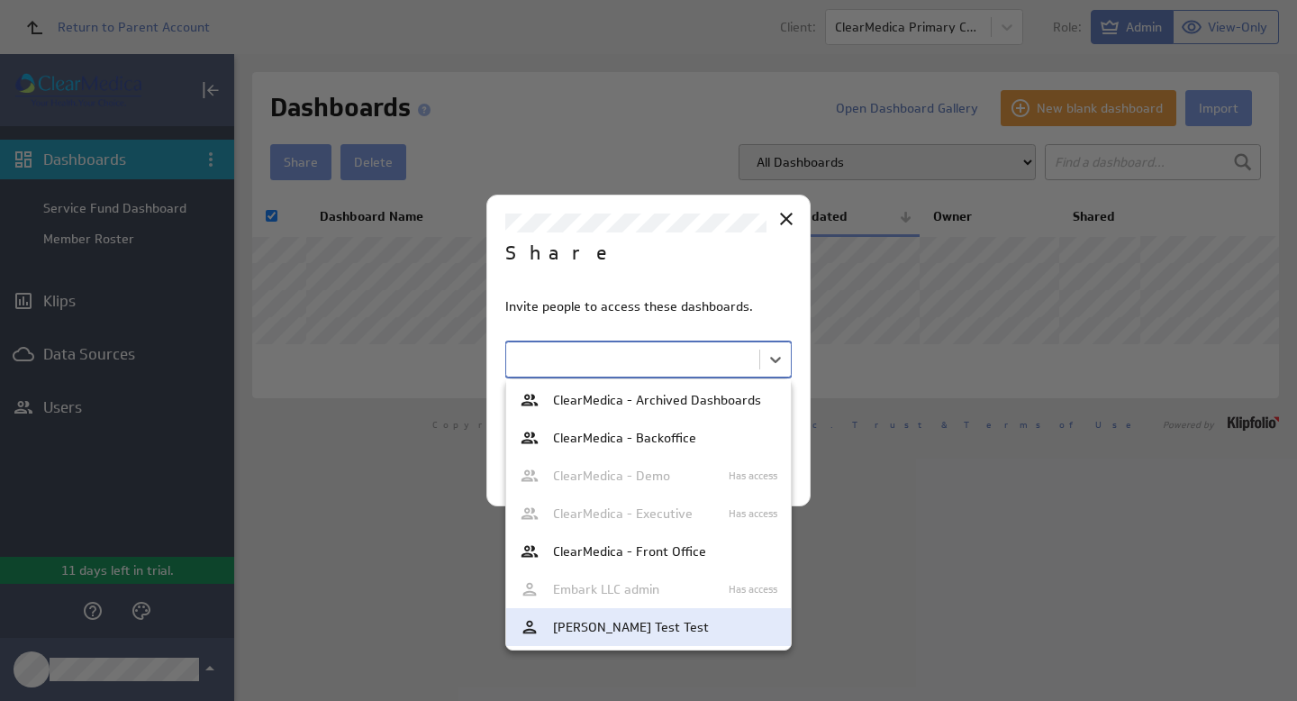
click at [637, 627] on span "Patrick Test Test" at bounding box center [631, 627] width 156 height 13
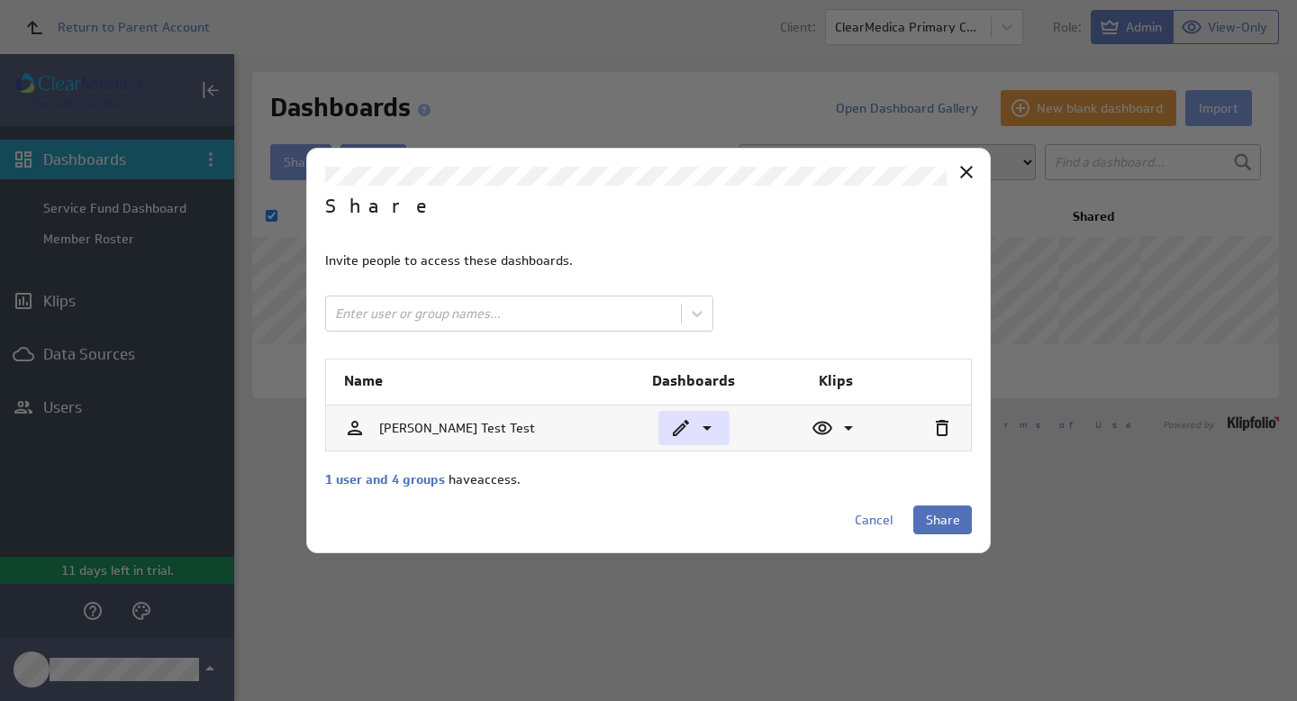
click at [704, 427] on icon at bounding box center [706, 428] width 9 height 5
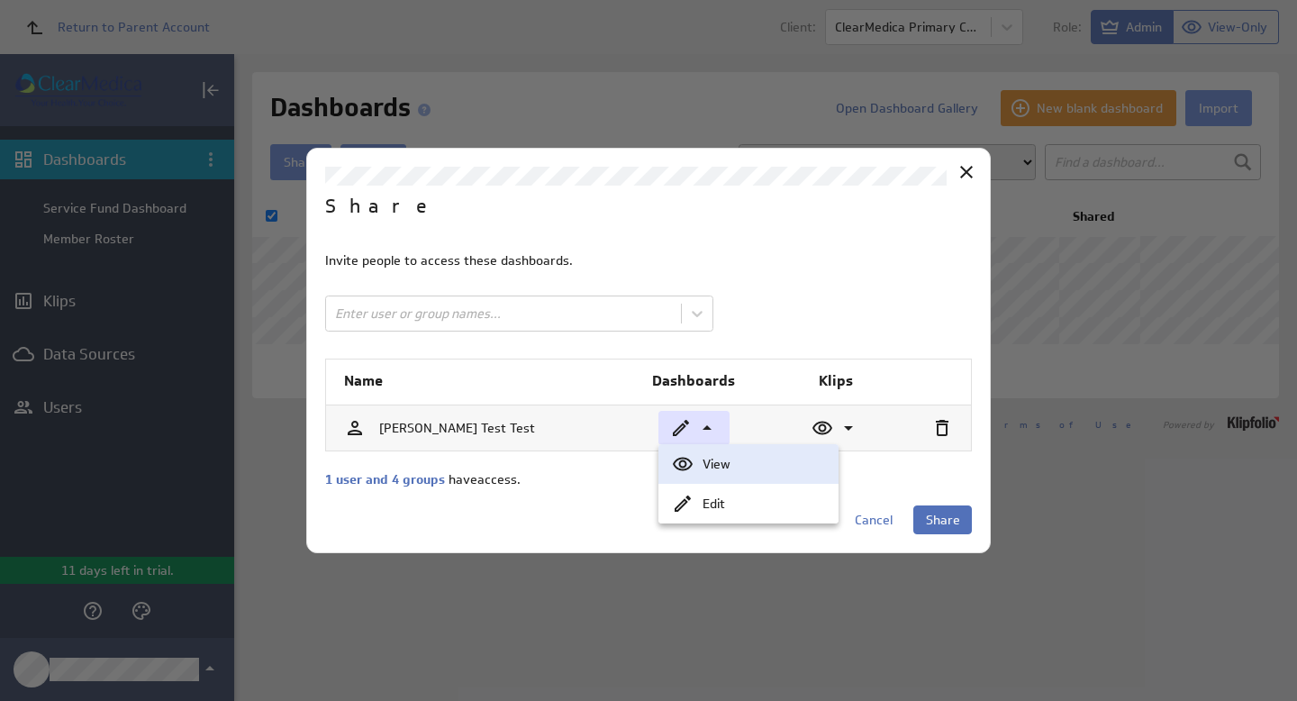
click at [716, 464] on div "View" at bounding box center [763, 464] width 122 height 13
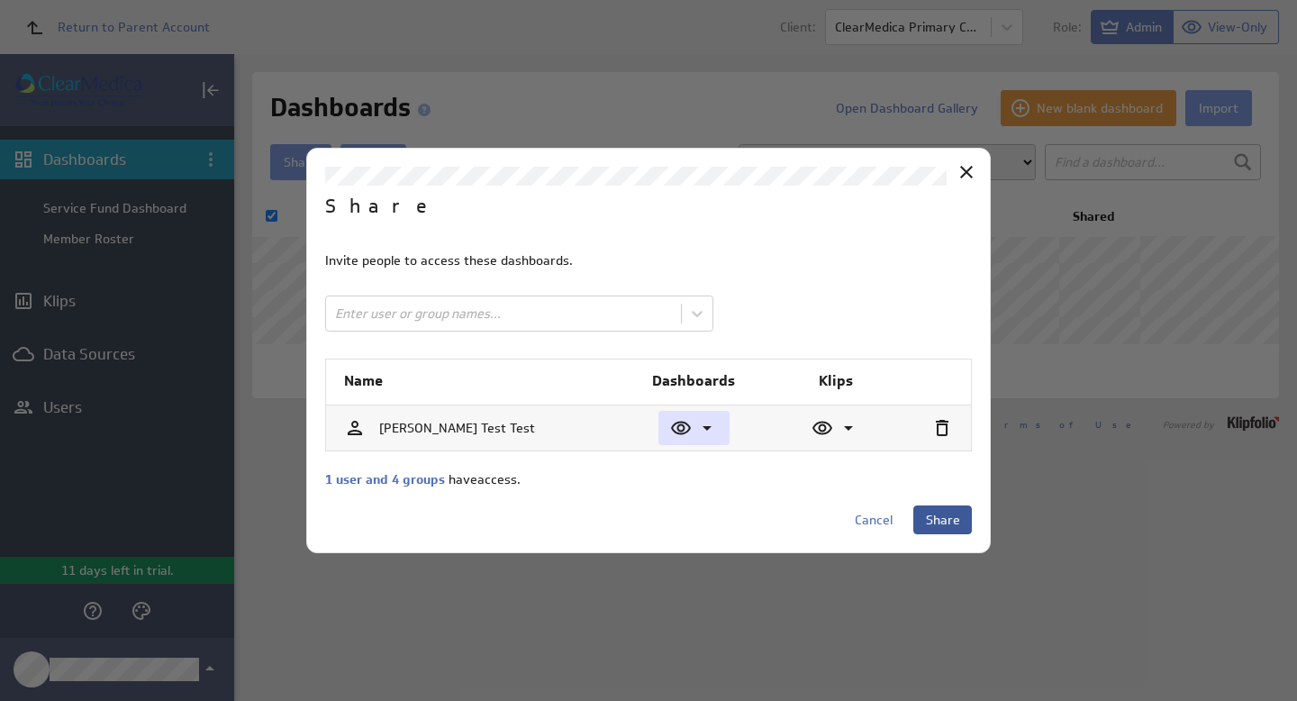
click at [951, 519] on span "Share" at bounding box center [943, 520] width 34 height 16
checkbox input "false"
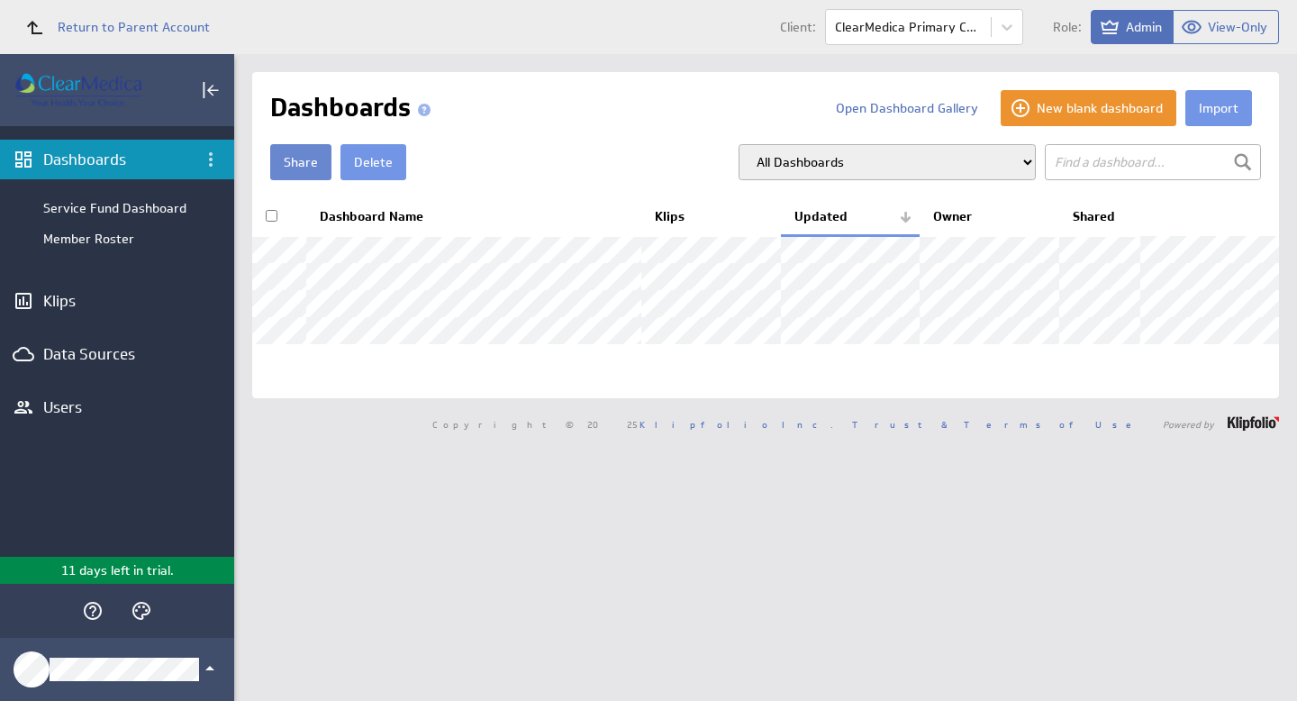
click at [294, 158] on button "Share" at bounding box center [300, 162] width 61 height 36
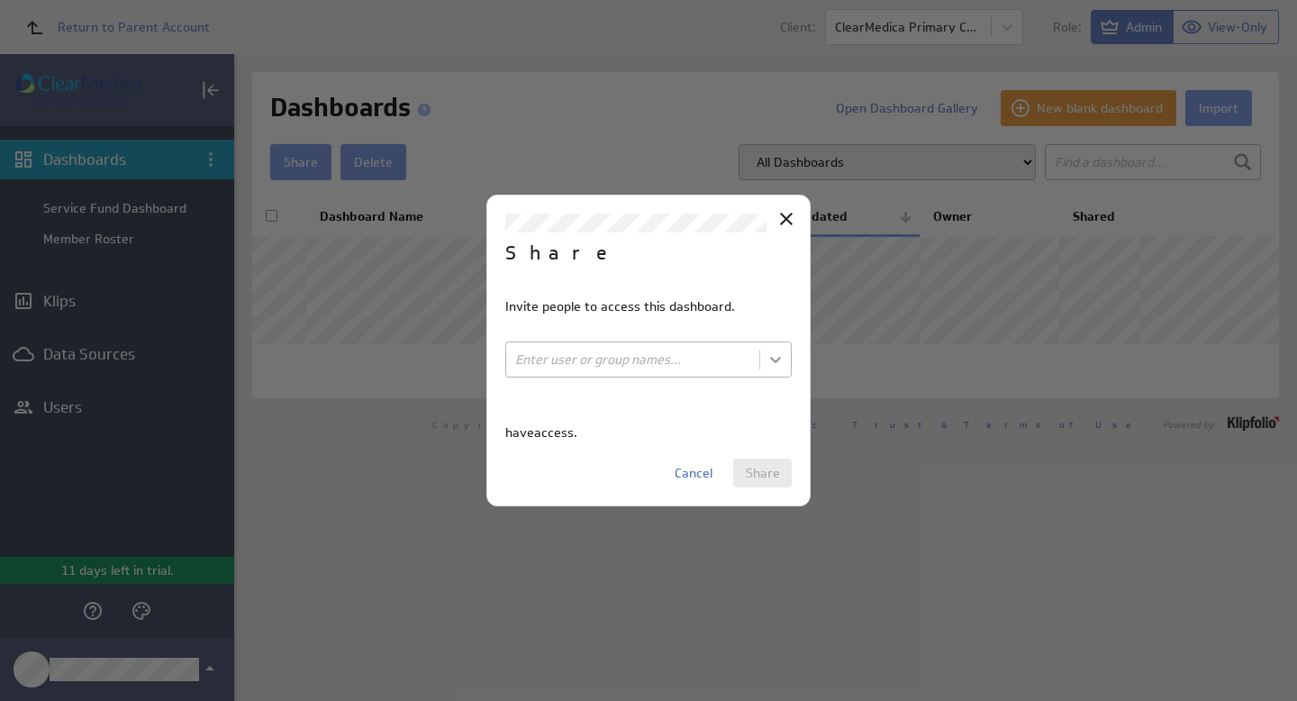
click at [776, 356] on body "Return to Parent Account Client: ClearMedica Primary Care Role: Admin View-Only…" at bounding box center [648, 350] width 1297 height 701
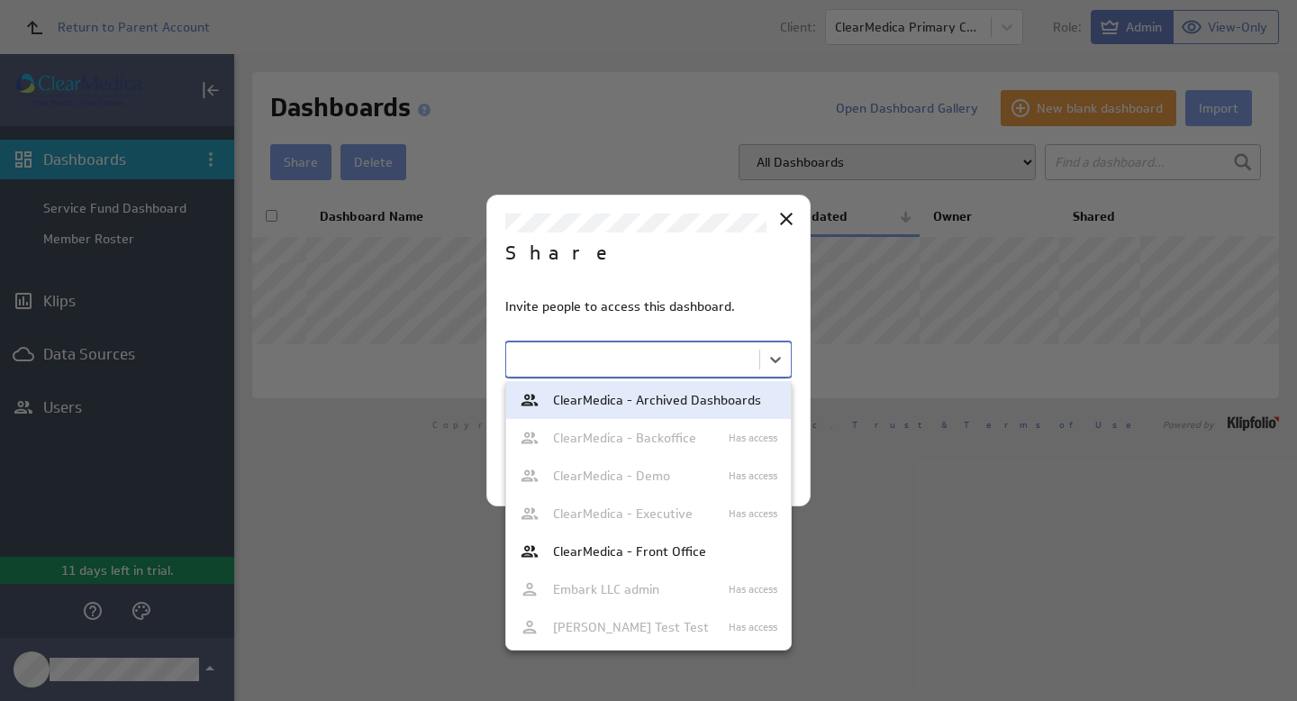
scroll to position [0, 0]
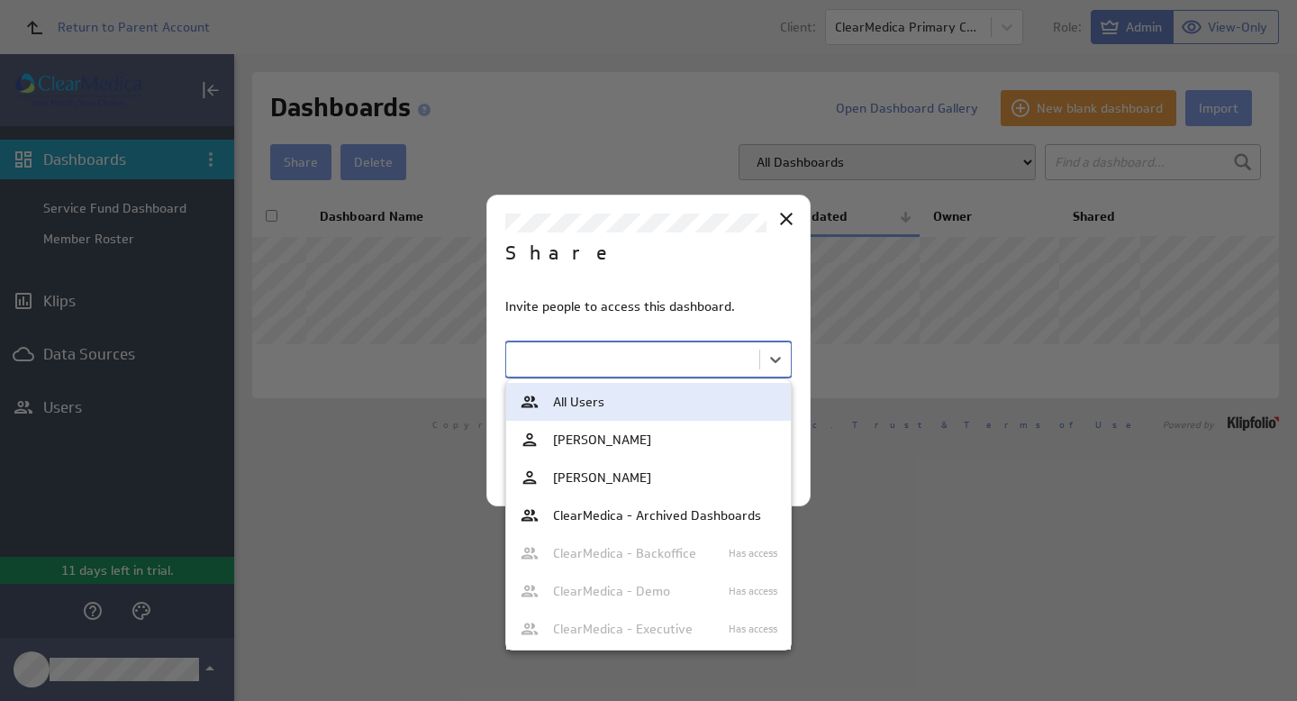
click at [780, 218] on div at bounding box center [648, 350] width 1297 height 701
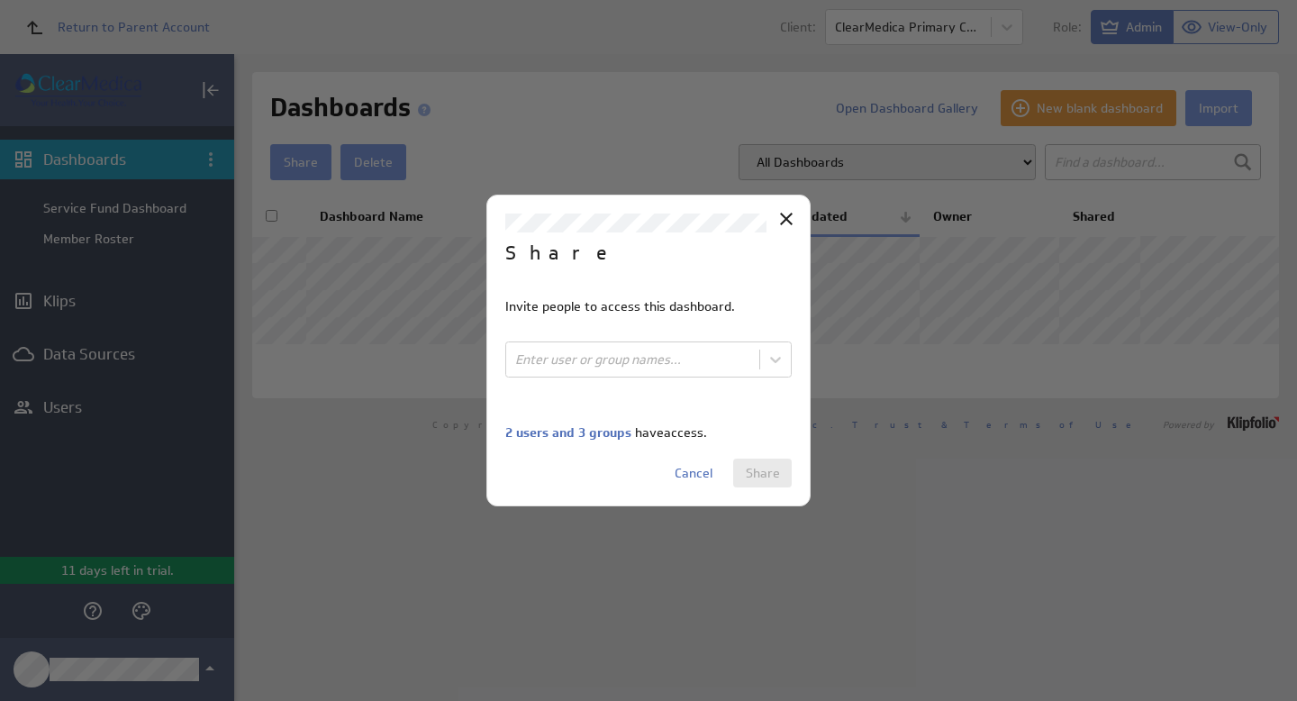
click at [783, 218] on icon "Close" at bounding box center [786, 219] width 22 height 22
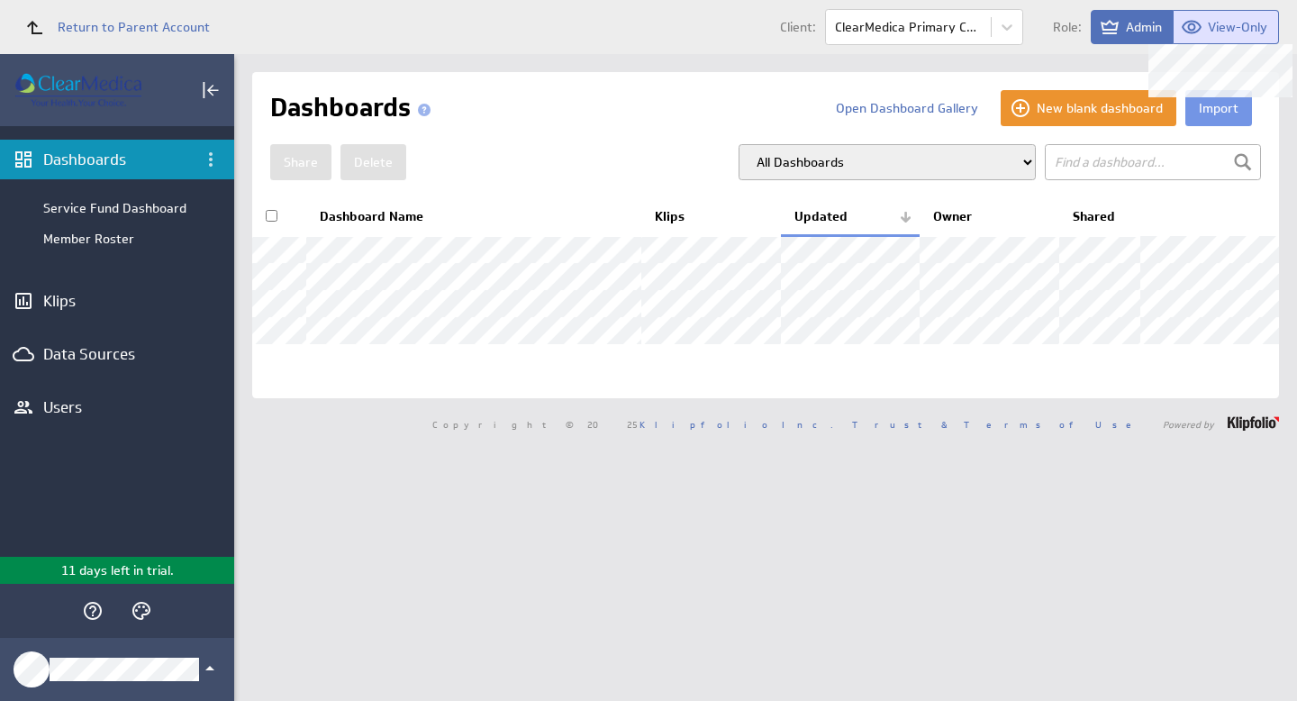
click at [1240, 19] on span "View-Only" at bounding box center [1237, 27] width 59 height 16
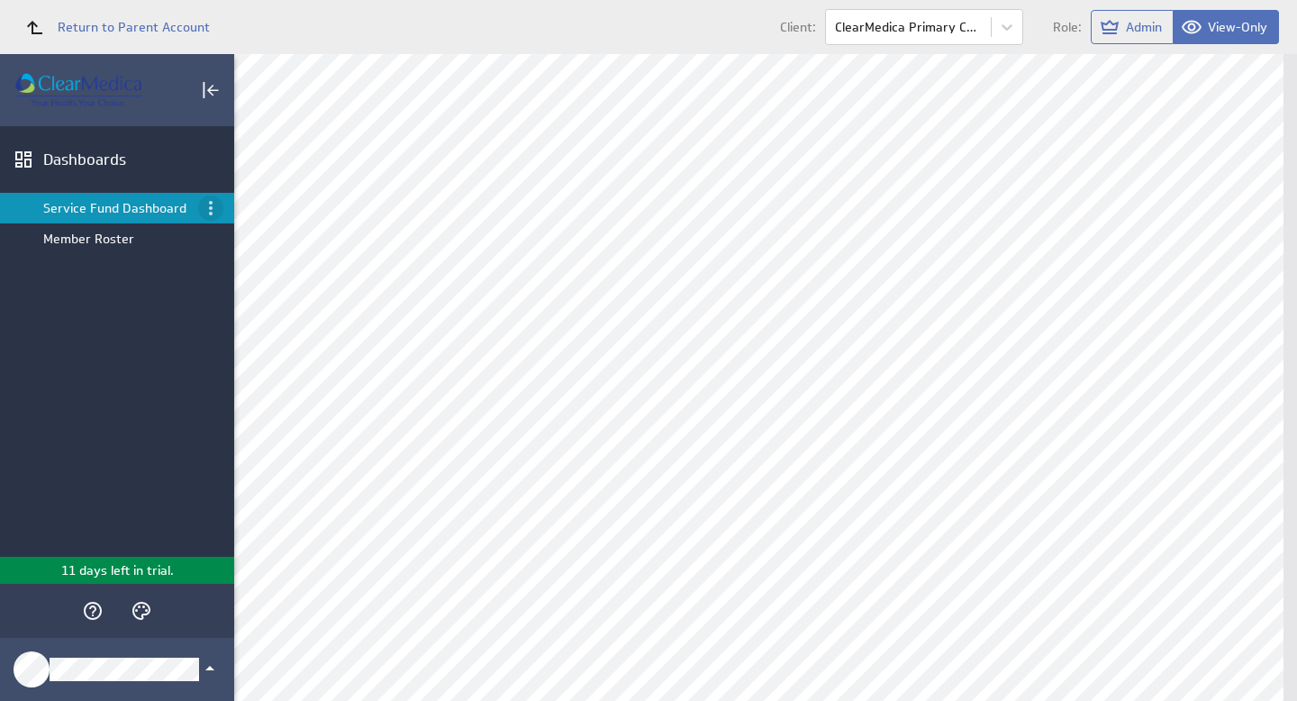
click at [206, 202] on icon "Menu" at bounding box center [211, 208] width 22 height 22
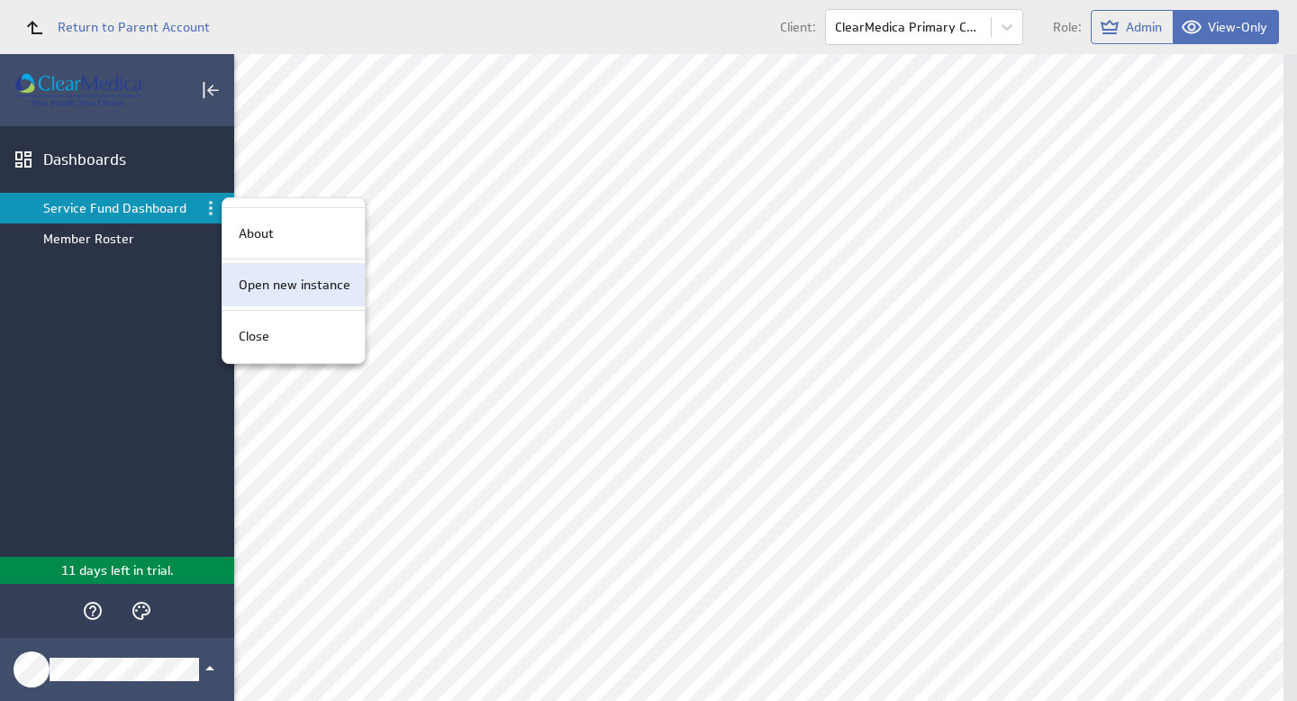
click at [292, 283] on p "Open new instance" at bounding box center [295, 285] width 112 height 19
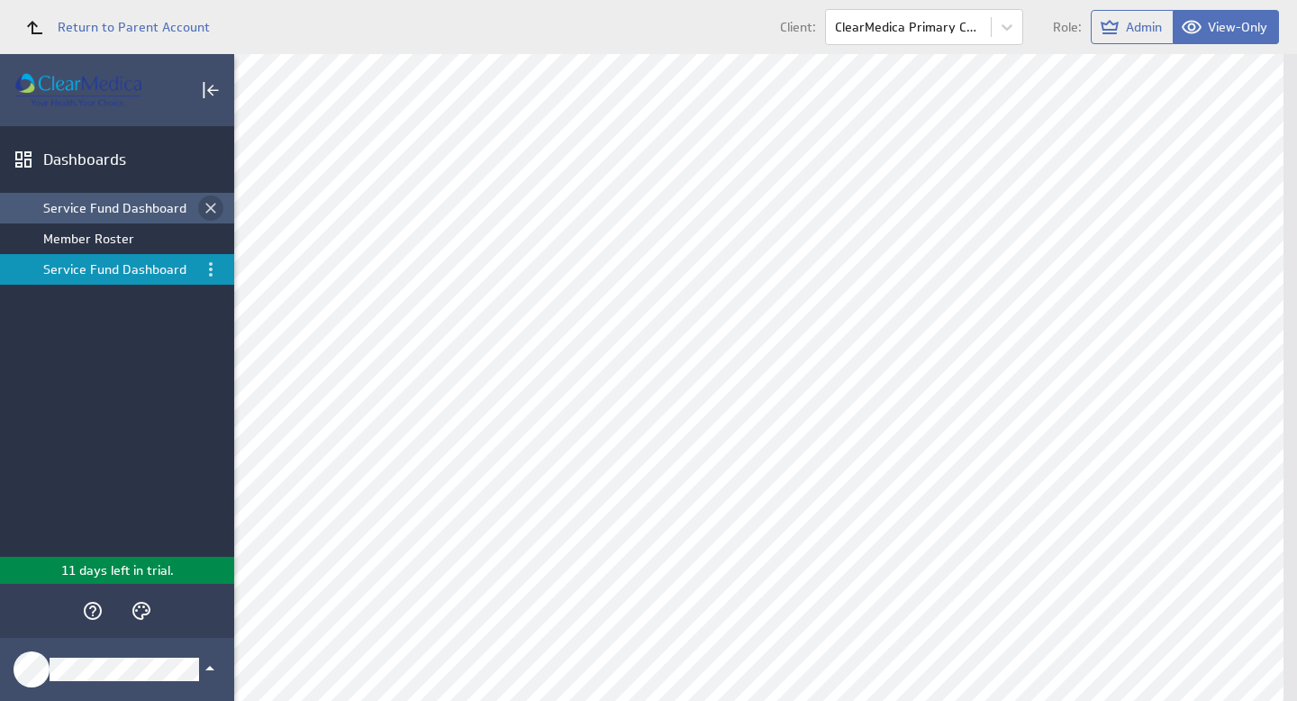
click at [207, 204] on icon "Close dashboard" at bounding box center [210, 208] width 11 height 11
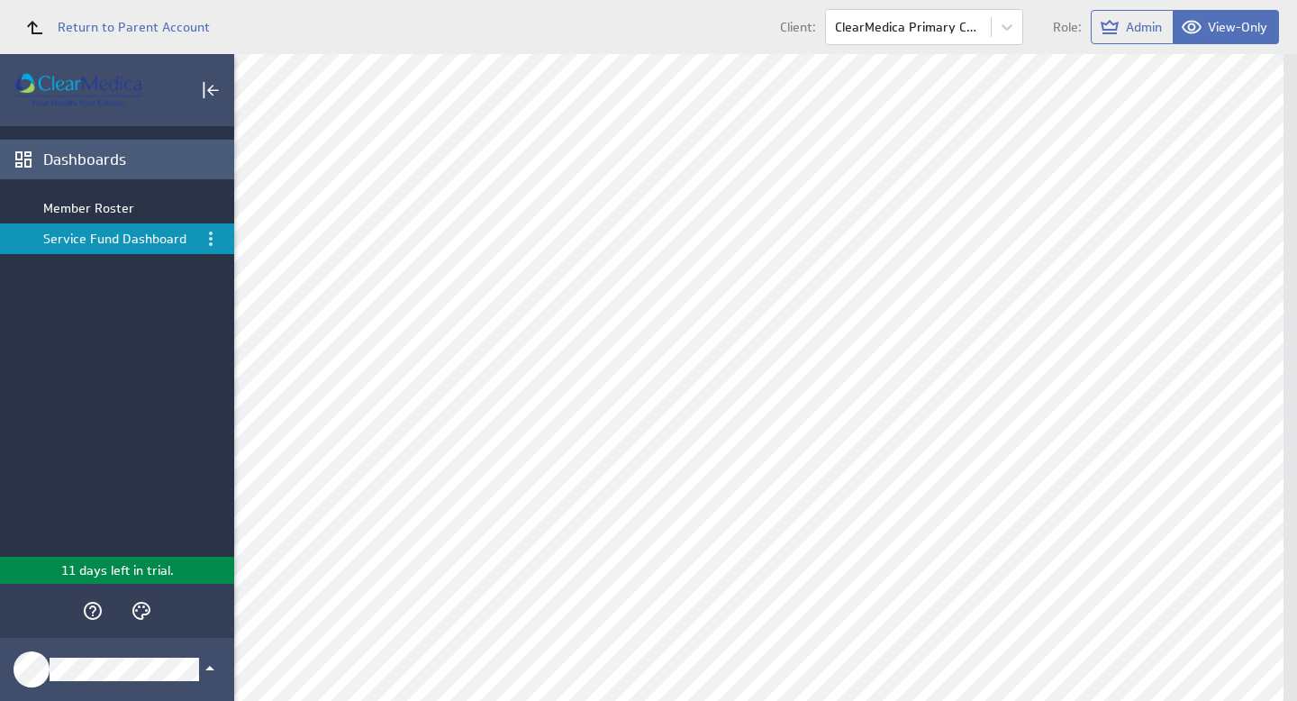
click at [110, 156] on div "Dashboards" at bounding box center [136, 160] width 186 height 20
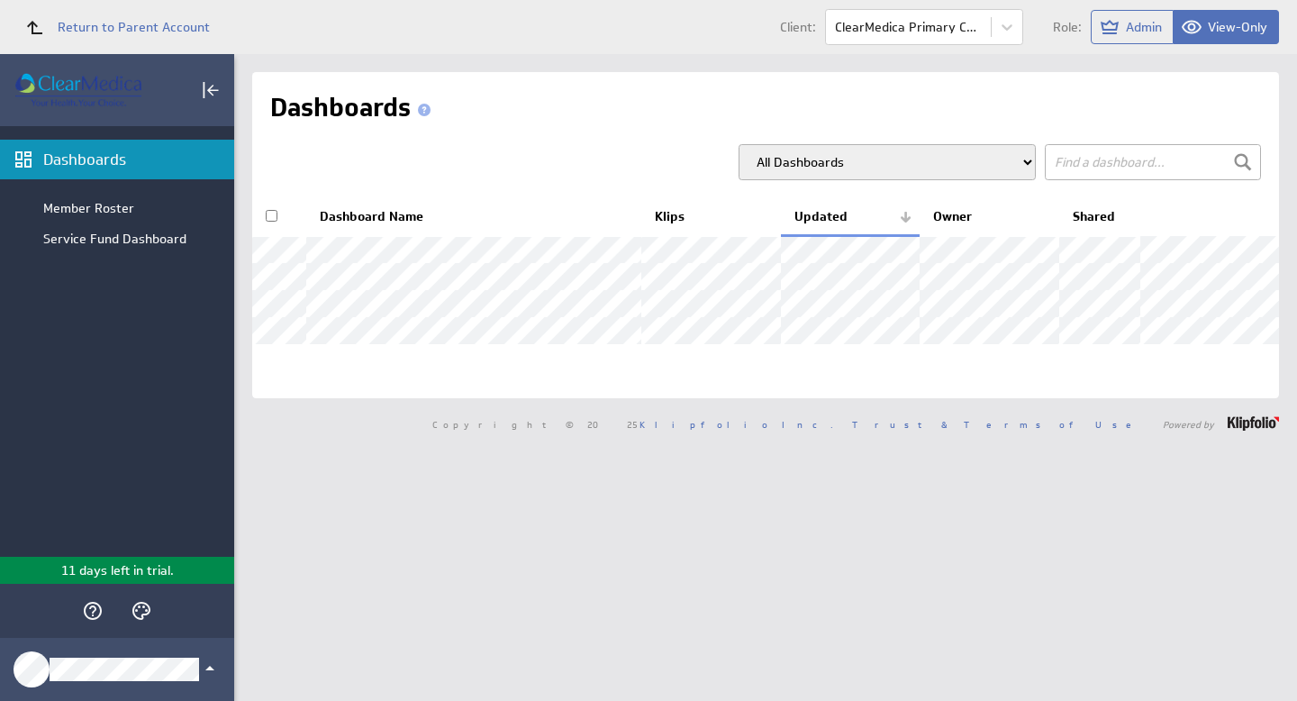
click at [271, 216] on input "checkbox" at bounding box center [272, 216] width 12 height 12
click at [270, 213] on input "checkbox" at bounding box center [272, 216] width 12 height 12
checkbox input "false"
click at [122, 213] on div "Member Roster" at bounding box center [134, 208] width 182 height 16
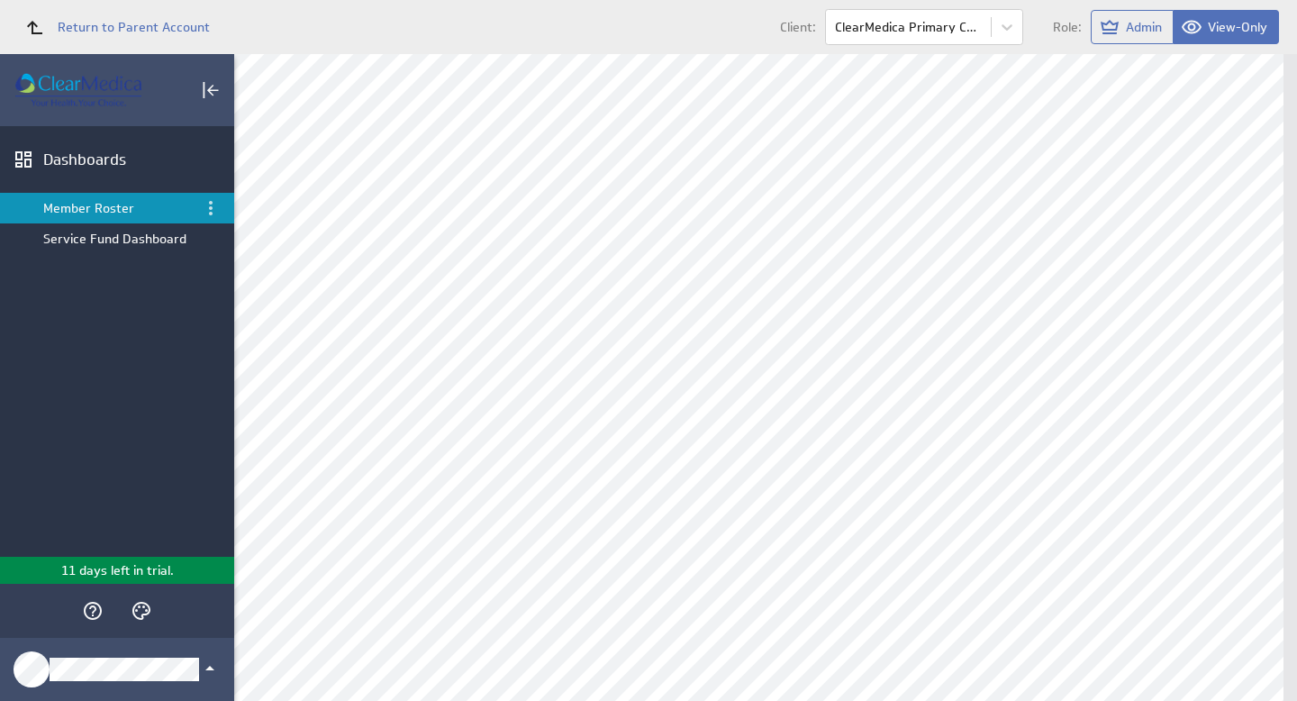
scroll to position [136, 0]
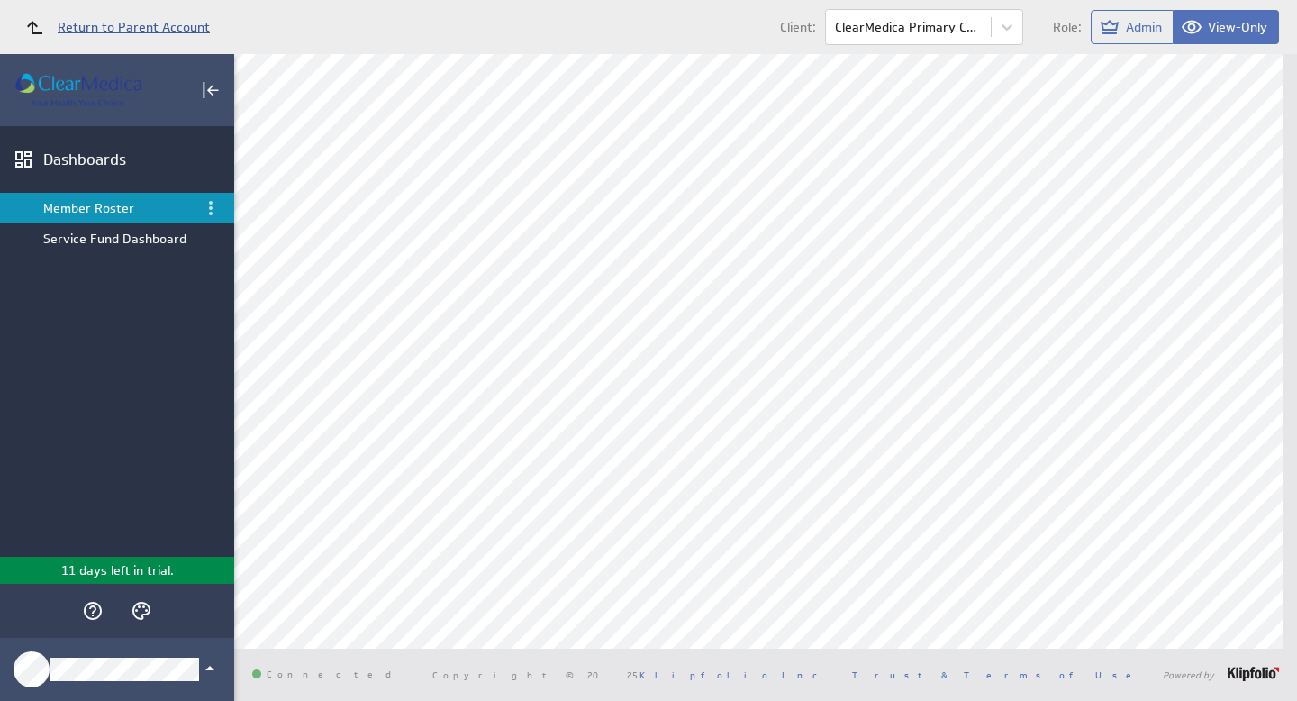
click at [88, 23] on span "Return to Parent Account" at bounding box center [134, 27] width 152 height 13
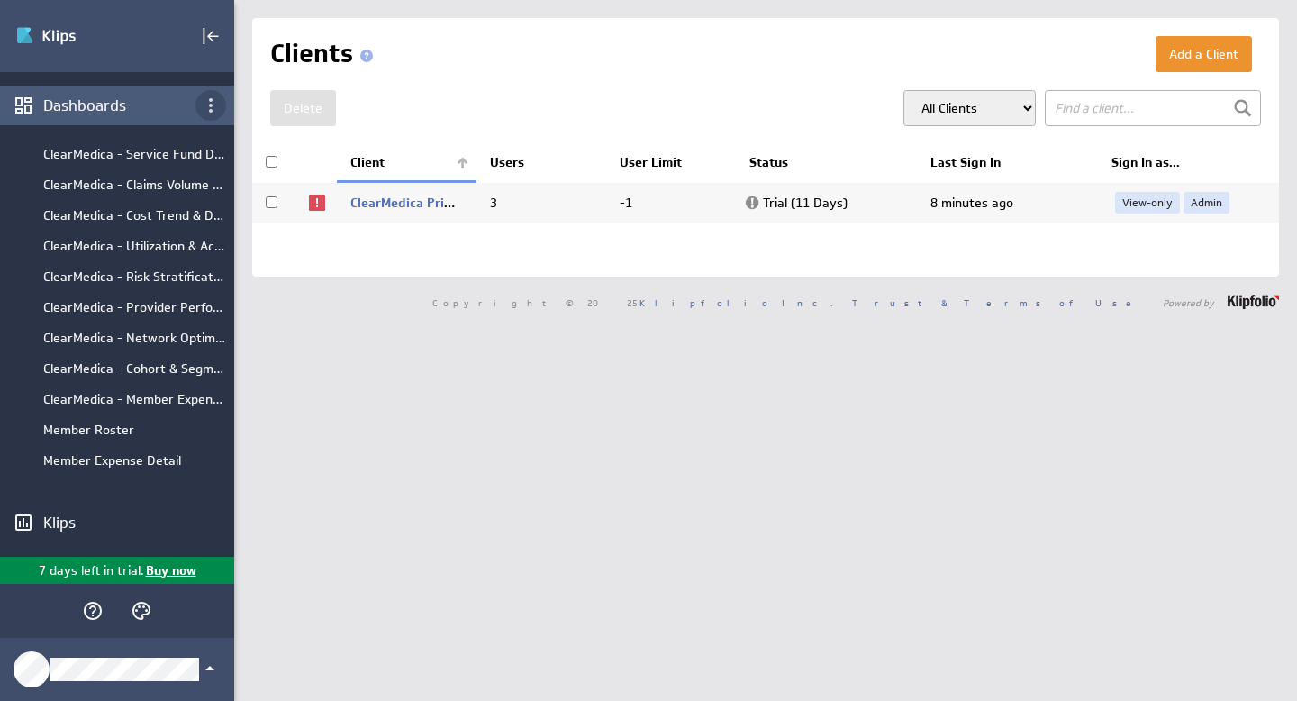
click at [206, 98] on icon "Dashboard menu" at bounding box center [211, 106] width 22 height 22
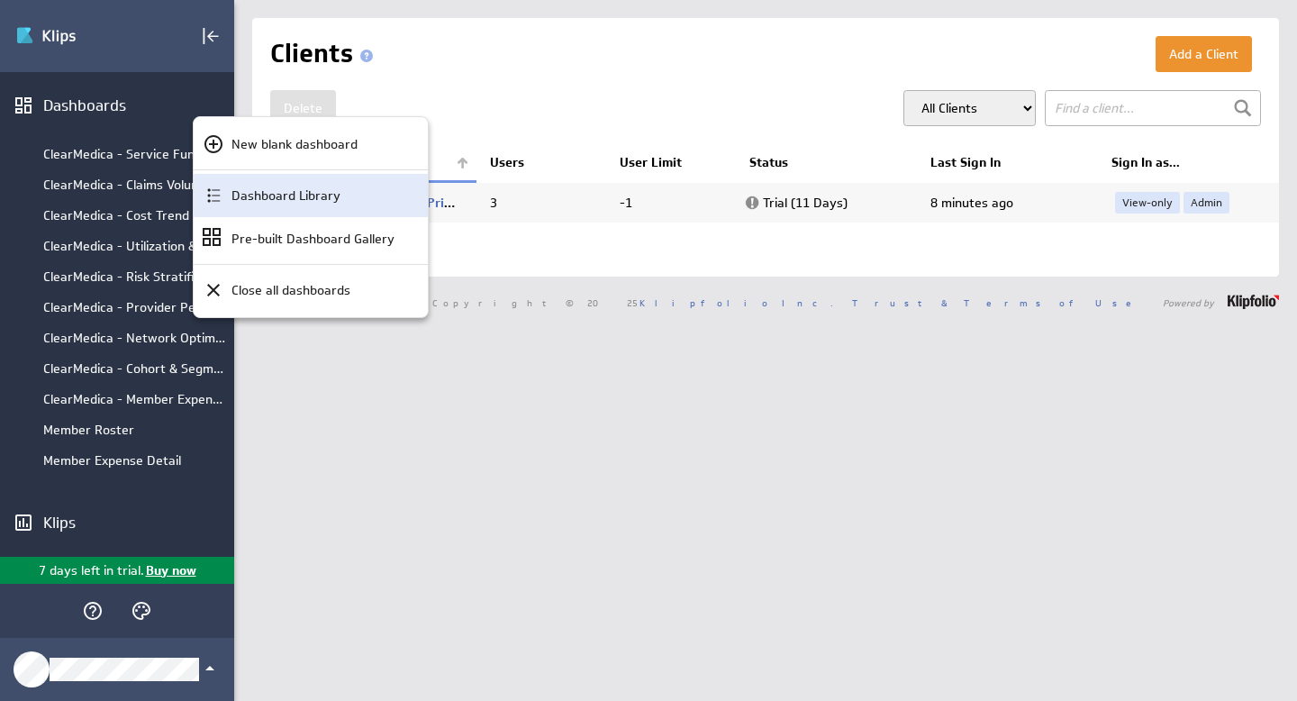
click at [304, 195] on p "Dashboard Library" at bounding box center [285, 195] width 109 height 19
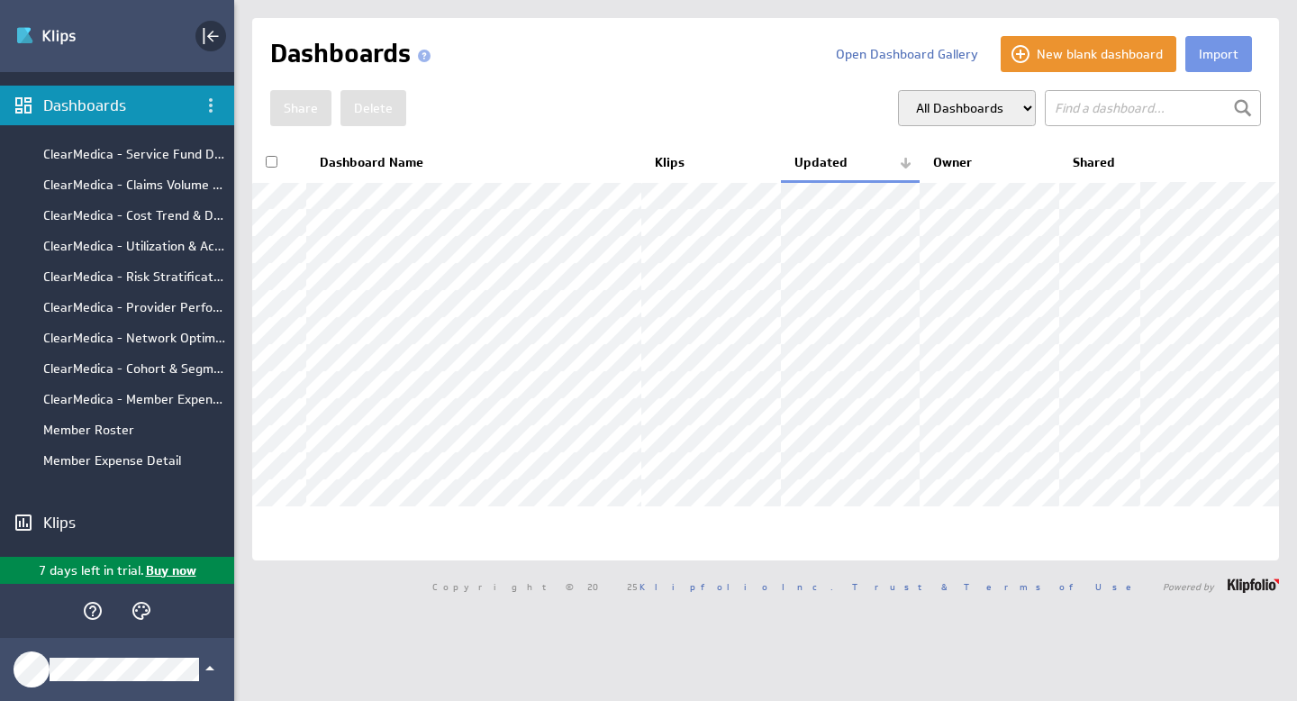
click at [204, 40] on icon "Collapse" at bounding box center [211, 36] width 22 height 22
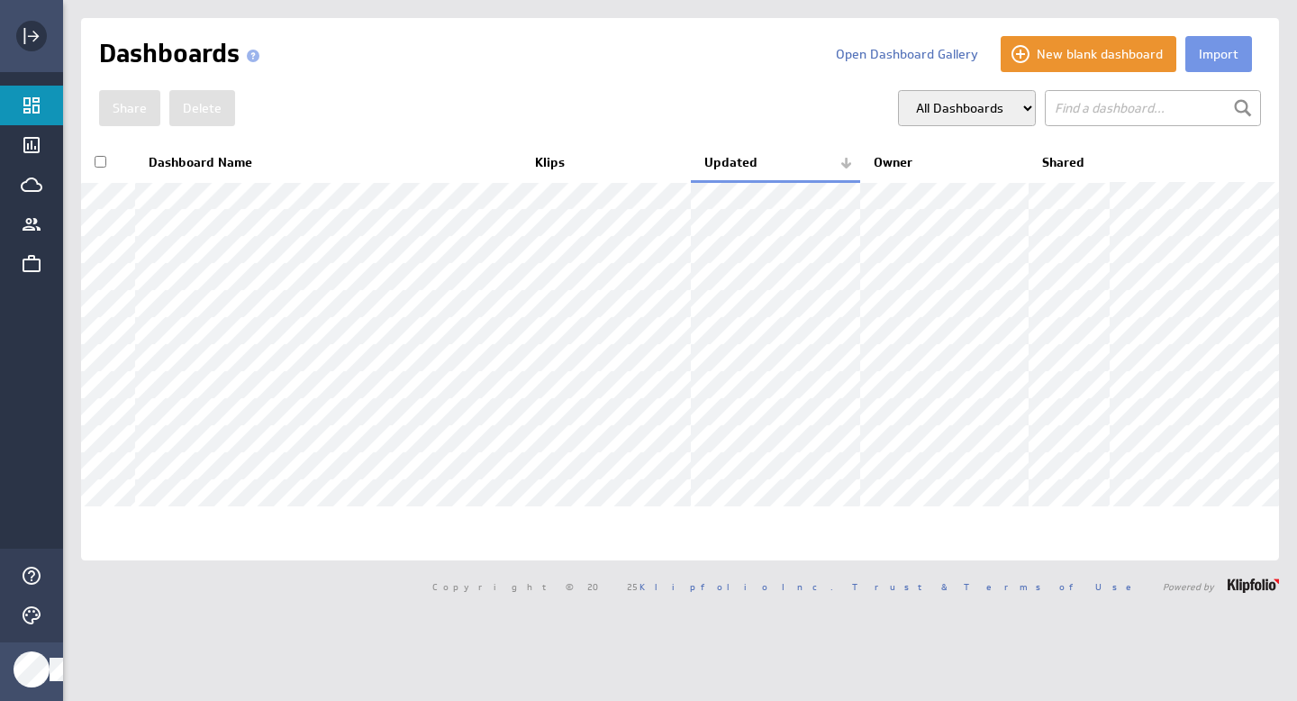
click at [24, 42] on rect "Expand" at bounding box center [25, 36] width 2 height 16
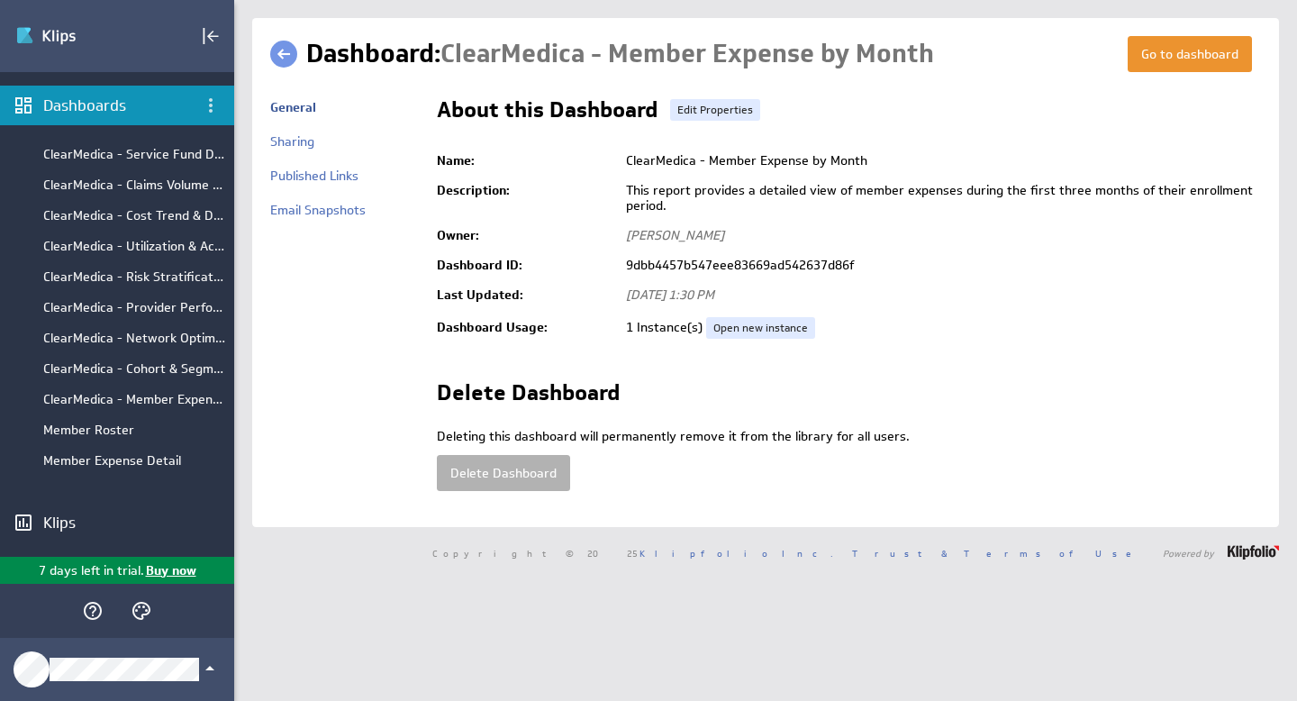
click at [285, 55] on link at bounding box center [283, 54] width 27 height 27
